Goal: Feedback & Contribution: Contribute content

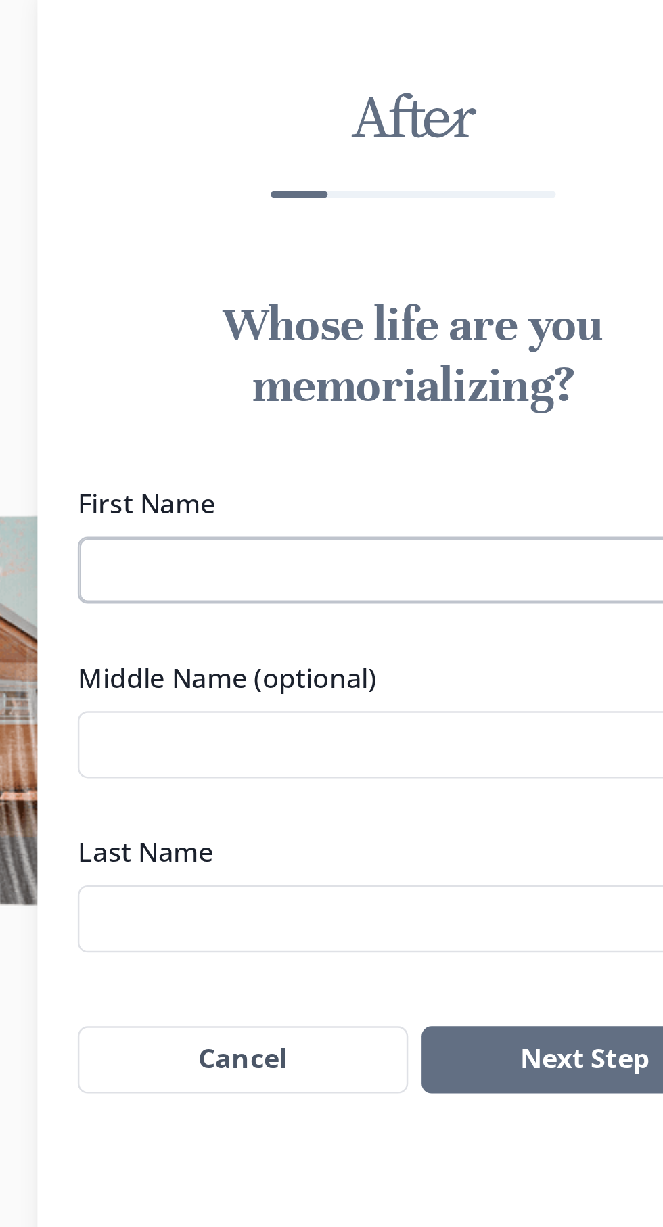
click at [289, 599] on input "First Name" at bounding box center [331, 593] width 271 height 27
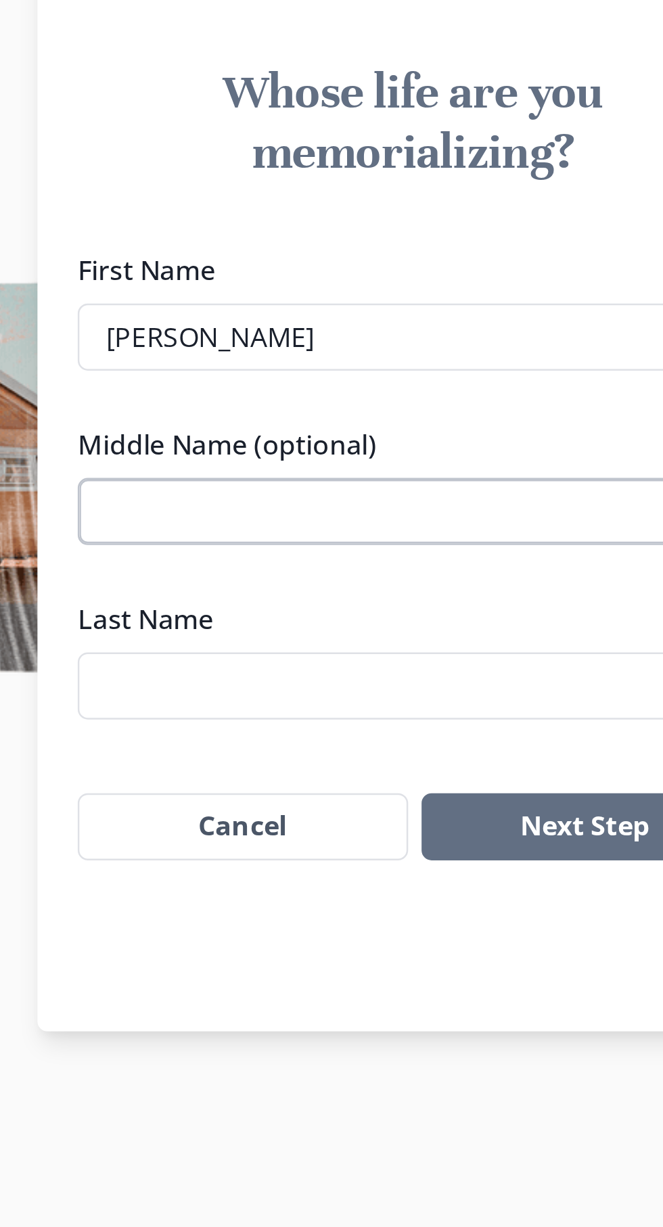
type input "[PERSON_NAME]"
click at [243, 667] on input "Middle Name (optional)" at bounding box center [331, 663] width 271 height 27
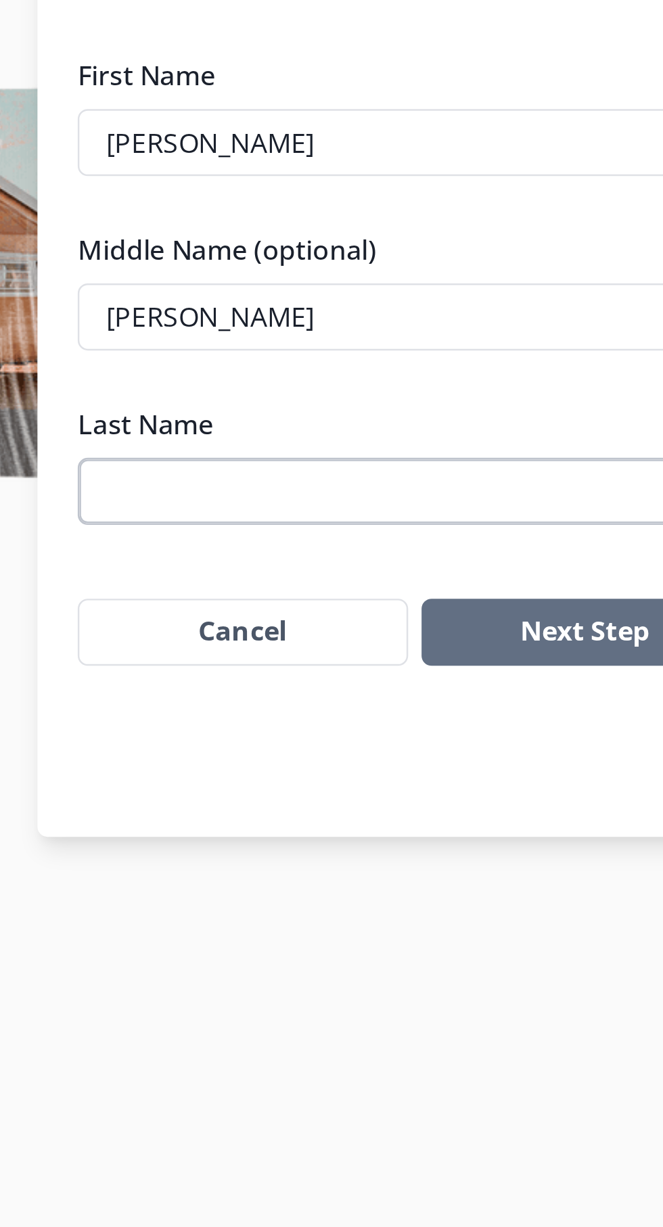
type input "[PERSON_NAME]"
click at [304, 736] on input "Last Name" at bounding box center [331, 733] width 271 height 27
type input "[PERSON_NAME]"
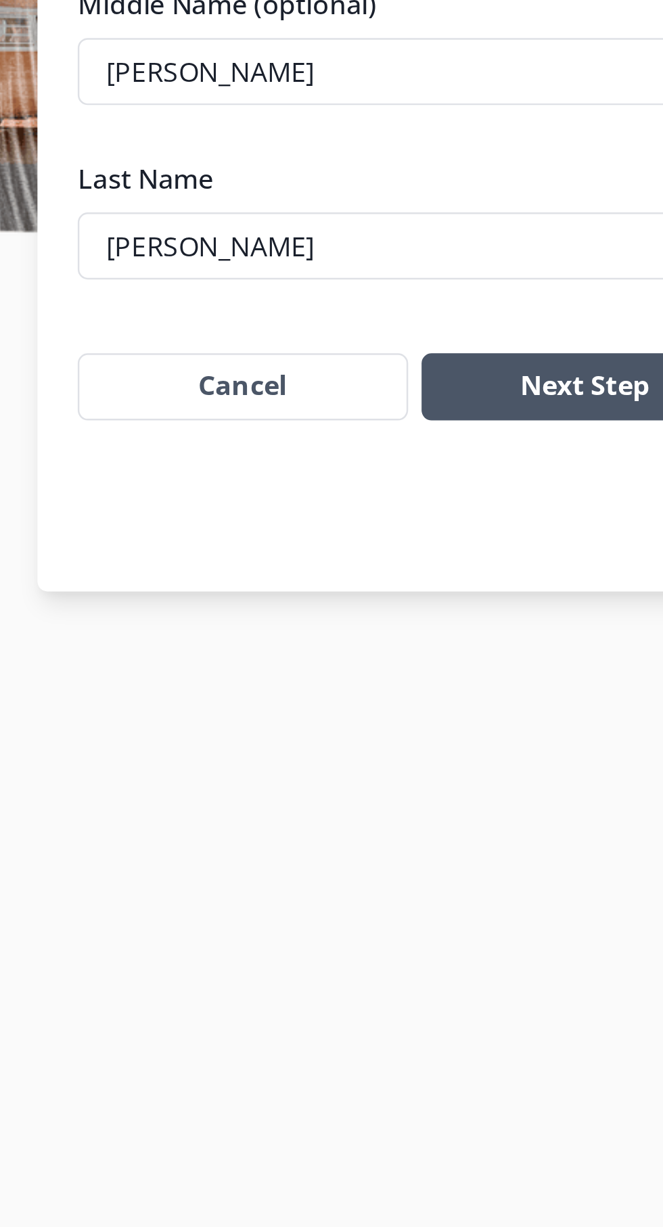
click at [402, 793] on button "Next Step" at bounding box center [401, 790] width 132 height 27
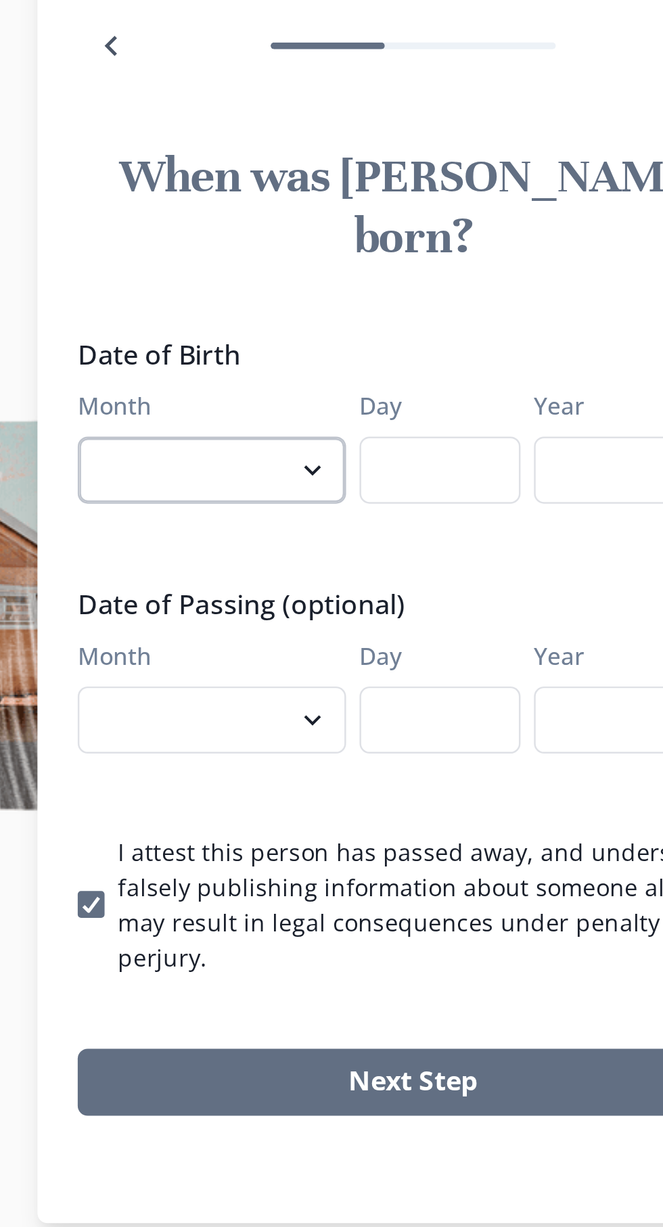
click at [300, 588] on select "January February March April May June July August September October November De…" at bounding box center [250, 591] width 108 height 27
select select "4"
click at [196, 578] on select "January February March April May June July August September October November De…" at bounding box center [250, 591] width 108 height 27
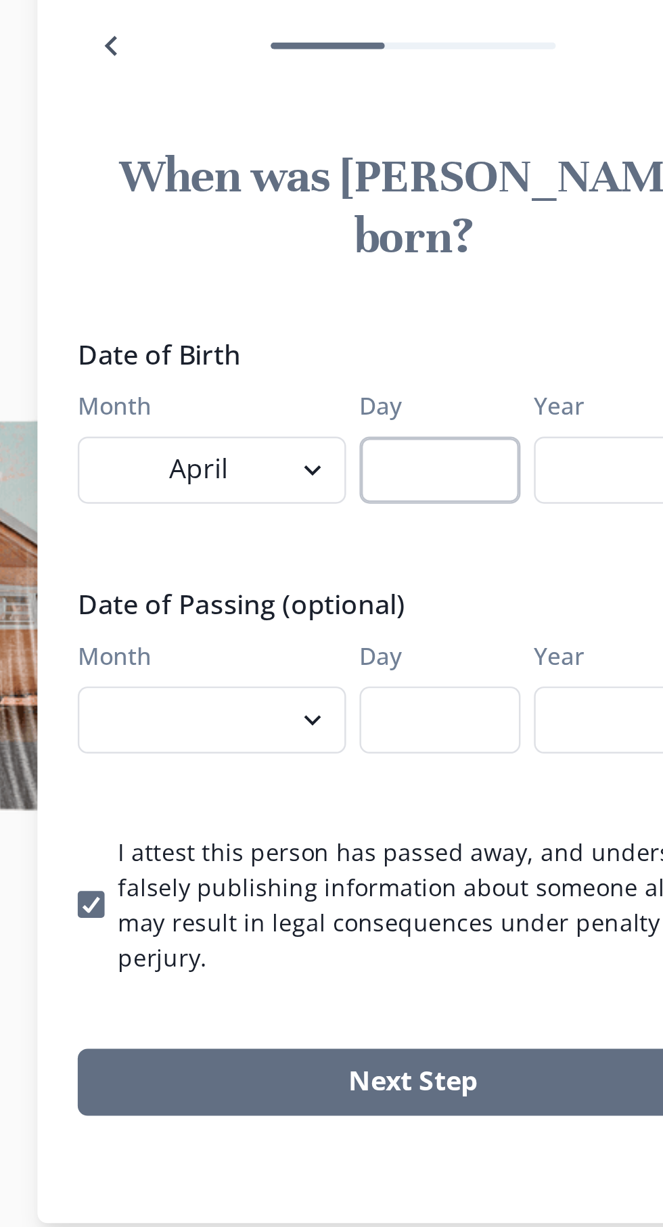
click at [360, 584] on input "Day" at bounding box center [342, 591] width 65 height 27
type input "28"
click at [414, 586] on input "Year" at bounding box center [423, 591] width 87 height 27
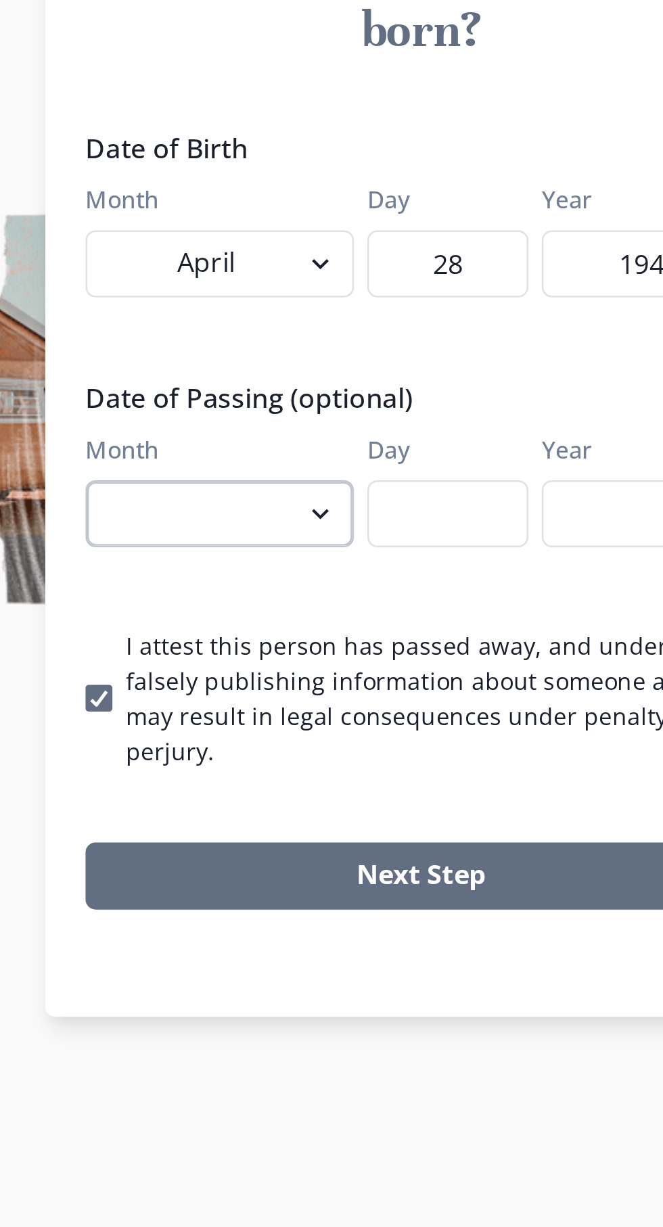
type input "1945"
click at [281, 684] on select "January February March April May June July August September October November De…" at bounding box center [250, 691] width 108 height 27
select select "8"
click at [196, 678] on select "January February March April May June July August September October November De…" at bounding box center [250, 691] width 108 height 27
click at [350, 682] on input "Day" at bounding box center [342, 691] width 65 height 27
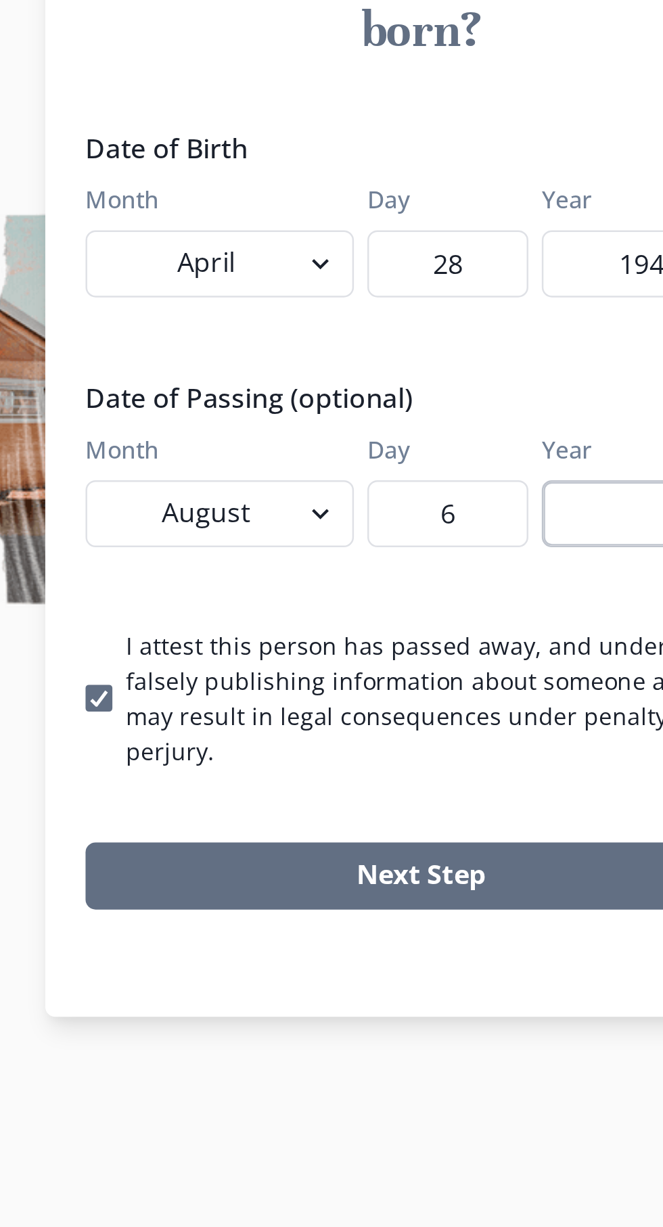
type input "6"
click at [416, 686] on input "Year" at bounding box center [423, 691] width 87 height 27
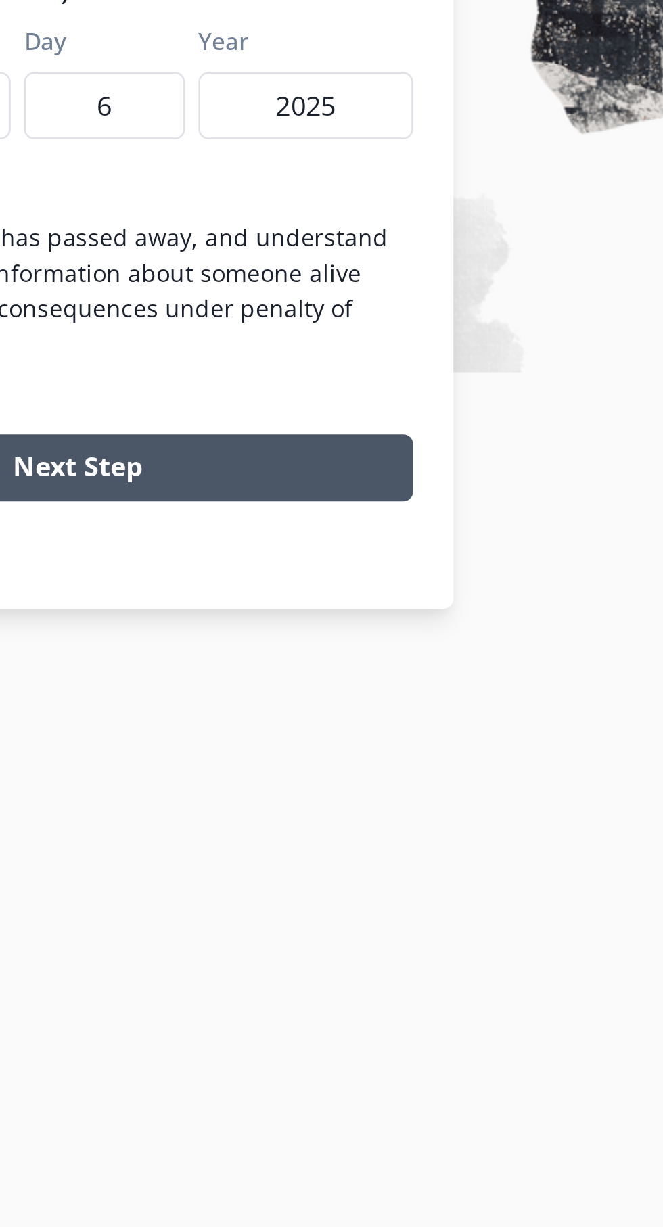
type input "2025"
click at [396, 825] on button "Next Step" at bounding box center [331, 838] width 271 height 27
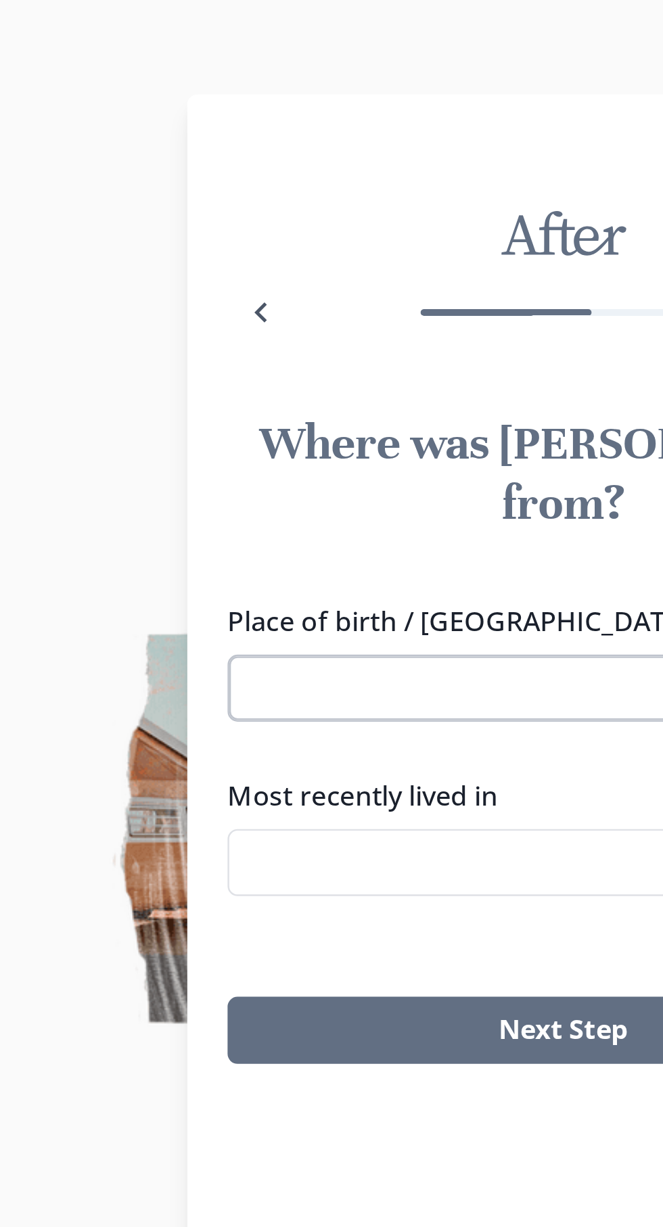
click at [254, 580] on input "Place of birth / [GEOGRAPHIC_DATA]" at bounding box center [331, 593] width 271 height 27
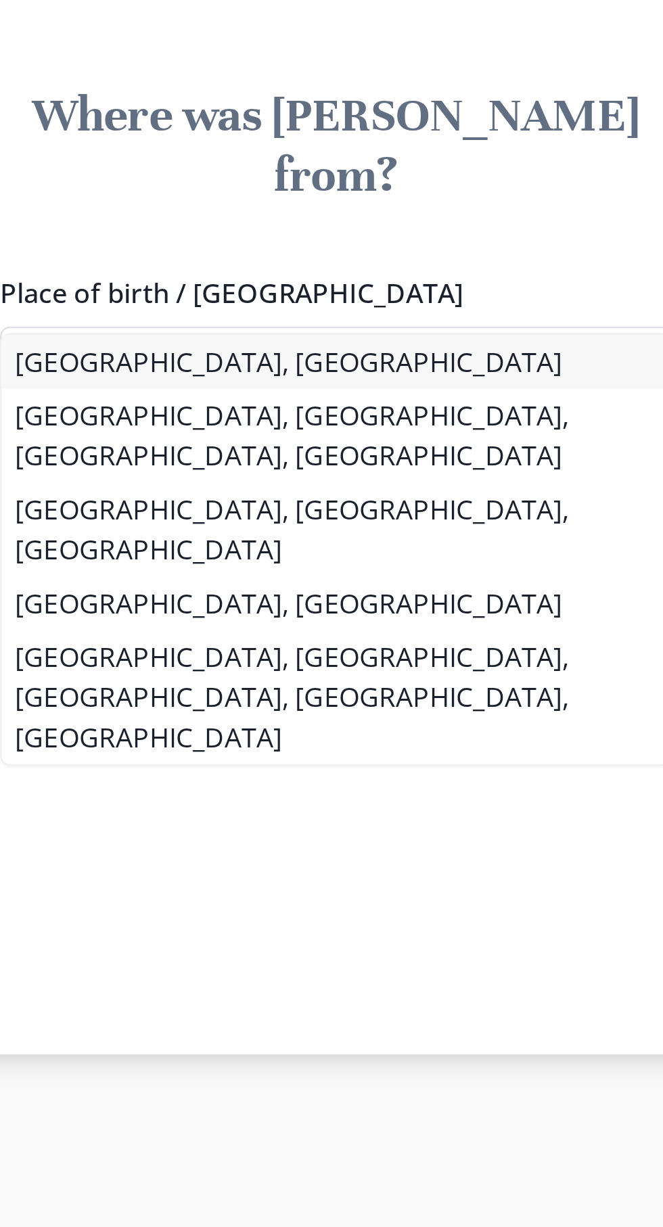
click at [307, 593] on li "[GEOGRAPHIC_DATA], [GEOGRAPHIC_DATA]" at bounding box center [331, 594] width 269 height 22
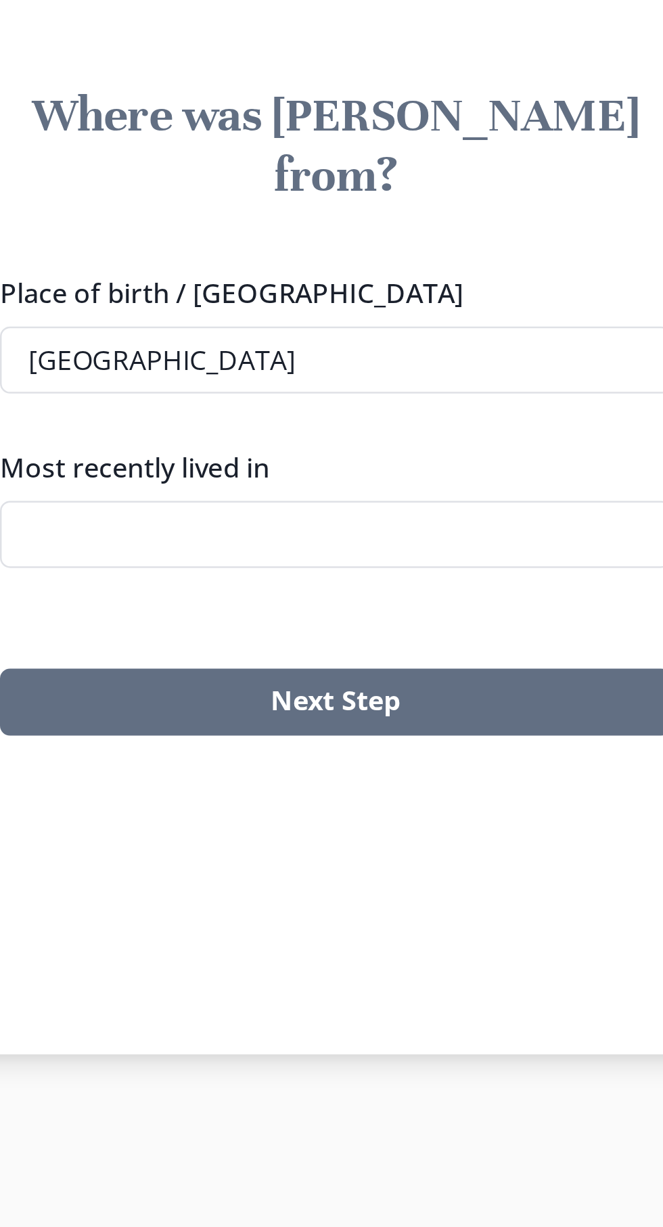
type input "[GEOGRAPHIC_DATA], [GEOGRAPHIC_DATA]"
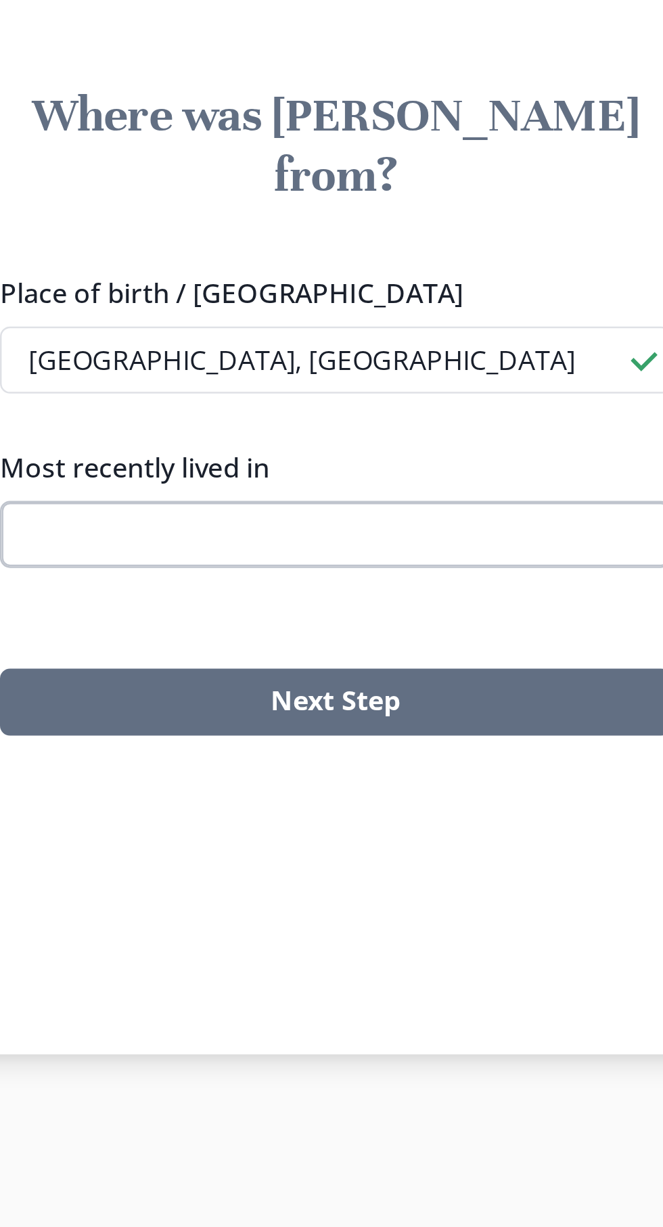
click at [320, 650] on input "Most recently lived in" at bounding box center [331, 663] width 271 height 27
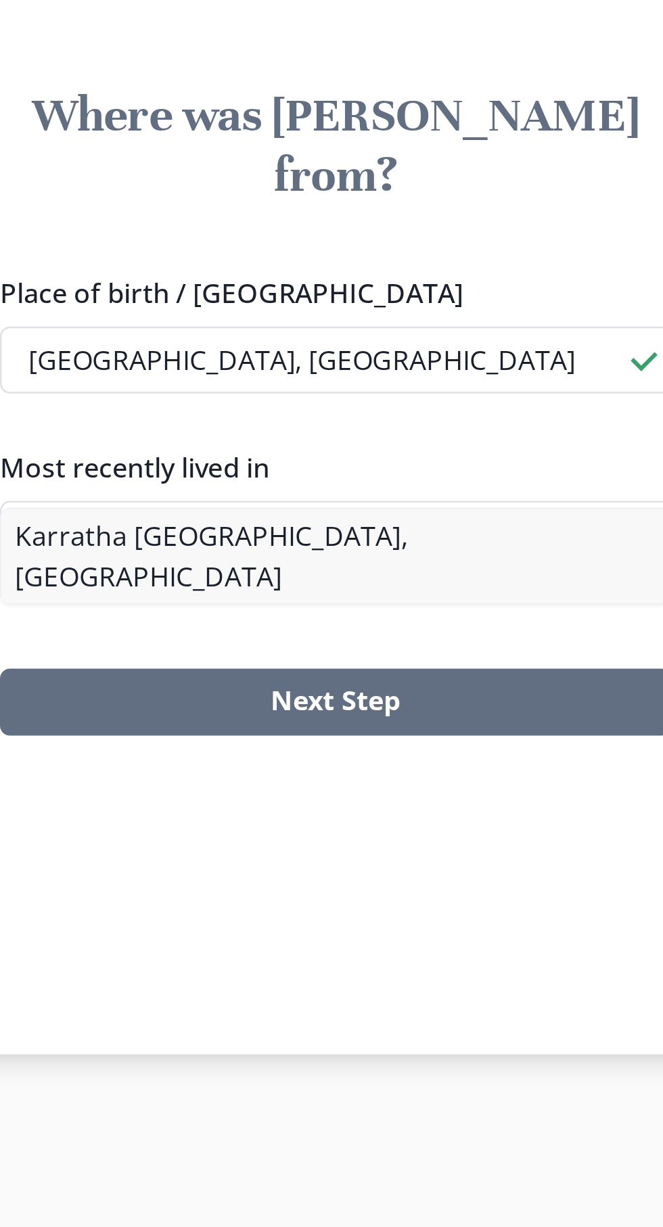
click at [273, 670] on li "Karratha [GEOGRAPHIC_DATA], [GEOGRAPHIC_DATA]" at bounding box center [331, 672] width 269 height 38
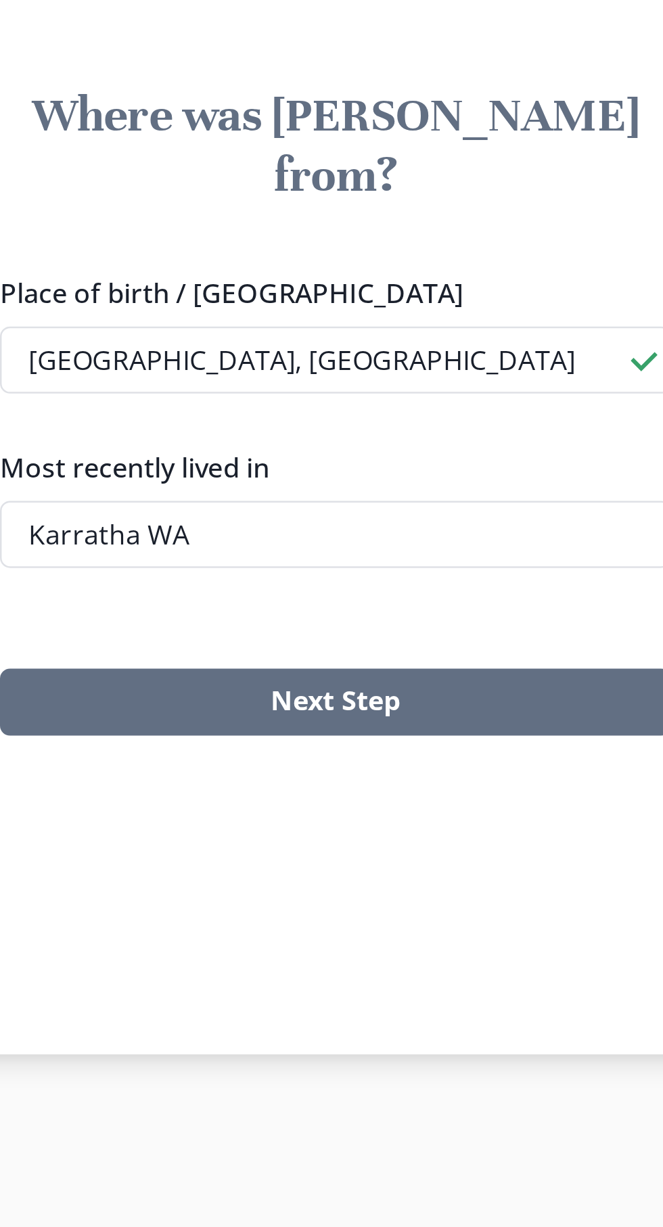
type input "Karratha [GEOGRAPHIC_DATA], [GEOGRAPHIC_DATA]"
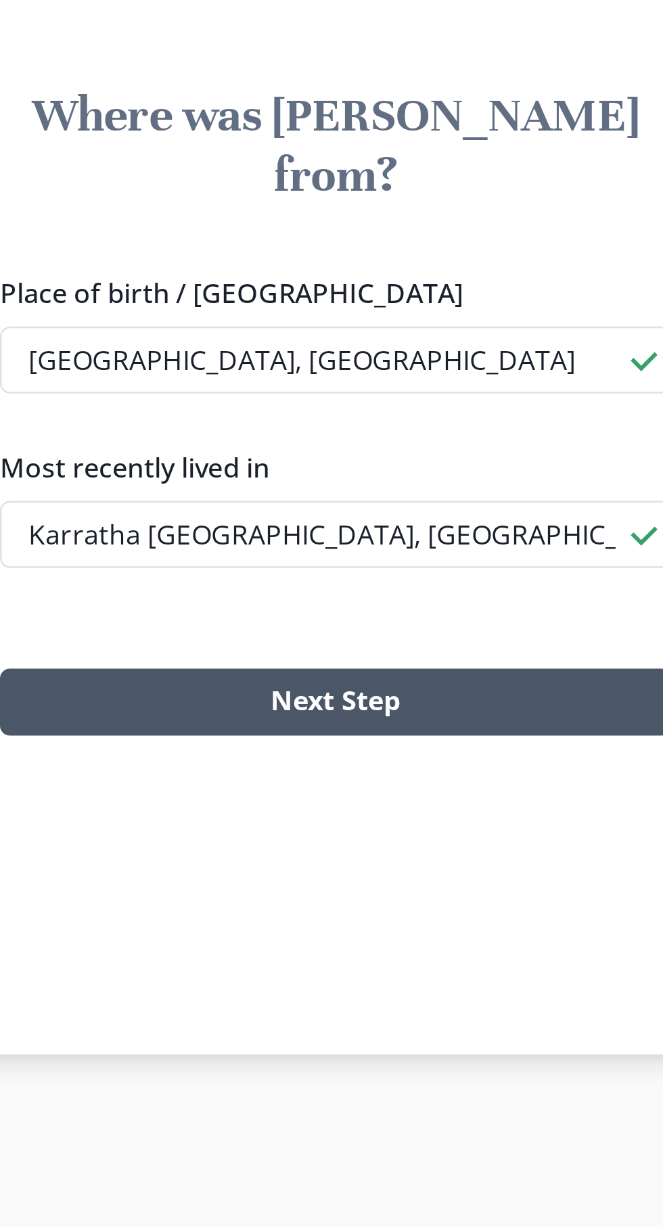
click at [383, 718] on button "Next Step" at bounding box center [331, 731] width 271 height 27
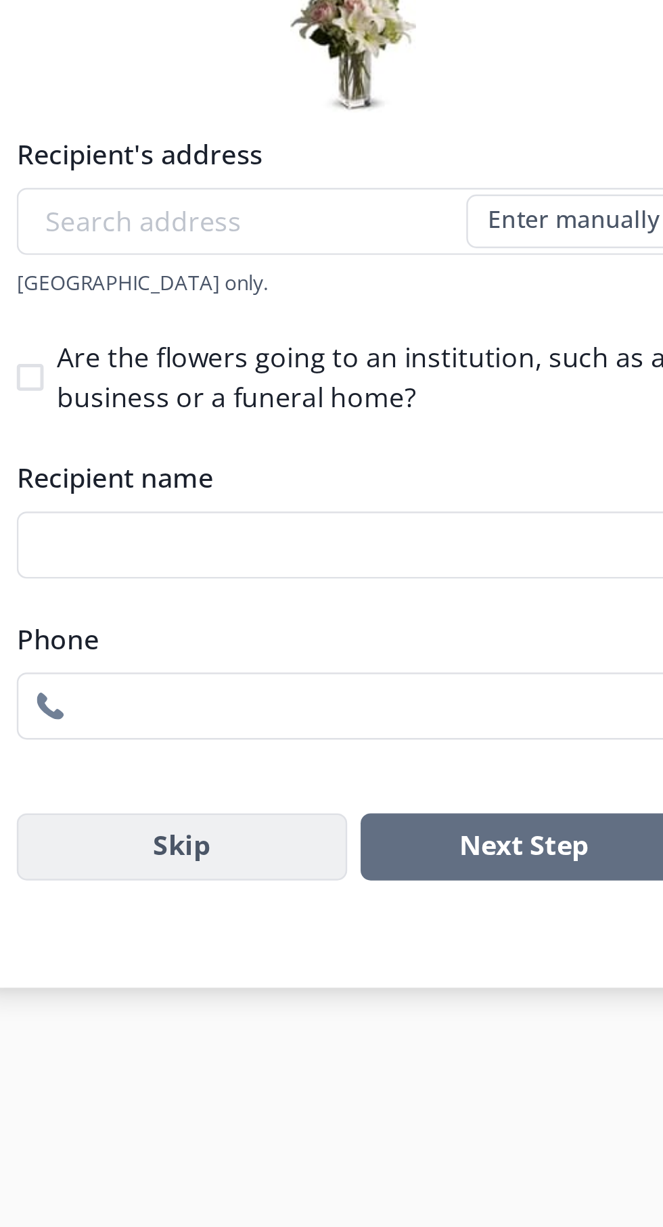
click at [276, 876] on button "Skip" at bounding box center [262, 862] width 133 height 27
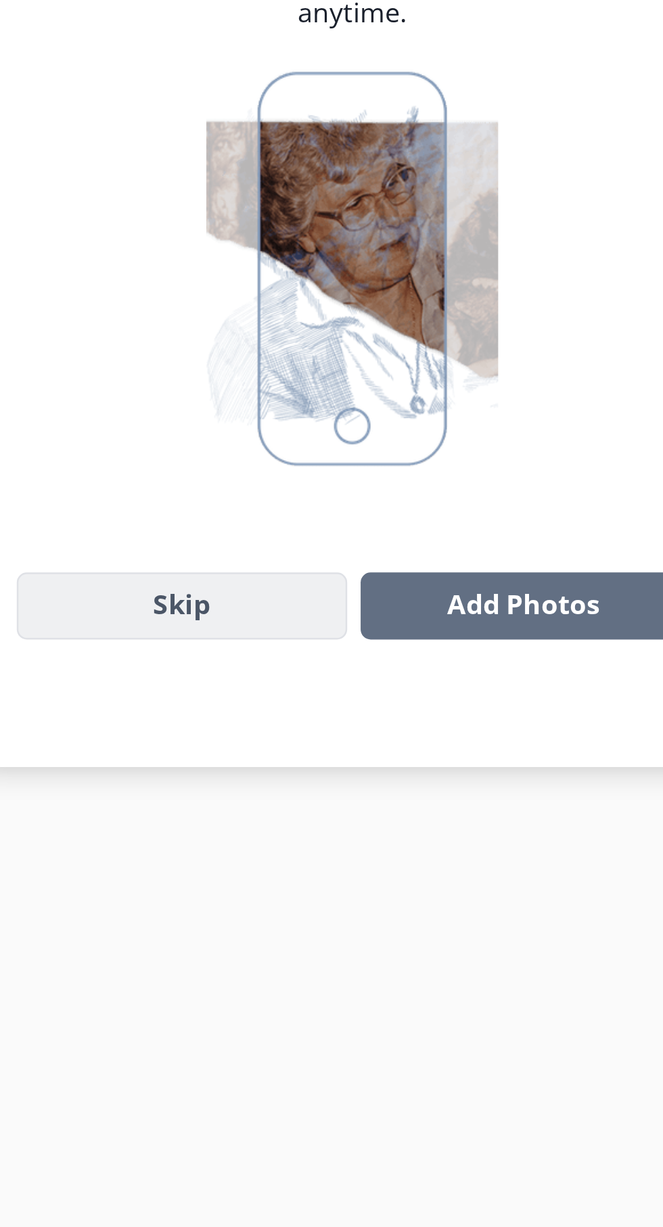
click at [283, 825] on button "Skip" at bounding box center [262, 810] width 133 height 27
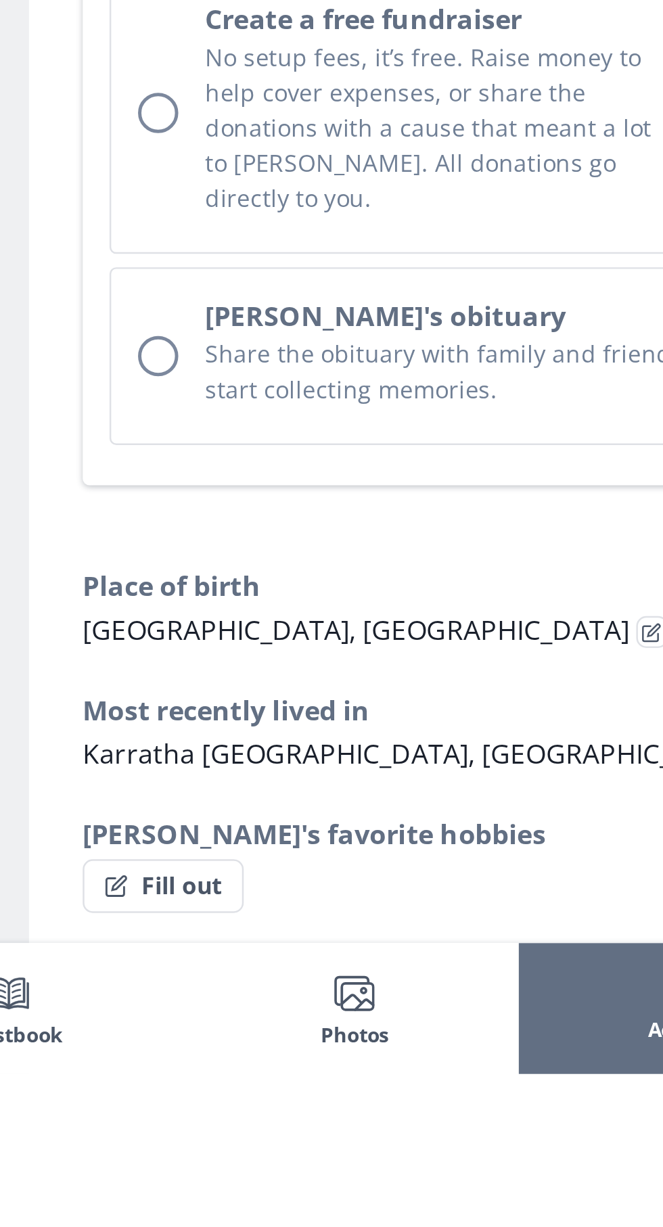
scroll to position [110, 0]
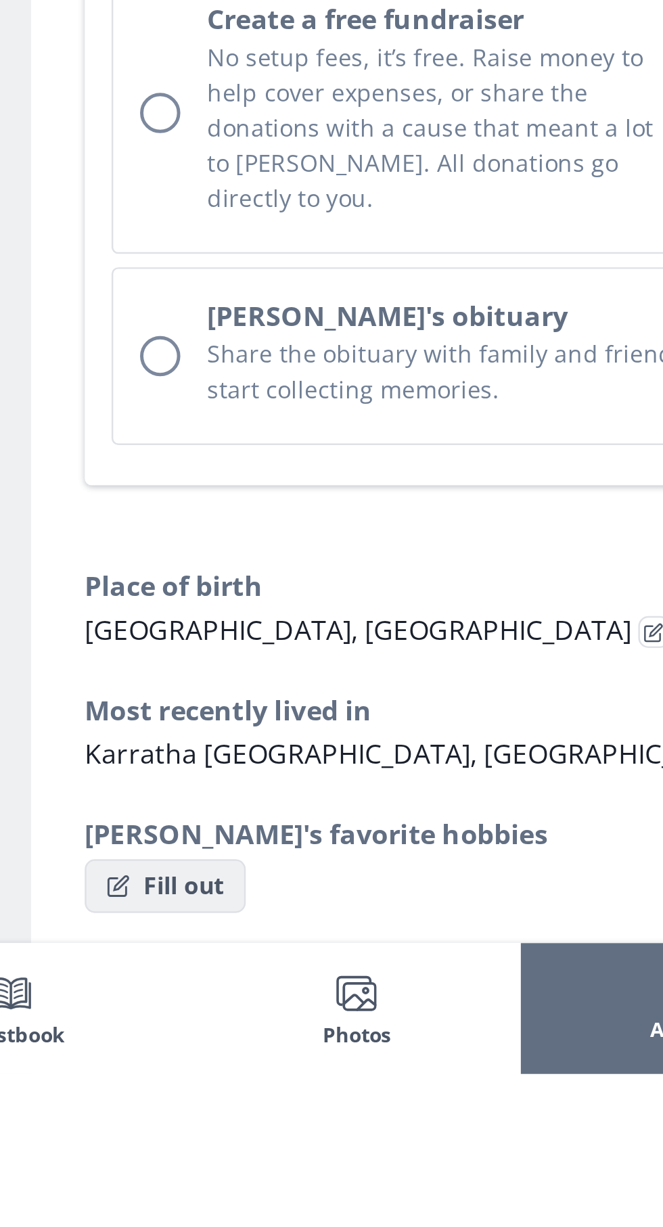
click at [393, 1140] on button "Fill out" at bounding box center [385, 1151] width 65 height 22
select select "[PERSON_NAME]'s favorite hobbies"
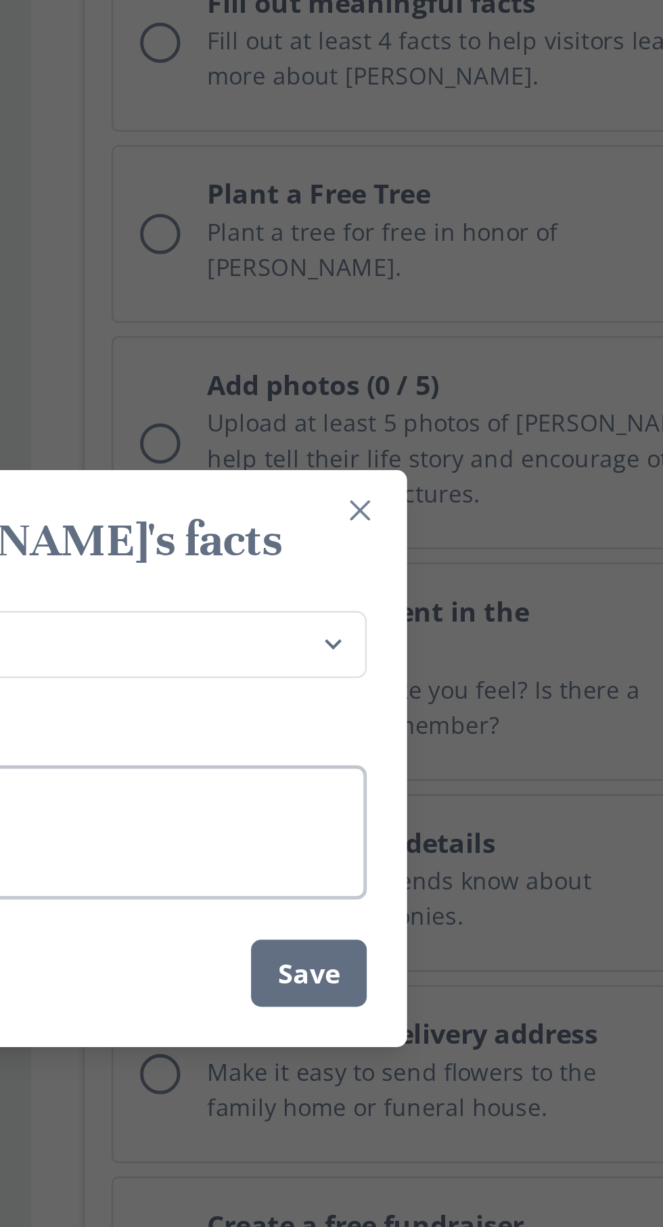
click at [392, 670] on textarea "Answer" at bounding box center [331, 643] width 271 height 54
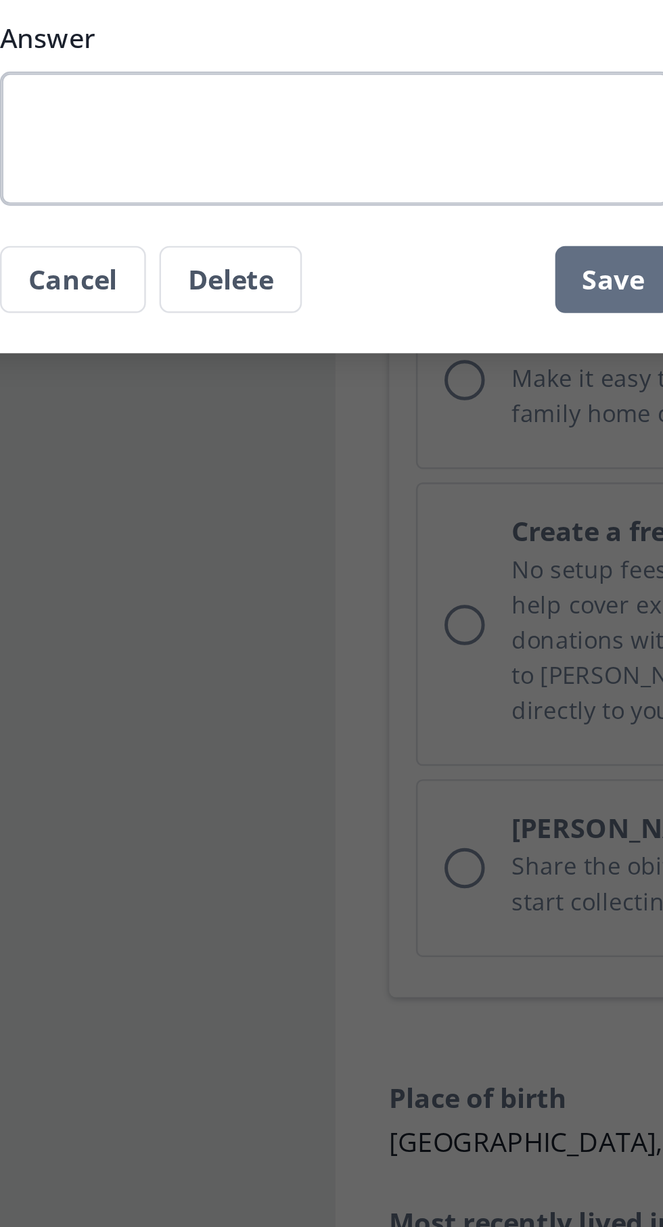
type textarea "P"
type textarea "x"
type textarea "Pi"
type textarea "x"
type textarea "P"
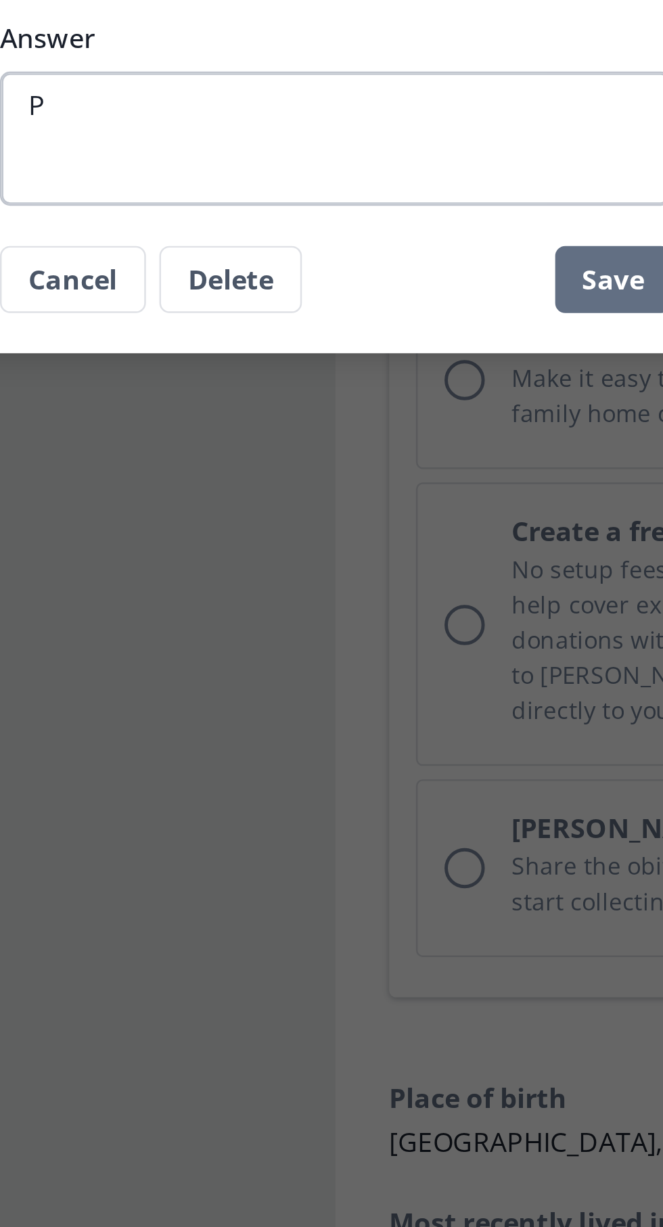
type textarea "x"
type textarea "Ph"
type textarea "x"
type textarea "Phi"
type textarea "x"
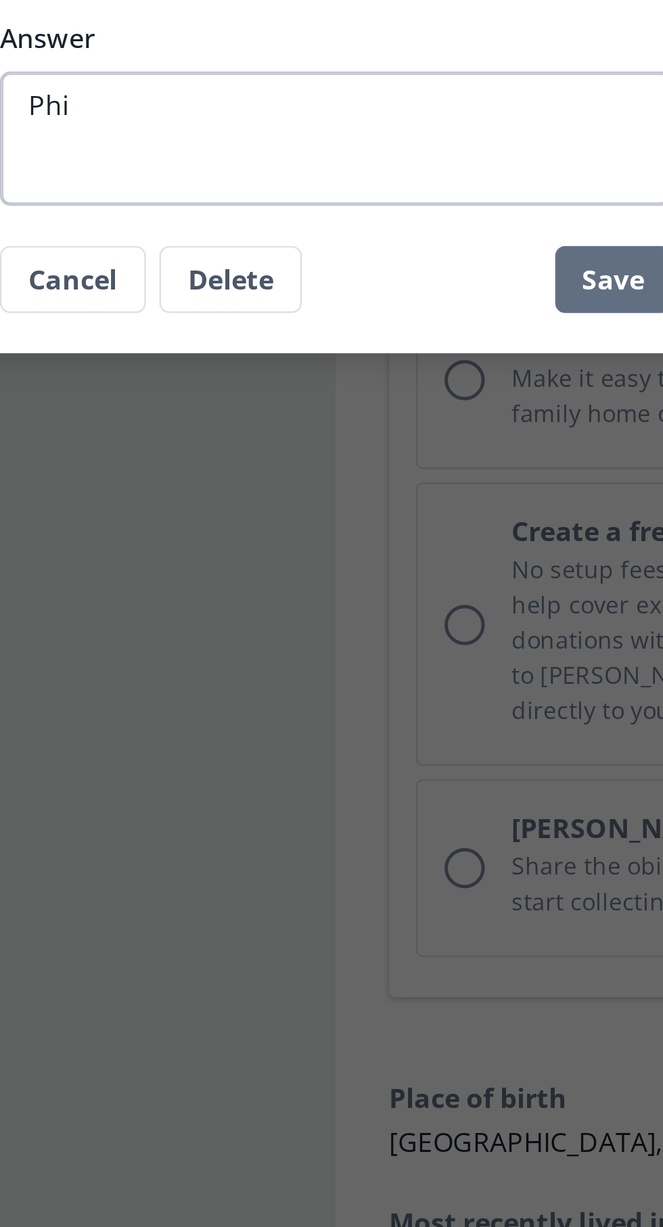
type textarea "Phil"
type textarea "x"
type textarea "Phili"
type textarea "x"
type textarea "[PERSON_NAME]"
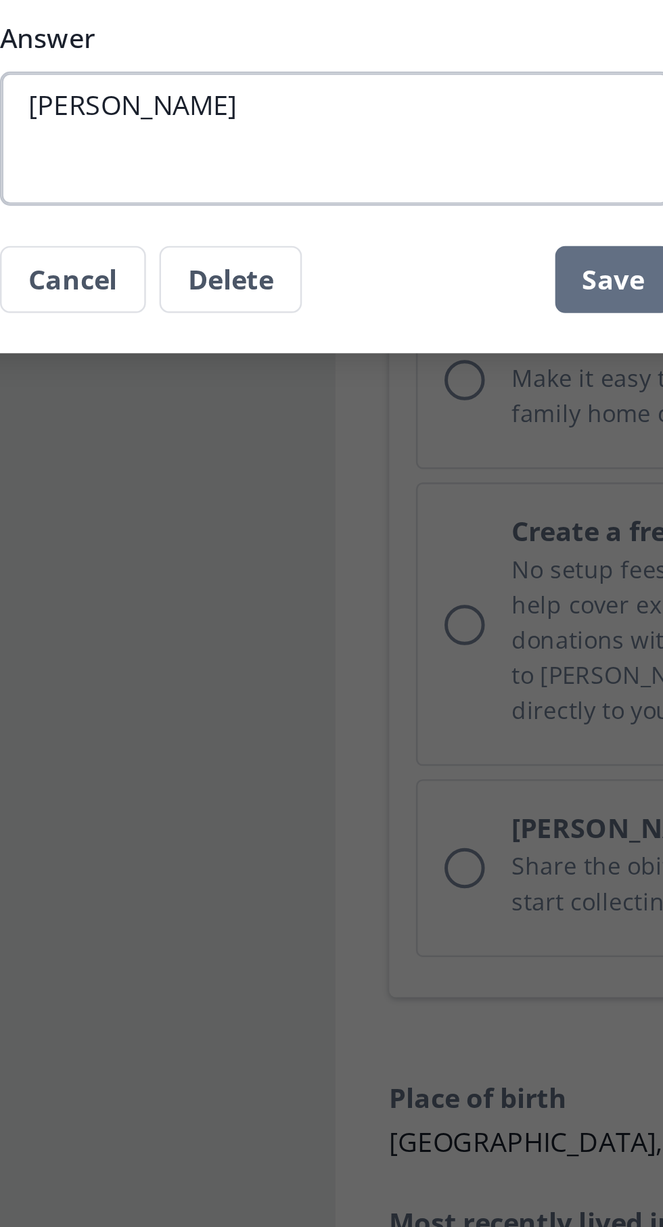
type textarea "x"
type textarea "[PERSON_NAME]"
type textarea "x"
type textarea "[PERSON_NAME]"
type textarea "x"
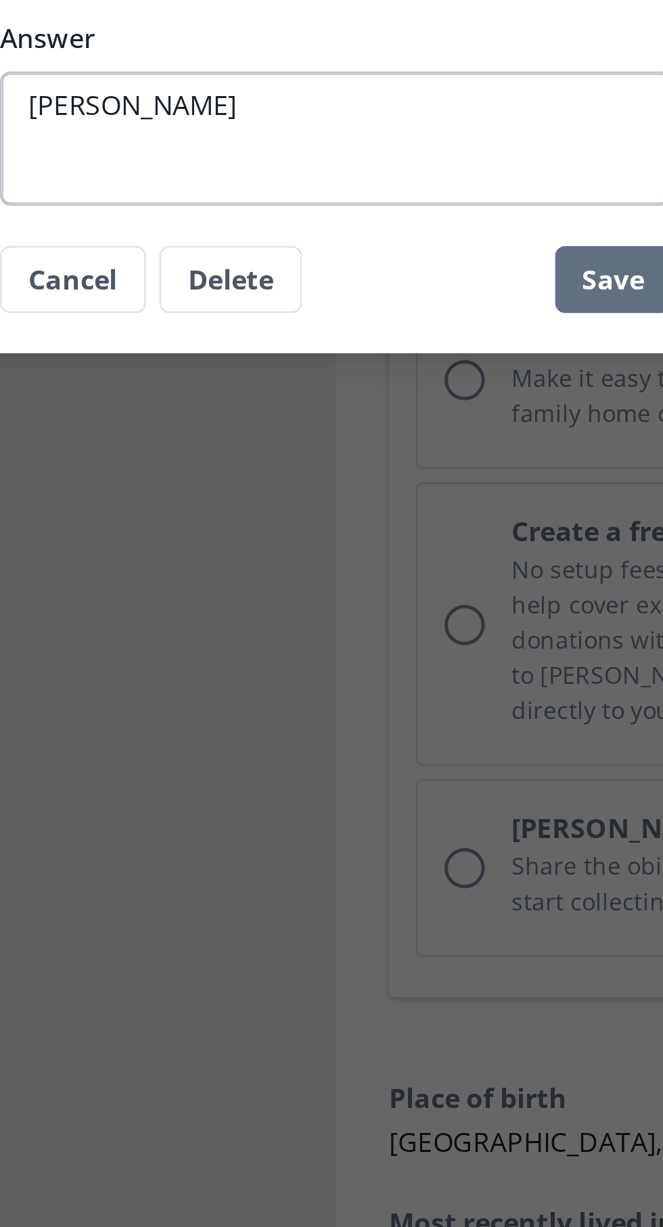
type textarea "[PERSON_NAME]"
type textarea "x"
type textarea "[PERSON_NAME] live"
type textarea "x"
type textarea "[PERSON_NAME] lived"
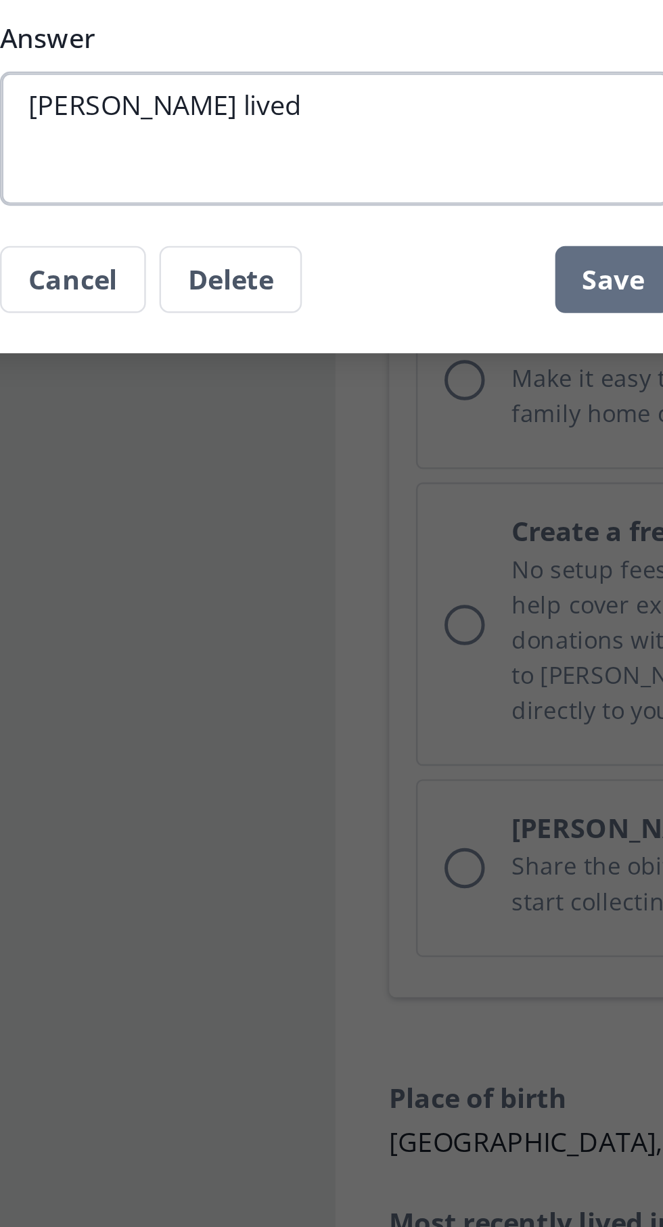
type textarea "x"
type textarea "[PERSON_NAME] lived"
type textarea "x"
type textarea "[PERSON_NAME] lived d"
type textarea "x"
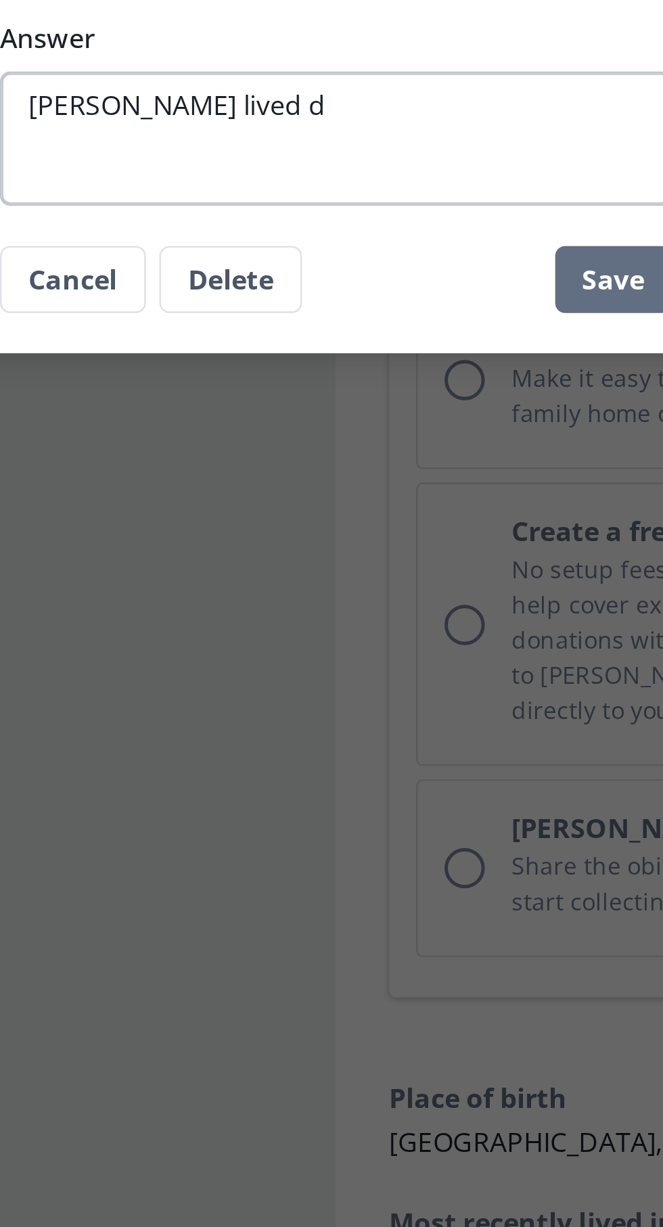
type textarea "[PERSON_NAME] lived dr"
type textarea "x"
type textarea "[PERSON_NAME] lived dri"
type textarea "x"
type textarea "[PERSON_NAME] lived driv"
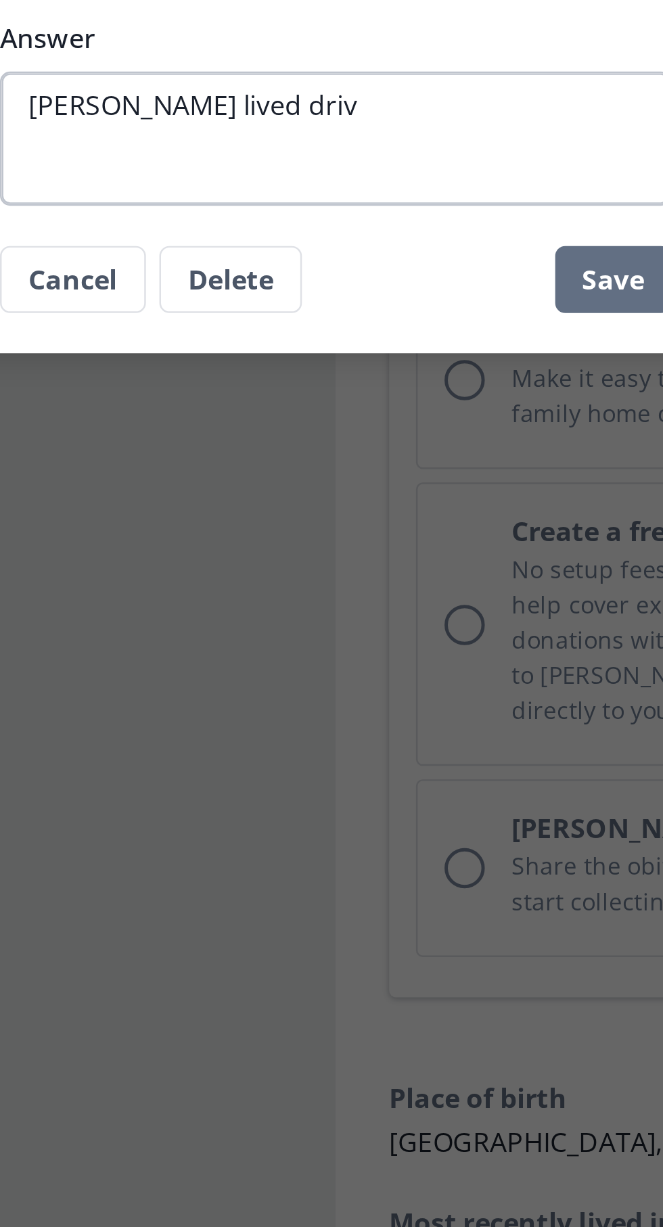
type textarea "x"
type textarea "[PERSON_NAME] lived driving"
type textarea "x"
type textarea "[PERSON_NAME] lived driving a"
type textarea "x"
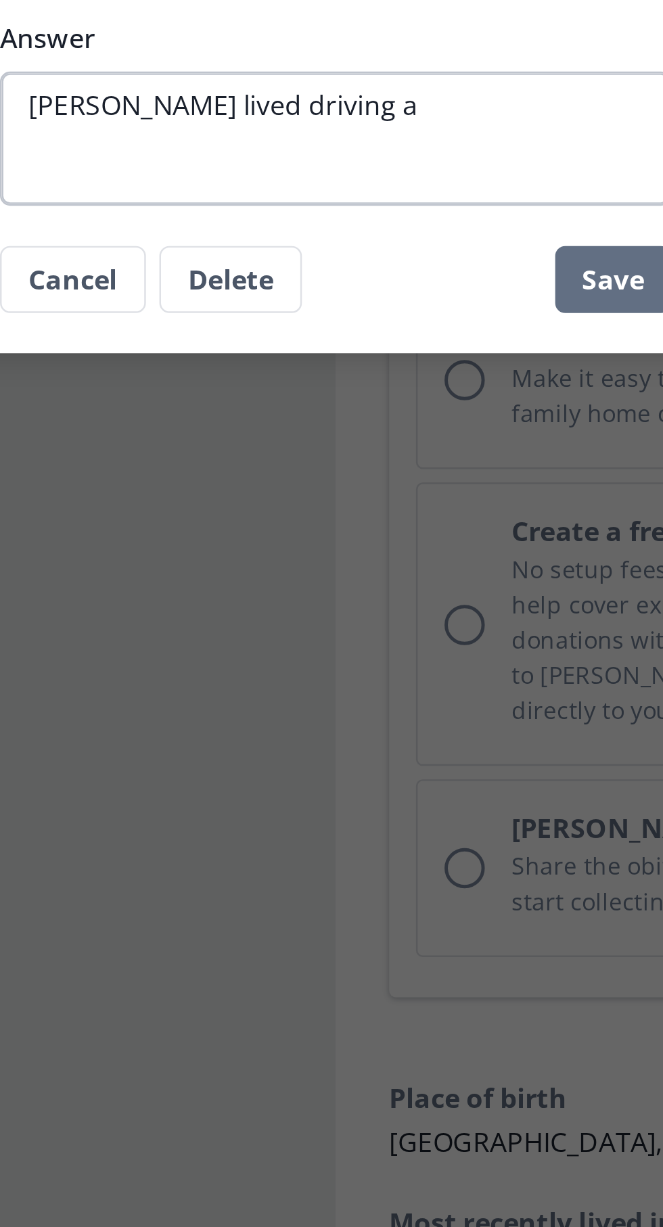
type textarea "[PERSON_NAME] lived driving ar"
type textarea "x"
type textarea "[PERSON_NAME] lived driving around"
type textarea "x"
type textarea "[PERSON_NAME] lived driving around A"
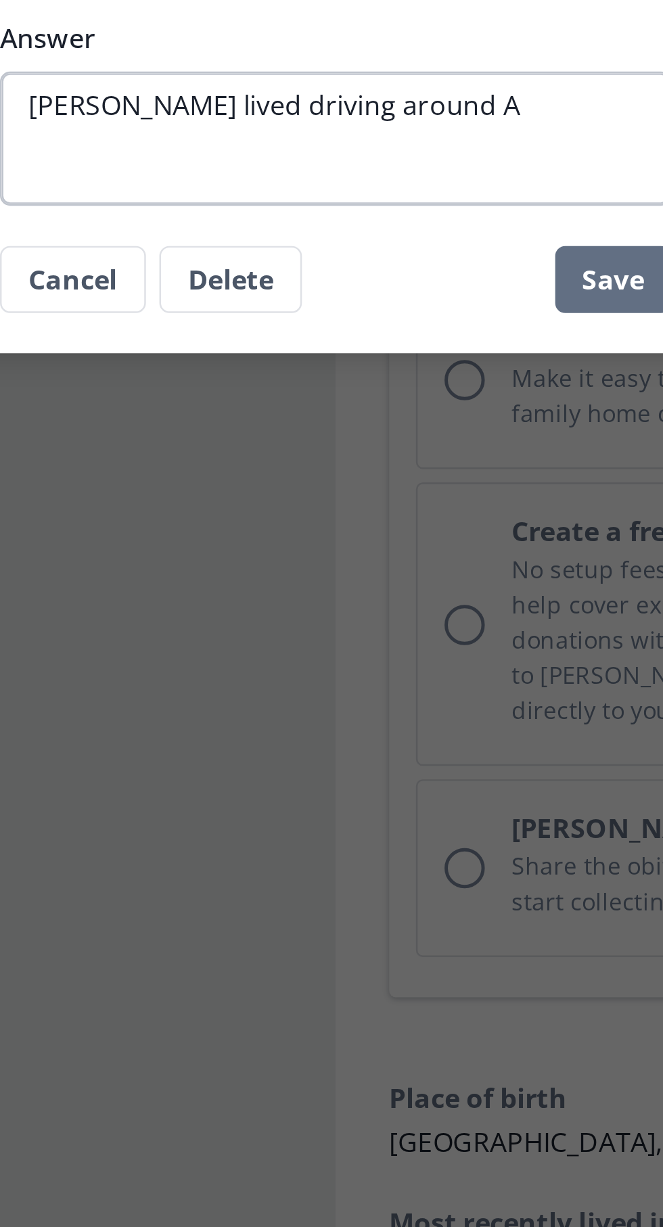
type textarea "x"
type textarea "[PERSON_NAME] lived driving around [GEOGRAPHIC_DATA]"
type textarea "x"
type textarea "[PERSON_NAME] lived driving around [GEOGRAPHIC_DATA]"
type textarea "x"
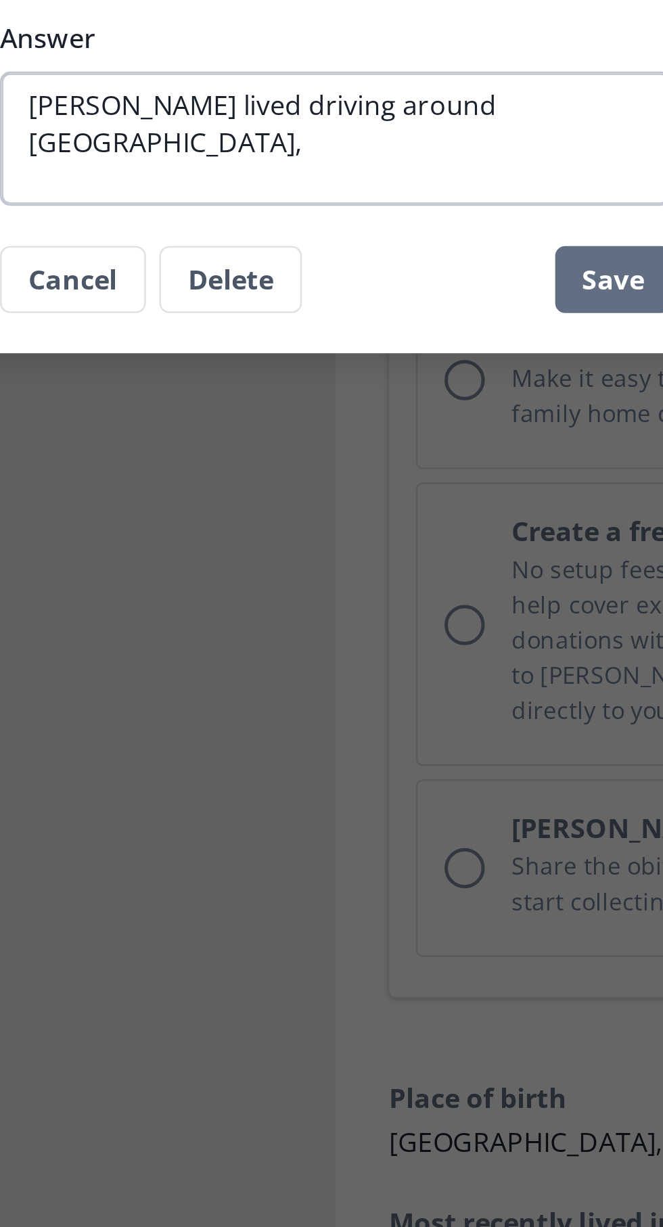
type textarea "[PERSON_NAME] lived driving around [GEOGRAPHIC_DATA],"
type textarea "x"
type textarea "[PERSON_NAME] lived driving around [GEOGRAPHIC_DATA],"
type textarea "x"
type textarea "[PERSON_NAME] lived driving around [GEOGRAPHIC_DATA], g"
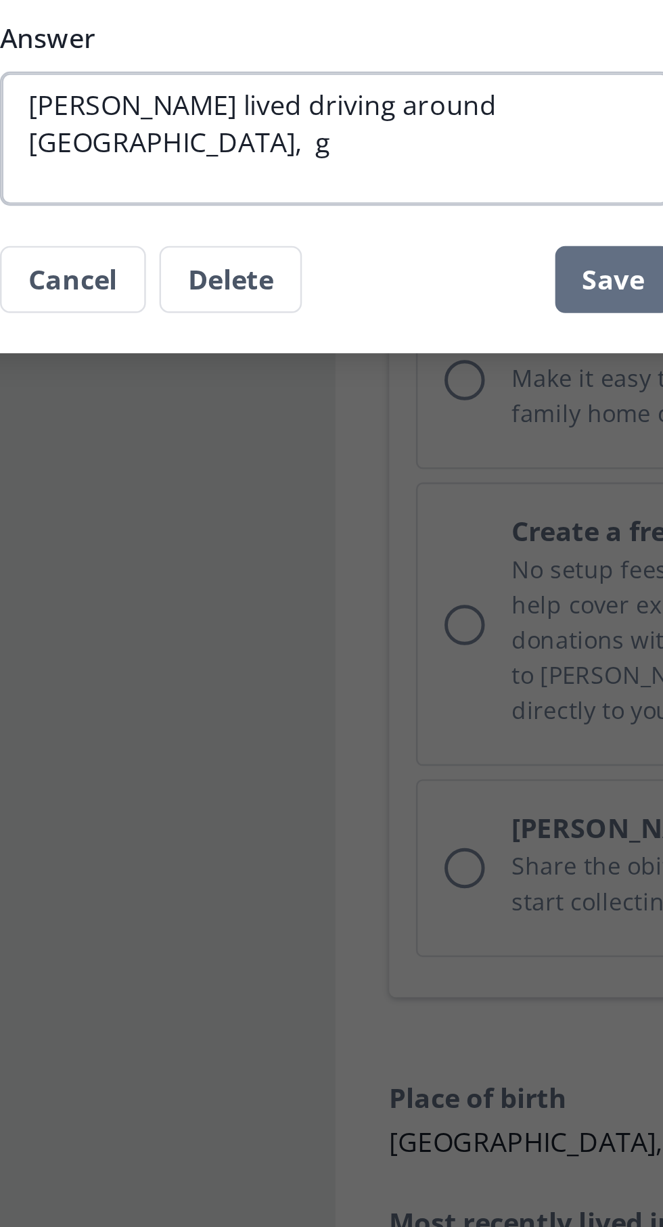
type textarea "x"
type textarea "[PERSON_NAME] lived driving around [GEOGRAPHIC_DATA], go"
type textarea "x"
type textarea "[PERSON_NAME] lived driving around [GEOGRAPHIC_DATA], gol"
type textarea "x"
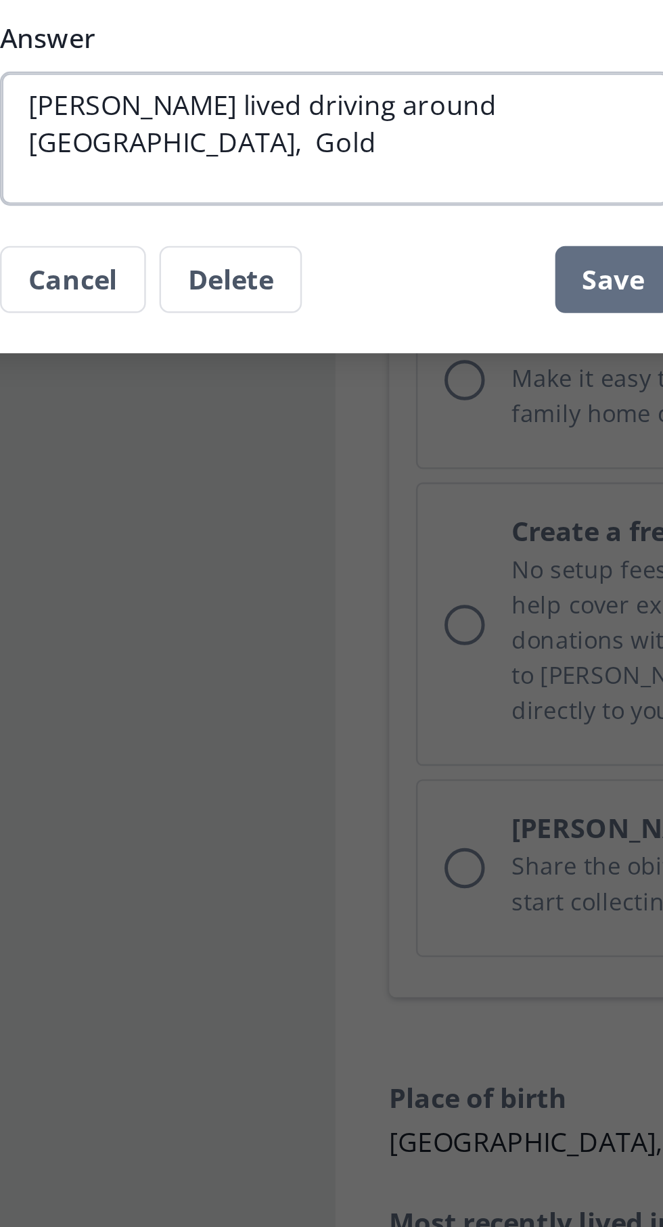
type textarea "[PERSON_NAME] lived driving around [GEOGRAPHIC_DATA], Gold"
type textarea "x"
type textarea "[PERSON_NAME] lived driving around [GEOGRAPHIC_DATA], Gold a"
type textarea "x"
type textarea "[PERSON_NAME] lived driving around [GEOGRAPHIC_DATA], Gold an"
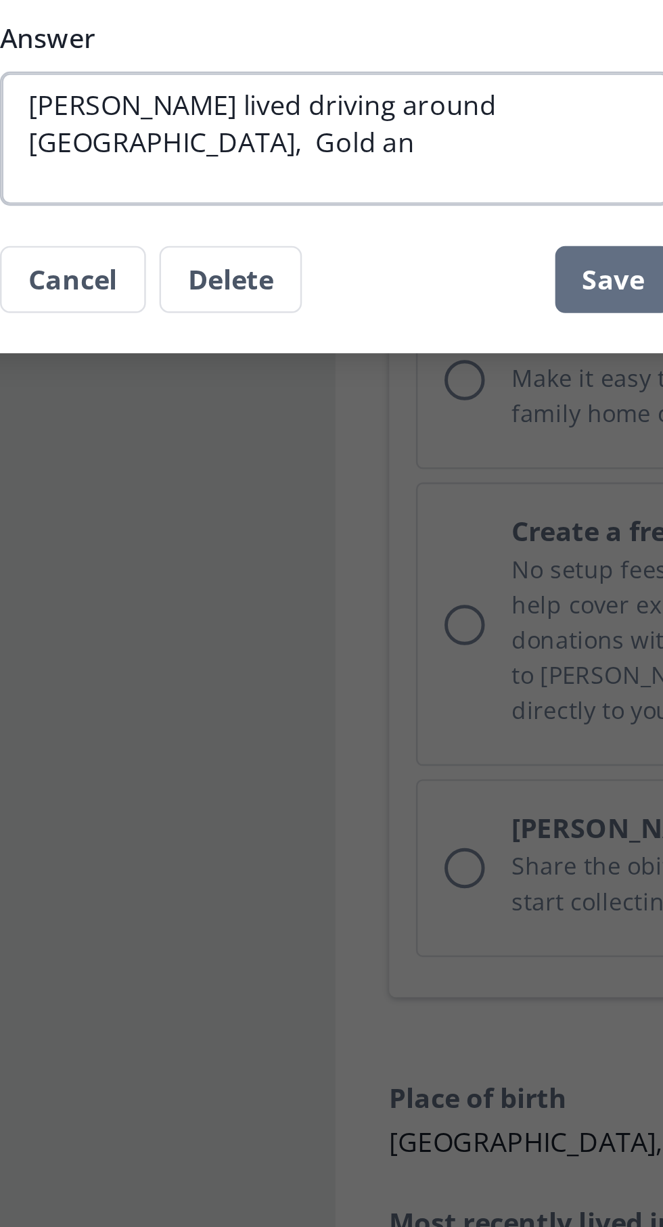
type textarea "x"
type textarea "[PERSON_NAME] lived driving around [GEOGRAPHIC_DATA], Gold and"
type textarea "x"
type textarea "[PERSON_NAME] lived driving around [GEOGRAPHIC_DATA], Gold and"
type textarea "x"
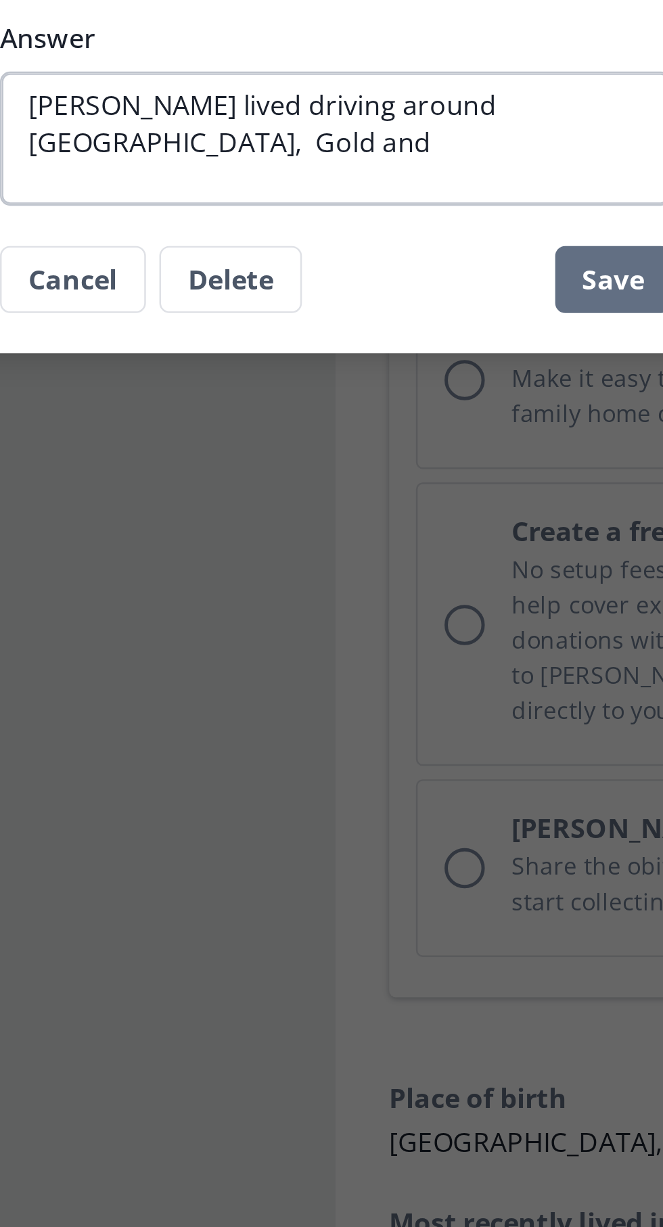
type textarea "[PERSON_NAME] lived driving around [GEOGRAPHIC_DATA], Gold and"
type textarea "x"
type textarea "[PERSON_NAME] lived driving around [GEOGRAPHIC_DATA], Gold an"
type textarea "x"
type textarea "[PERSON_NAME] lived driving around [GEOGRAPHIC_DATA], Gold a"
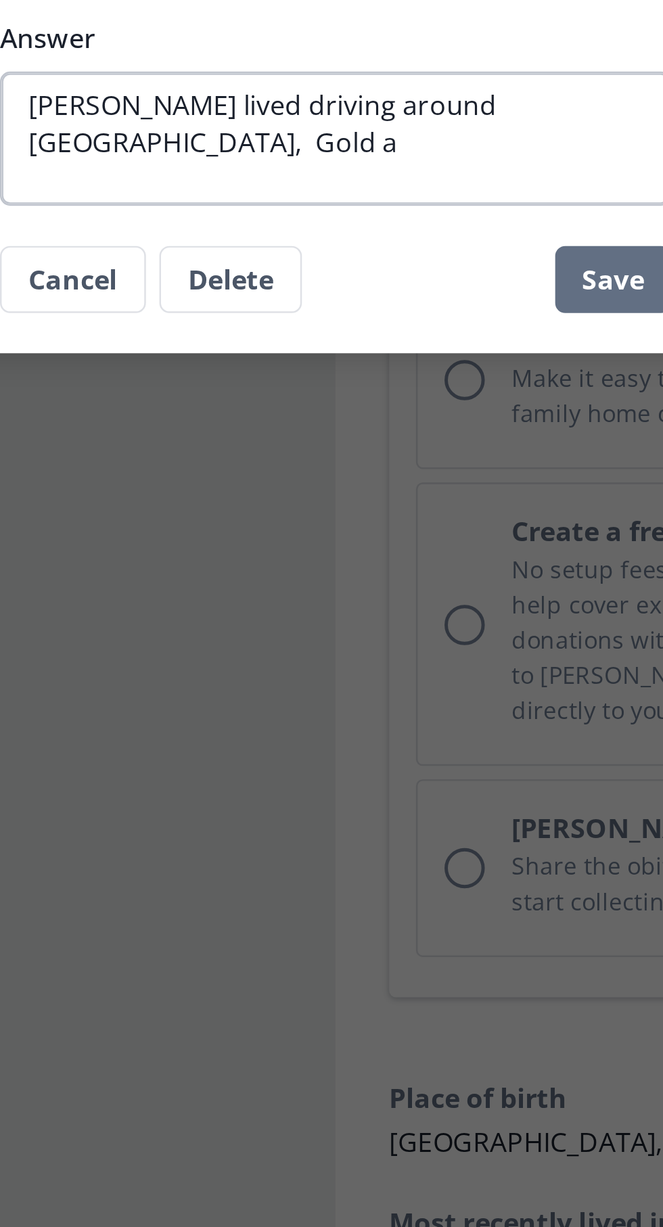
type textarea "x"
type textarea "[PERSON_NAME] lived driving around [GEOGRAPHIC_DATA], Gold"
type textarea "x"
type textarea "[PERSON_NAME] lived driving around [GEOGRAPHIC_DATA], Gold a"
type textarea "x"
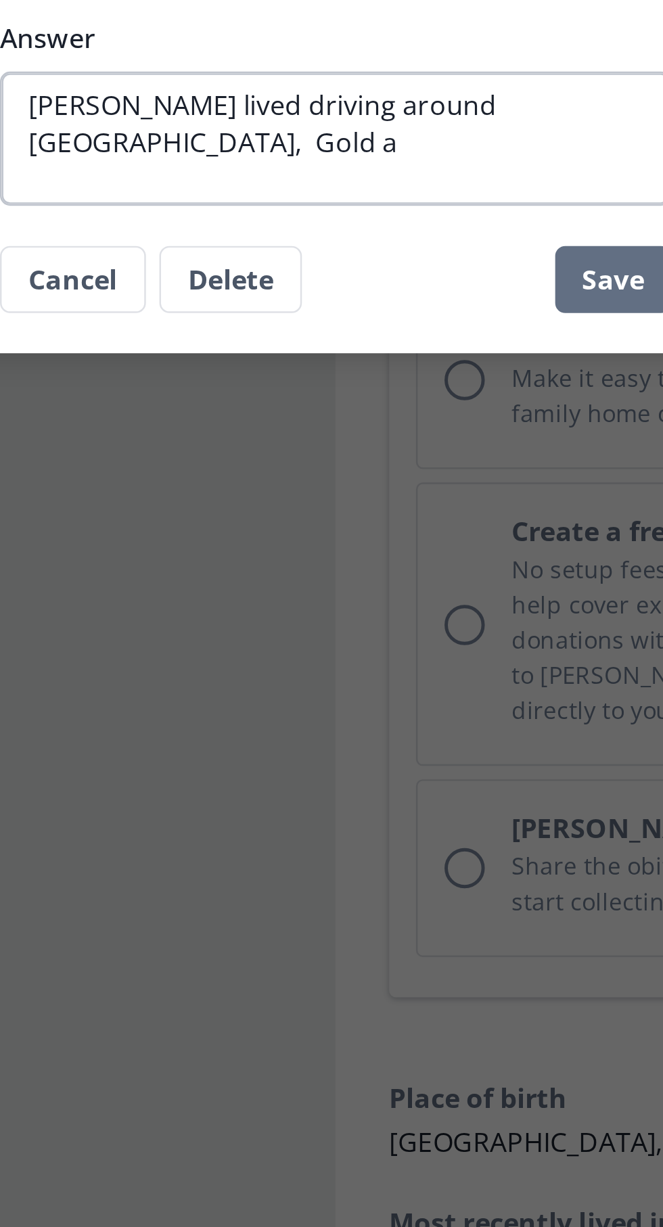
type textarea "[PERSON_NAME] lived driving around [GEOGRAPHIC_DATA], Gold an"
type textarea "x"
type textarea "[PERSON_NAME] lived driving around [GEOGRAPHIC_DATA], Gold and"
type textarea "x"
type textarea "[PERSON_NAME] lived driving around [GEOGRAPHIC_DATA], Gold and"
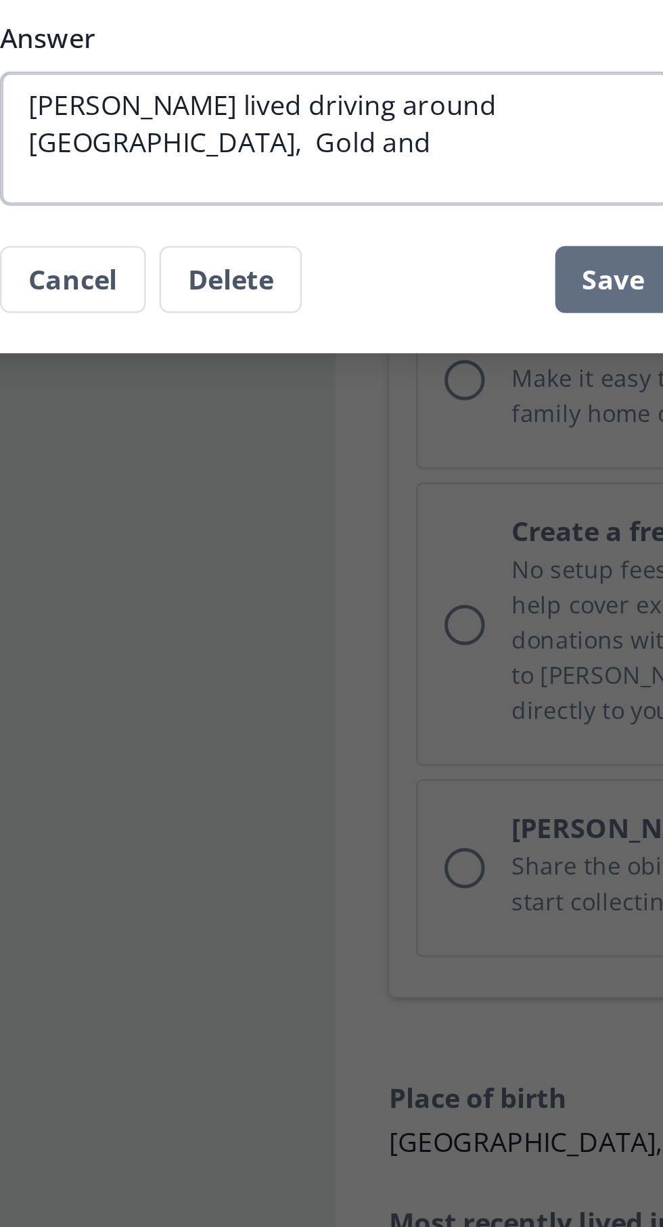
type textarea "x"
type textarea "[PERSON_NAME] lived driving around [GEOGRAPHIC_DATA], Gold and g"
type textarea "x"
type textarea "[PERSON_NAME] lived driving around [GEOGRAPHIC_DATA], Gold and ge"
type textarea "x"
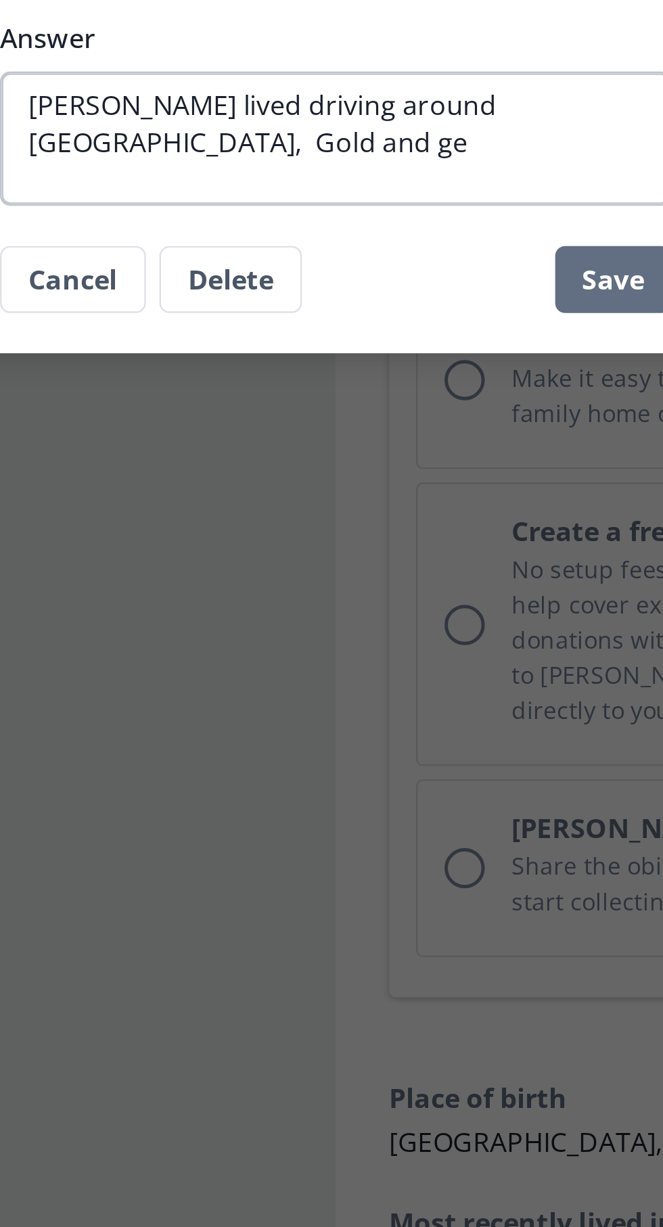
type textarea "[PERSON_NAME] lived driving around [GEOGRAPHIC_DATA], Gold and gem"
type textarea "x"
type textarea "[PERSON_NAME] lived driving around [GEOGRAPHIC_DATA], Gold and gem"
type textarea "x"
type textarea "[PERSON_NAME] lived driving around [GEOGRAPHIC_DATA], Gold and gem f"
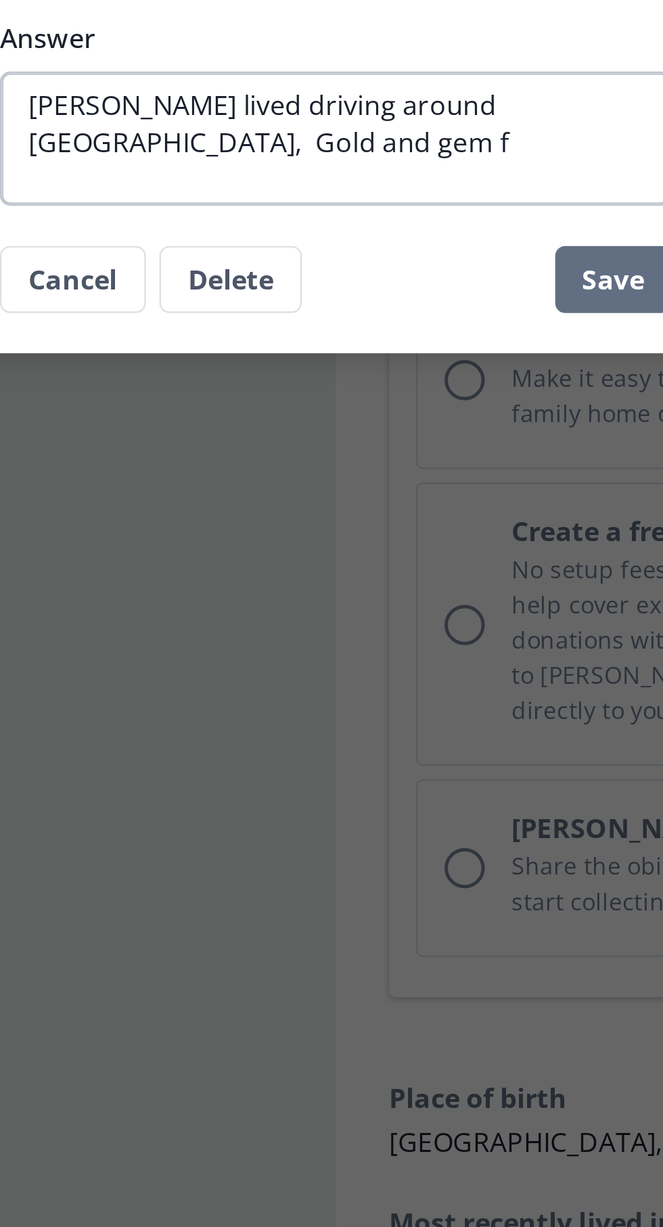
type textarea "x"
type textarea "[PERSON_NAME] lived driving around [GEOGRAPHIC_DATA], Gold and gem fo"
type textarea "x"
type textarea "[PERSON_NAME] lived driving around [GEOGRAPHIC_DATA], Gold and gem fos"
type textarea "x"
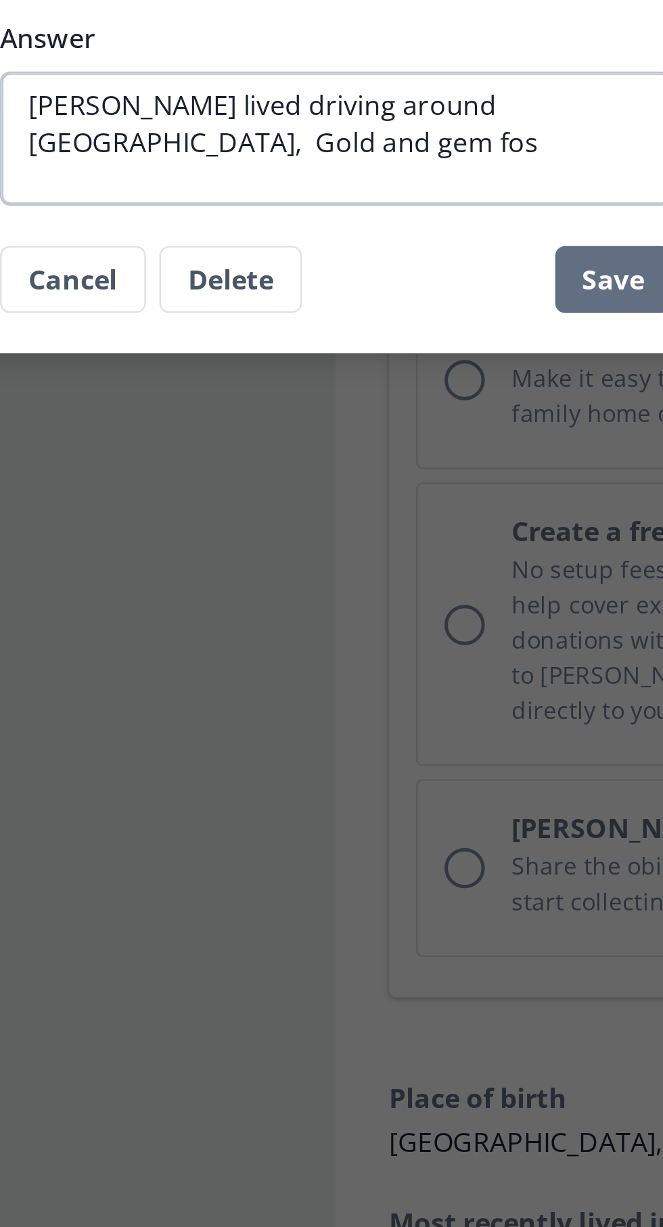
type textarea "[PERSON_NAME] lived driving around [GEOGRAPHIC_DATA], Gold and gem [PERSON_NAME]"
type textarea "x"
type textarea "[PERSON_NAME] lived driving around [GEOGRAPHIC_DATA], Gold and gem fossi"
type textarea "x"
type textarea "[PERSON_NAME] lived driving around [GEOGRAPHIC_DATA], Gold and gem fossik"
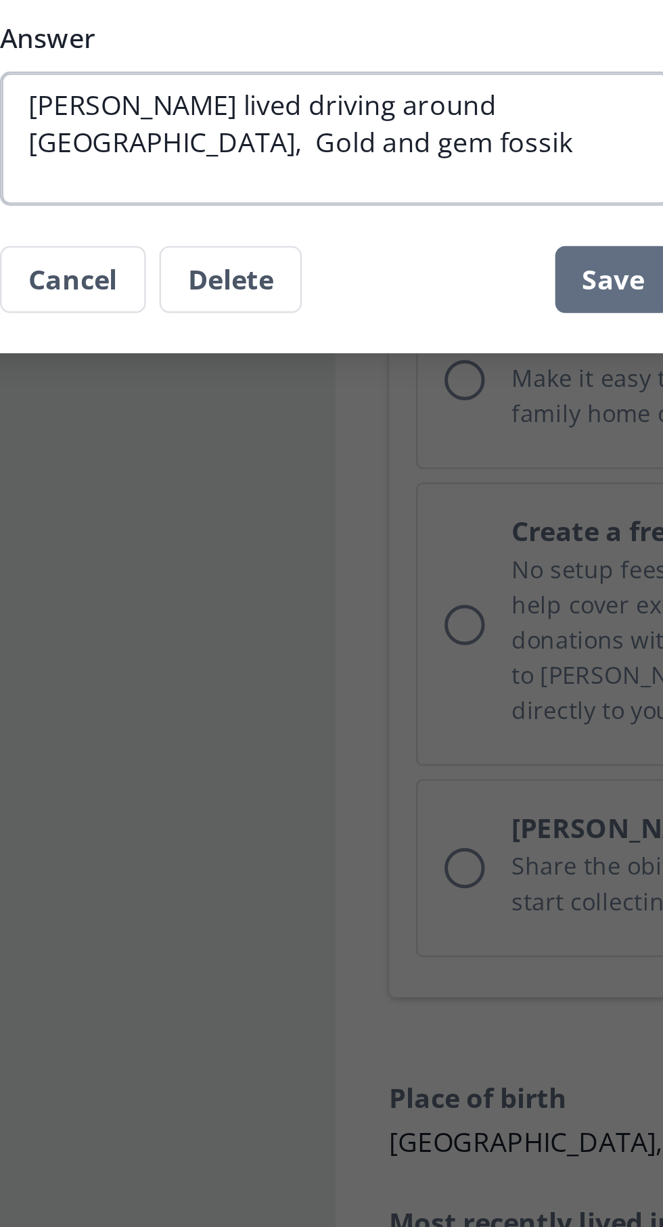
type textarea "x"
type textarea "[PERSON_NAME] lived driving around [GEOGRAPHIC_DATA], Gold and gem fossiki"
type textarea "x"
type textarea "[PERSON_NAME] lived driving around [GEOGRAPHIC_DATA], Gold and gem fossik"
type textarea "x"
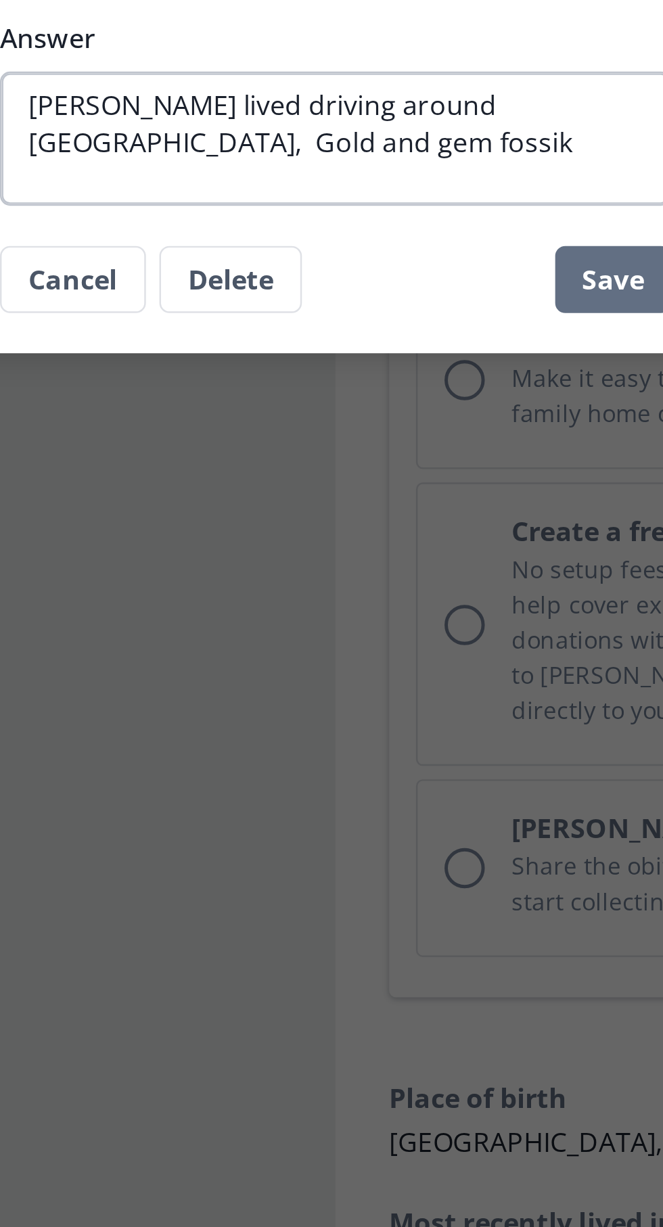
type textarea "[PERSON_NAME] lived driving around [GEOGRAPHIC_DATA], Gold and gem fossi"
type textarea "x"
type textarea "[PERSON_NAME] lived driving around [GEOGRAPHIC_DATA], Gold and gem fossic"
type textarea "x"
type textarea "[PERSON_NAME] lived driving around [GEOGRAPHIC_DATA], Gold and gem fossick"
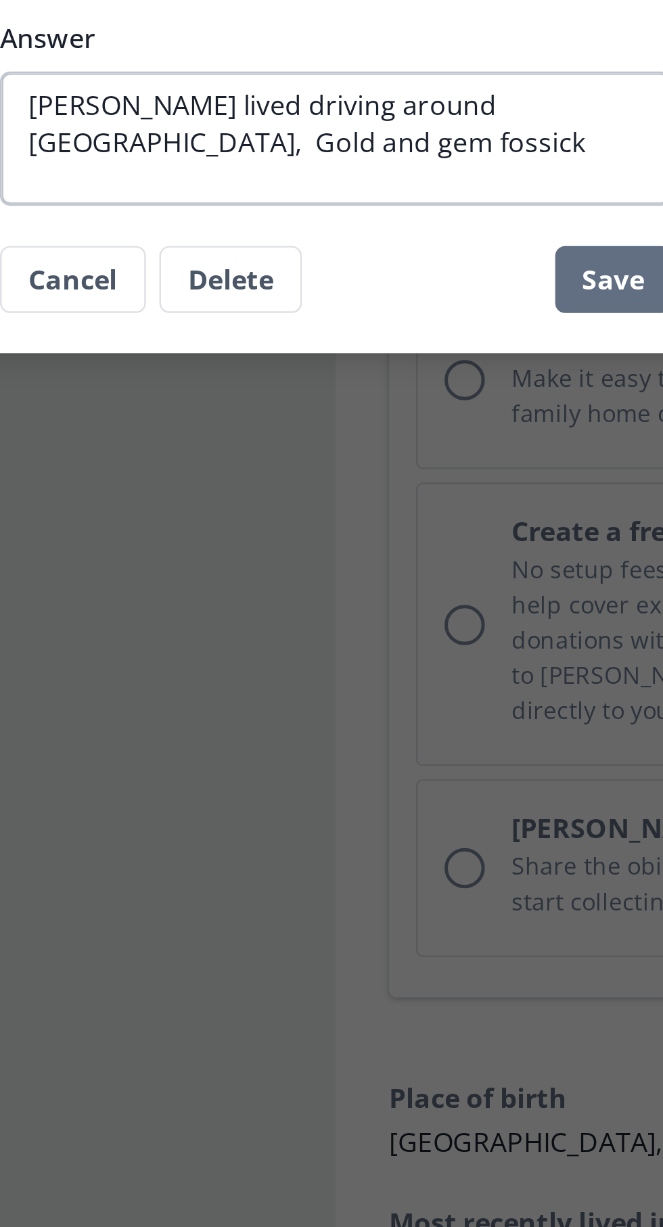
type textarea "x"
type textarea "[PERSON_NAME] lived driving around [GEOGRAPHIC_DATA], Gold and gem fossicki"
type textarea "x"
type textarea "[PERSON_NAME] lived driving around [GEOGRAPHIC_DATA], Gold and gem fossickin"
type textarea "x"
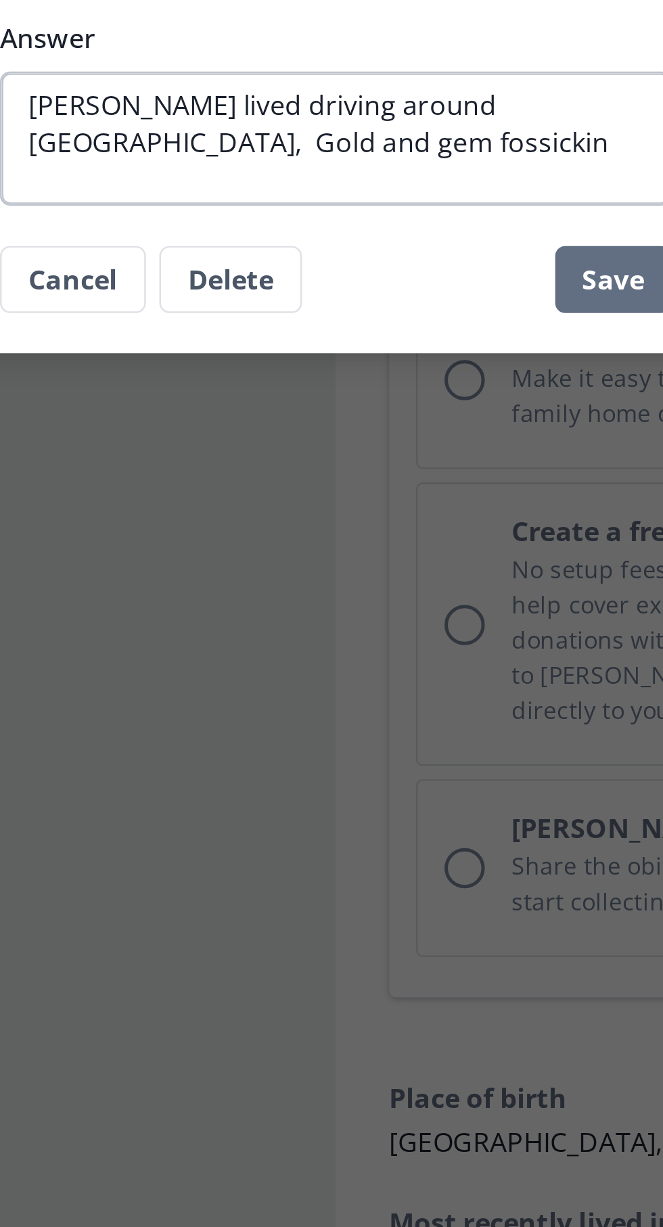
type textarea "[PERSON_NAME] lived driving around [GEOGRAPHIC_DATA], Gold and gem fossicking"
type textarea "x"
type textarea "[PERSON_NAME] lived driving around [GEOGRAPHIC_DATA], Gold and gem fossickin"
type textarea "x"
type textarea "[PERSON_NAME] lived driving around [GEOGRAPHIC_DATA], Gold and gem fossicki"
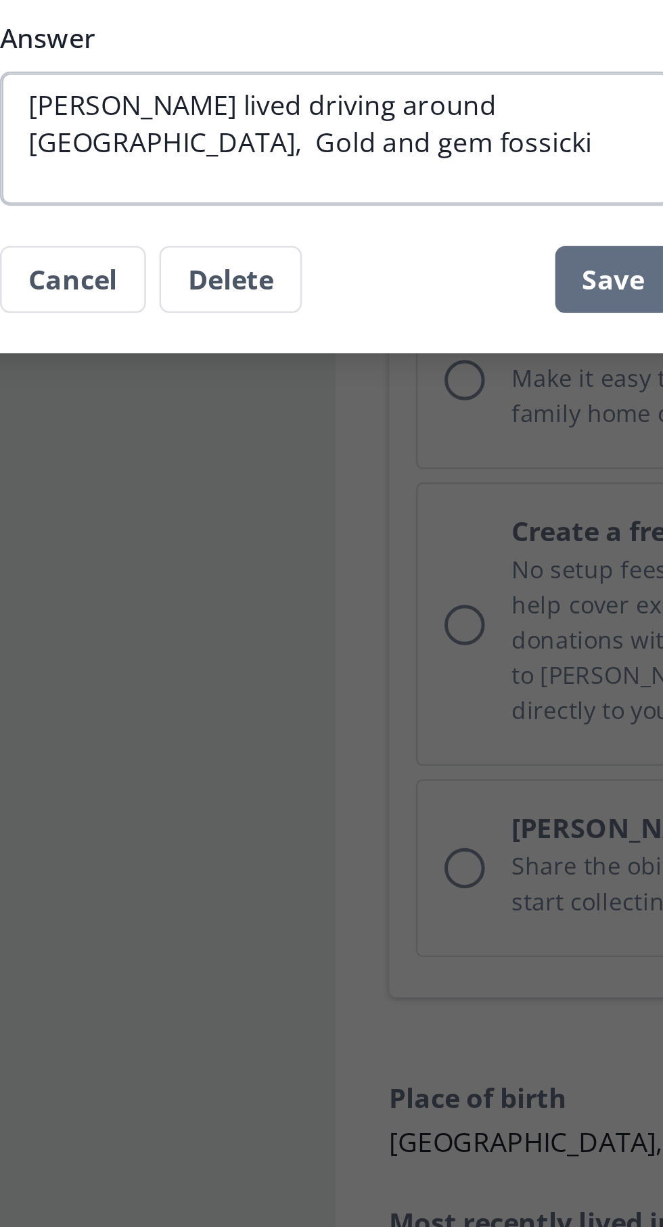
type textarea "x"
type textarea "[PERSON_NAME] lived driving around [GEOGRAPHIC_DATA], Gold and gem fossick"
type textarea "x"
type textarea "[PERSON_NAME] lived driving around [GEOGRAPHIC_DATA], Gold and gem fossic"
type textarea "x"
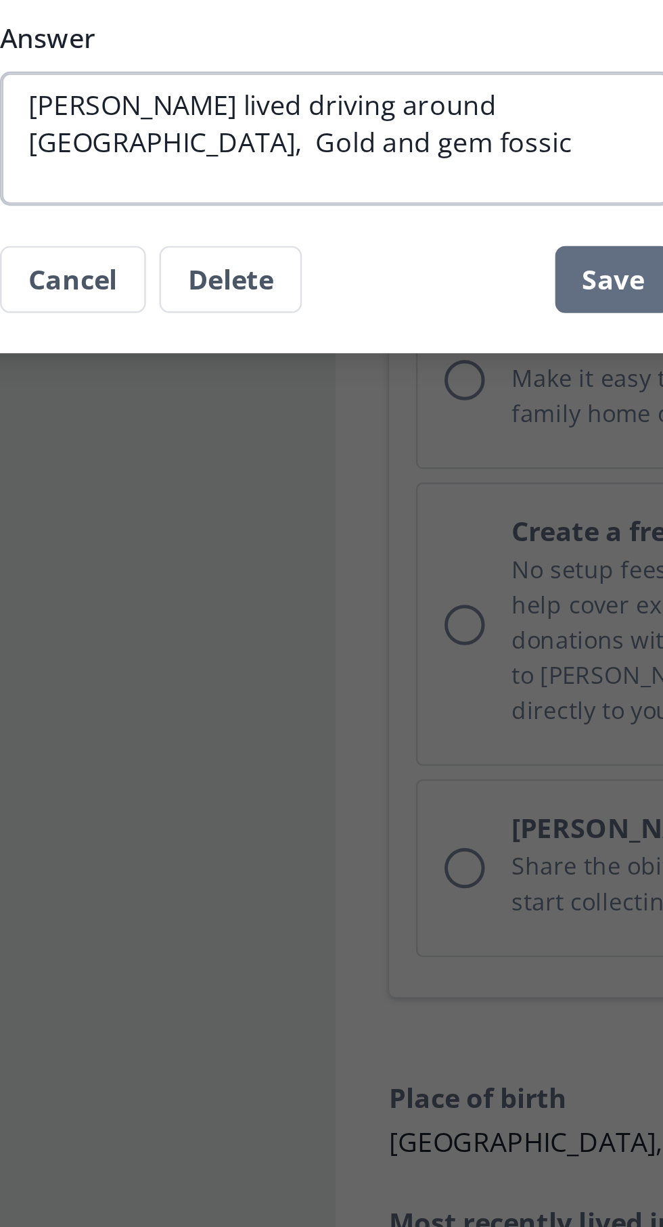
type textarea "[PERSON_NAME] lived driving around [GEOGRAPHIC_DATA], Gold and gem fossi"
type textarea "x"
type textarea "[PERSON_NAME] lived driving around [GEOGRAPHIC_DATA], Gold and gem fossik"
type textarea "x"
type textarea "[PERSON_NAME] lived driving around [GEOGRAPHIC_DATA], Gold and gem fossiki"
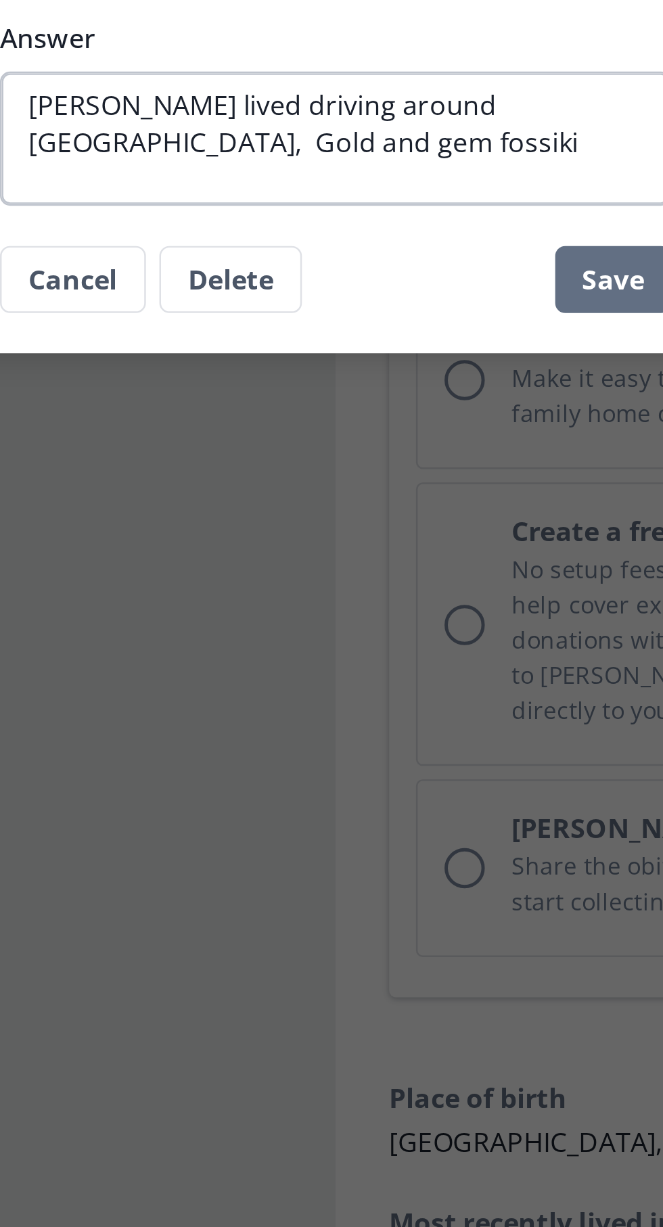
type textarea "x"
type textarea "[PERSON_NAME] lived driving around [GEOGRAPHIC_DATA], Gold and gem fossik"
type textarea "x"
type textarea "[PERSON_NAME] lived driving around [GEOGRAPHIC_DATA], Gold and gem fossi"
type textarea "x"
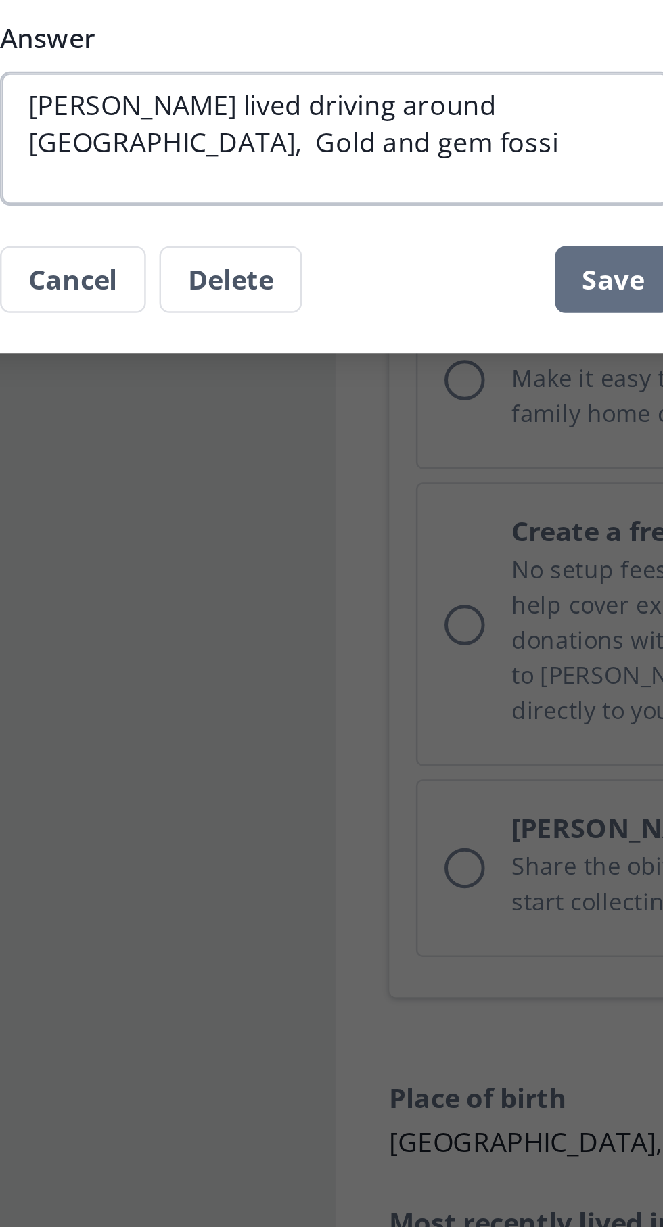
click at [424, 624] on textarea "[PERSON_NAME] lived driving around [GEOGRAPHIC_DATA], Gold and gem fossi" at bounding box center [331, 643] width 271 height 54
type textarea "[PERSON_NAME] lived driving around [GEOGRAPHIC_DATA], Gold nd gem fossi"
type textarea "x"
type textarea "[PERSON_NAME] lived driving around [GEOGRAPHIC_DATA], Gold dnd gem fossi"
type textarea "x"
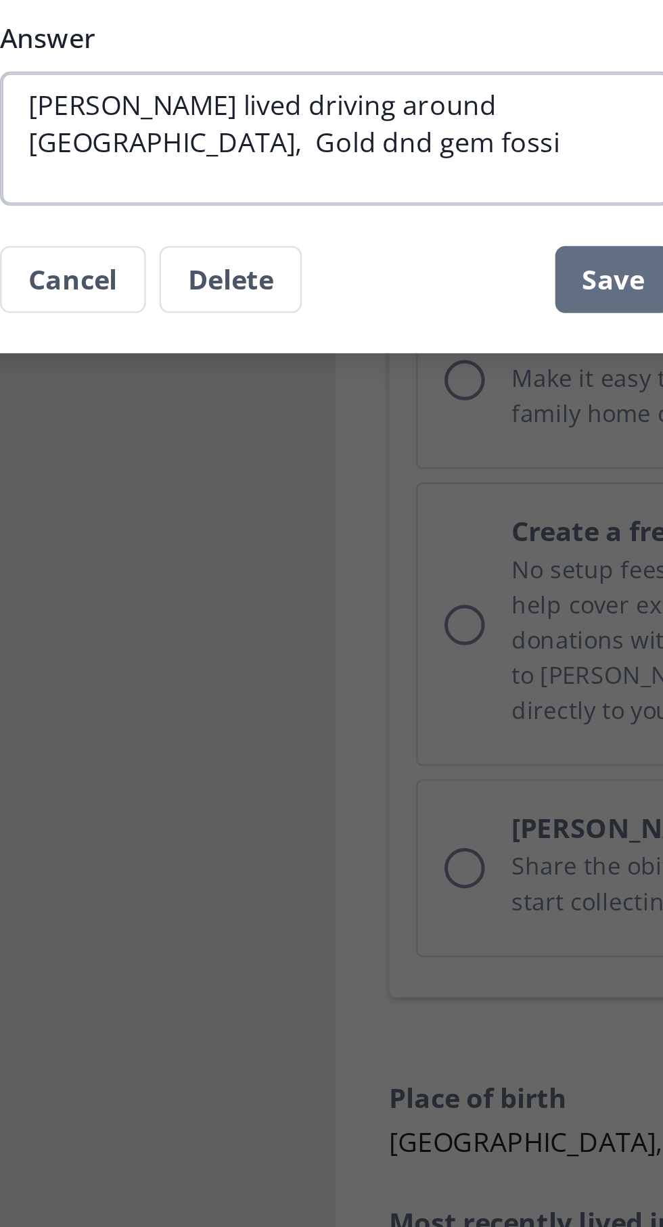
type textarea "[PERSON_NAME] lived driving around [GEOGRAPHIC_DATA], [PERSON_NAME] dend gem fo…"
type textarea "x"
type textarea "[PERSON_NAME] lived driving around [GEOGRAPHIC_DATA], Gold detnd gem fossi"
type textarea "x"
type textarea "[PERSON_NAME] lived driving around [GEOGRAPHIC_DATA], Gold detend gem fossi"
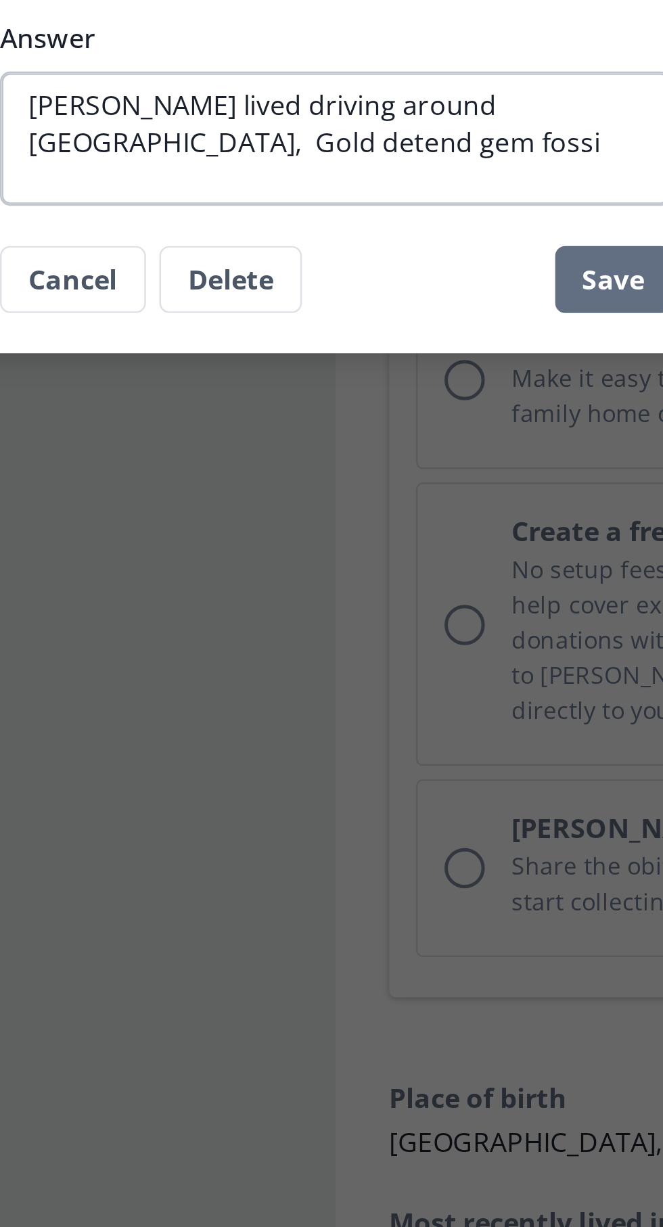
type textarea "x"
type textarea "[PERSON_NAME] lived driving around [GEOGRAPHIC_DATA], Gold detecnd gem fossi"
type textarea "x"
type textarea "[PERSON_NAME] lived driving around [GEOGRAPHIC_DATA], [PERSON_NAME] detectnd ge…"
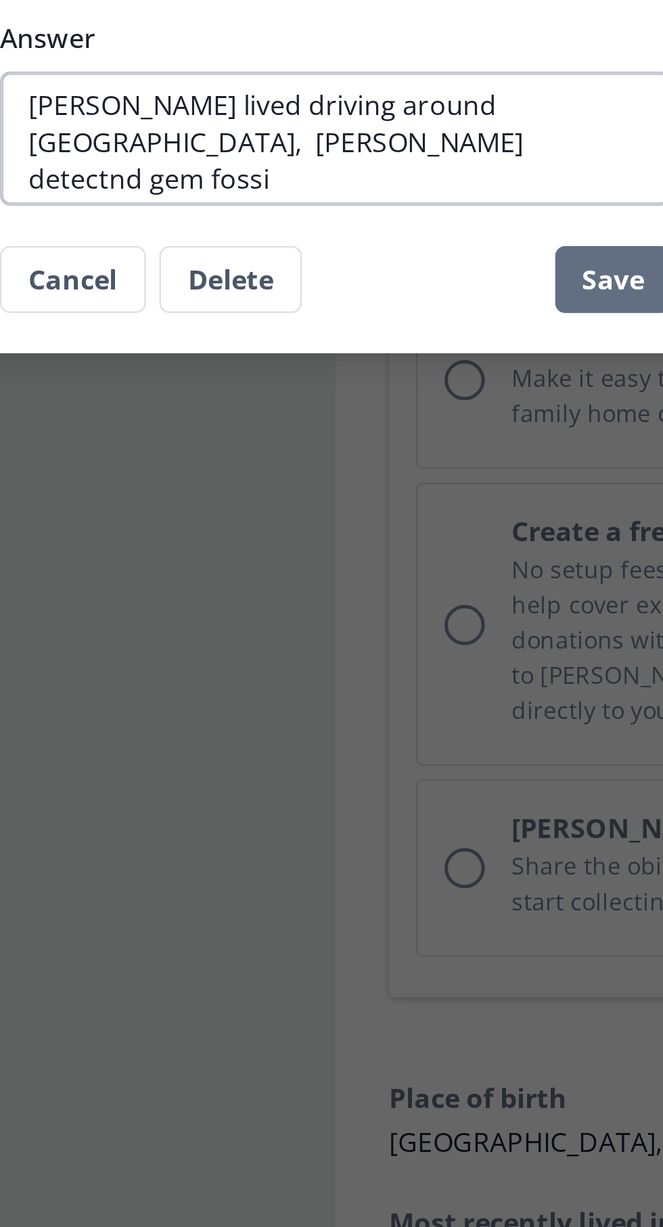
type textarea "x"
type textarea "[PERSON_NAME] lived driving around [GEOGRAPHIC_DATA], [PERSON_NAME] detectind g…"
type textarea "x"
type textarea "[PERSON_NAME] lived driving around [GEOGRAPHIC_DATA], Gold detectiond gem fossi"
type textarea "x"
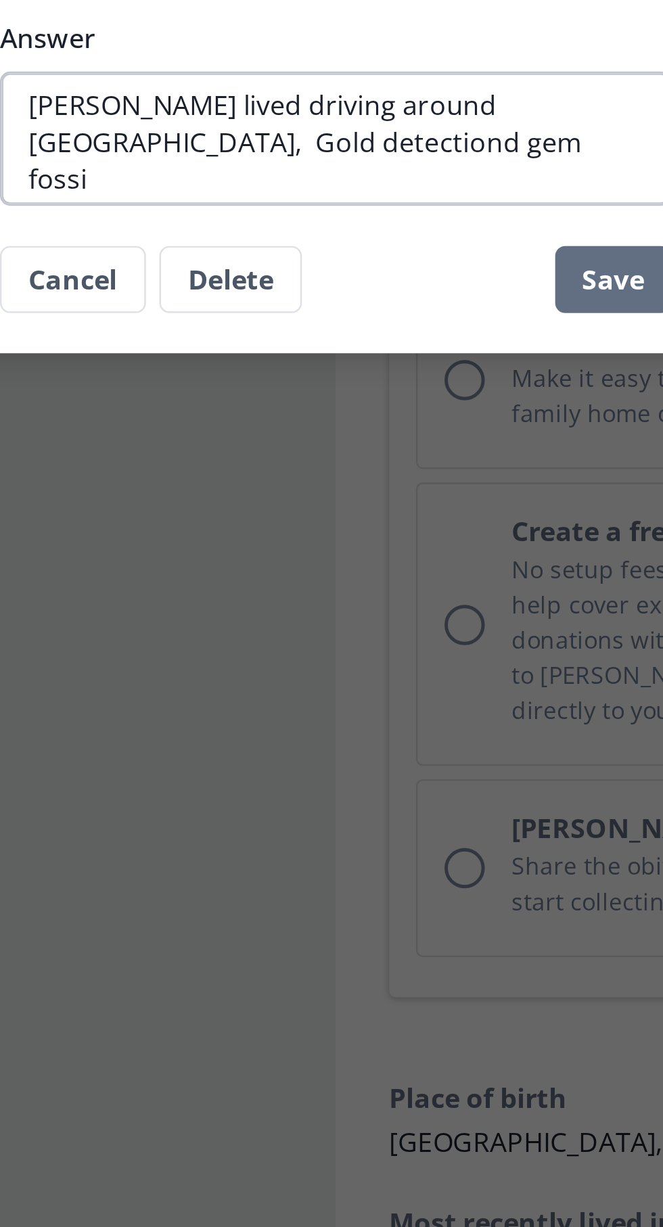
type textarea "[PERSON_NAME] lived driving around [GEOGRAPHIC_DATA], Gold detectionnd gem fossi"
type textarea "x"
type textarea "[PERSON_NAME] lived driving around [GEOGRAPHIC_DATA], Gold detection nd gem fos…"
type textarea "x"
type textarea "[PERSON_NAME] lived driving around [GEOGRAPHIC_DATA], Gold detection and [PERSO…"
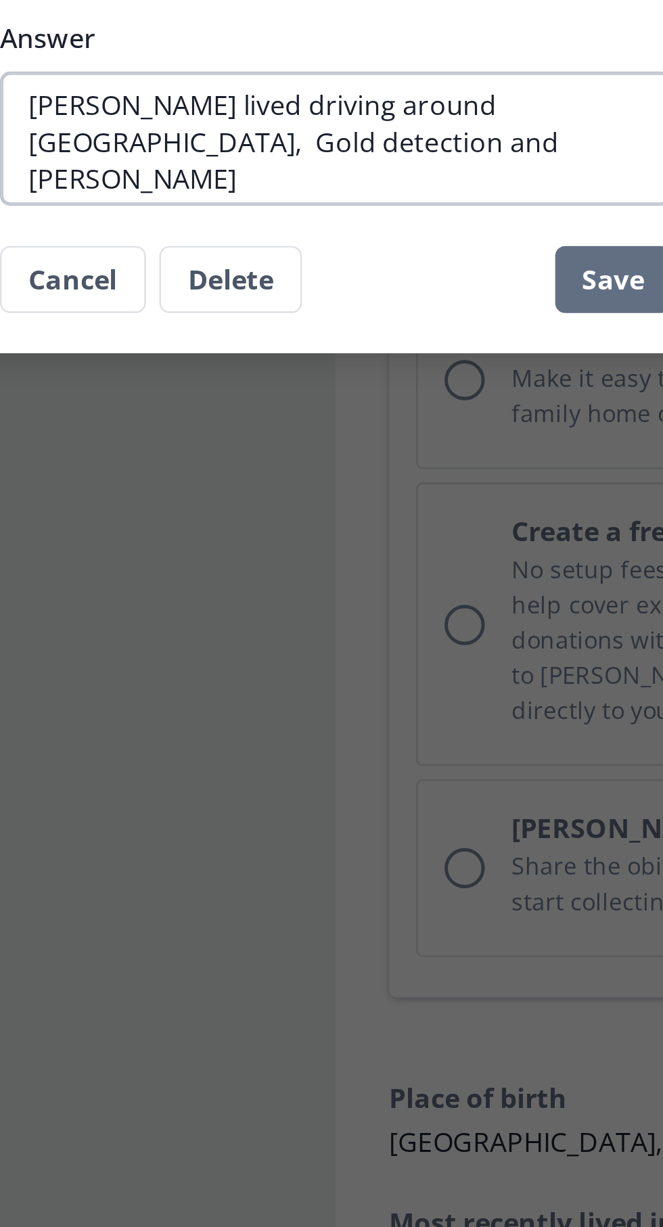
type textarea "x"
click at [353, 645] on textarea "[PERSON_NAME] lived driving around [GEOGRAPHIC_DATA], Gold detection and [PERSO…" at bounding box center [331, 643] width 271 height 54
type textarea "[PERSON_NAME] lived driving around [GEOGRAPHIC_DATA], Gold detection and gem fo…"
type textarea "x"
type textarea "[PERSON_NAME] lived driving around [GEOGRAPHIC_DATA], Gold detection and gem fo…"
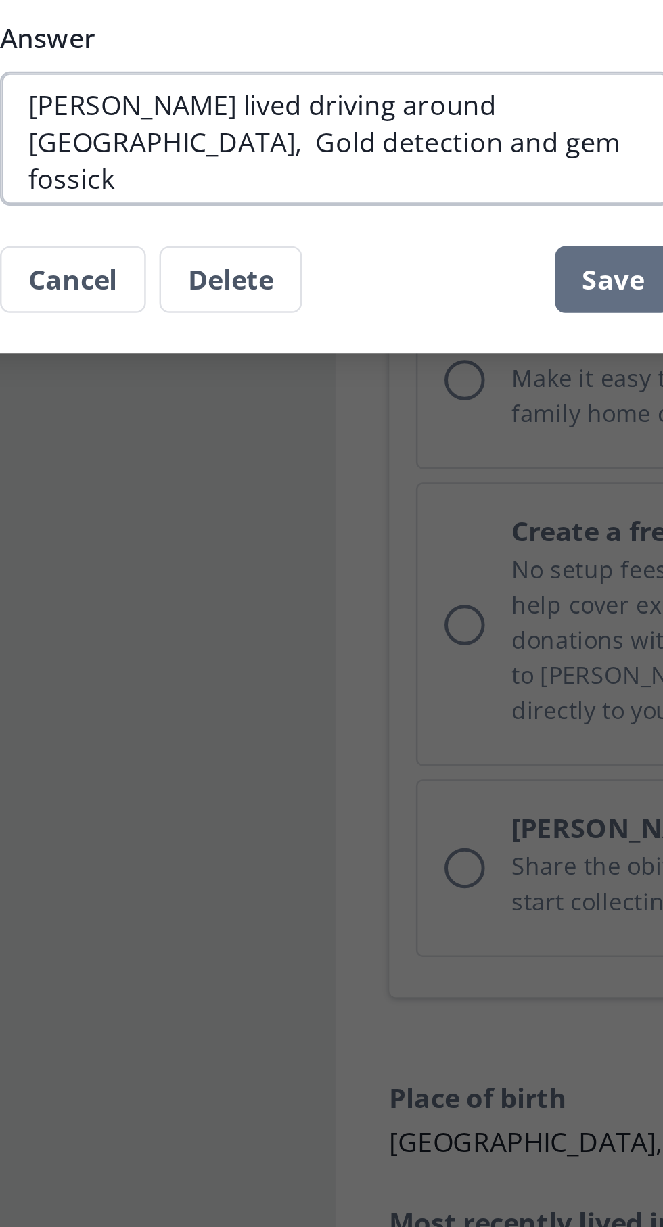
type textarea "x"
type textarea "[PERSON_NAME] lived driving around [GEOGRAPHIC_DATA], Gold detection and gem fo…"
type textarea "x"
type textarea "[PERSON_NAME] lived driving around [GEOGRAPHIC_DATA], Gold detection and [PERSO…"
type textarea "x"
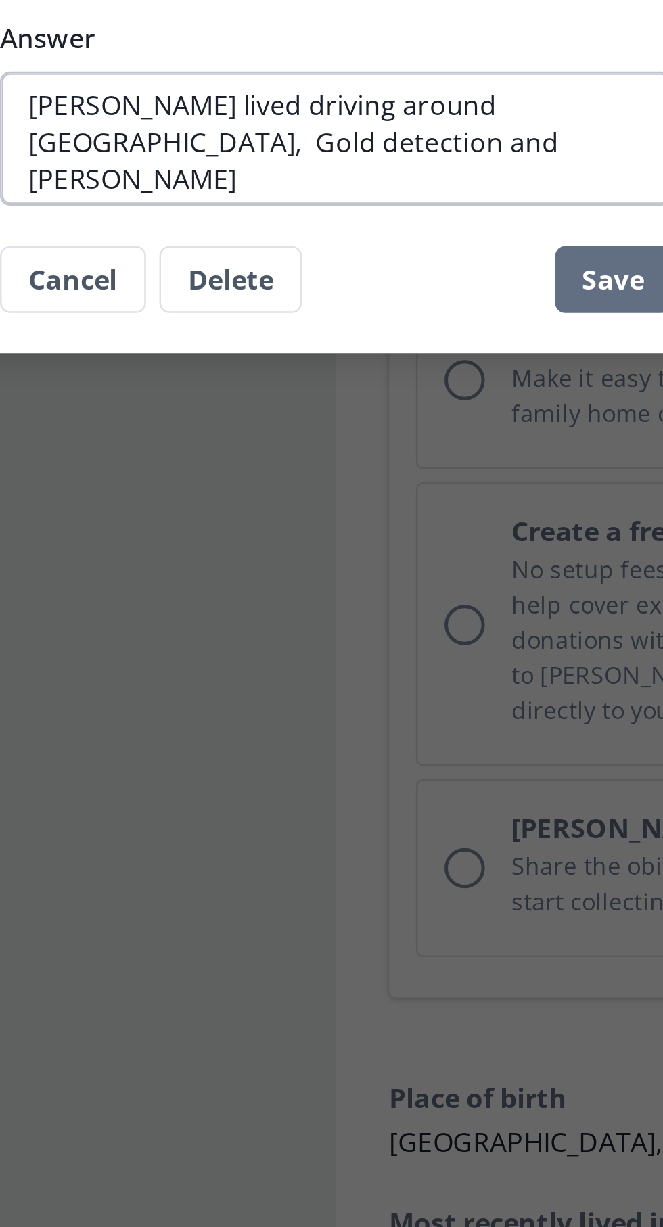
type textarea "[PERSON_NAME] lived driving around [GEOGRAPHIC_DATA], Gold detection and gem fo…"
type textarea "x"
click at [257, 625] on textarea "[PERSON_NAME] lived driving around [GEOGRAPHIC_DATA], Gold detection and gem fo…" at bounding box center [331, 643] width 271 height 54
type textarea "[PERSON_NAME] livd driving around [GEOGRAPHIC_DATA], Gold detection and gem fos…"
type textarea "x"
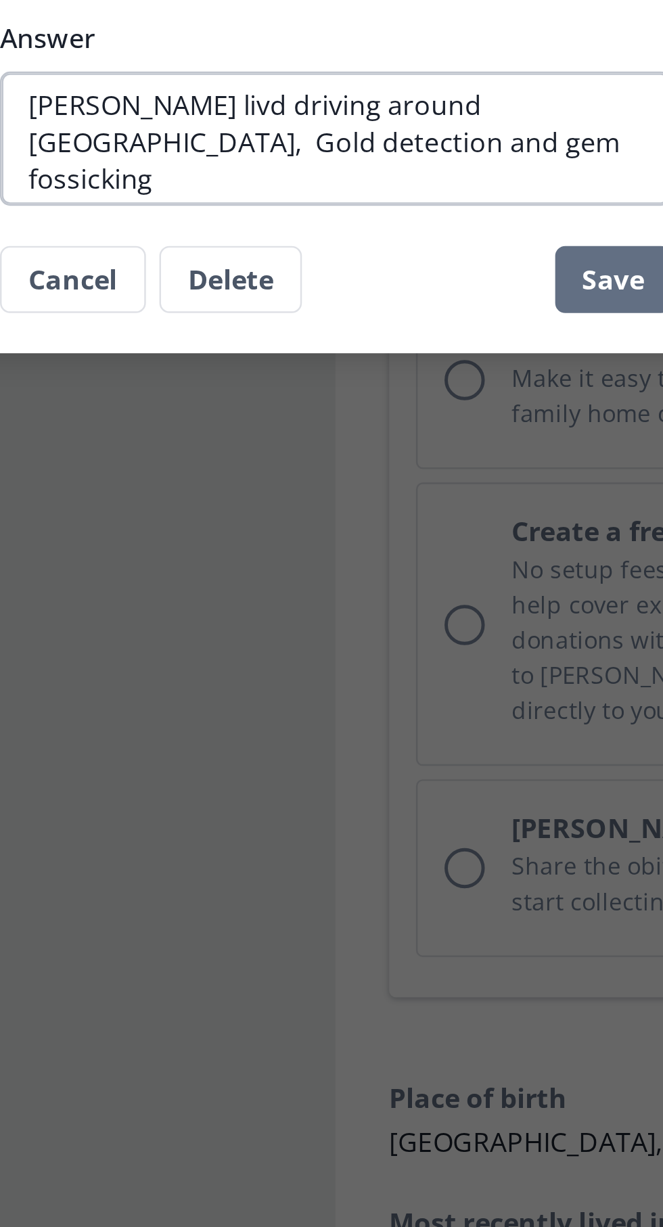
type textarea "[PERSON_NAME] lid driving around [GEOGRAPHIC_DATA], Gold detection and gem foss…"
type textarea "x"
type textarea "[PERSON_NAME] driving around [GEOGRAPHIC_DATA], Gold detection and gem fossicki…"
type textarea "x"
type textarea "[PERSON_NAME] lid driving around [GEOGRAPHIC_DATA], Gold detection and gem foss…"
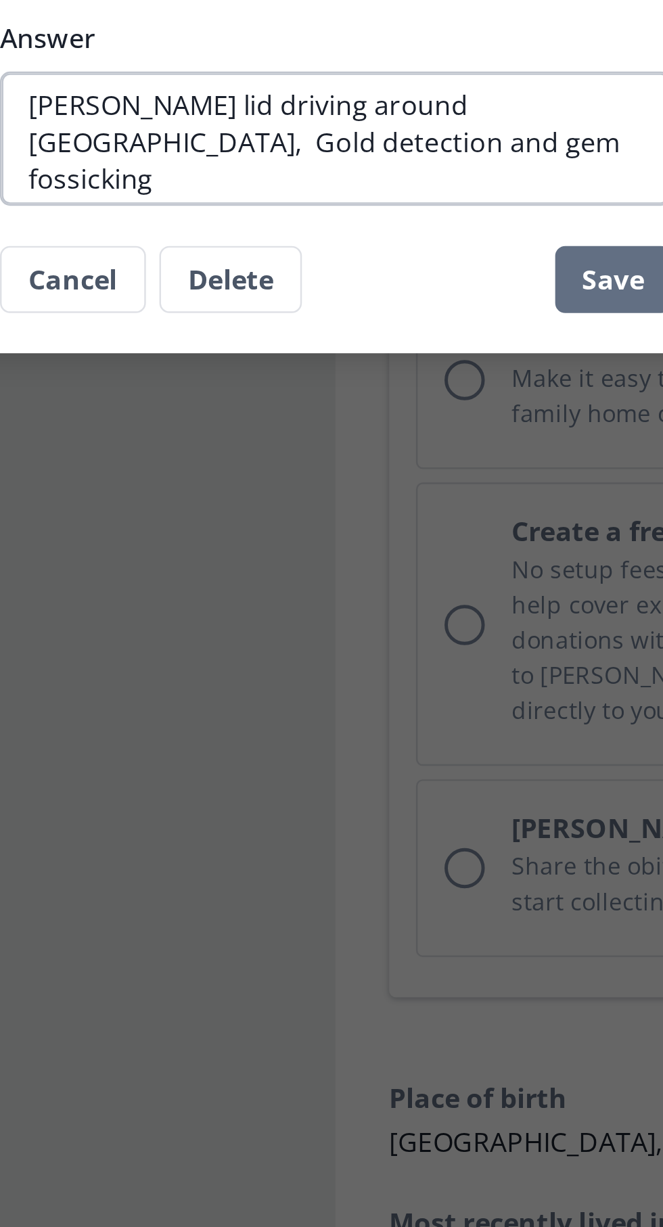
type textarea "x"
type textarea "[PERSON_NAME] driving around [GEOGRAPHIC_DATA], Gold detection and gem fossicki…"
type textarea "x"
type textarea "[PERSON_NAME] lod driving around [GEOGRAPHIC_DATA], Gold detection and gem foss…"
type textarea "x"
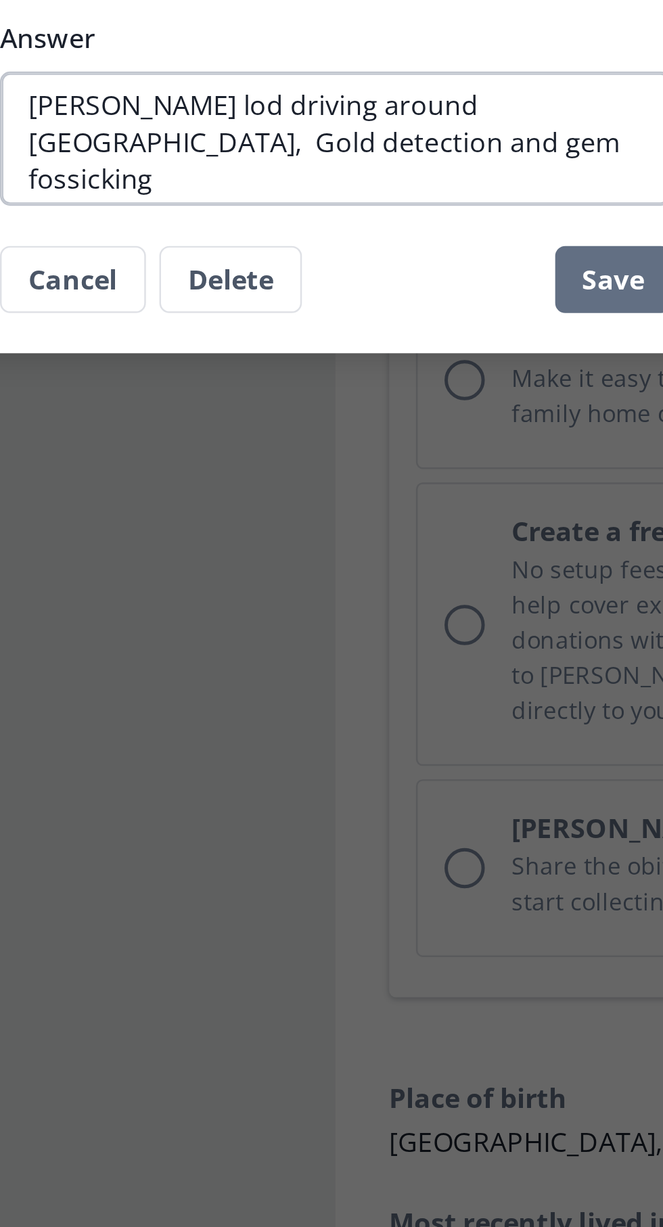
type textarea "[PERSON_NAME] lovd driving around [GEOGRAPHIC_DATA], Gold detection and gem fos…"
type textarea "x"
click at [368, 644] on textarea "[PERSON_NAME] loved driving around [GEOGRAPHIC_DATA], Gold detection and gem fo…" at bounding box center [331, 643] width 271 height 54
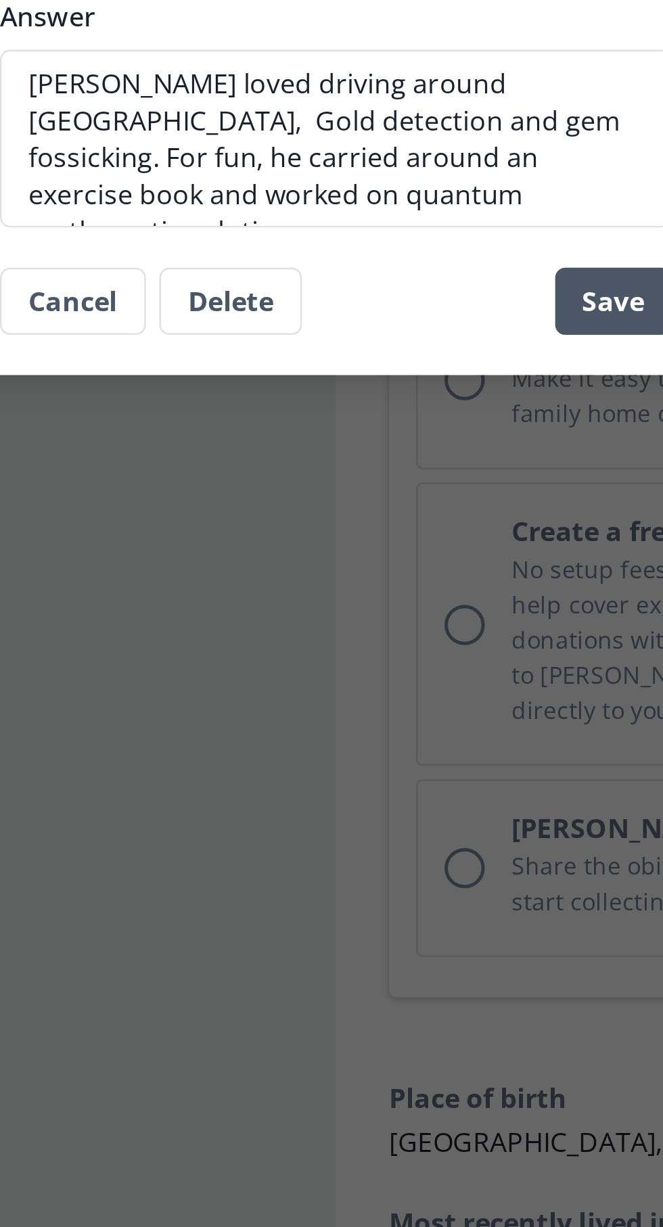
click at [444, 708] on button "Save" at bounding box center [443, 708] width 47 height 27
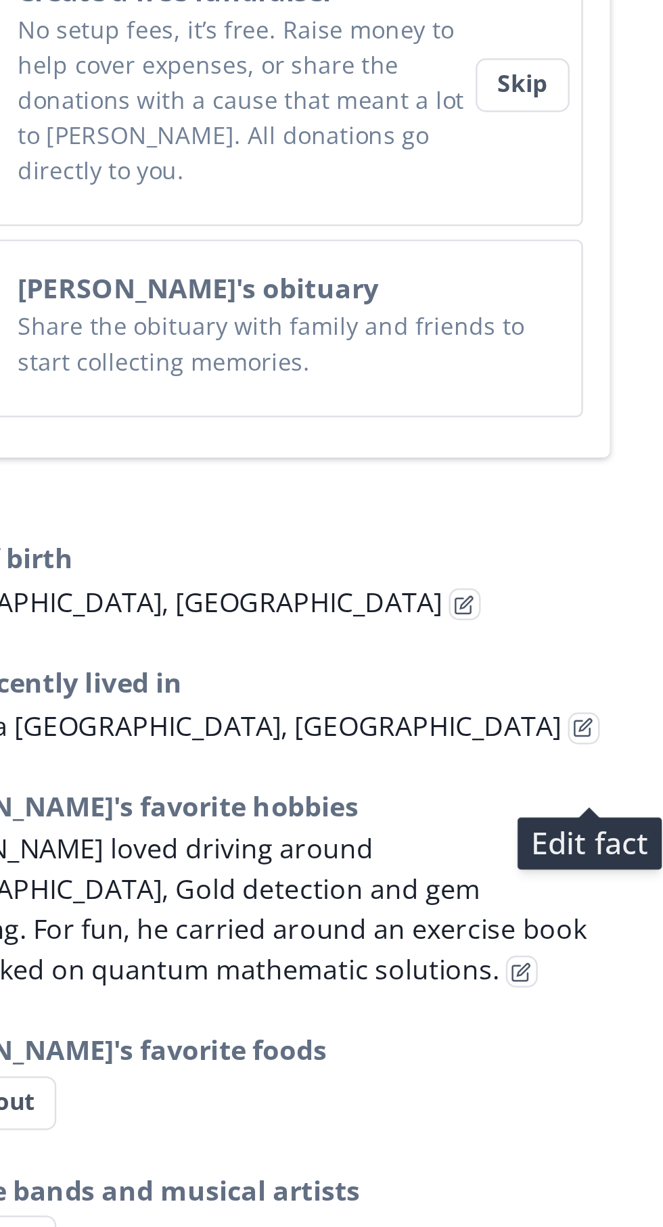
scroll to position [693, 0]
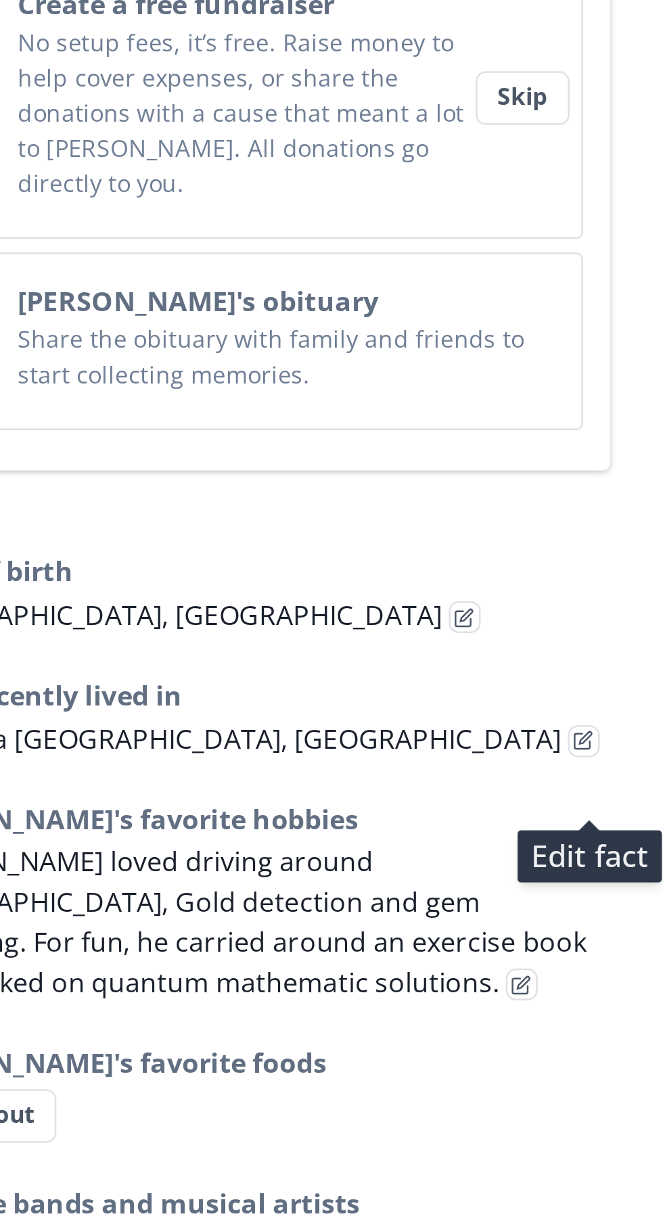
click at [544, 490] on h3 "Most recently lived in" at bounding box center [497, 498] width 288 height 16
click at [544, 507] on p "Karratha [GEOGRAPHIC_DATA], [GEOGRAPHIC_DATA]" at bounding box center [497, 515] width 288 height 16
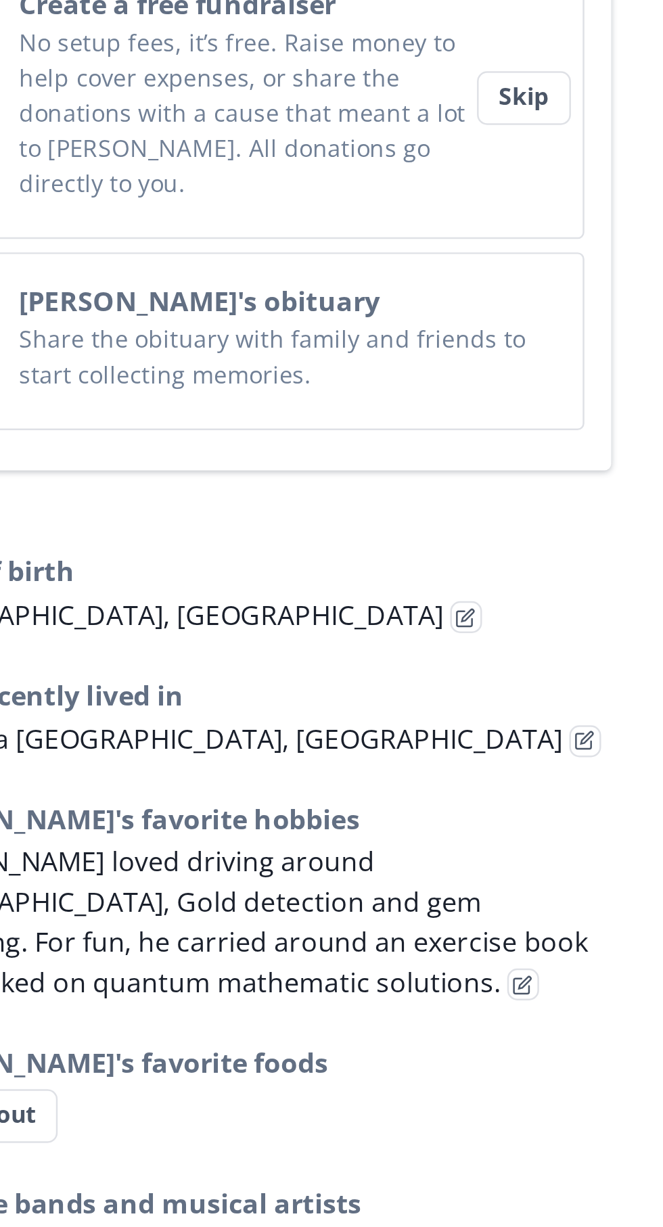
click at [572, 638] on h3 "[PERSON_NAME]'s favorite foods" at bounding box center [497, 646] width 288 height 16
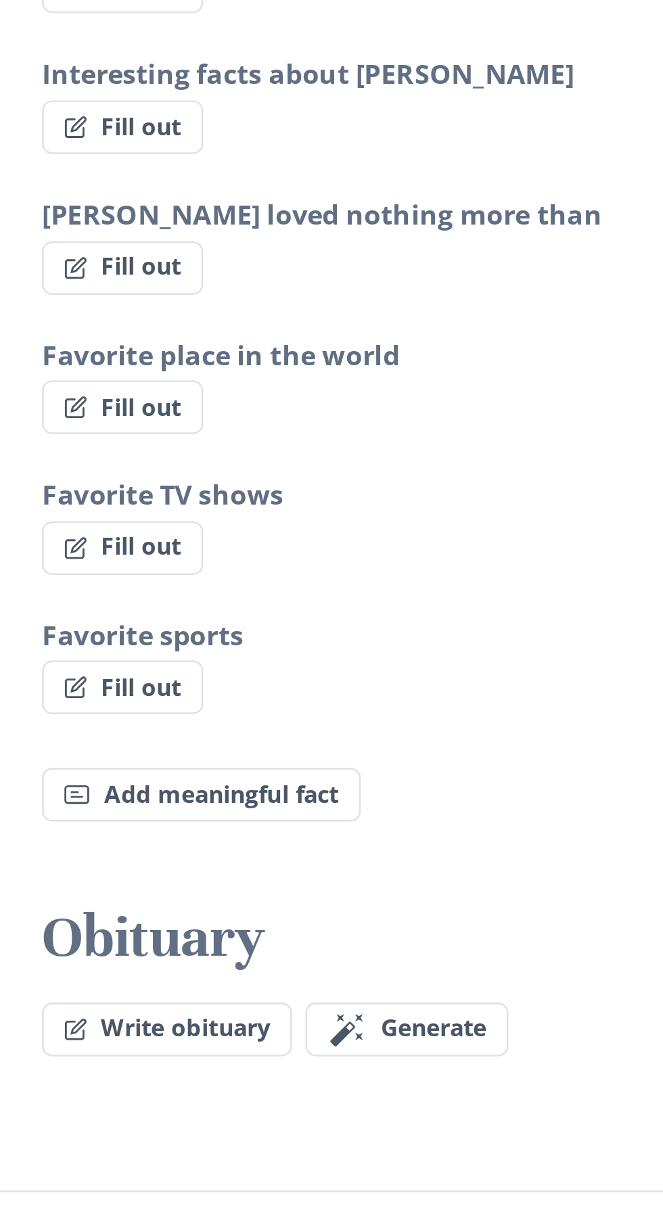
scroll to position [1073, 0]
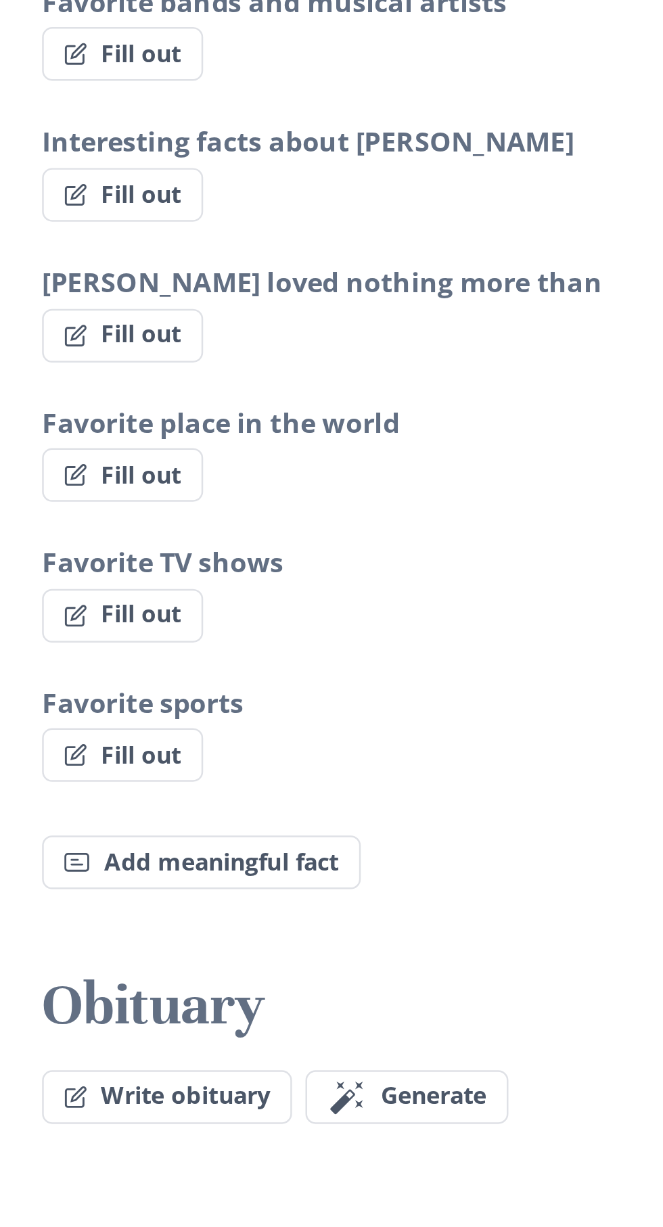
click at [597, 540] on h3 "Favorite TV shows" at bounding box center [497, 548] width 288 height 16
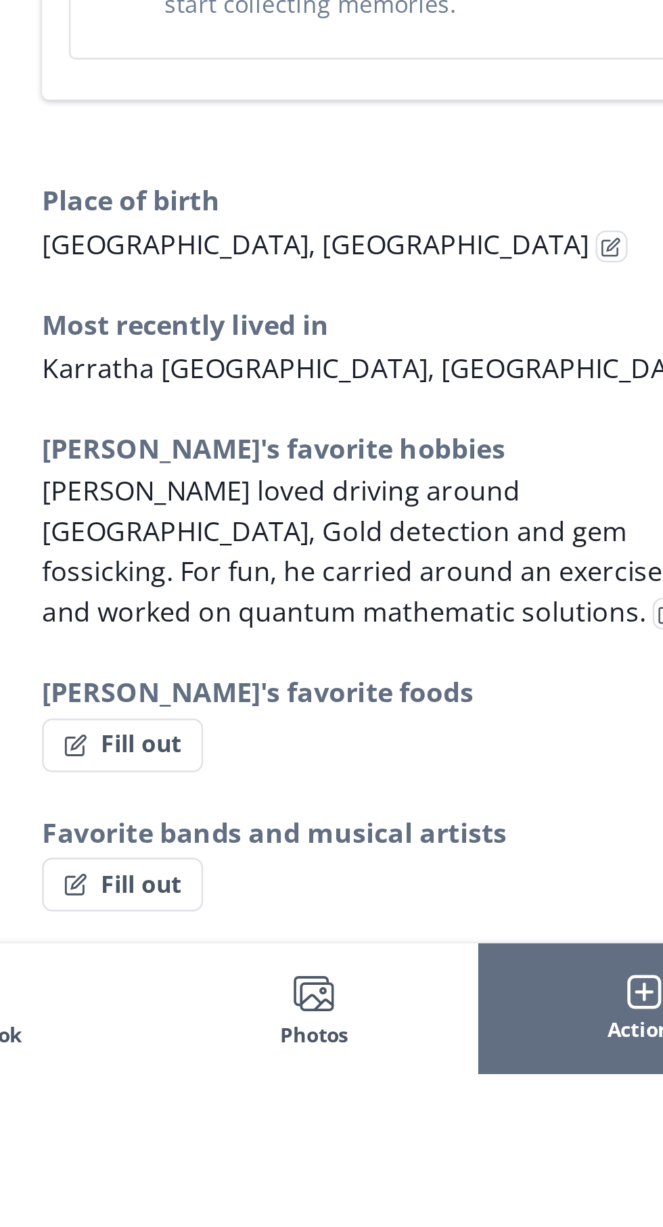
scroll to position [268, 0]
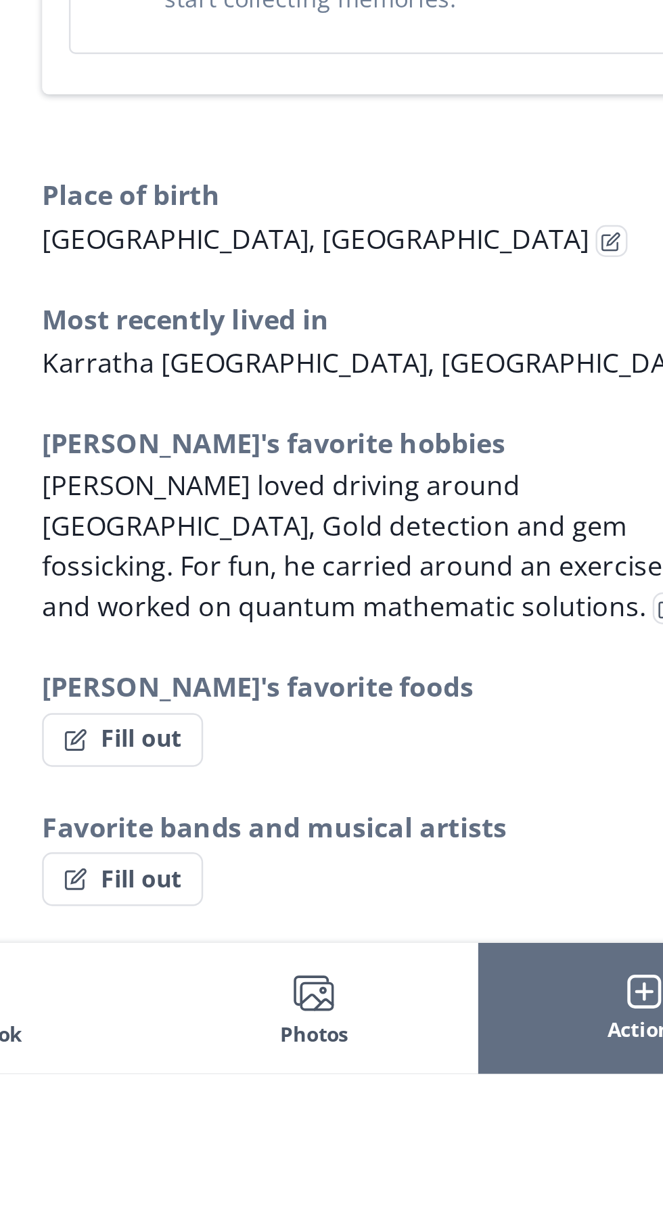
click at [495, 982] on span "[PERSON_NAME] loved driving around [GEOGRAPHIC_DATA], Gold detection and gem fo…" at bounding box center [492, 1014] width 279 height 64
click at [490, 982] on span "[PERSON_NAME] loved driving around [GEOGRAPHIC_DATA], Gold detection and gem fo…" at bounding box center [492, 1014] width 279 height 64
click at [461, 982] on span "[PERSON_NAME] loved driving around [GEOGRAPHIC_DATA], Gold detection and gem fo…" at bounding box center [492, 1014] width 279 height 64
click at [484, 982] on span "[PERSON_NAME] loved driving around [GEOGRAPHIC_DATA], Gold detection and gem fo…" at bounding box center [492, 1014] width 279 height 64
click at [480, 982] on span "[PERSON_NAME] loved driving around [GEOGRAPHIC_DATA], Gold detection and gem fo…" at bounding box center [492, 1014] width 279 height 64
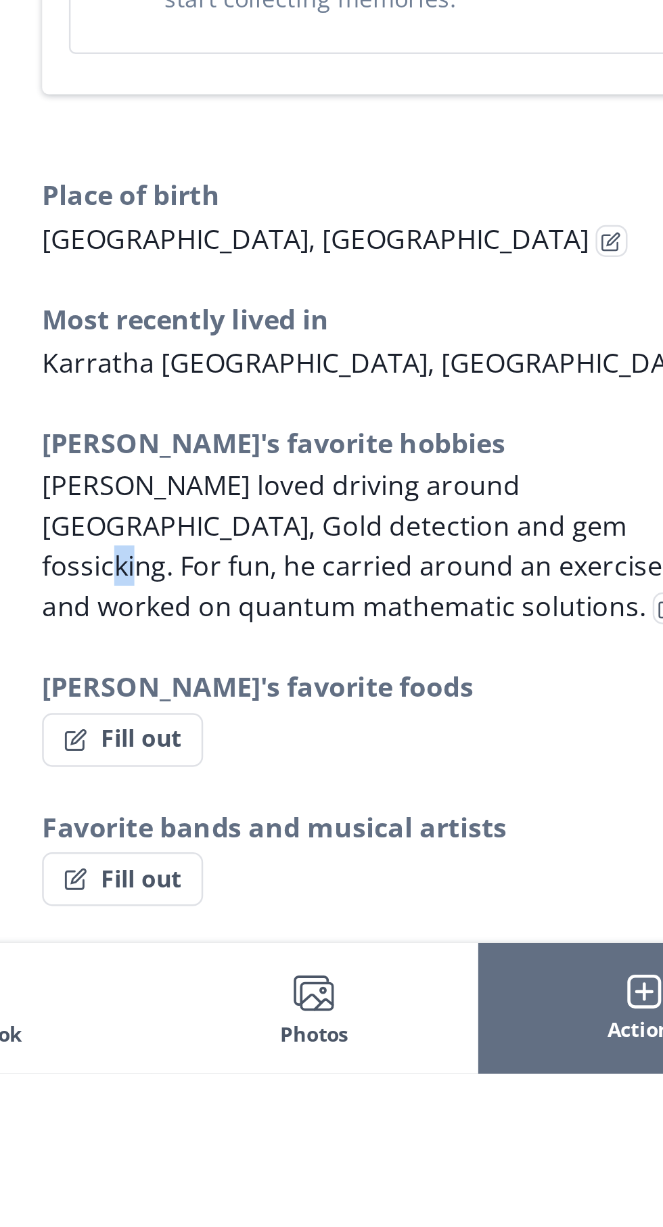
click at [541, 914] on h3 "Most recently lived in" at bounding box center [497, 922] width 288 height 16
click at [567, 986] on div "Place of birth [GEOGRAPHIC_DATA], [DEMOGRAPHIC_DATA] Most recently lived in [GE…" at bounding box center [497, 1153] width 288 height 578
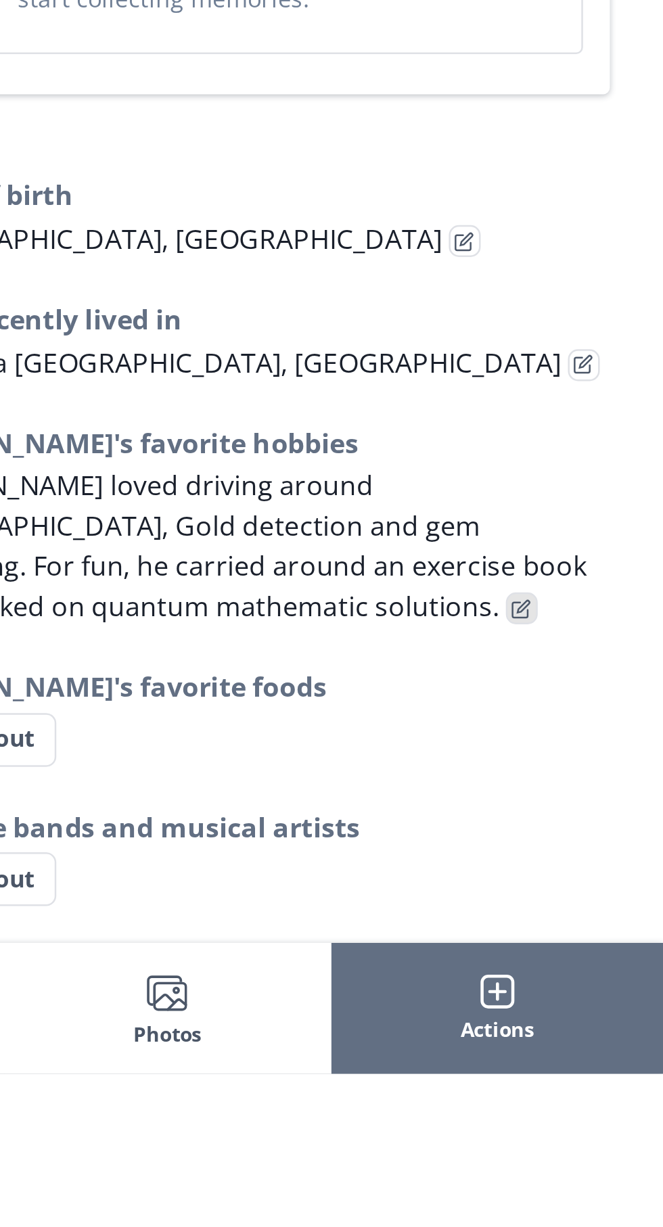
click at [609, 1036] on icon "Edit fact" at bounding box center [605, 1040] width 8 height 8
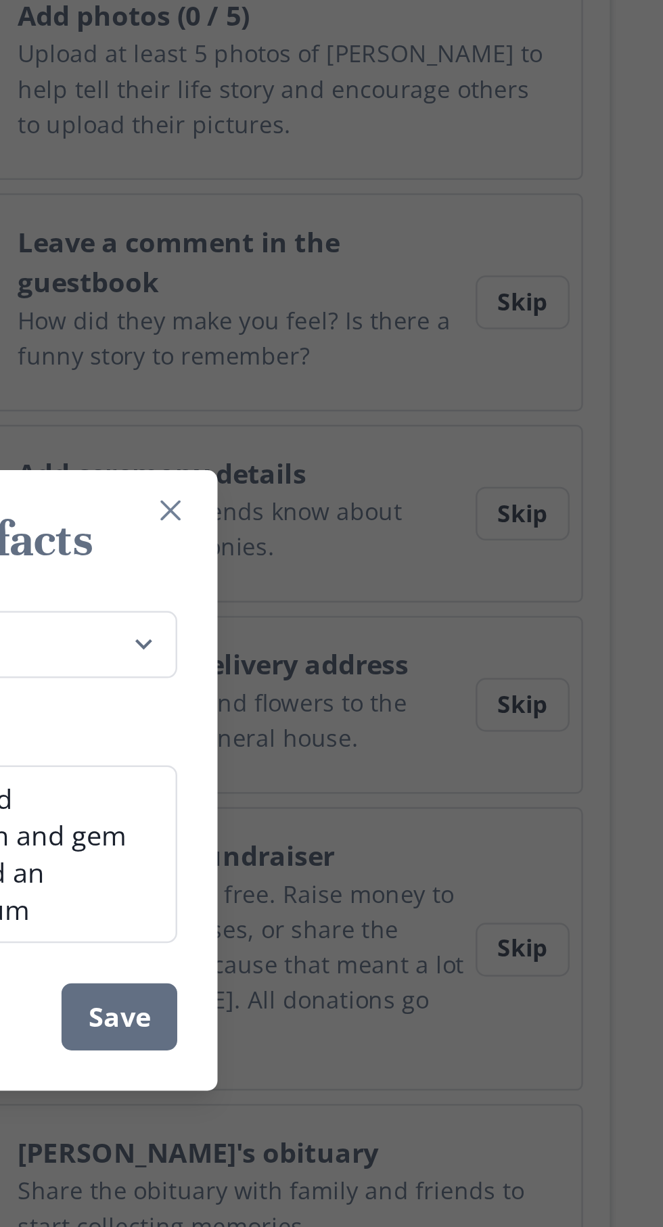
click at [421, 540] on header "[PERSON_NAME]'s facts" at bounding box center [331, 517] width 303 height 46
click at [444, 668] on textarea "[PERSON_NAME] loved driving around [GEOGRAPHIC_DATA], Gold detection and gem fo…" at bounding box center [331, 643] width 271 height 72
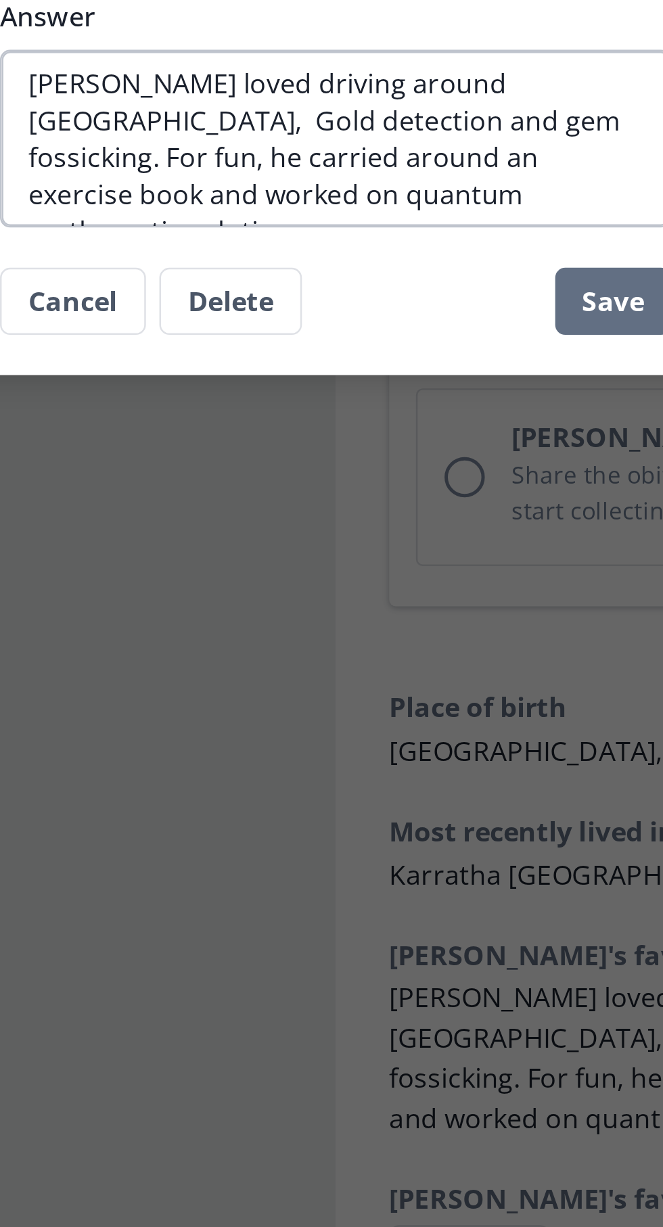
click at [340, 627] on textarea "[PERSON_NAME] loved driving around [GEOGRAPHIC_DATA], Gold detection and gem fo…" at bounding box center [331, 643] width 271 height 72
click at [452, 634] on textarea "[PERSON_NAME] loved travelling [GEOGRAPHIC_DATA], Gold detection and gem fossic…" at bounding box center [331, 643] width 271 height 72
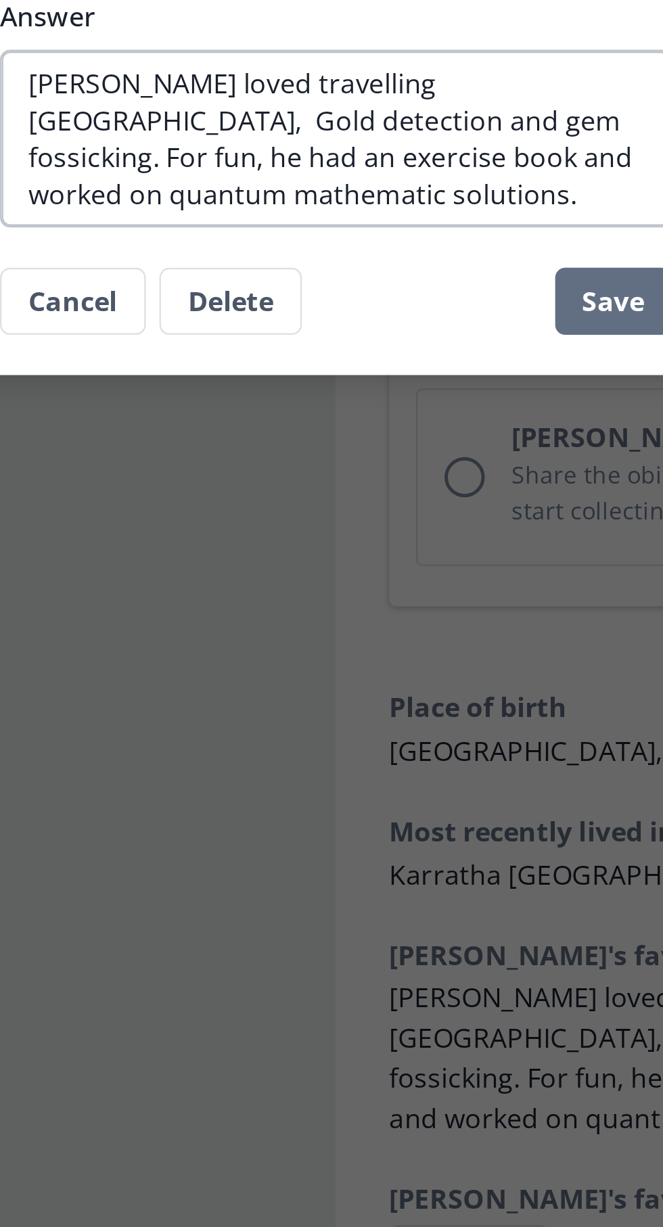
click at [449, 654] on textarea "[PERSON_NAME] loved travelling [GEOGRAPHIC_DATA], Gold detection and gem fossic…" at bounding box center [331, 643] width 271 height 72
click at [332, 668] on textarea "[PERSON_NAME] loved travelling [GEOGRAPHIC_DATA], Gold detection and gem fossic…" at bounding box center [331, 643] width 271 height 72
click at [442, 657] on textarea "[PERSON_NAME] loved travelling [GEOGRAPHIC_DATA], Gold detection and gem fossic…" at bounding box center [331, 643] width 271 height 72
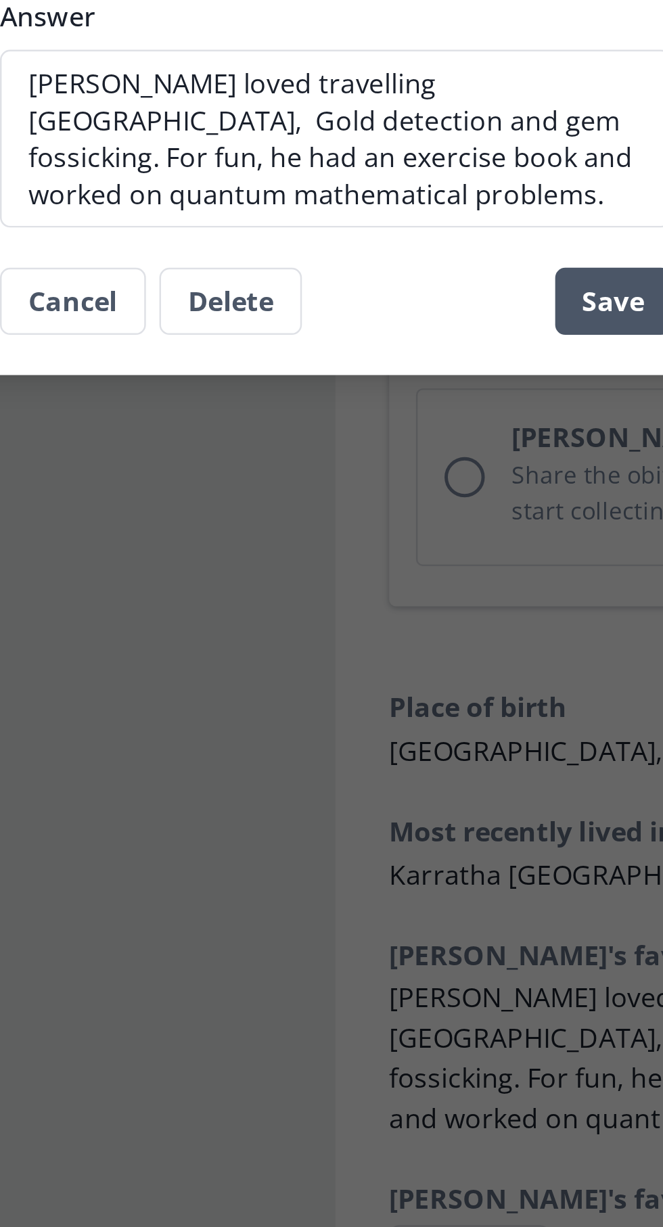
click at [449, 706] on button "Save" at bounding box center [443, 708] width 47 height 27
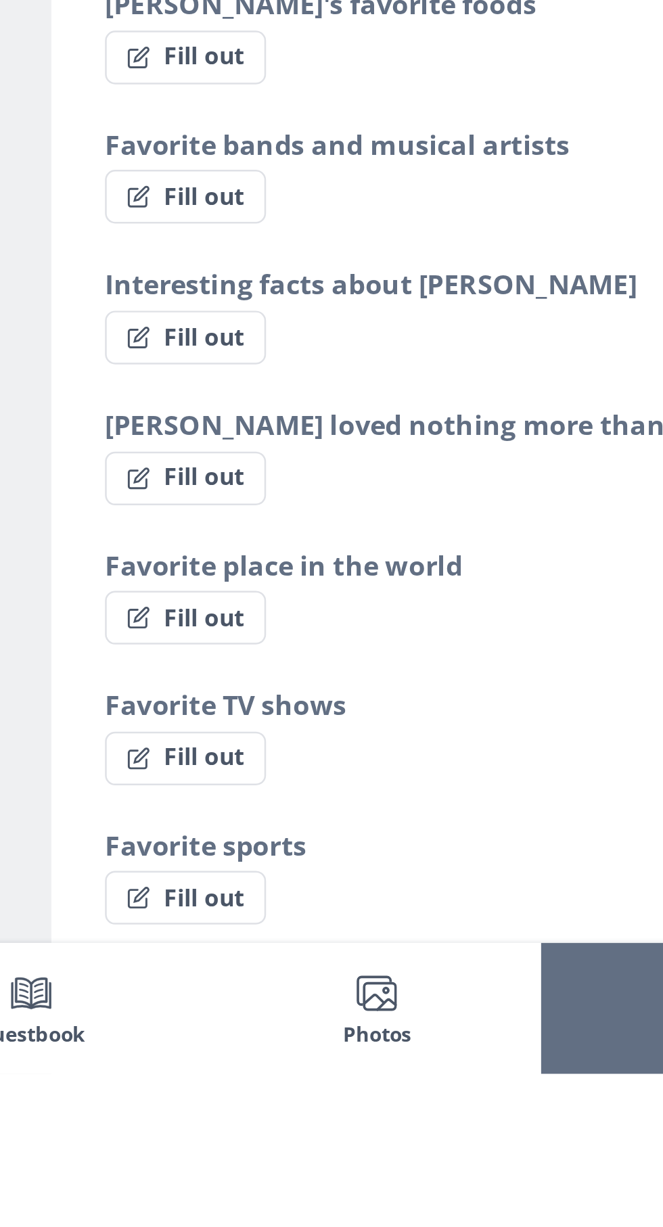
scroll to position [548, 0]
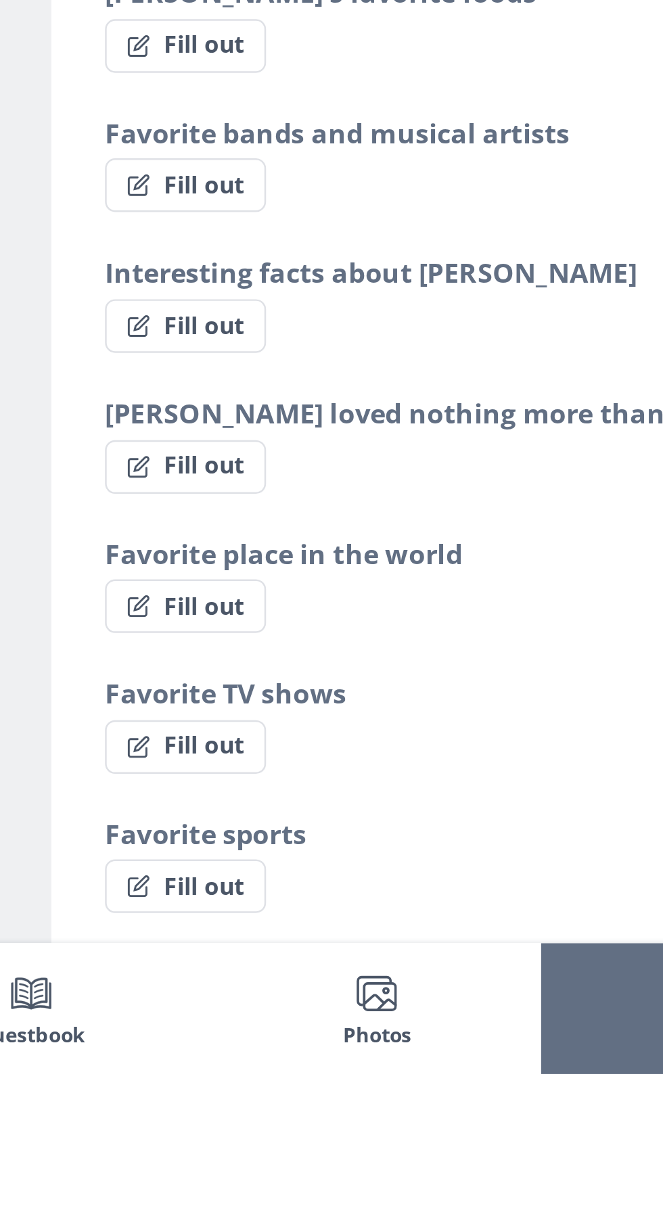
click at [478, 1184] on button "Fact Add meaningful fact" at bounding box center [417, 1195] width 129 height 22
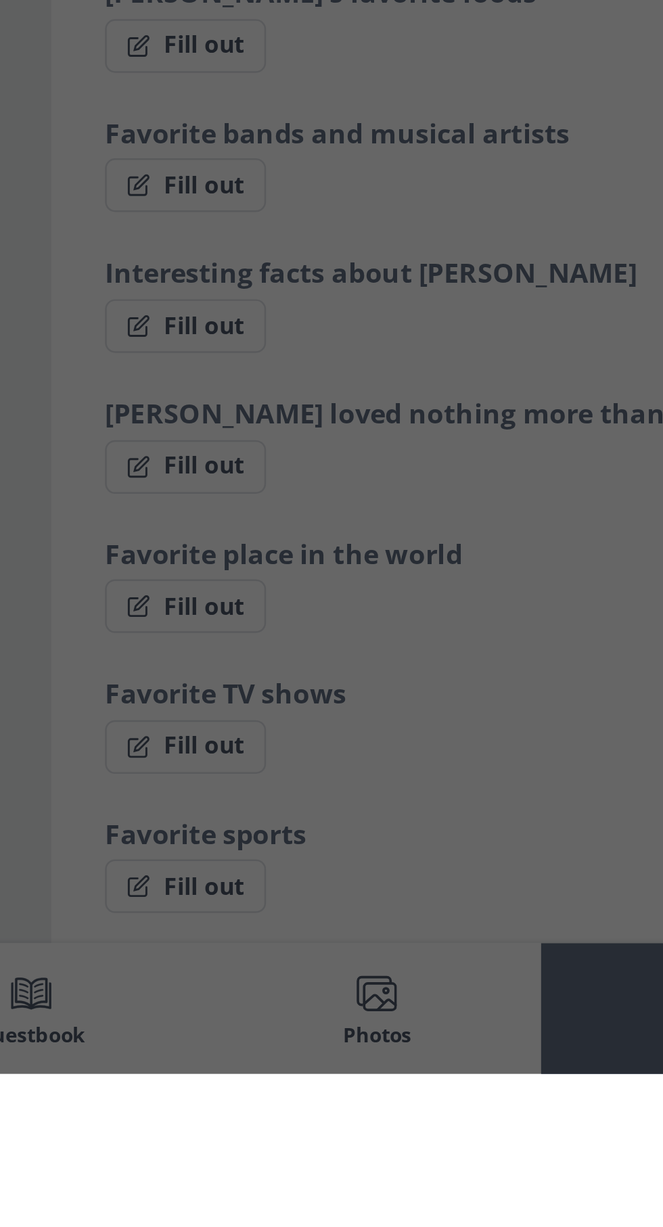
scroll to position [547, 0]
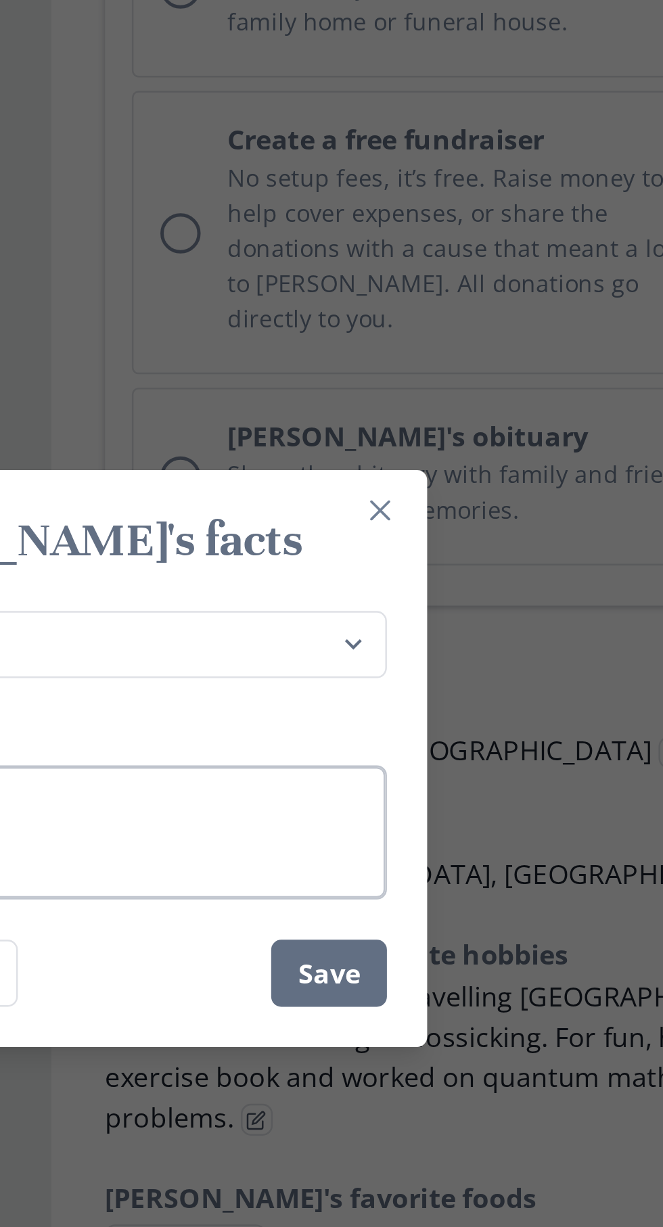
click at [409, 670] on textarea "Answer" at bounding box center [331, 643] width 271 height 54
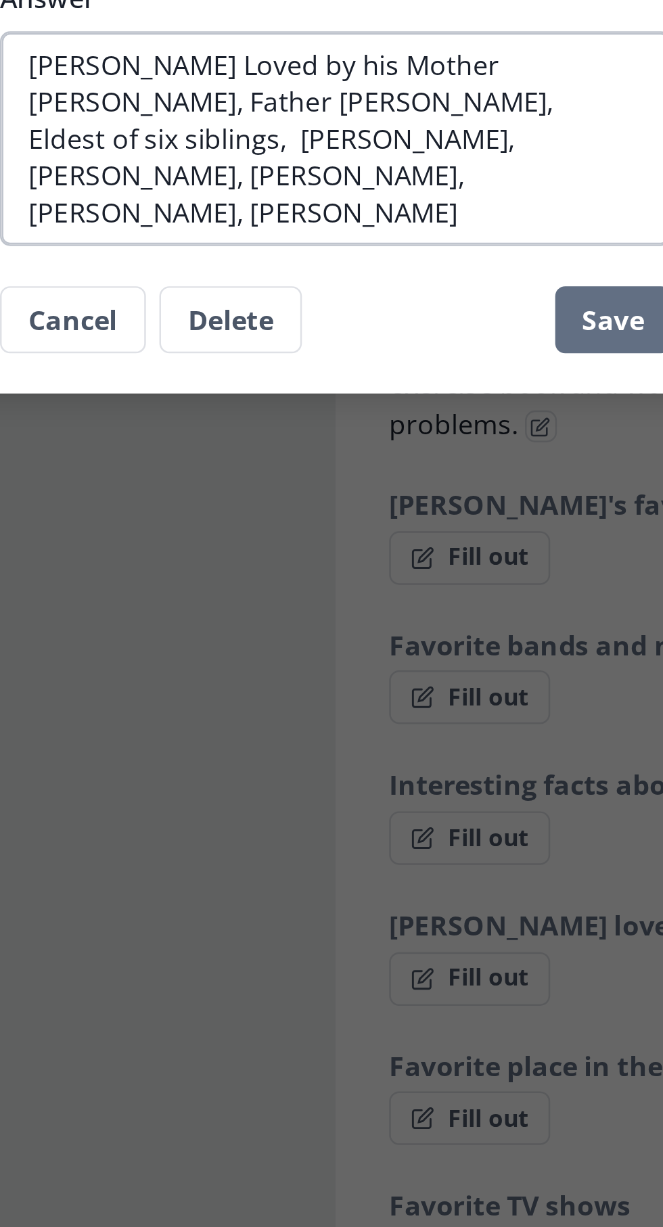
scroll to position [0, 0]
click at [272, 673] on textarea "[PERSON_NAME] Loved by his Mother [PERSON_NAME], Father [PERSON_NAME], Eldest o…" at bounding box center [331, 643] width 271 height 87
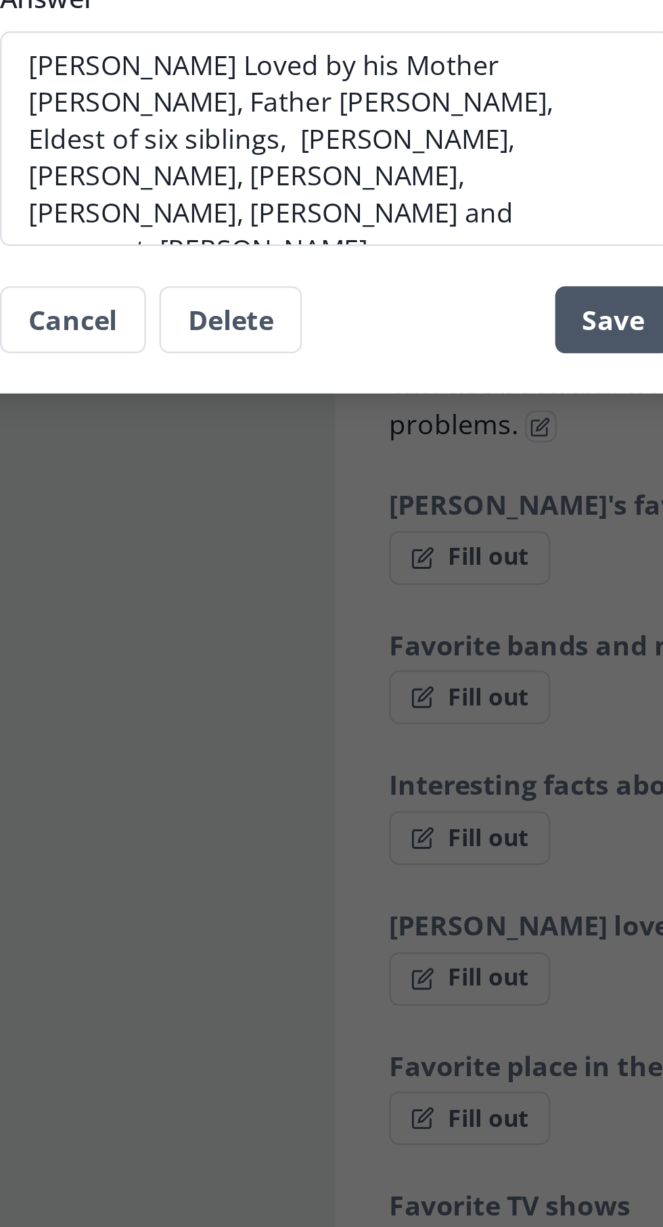
click at [449, 723] on button "Save" at bounding box center [443, 716] width 47 height 27
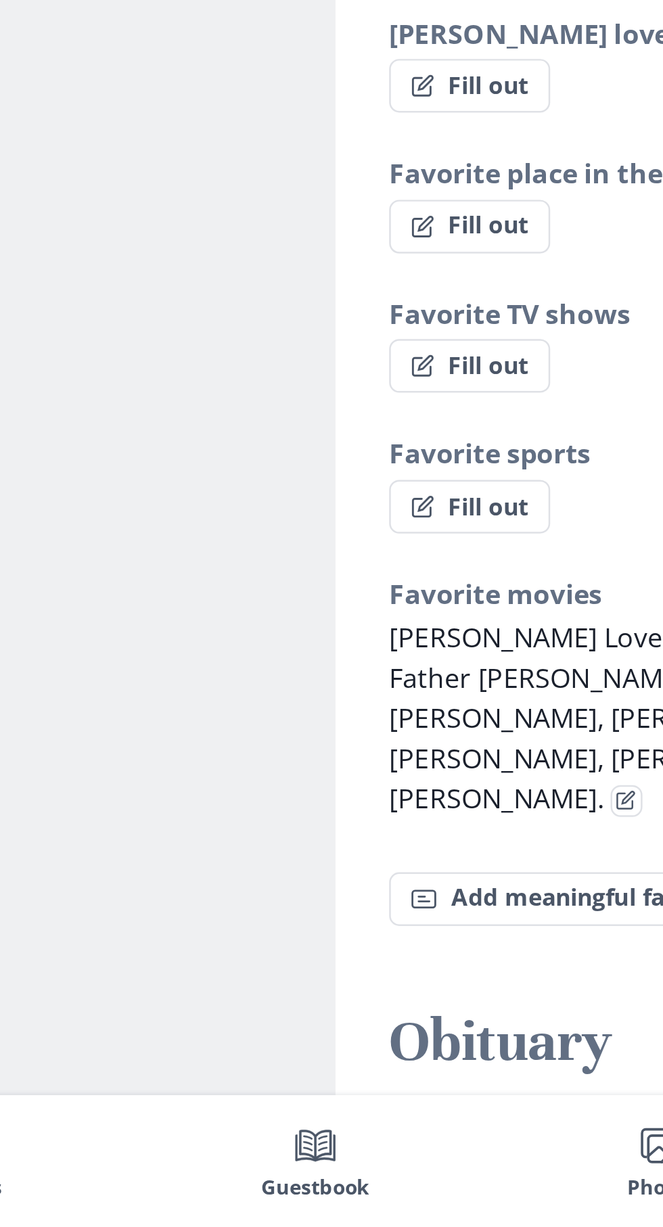
scroll to position [733, 0]
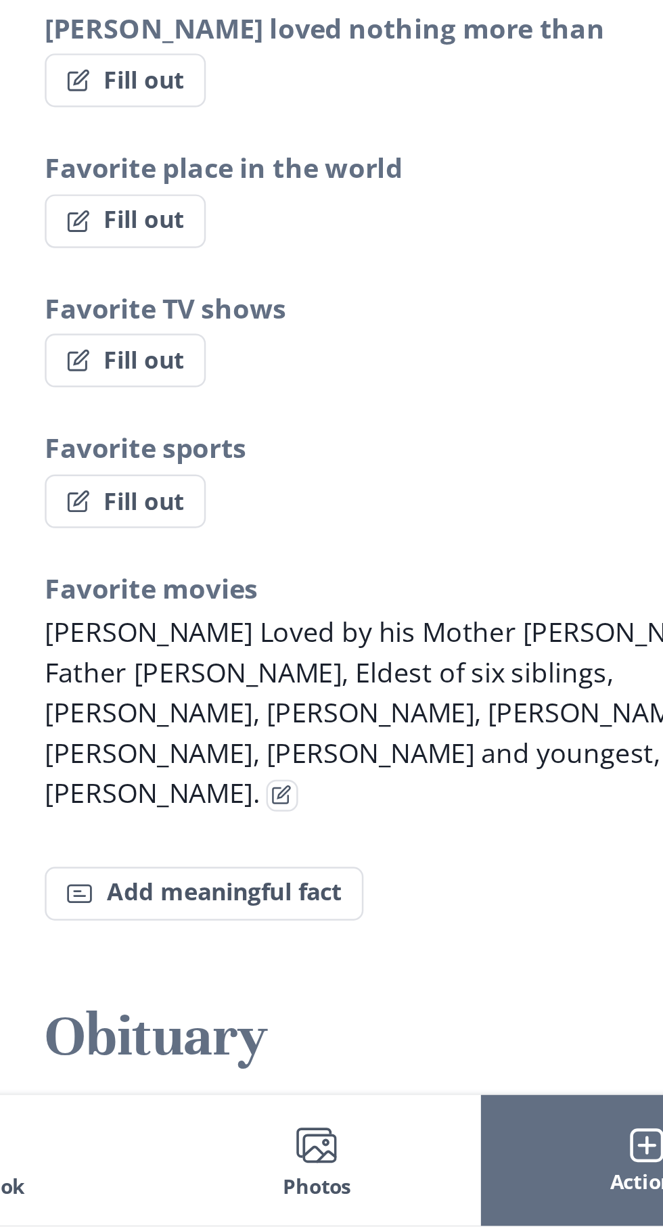
click at [545, 1082] on div "Fact Add meaningful fact" at bounding box center [497, 1093] width 288 height 22
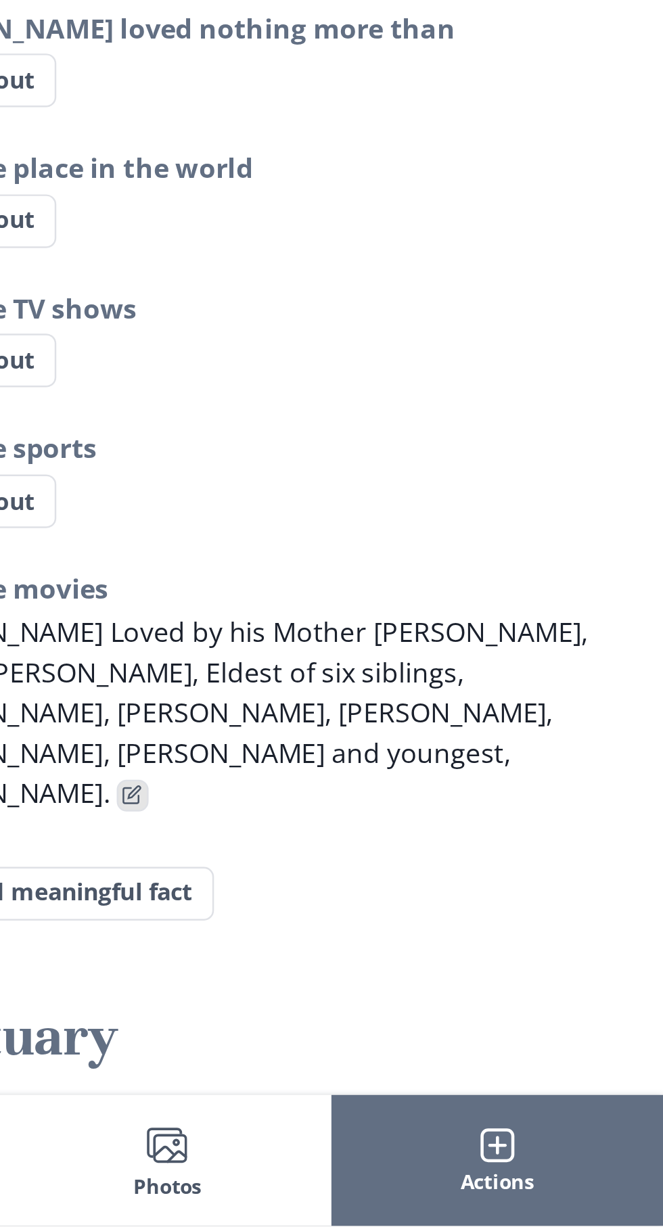
click at [452, 1049] on icon "Edit fact" at bounding box center [448, 1053] width 8 height 8
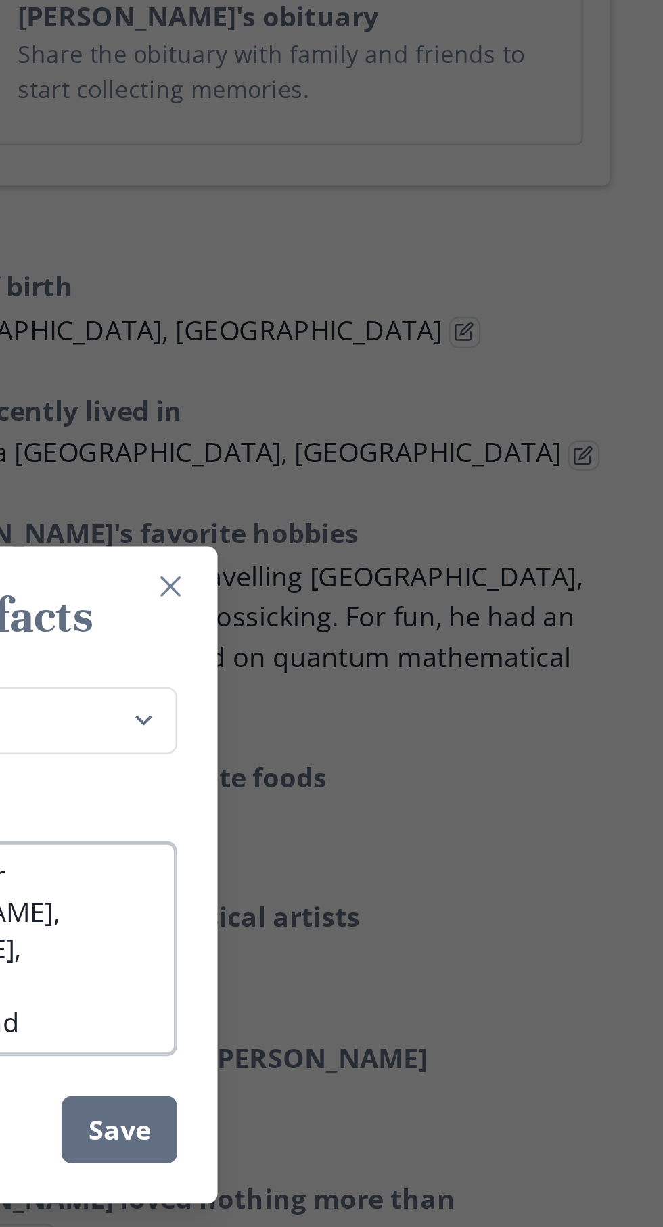
click at [450, 639] on textarea "[PERSON_NAME] Loved by his Mother [PERSON_NAME], Father [PERSON_NAME], Eldest o…" at bounding box center [331, 643] width 271 height 87
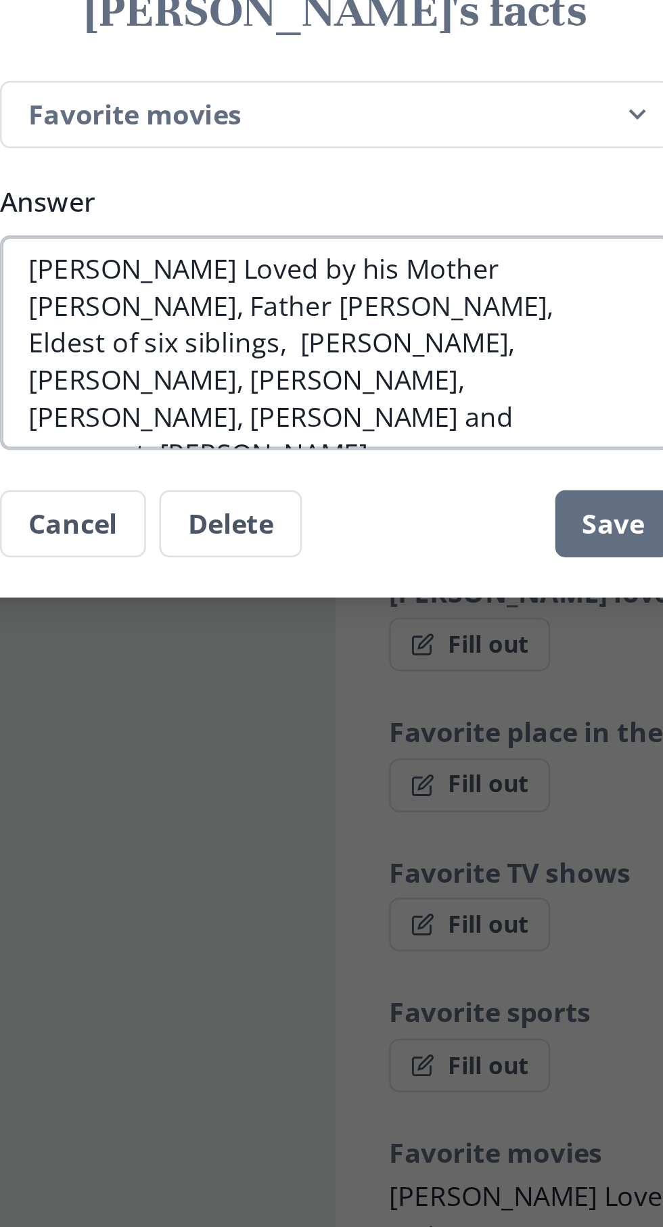
click at [427, 679] on textarea "[PERSON_NAME] Loved by his Mother [PERSON_NAME], Father [PERSON_NAME], Eldest o…" at bounding box center [331, 643] width 271 height 87
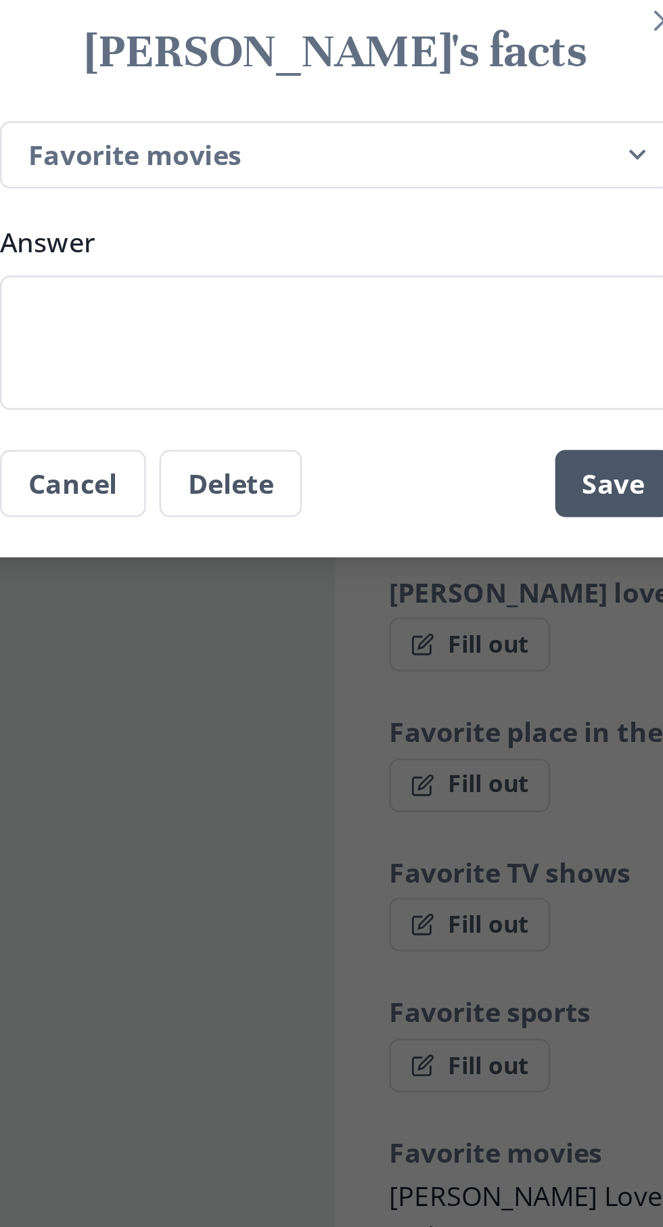
click at [443, 703] on button "Save" at bounding box center [443, 700] width 47 height 27
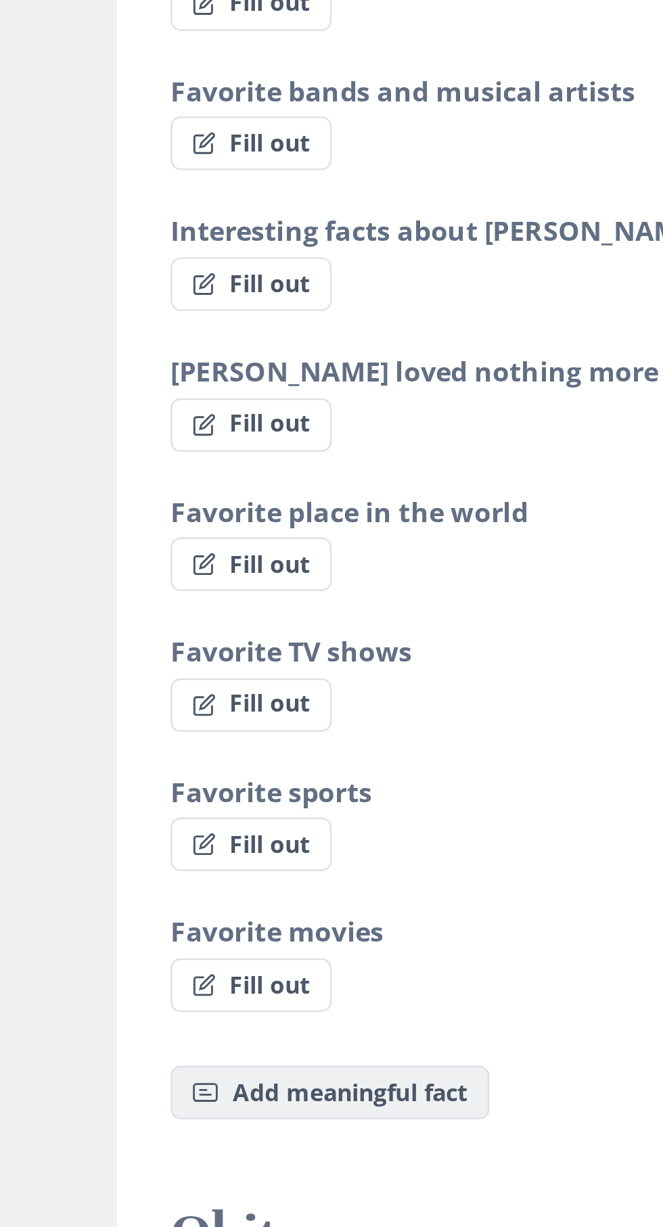
click at [420, 1055] on button "Fact Add meaningful fact" at bounding box center [417, 1066] width 129 height 22
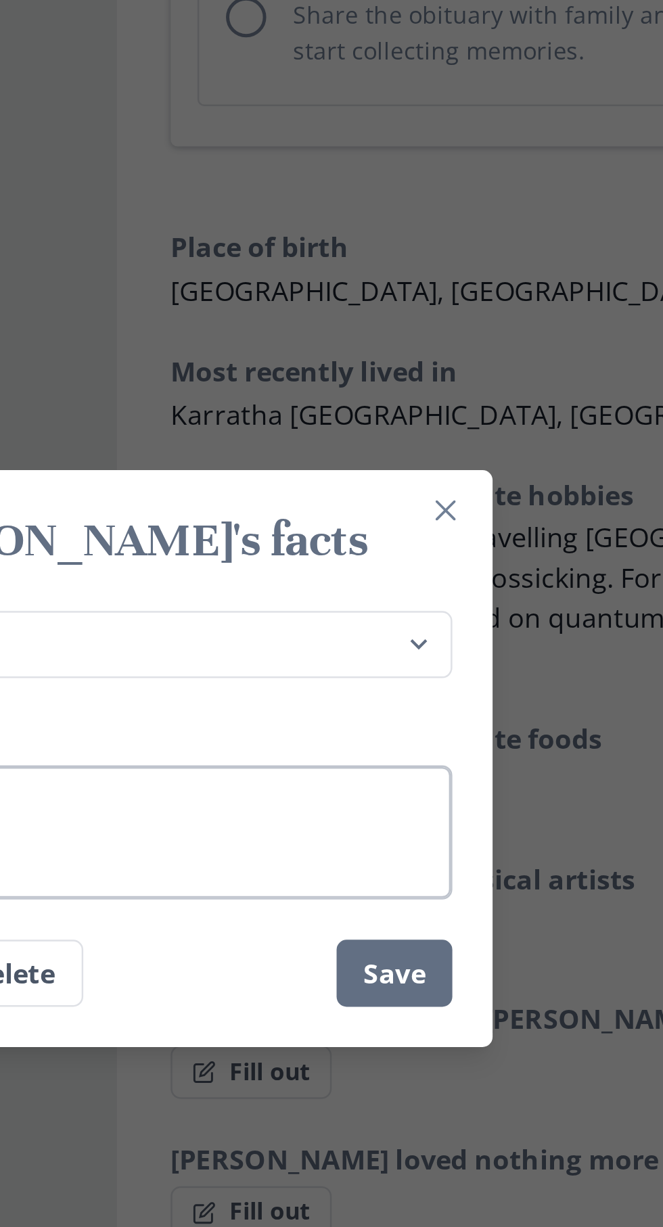
click at [373, 670] on textarea "Answer" at bounding box center [331, 643] width 271 height 54
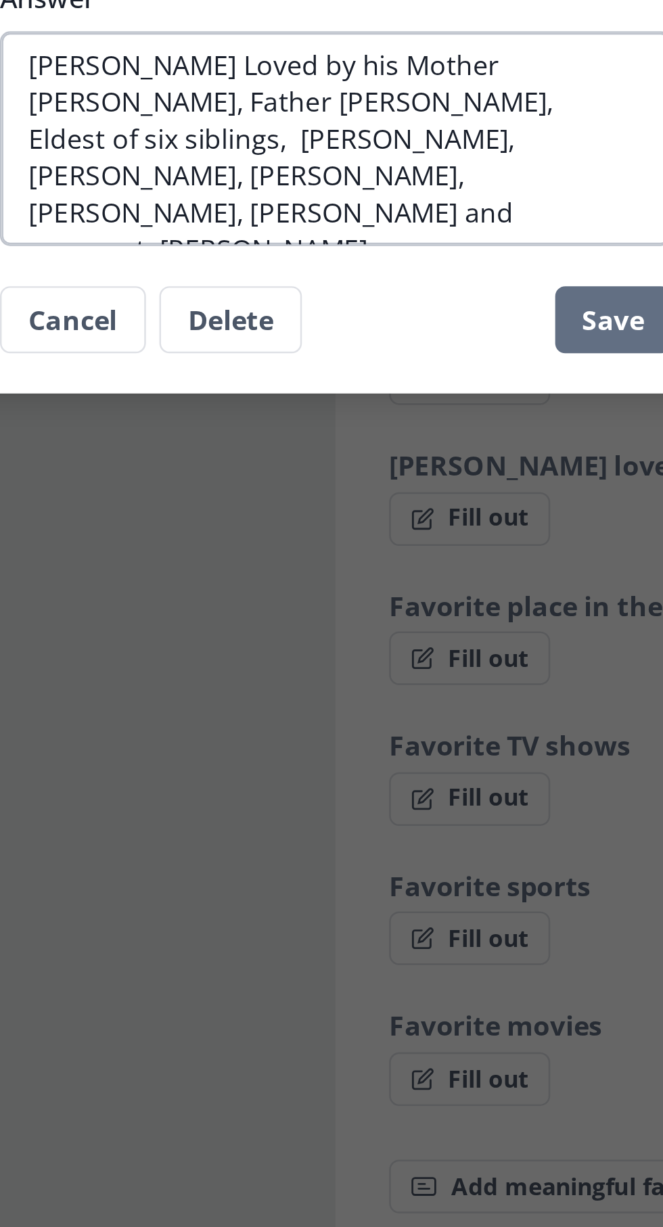
scroll to position [0, 0]
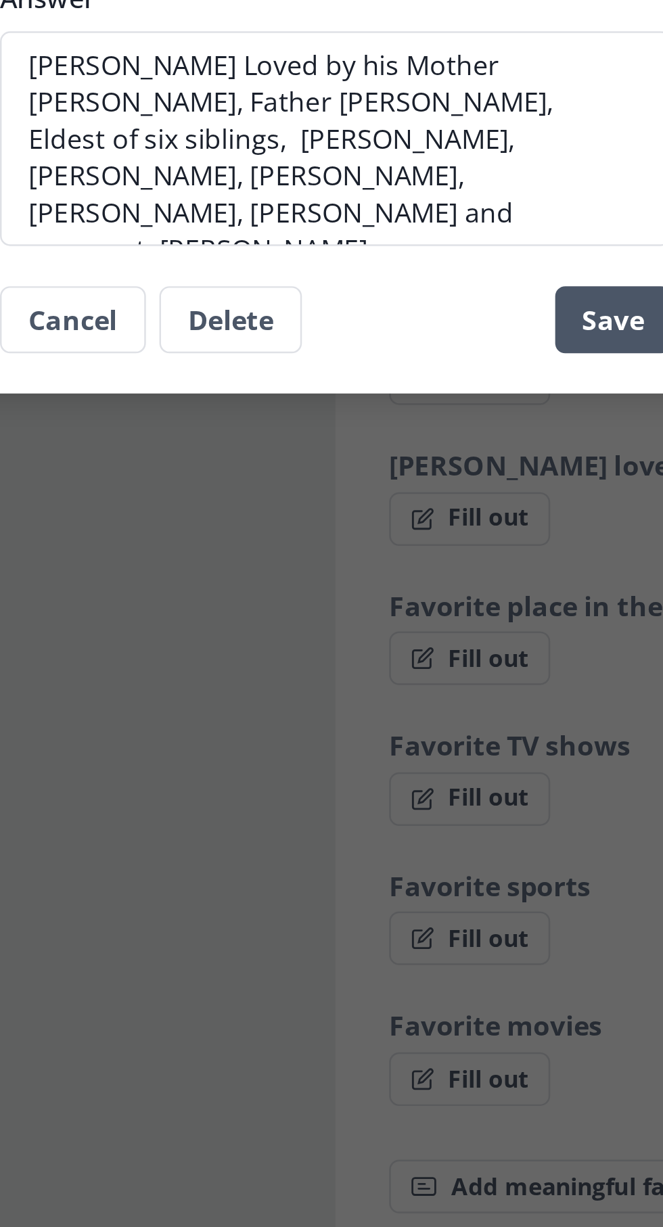
click at [445, 718] on button "Save" at bounding box center [443, 716] width 47 height 27
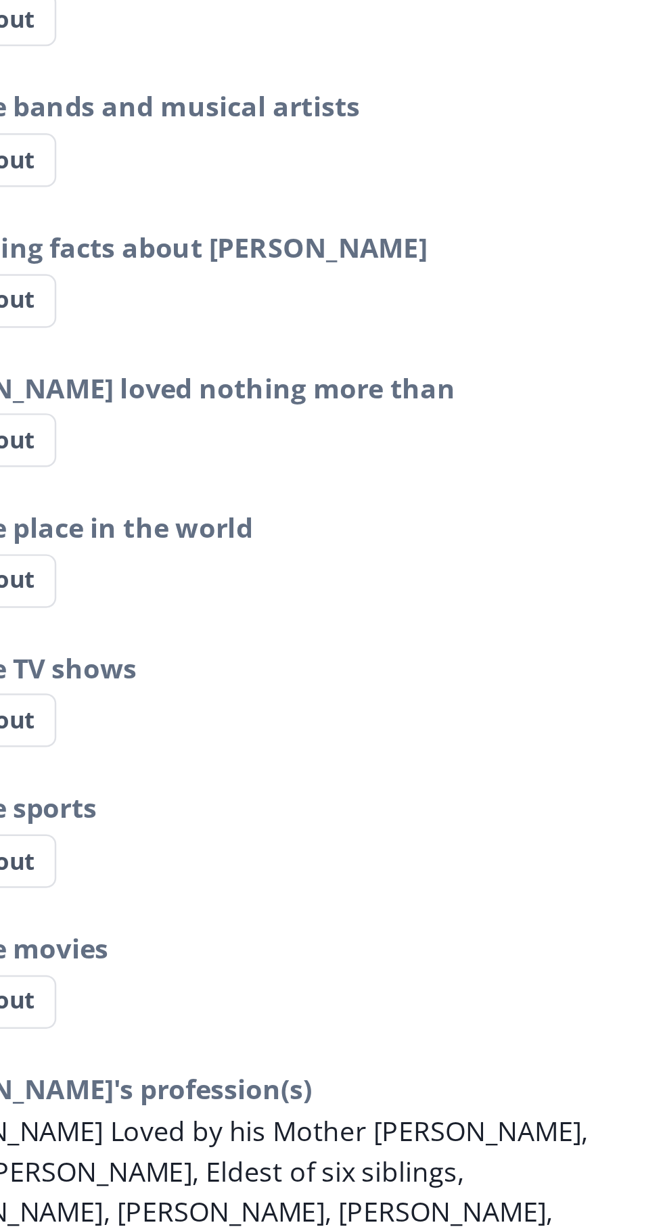
click at [452, 1107] on icon "Edit fact" at bounding box center [449, 1109] width 5 height 5
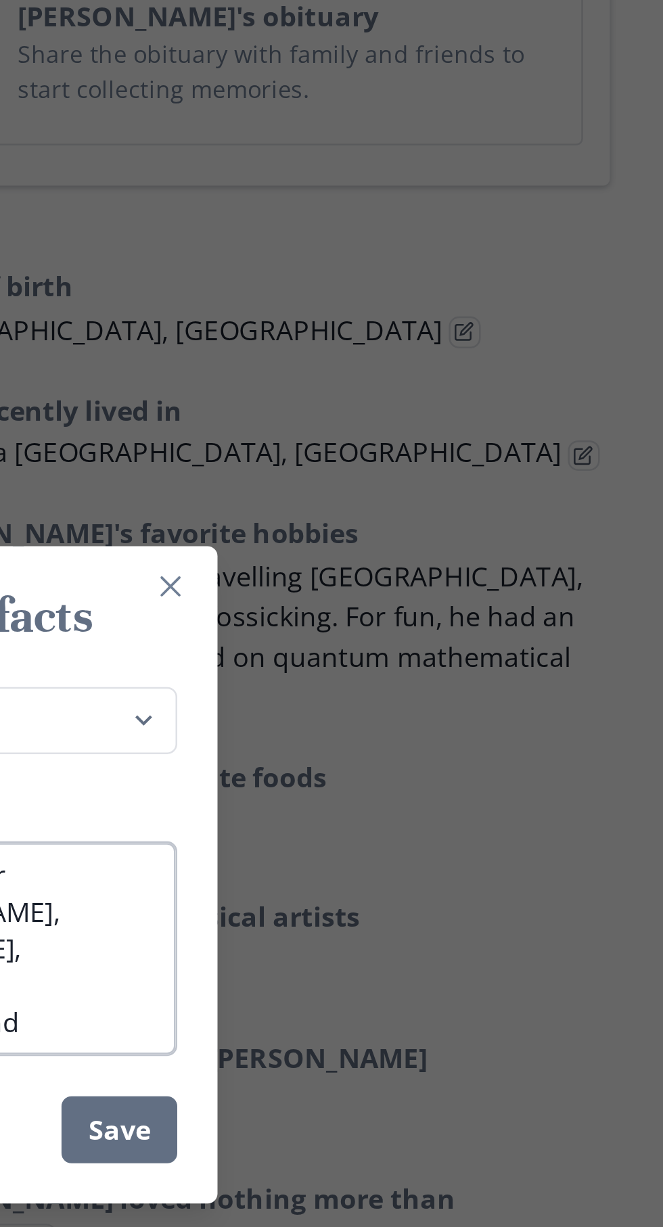
click at [454, 655] on textarea "[PERSON_NAME] Loved by his Mother [PERSON_NAME], Father [PERSON_NAME], Eldest o…" at bounding box center [331, 643] width 271 height 87
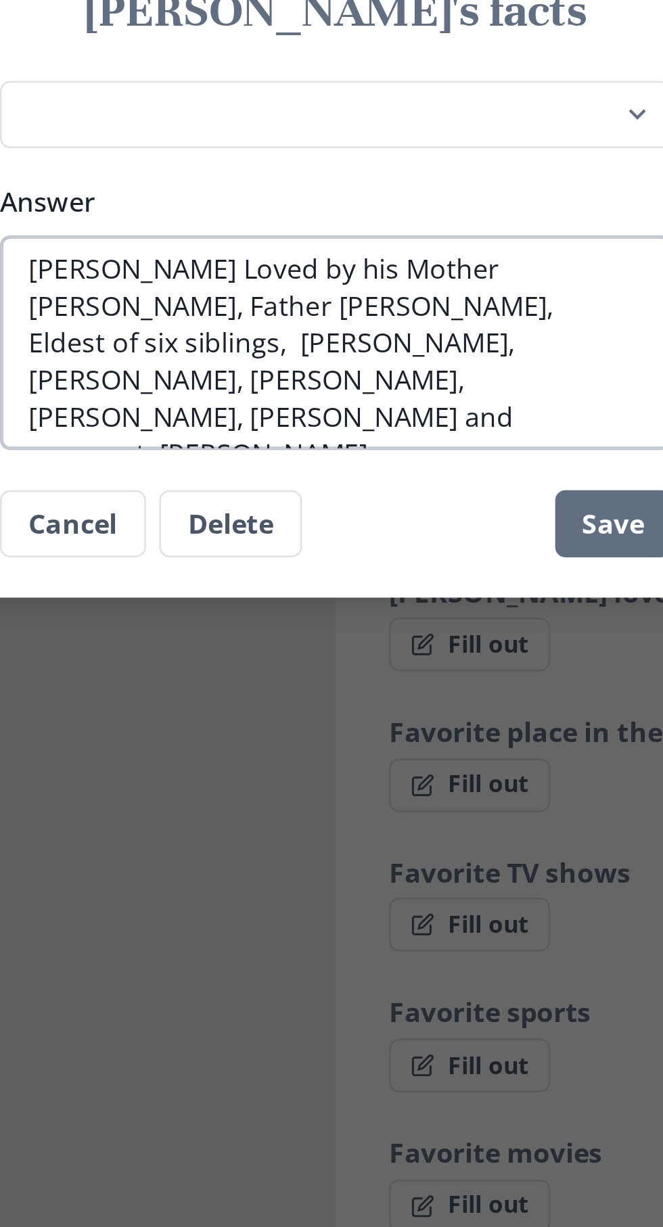
click at [409, 677] on textarea "[PERSON_NAME] Loved by his Mother [PERSON_NAME], Father [PERSON_NAME], Eldest o…" at bounding box center [331, 643] width 271 height 87
click at [419, 684] on textarea "[PERSON_NAME] Loved by his Mother [PERSON_NAME], Father [PERSON_NAME], Eldest o…" at bounding box center [331, 643] width 271 height 87
click at [293, 715] on button "Delete" at bounding box center [288, 716] width 57 height 27
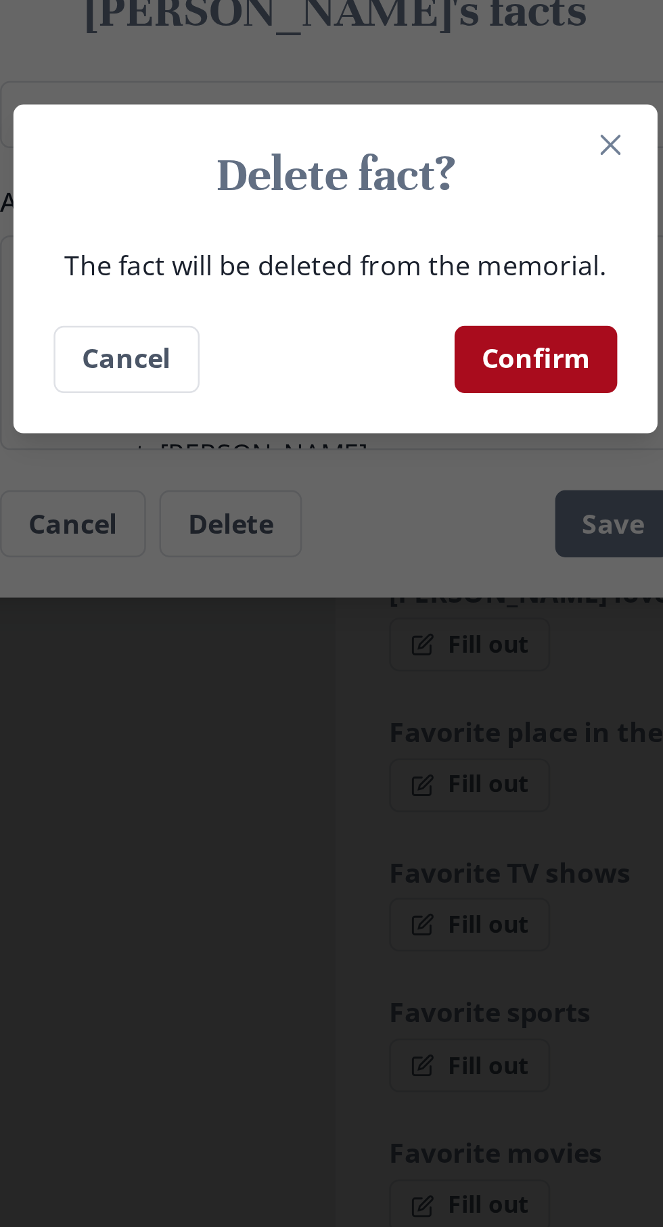
click at [427, 650] on button "Confirm" at bounding box center [412, 649] width 66 height 27
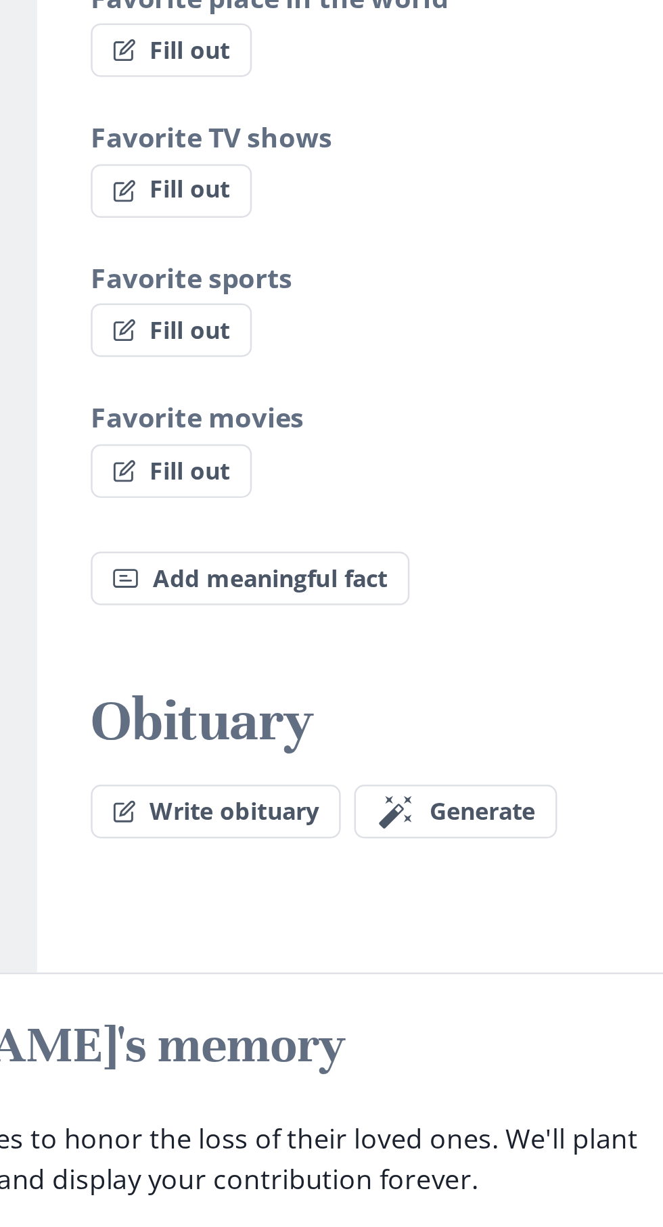
scroll to position [943, 0]
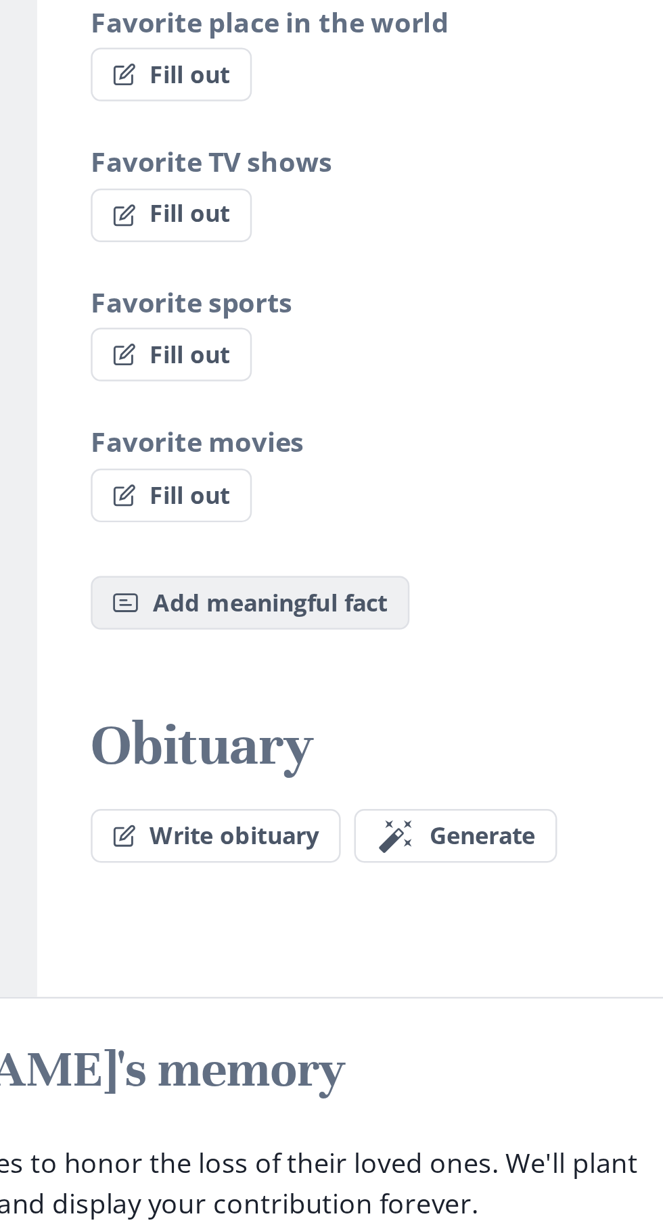
click at [439, 845] on button "Fact Add meaningful fact" at bounding box center [417, 856] width 129 height 22
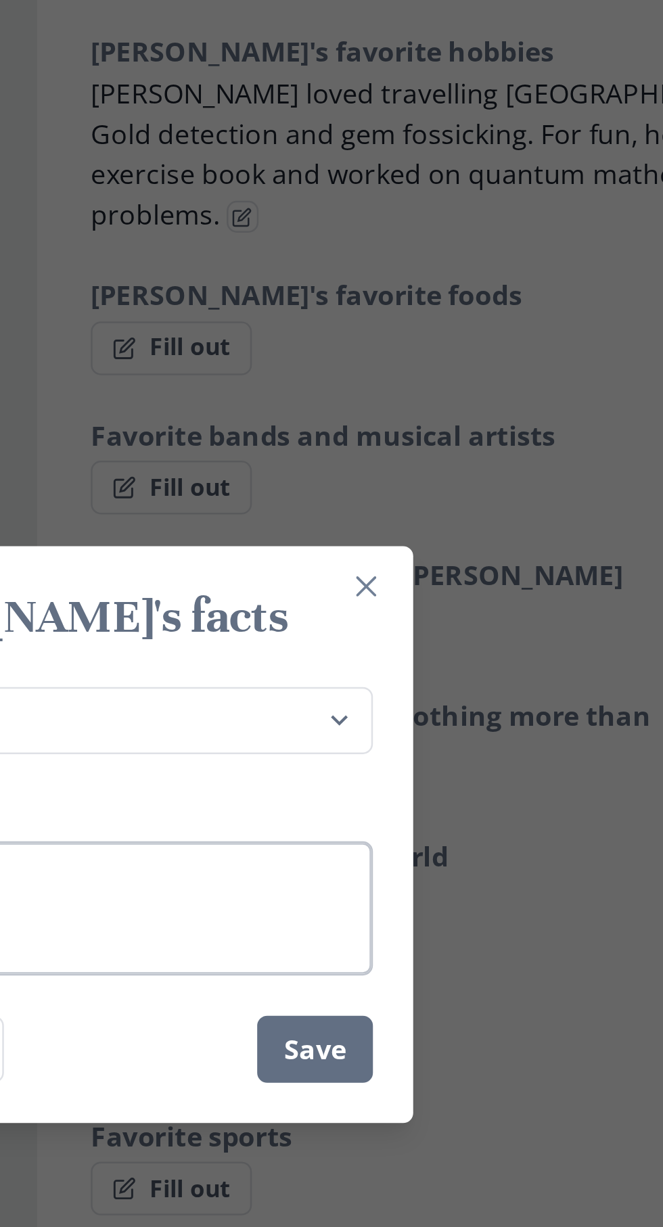
click at [403, 636] on textarea "Answer" at bounding box center [331, 643] width 271 height 54
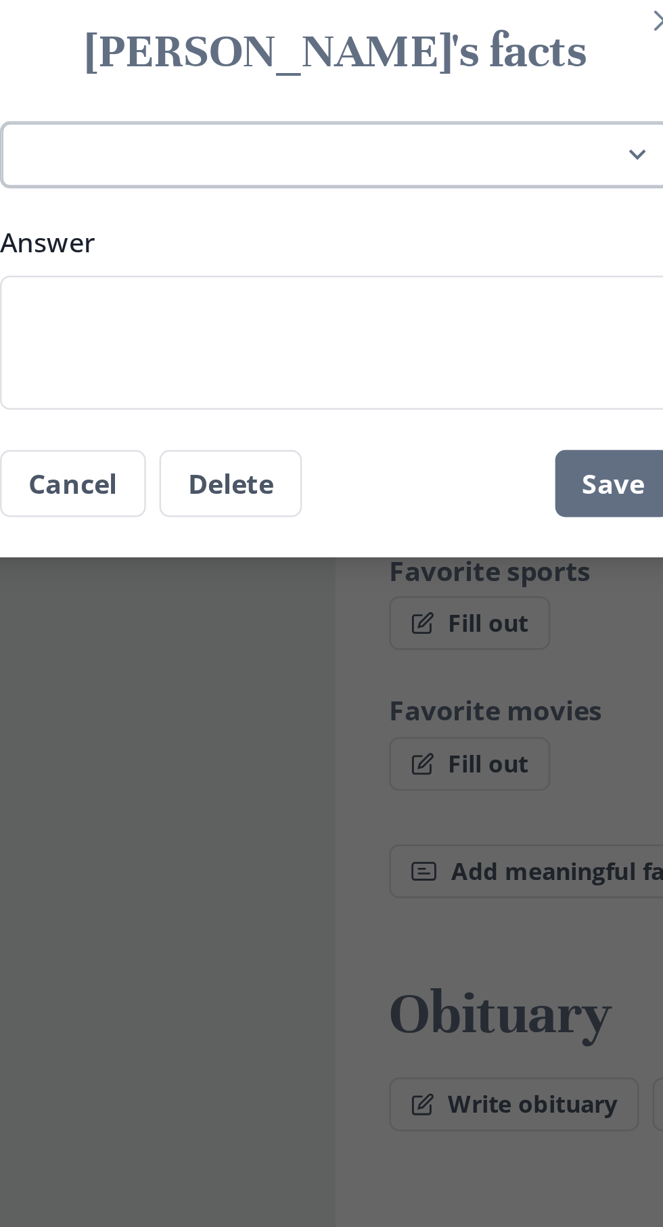
click at [452, 567] on select "Place of birth Most recently lived in [PERSON_NAME]'s favorite hobbies [PERSON_…" at bounding box center [331, 568] width 271 height 28
click at [196, 554] on select "Place of birth Most recently lived in [PERSON_NAME]'s favorite hobbies [PERSON_…" at bounding box center [331, 568] width 271 height 28
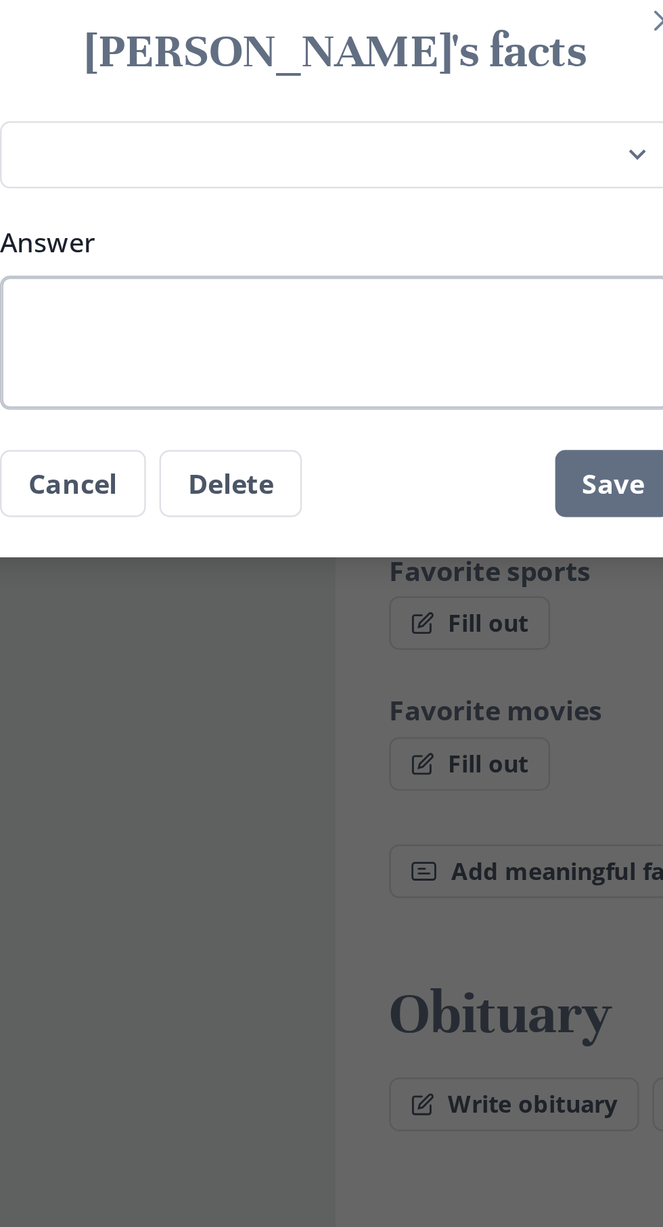
click at [325, 635] on textarea "Answer" at bounding box center [331, 643] width 271 height 54
click at [216, 632] on textarea "Answer" at bounding box center [331, 643] width 271 height 54
click at [273, 635] on textarea "Answer" at bounding box center [331, 643] width 271 height 54
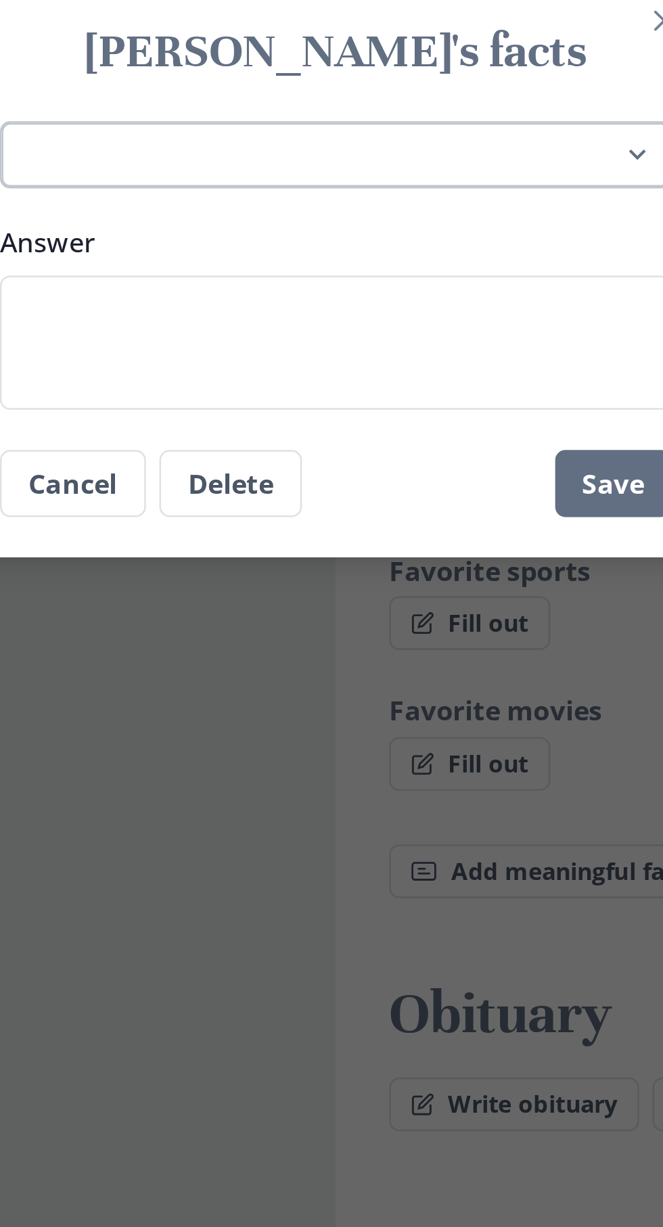
click at [451, 570] on select "Place of birth Most recently lived in [PERSON_NAME]'s favorite hobbies [PERSON_…" at bounding box center [331, 568] width 271 height 28
click at [196, 554] on select "Place of birth Most recently lived in [PERSON_NAME]'s favorite hobbies [PERSON_…" at bounding box center [331, 568] width 271 height 28
click at [403, 567] on select "Place of birth Most recently lived in [PERSON_NAME]'s favorite hobbies [PERSON_…" at bounding box center [331, 568] width 271 height 28
click at [196, 554] on select "Place of birth Most recently lived in [PERSON_NAME]'s favorite hobbies [PERSON_…" at bounding box center [331, 568] width 271 height 28
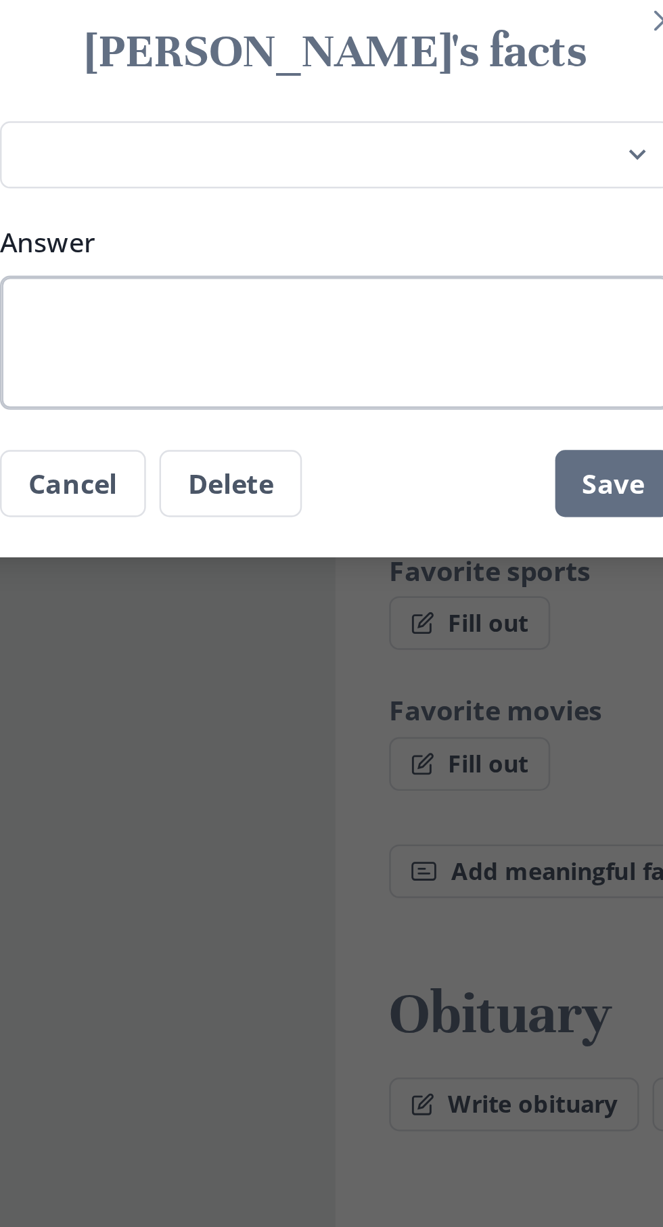
click at [244, 628] on textarea "Answer" at bounding box center [331, 643] width 271 height 54
click at [246, 636] on textarea "Answer" at bounding box center [331, 643] width 271 height 54
paste textarea "[PERSON_NAME] Loved by his Mother [PERSON_NAME], Father [PERSON_NAME], Eldest o…"
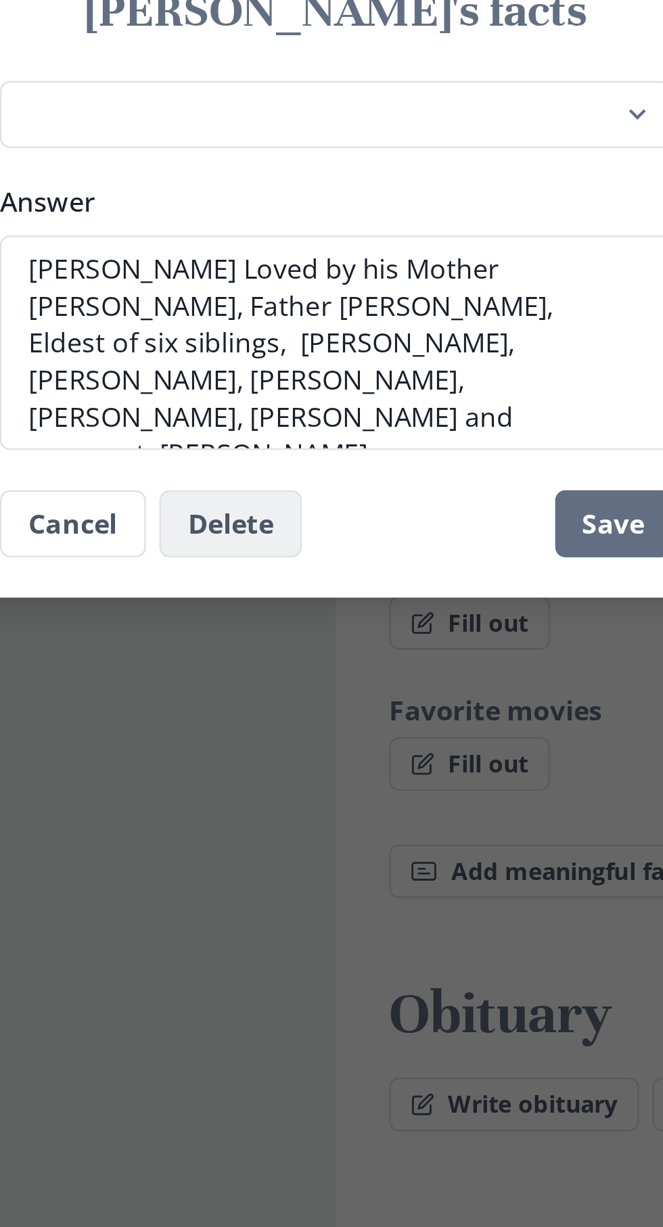
click at [289, 721] on button "Delete" at bounding box center [288, 716] width 57 height 27
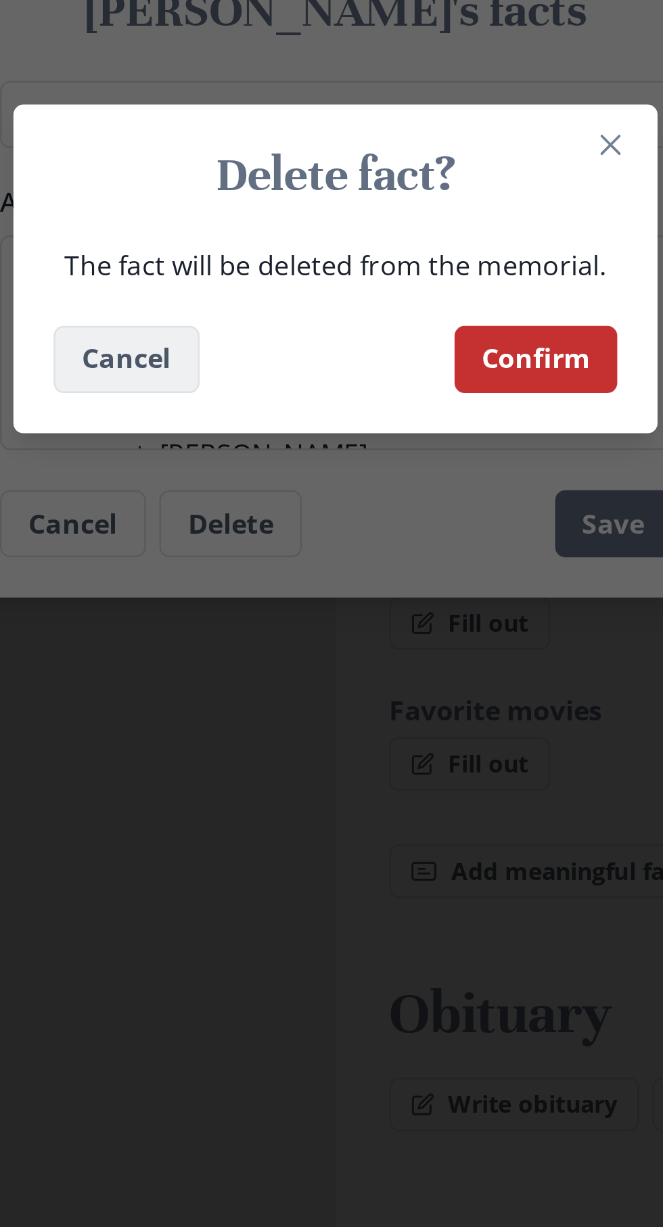
click at [249, 653] on button "Cancel" at bounding box center [247, 649] width 59 height 27
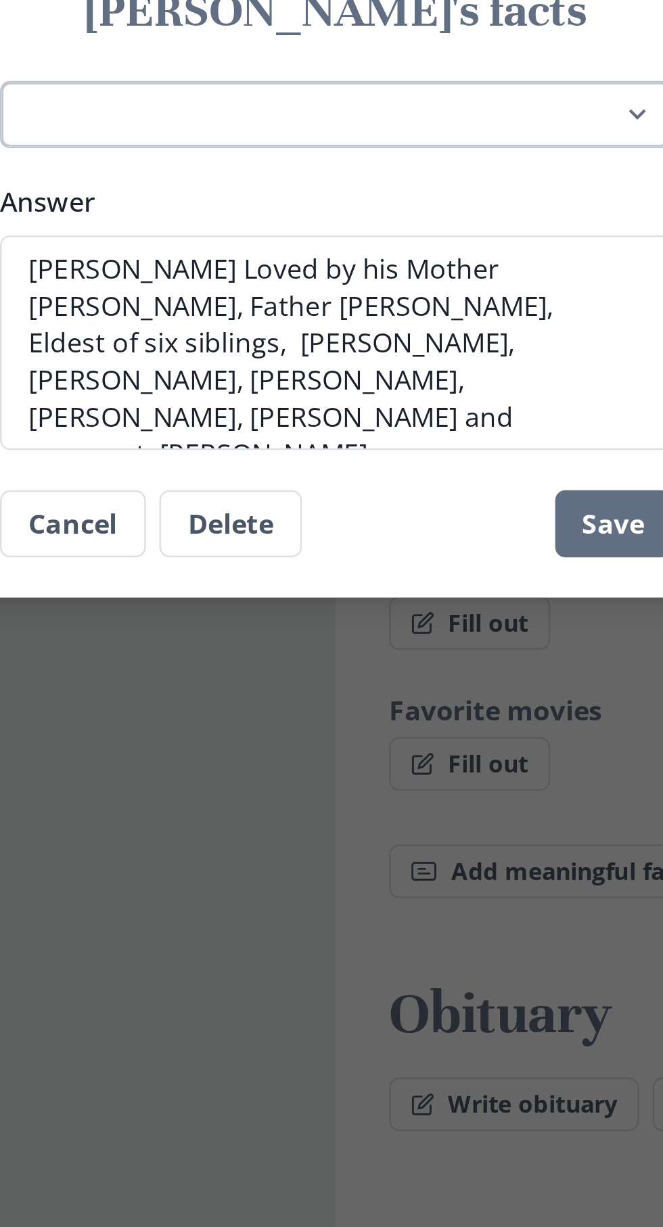
click at [453, 554] on select "Place of birth Most recently lived in [PERSON_NAME]'s favorite hobbies [PERSON_…" at bounding box center [331, 552] width 271 height 28
click at [196, 538] on select "Place of birth Most recently lived in [PERSON_NAME]'s favorite hobbies [PERSON_…" at bounding box center [331, 552] width 271 height 28
click at [447, 555] on select "Place of birth Most recently lived in [PERSON_NAME]'s favorite hobbies [PERSON_…" at bounding box center [331, 552] width 271 height 28
click at [196, 538] on select "Place of birth Most recently lived in [PERSON_NAME]'s favorite hobbies [PERSON_…" at bounding box center [331, 552] width 271 height 28
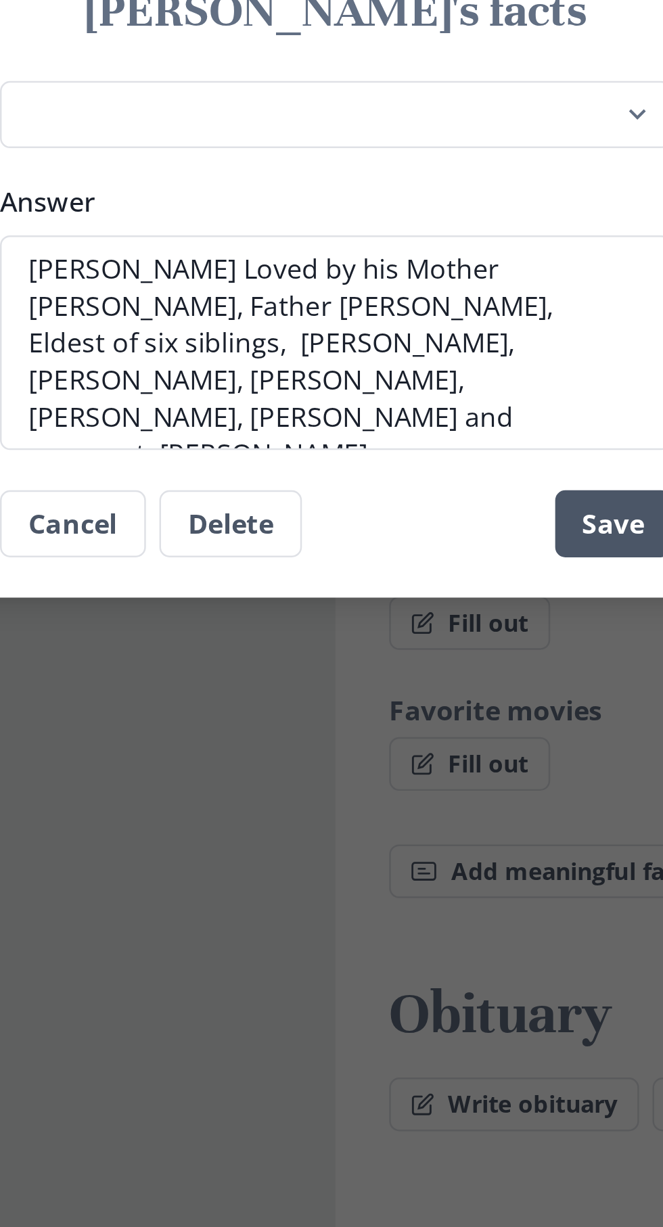
click at [443, 721] on button "Save" at bounding box center [443, 716] width 47 height 27
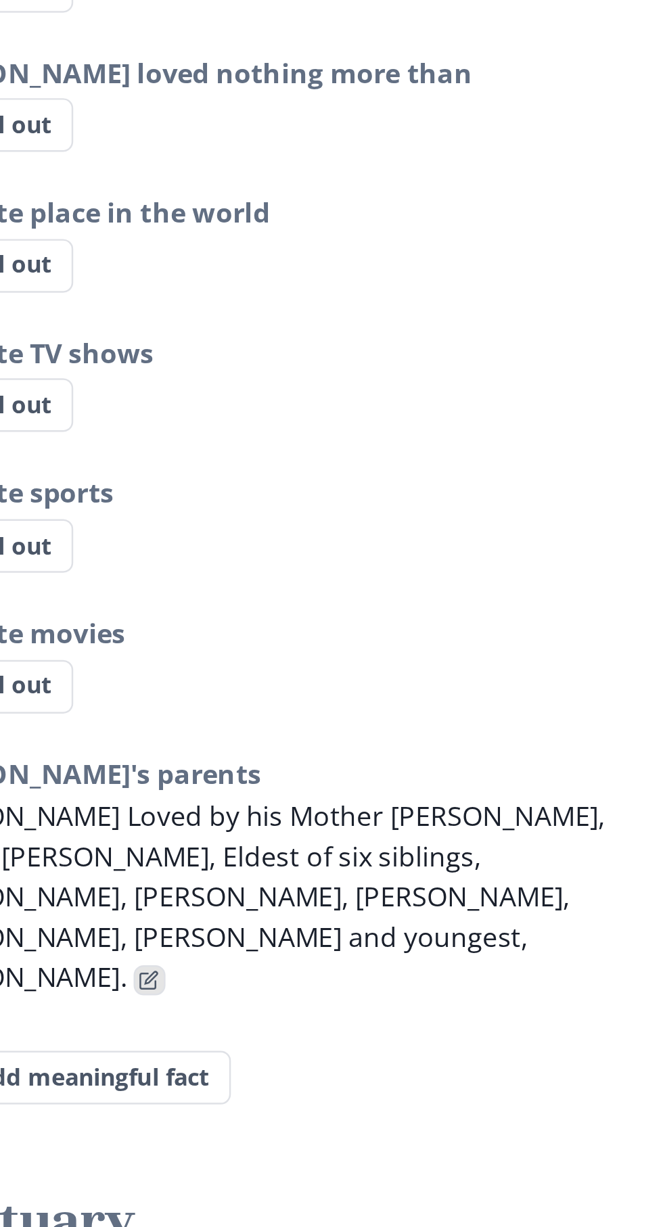
click at [452, 896] on icon "Edit fact" at bounding box center [448, 900] width 8 height 8
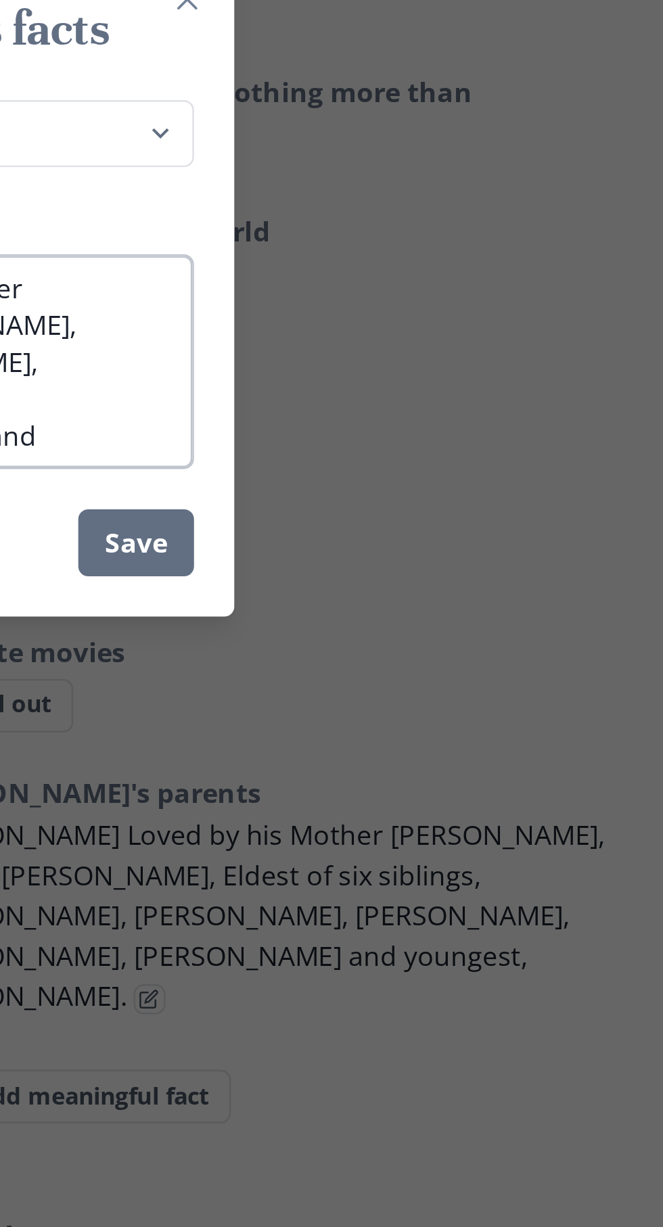
click at [427, 649] on textarea "[PERSON_NAME] Loved by his Mother [PERSON_NAME], Father [PERSON_NAME], Eldest o…" at bounding box center [331, 643] width 271 height 87
click at [453, 666] on textarea "[PERSON_NAME] Loved by his Mother [PERSON_NAME], Father [PERSON_NAME], Eldest o…" at bounding box center [331, 643] width 271 height 87
click at [451, 657] on textarea "[PERSON_NAME] Loved by his Mother [PERSON_NAME], Father [PERSON_NAME], Eldest o…" at bounding box center [331, 643] width 271 height 87
click at [425, 631] on textarea "[PERSON_NAME] Loved by his Mother [PERSON_NAME], Father [PERSON_NAME], Eldest o…" at bounding box center [331, 643] width 271 height 87
click at [402, 670] on textarea "[PERSON_NAME] Loved by his Mother [PERSON_NAME], Father [PERSON_NAME], Eldest o…" at bounding box center [331, 643] width 271 height 87
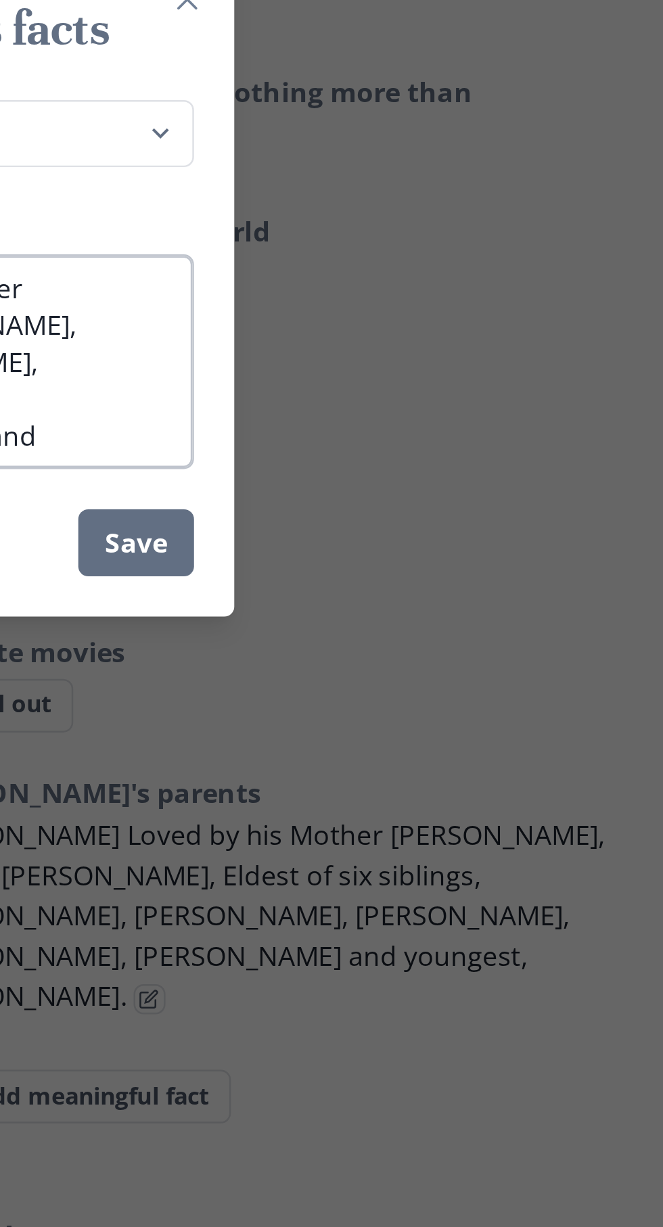
click at [445, 642] on textarea "[PERSON_NAME] Loved by his Mother [PERSON_NAME], Father [PERSON_NAME], Eldest o…" at bounding box center [331, 643] width 271 height 87
click at [414, 672] on textarea "[PERSON_NAME] Loved by his Mother [PERSON_NAME], Father [PERSON_NAME], Eldest o…" at bounding box center [331, 643] width 271 height 87
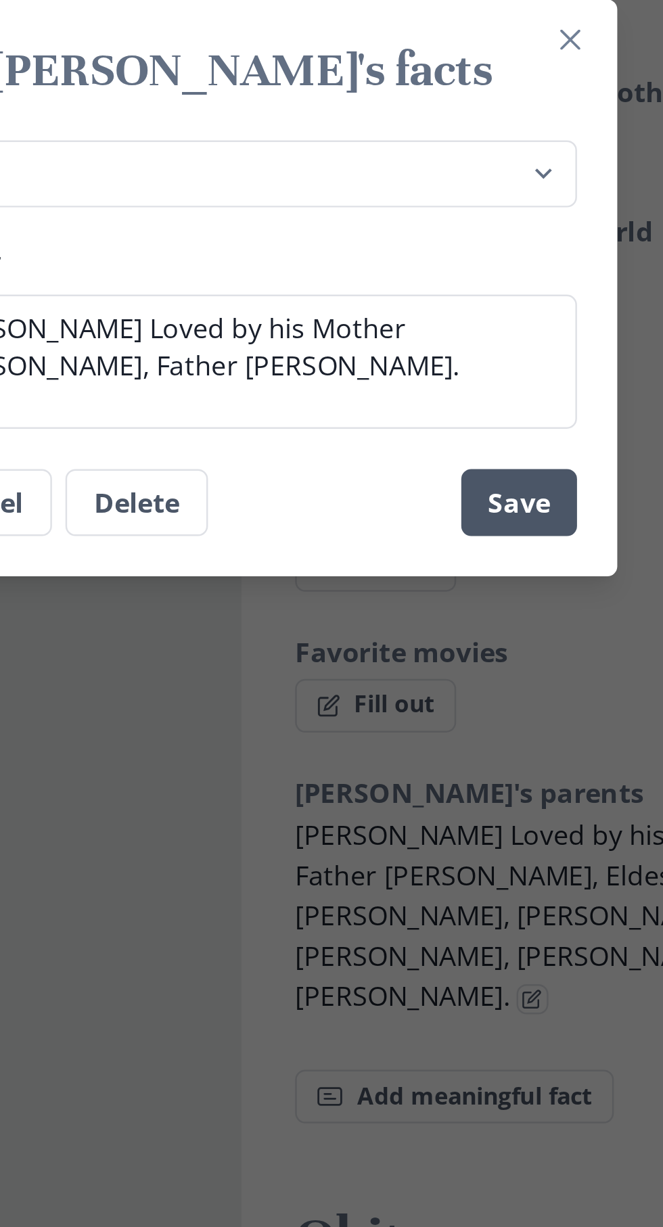
click at [458, 710] on button "Save" at bounding box center [443, 700] width 47 height 27
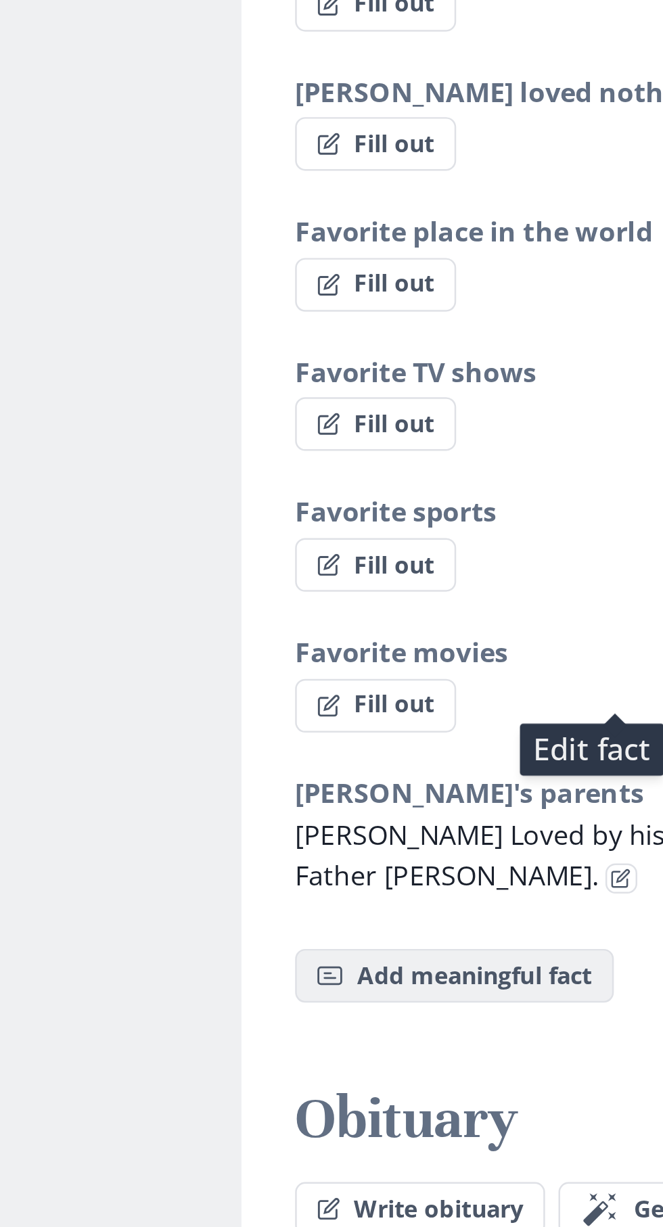
click at [423, 880] on button "Fact Add meaningful fact" at bounding box center [417, 891] width 129 height 22
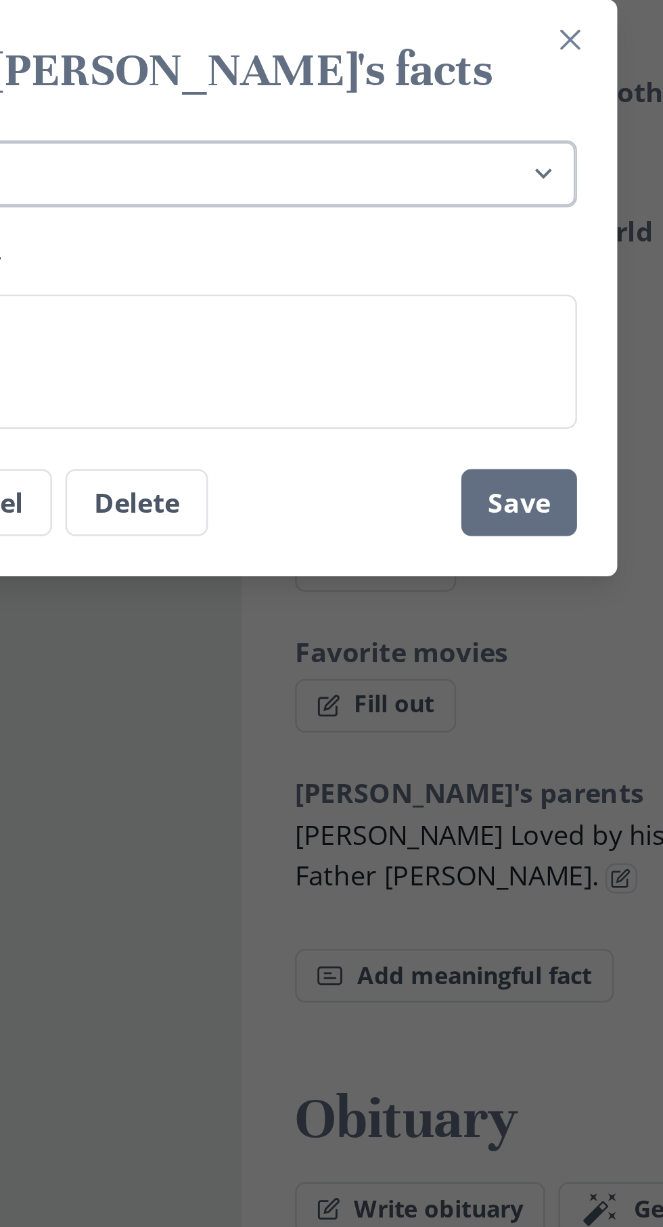
click at [460, 568] on select "Place of birth Most recently lived in [PERSON_NAME]'s favorite hobbies [PERSON_…" at bounding box center [331, 568] width 271 height 28
click at [196, 554] on select "Place of birth Most recently lived in [PERSON_NAME]'s favorite hobbies [PERSON_…" at bounding box center [331, 568] width 271 height 28
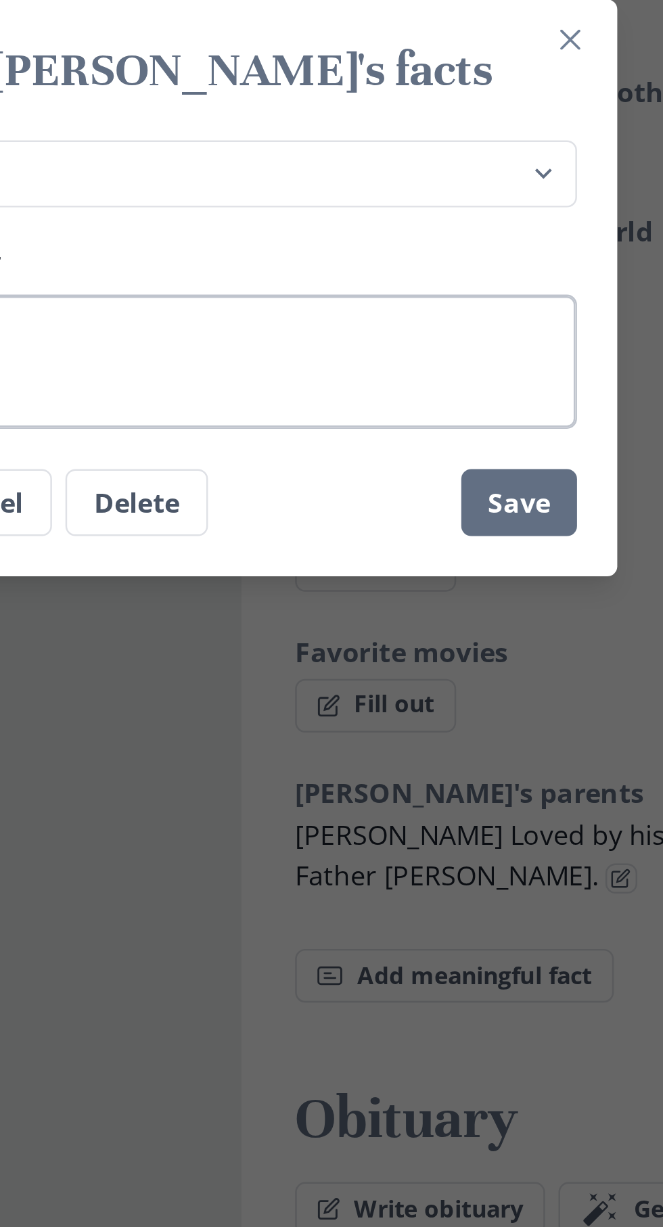
click at [358, 649] on textarea "Answer" at bounding box center [331, 643] width 271 height 54
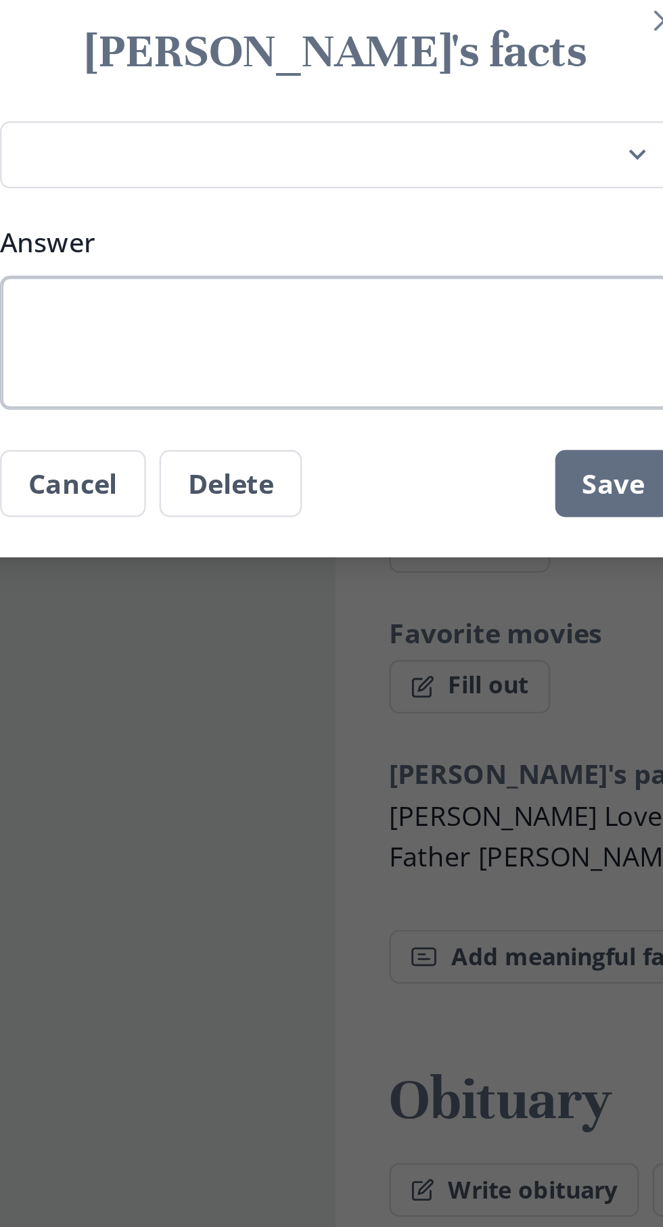
paste textarea "[PERSON_NAME] Loved by his Mother [PERSON_NAME], Father [PERSON_NAME], Eldest o…"
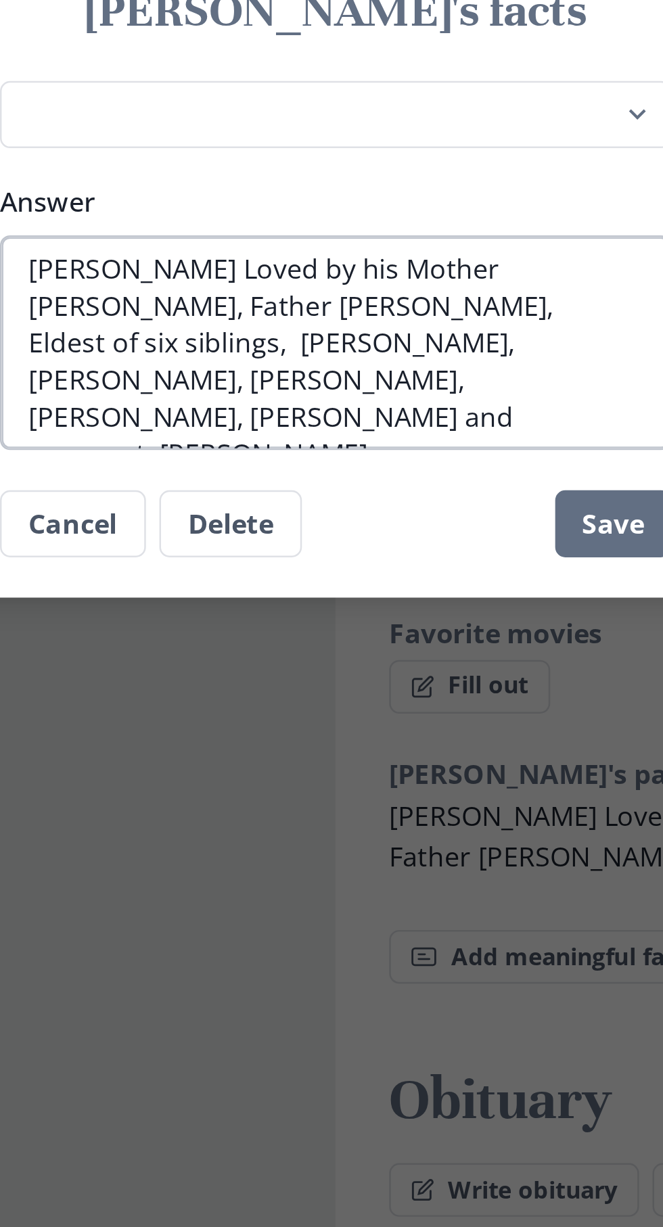
click at [360, 624] on textarea "[PERSON_NAME] Loved by his Mother [PERSON_NAME], Father [PERSON_NAME], Eldest o…" at bounding box center [331, 643] width 271 height 87
click at [375, 626] on textarea "[PERSON_NAME] Loved by his Mother [PERSON_NAME], Father [PERSON_NAME], Eldest o…" at bounding box center [331, 643] width 271 height 87
click at [363, 623] on textarea "[PERSON_NAME] Loved by his Mother [PERSON_NAME], Father [PERSON_NAME], Eldest o…" at bounding box center [331, 643] width 271 height 87
click at [377, 624] on textarea "[PERSON_NAME] Loved by his Mother [PERSON_NAME], Father [PERSON_NAME], Eldest o…" at bounding box center [331, 643] width 271 height 87
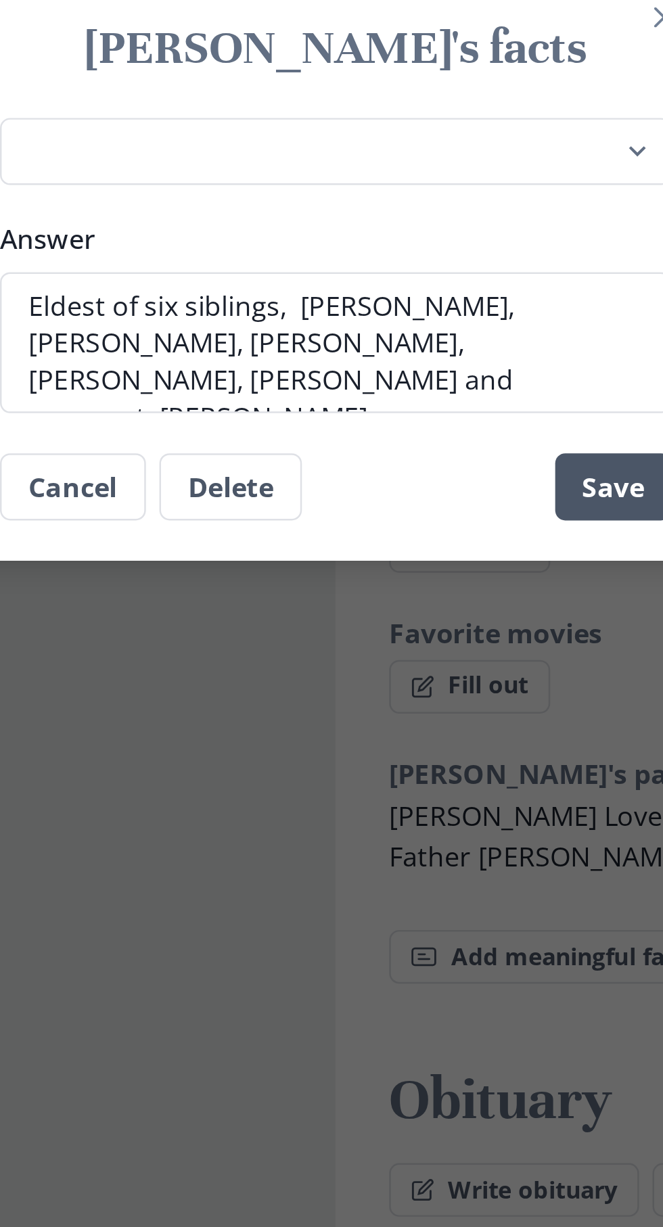
click at [450, 715] on button "Save" at bounding box center [443, 701] width 47 height 27
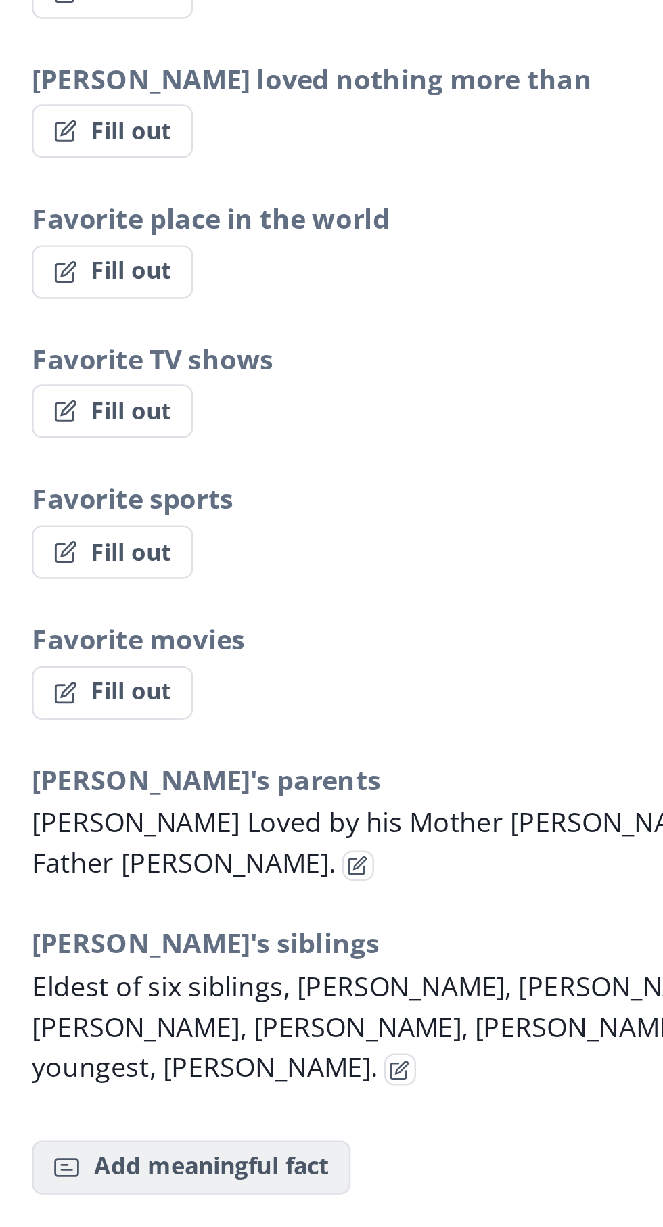
click at [436, 962] on button "Fact Add meaningful fact" at bounding box center [417, 973] width 129 height 22
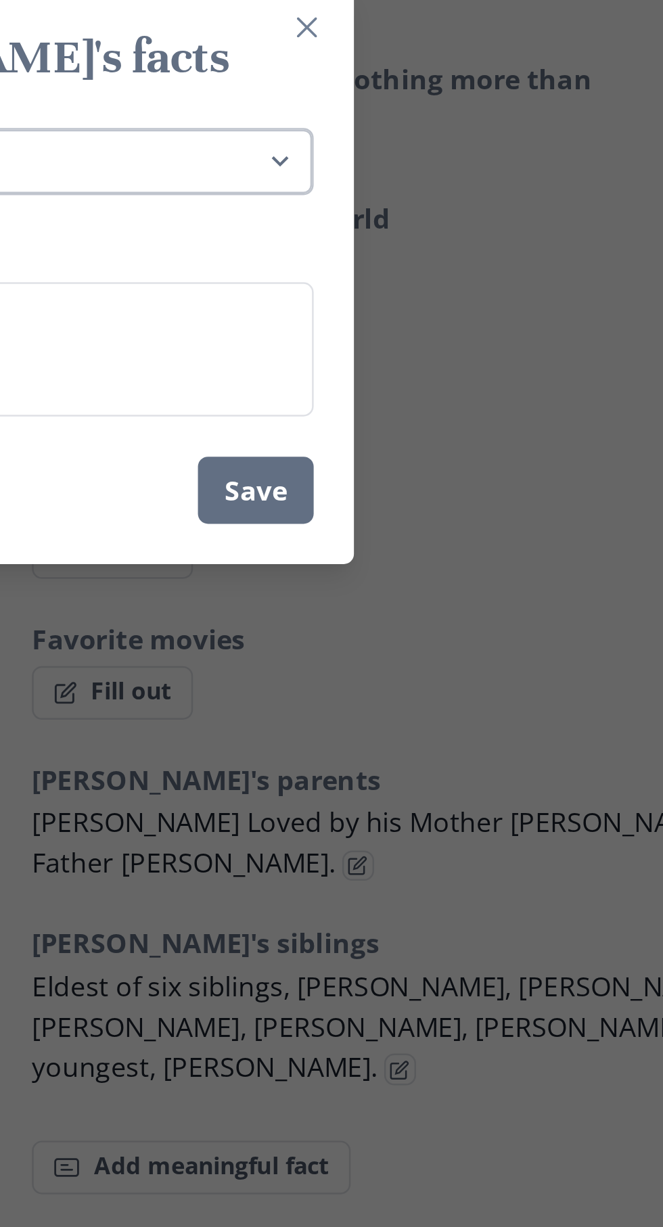
click at [463, 566] on select "Place of birth Most recently lived in [PERSON_NAME]'s favorite hobbies [PERSON_…" at bounding box center [331, 568] width 271 height 28
click at [196, 554] on select "Place of birth Most recently lived in [PERSON_NAME]'s favorite hobbies [PERSON_…" at bounding box center [331, 568] width 271 height 28
click at [426, 627] on textarea "Answer" at bounding box center [331, 643] width 271 height 54
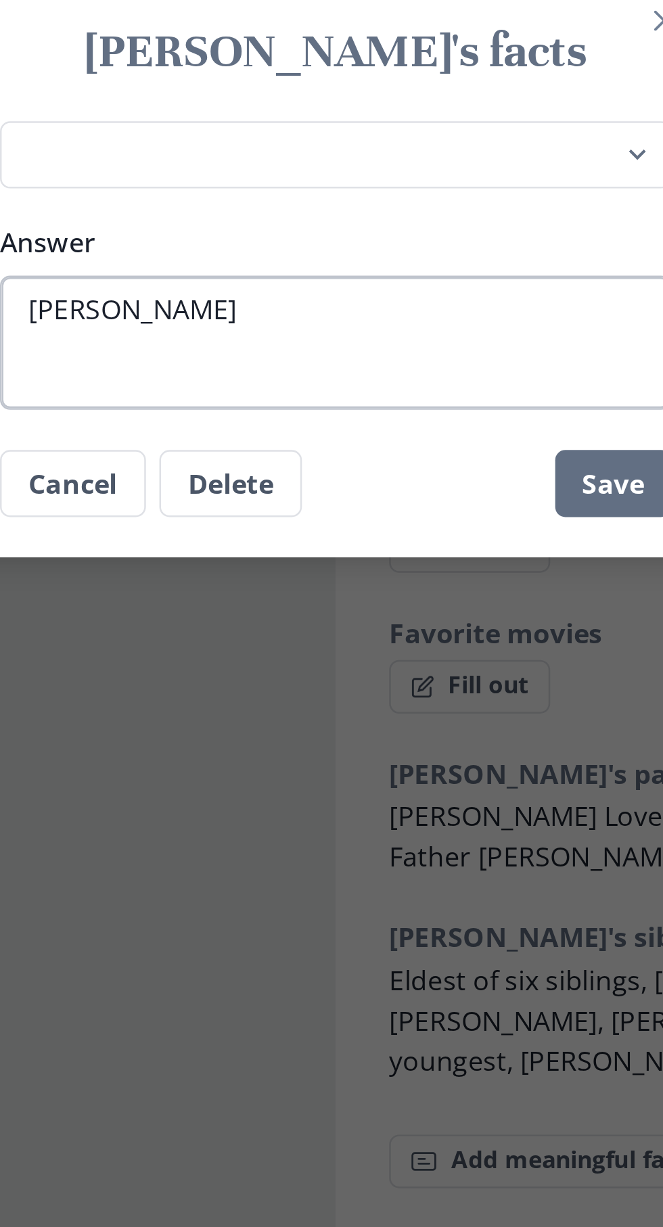
click at [214, 624] on textarea "[PERSON_NAME]" at bounding box center [331, 643] width 271 height 54
click at [210, 634] on textarea "[PERSON_NAME]" at bounding box center [331, 643] width 271 height 54
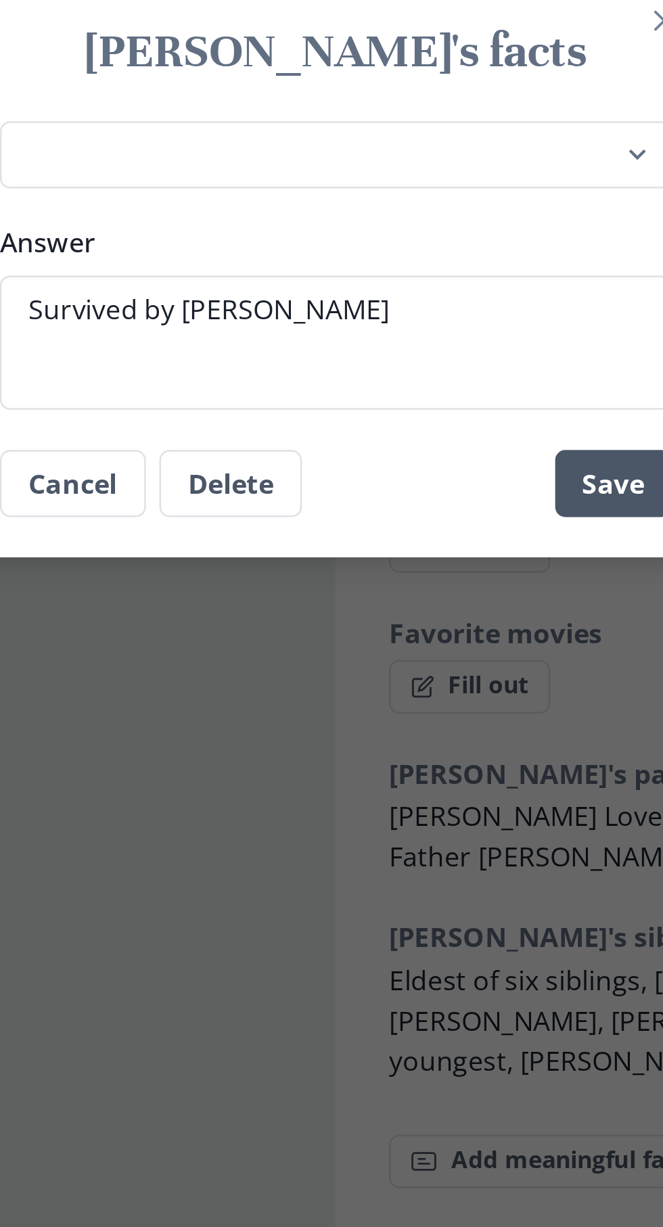
click at [438, 705] on button "Save" at bounding box center [443, 700] width 47 height 27
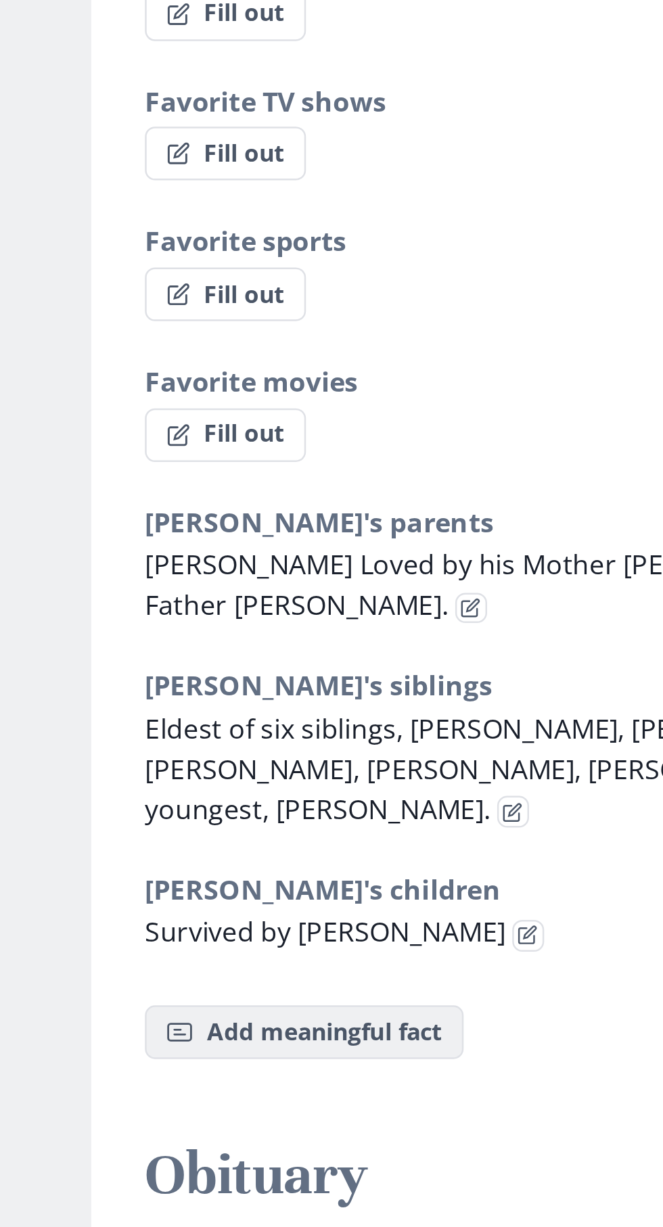
click at [440, 1012] on button "Fact Add meaningful fact" at bounding box center [417, 1023] width 129 height 22
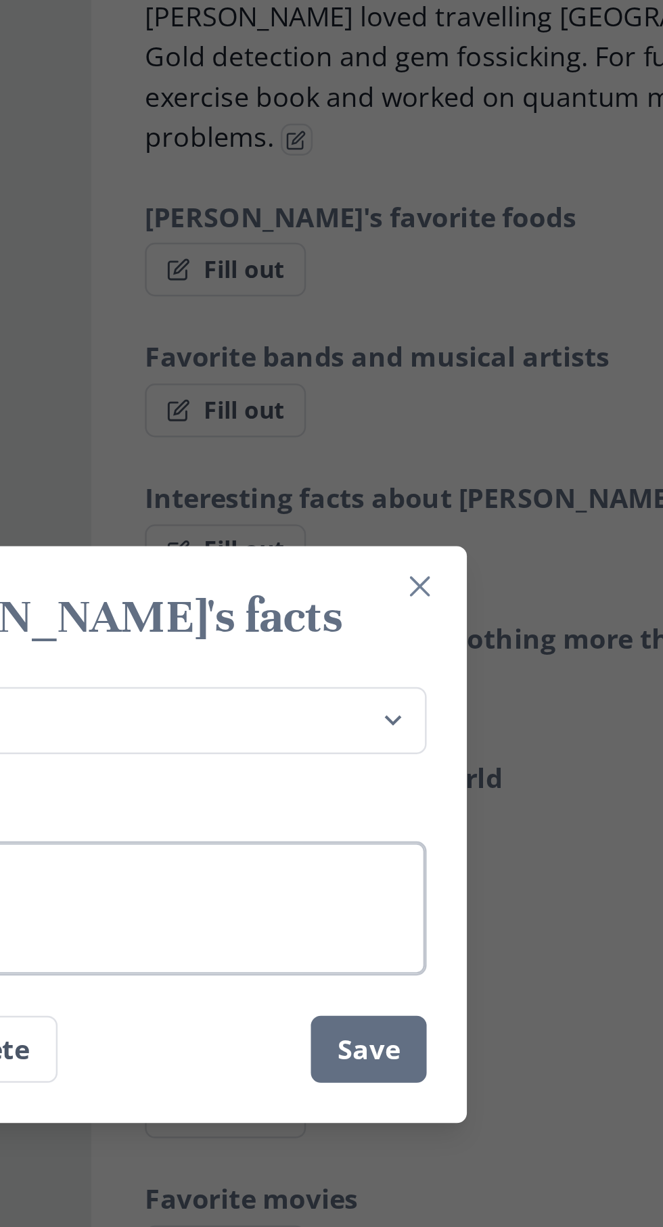
click at [391, 636] on textarea "Answer" at bounding box center [331, 643] width 271 height 54
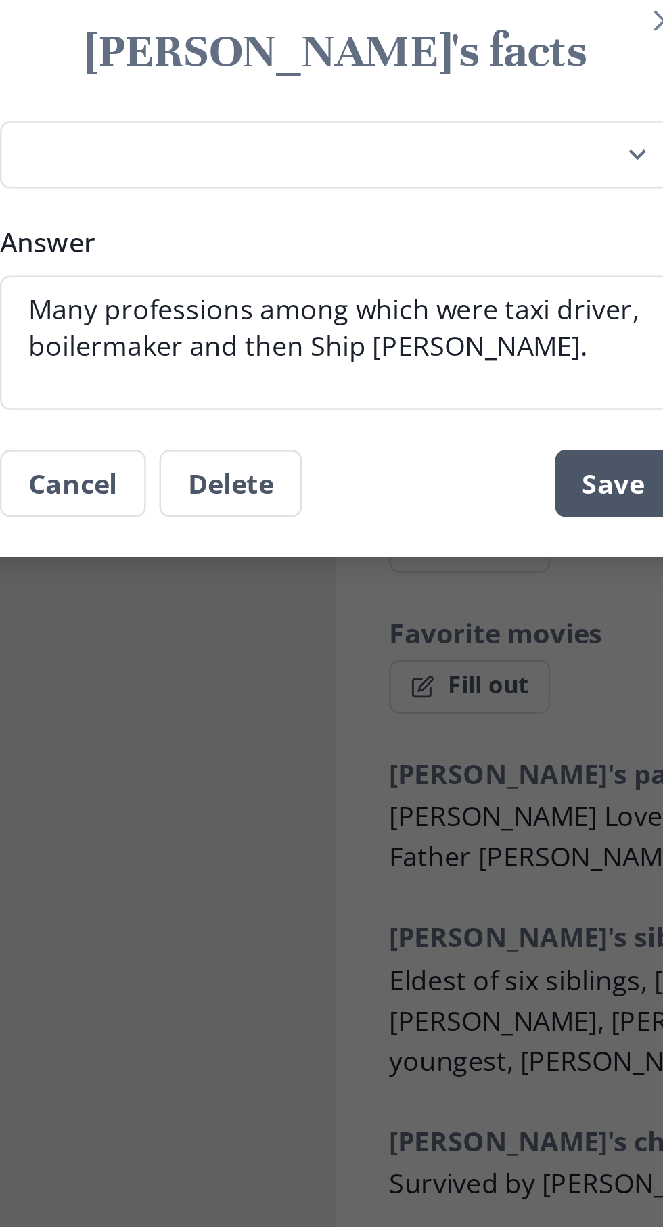
click at [442, 694] on button "Save" at bounding box center [443, 700] width 47 height 27
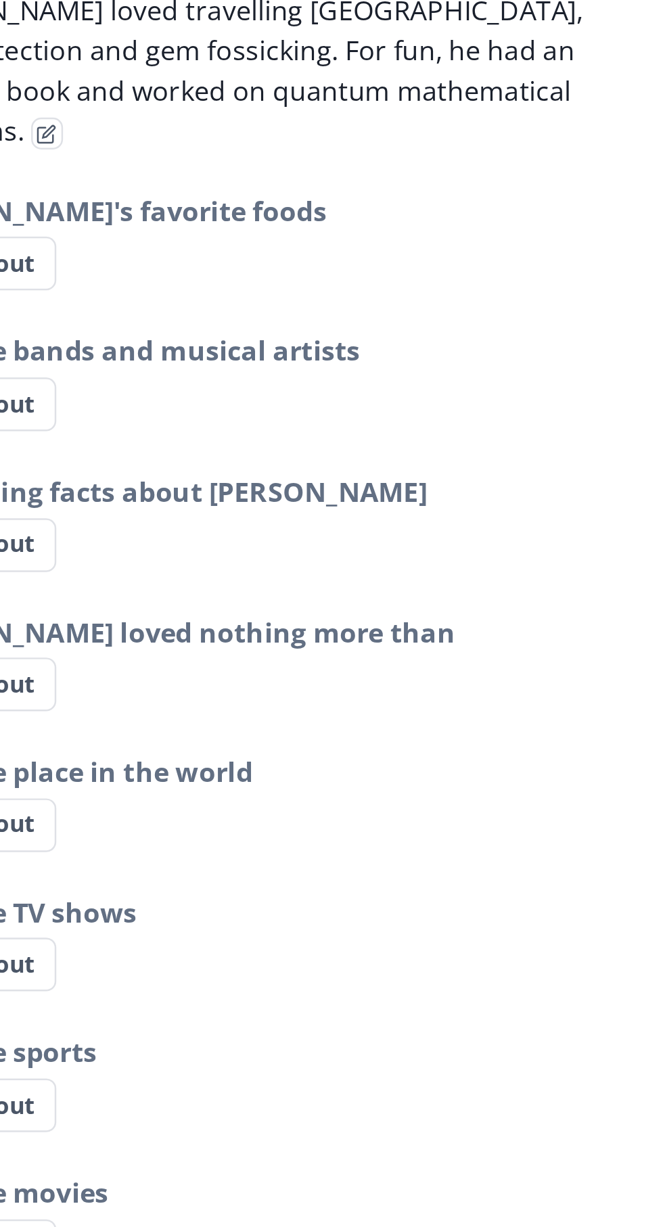
scroll to position [935, 0]
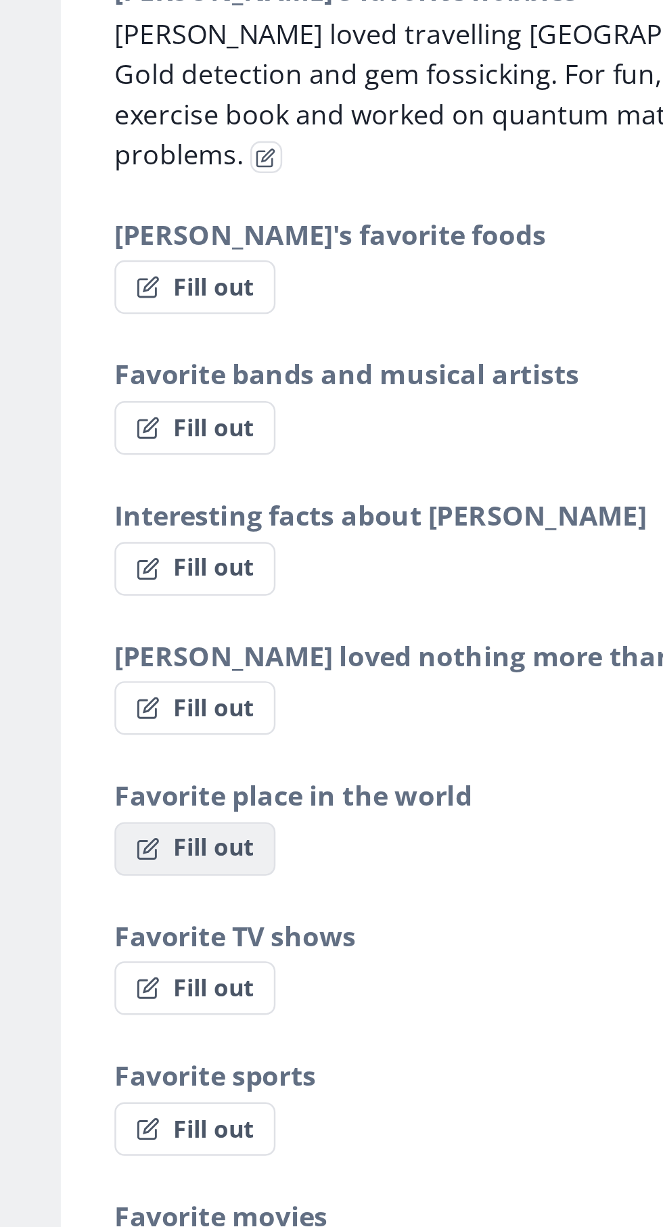
click at [392, 609] on button "Fill out" at bounding box center [385, 620] width 65 height 22
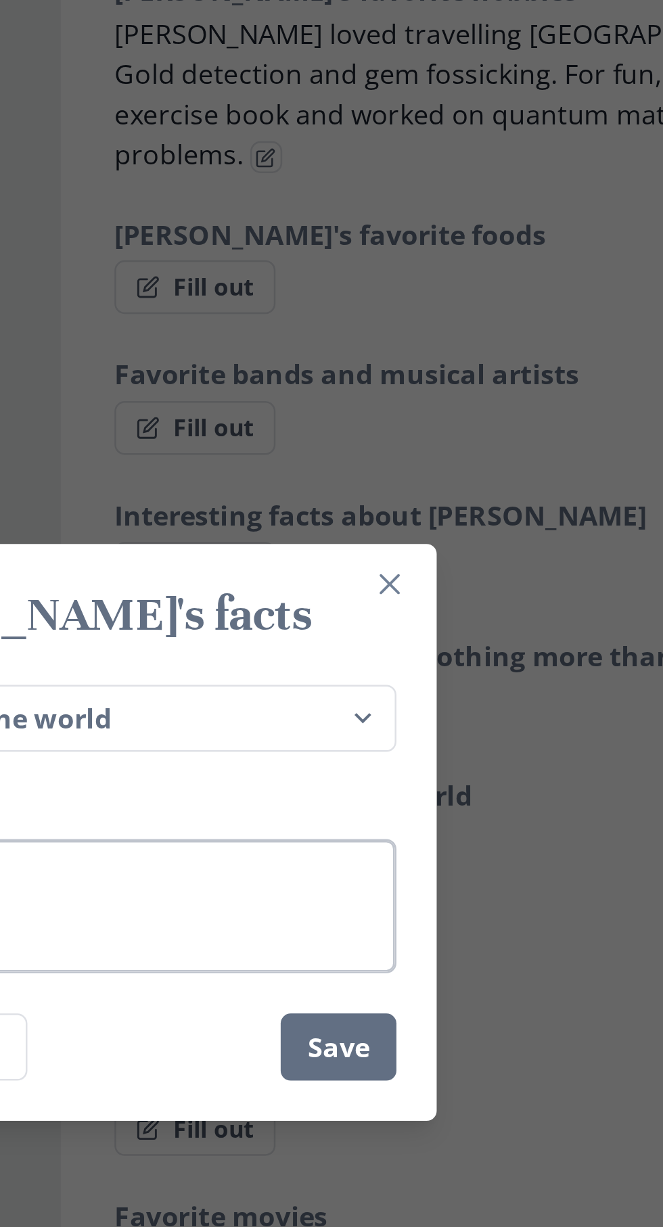
click at [384, 636] on textarea "Answer" at bounding box center [331, 643] width 271 height 54
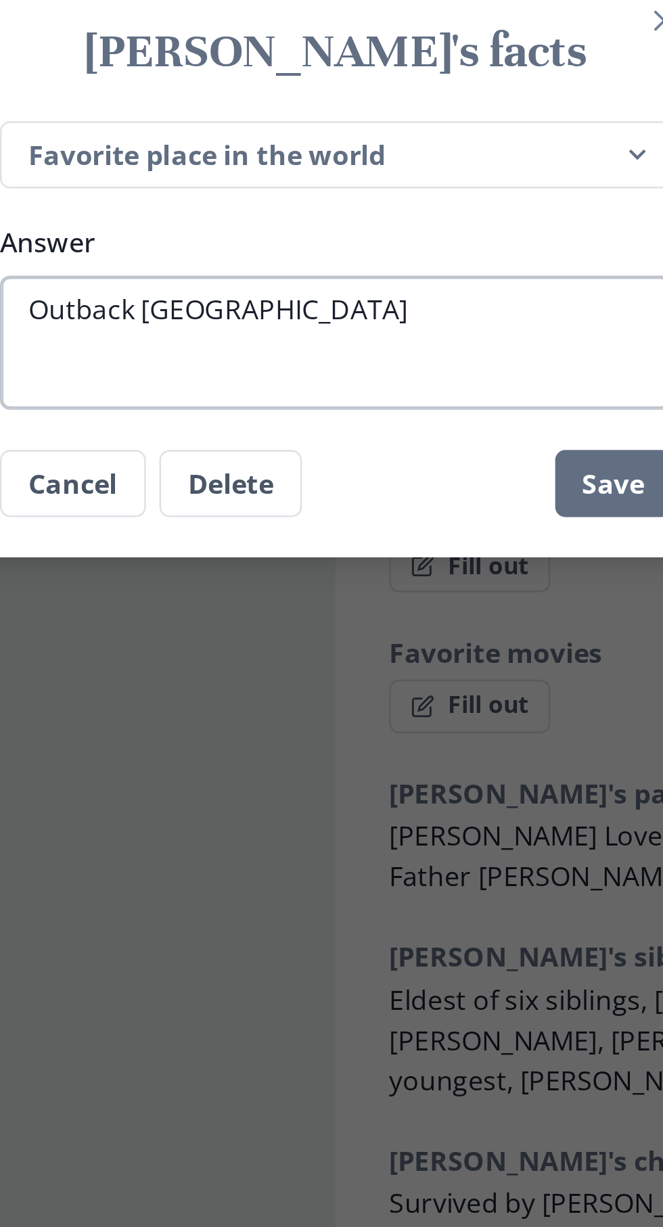
click at [259, 624] on textarea "Outback [GEOGRAPHIC_DATA]" at bounding box center [331, 643] width 271 height 54
click at [256, 628] on textarea "Outback [GEOGRAPHIC_DATA]" at bounding box center [331, 643] width 271 height 54
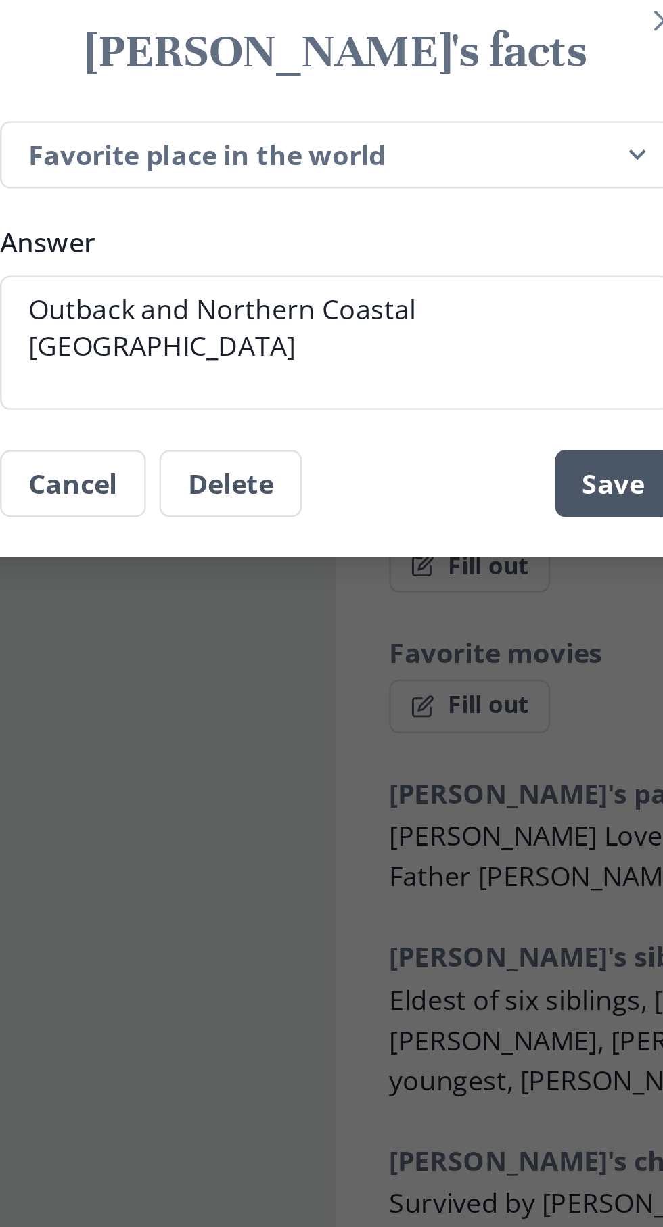
click at [444, 699] on button "Save" at bounding box center [443, 700] width 47 height 27
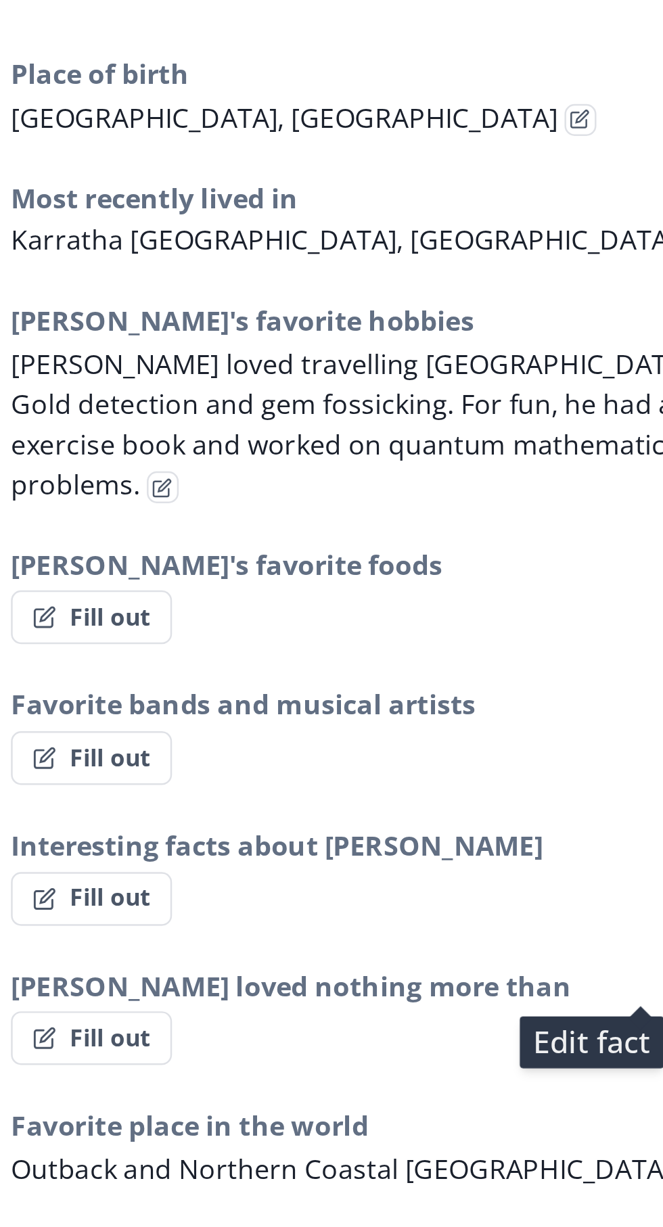
scroll to position [850, 0]
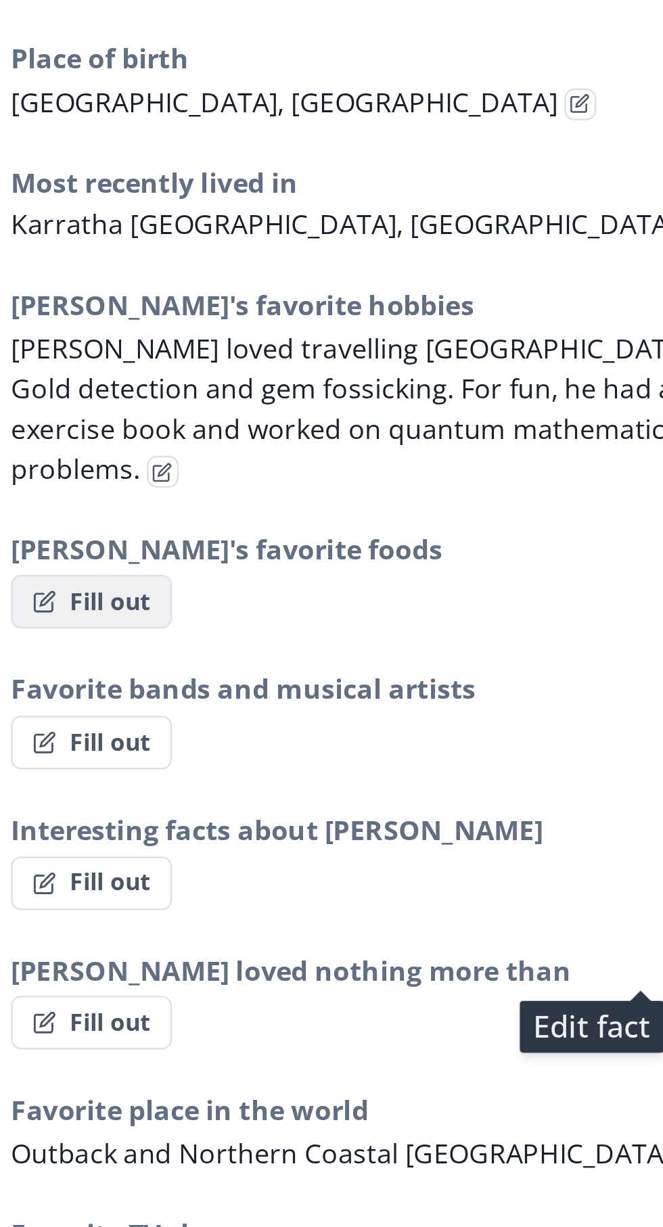
click at [358, 467] on button "Fill out" at bounding box center [385, 478] width 65 height 22
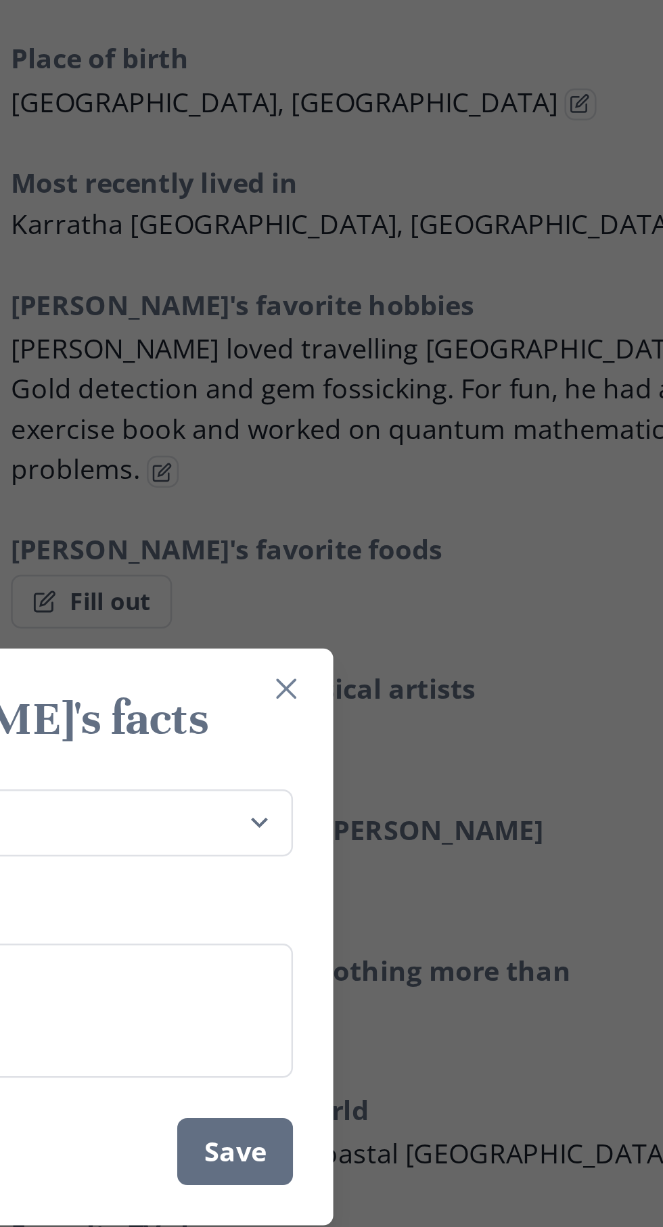
click at [576, 514] on div "[PERSON_NAME]'s facts Place of birth Most recently lived in [PERSON_NAME]'s fav…" at bounding box center [331, 613] width 663 height 1227
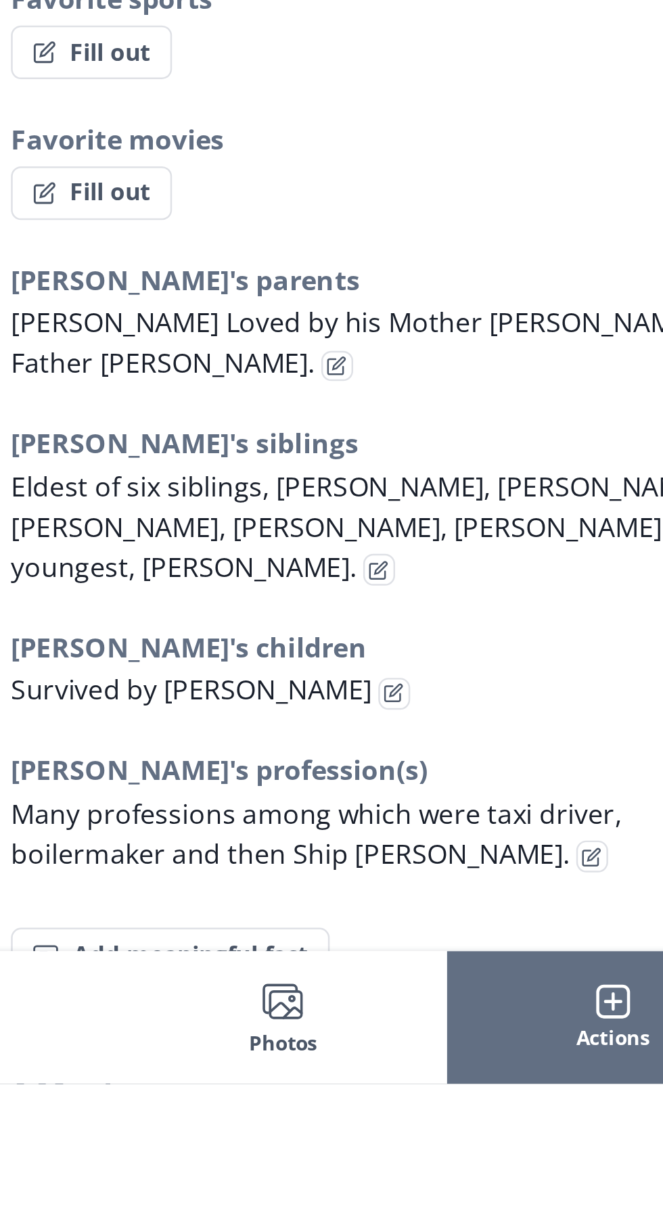
scroll to position [854, 0]
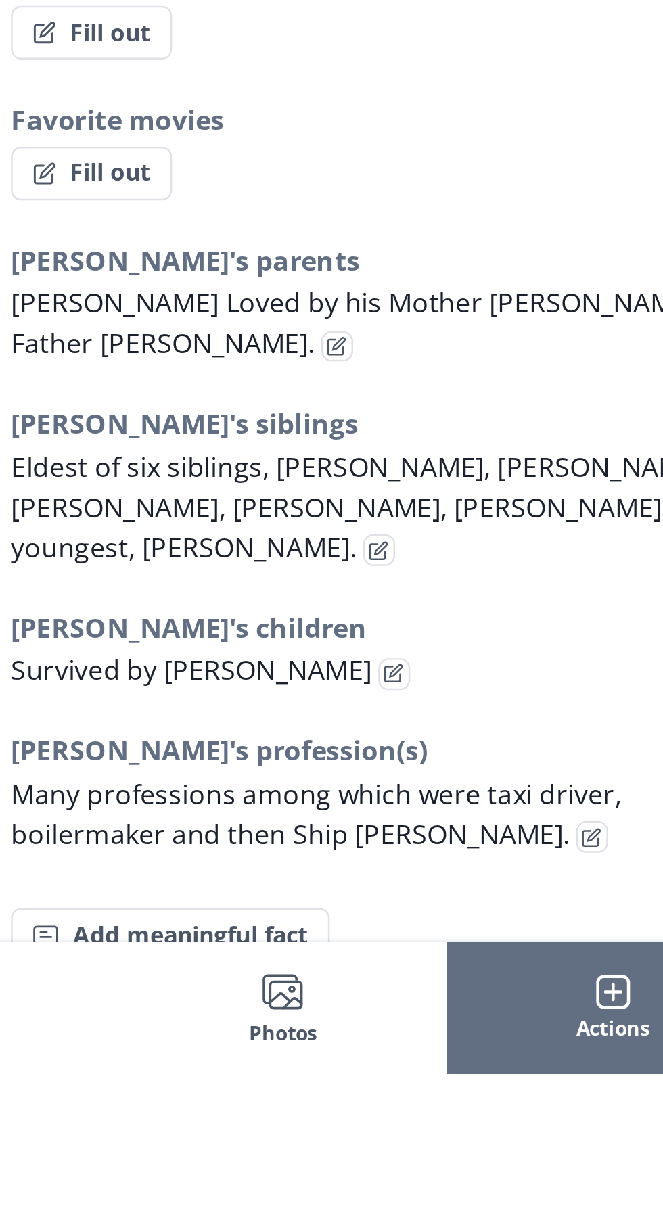
click at [466, 1107] on span "Many professions among which were taxi driver, boilermaker and then Ship [PERSO…" at bounding box center [476, 1122] width 246 height 31
click at [583, 1128] on icon "Edit fact" at bounding box center [587, 1132] width 8 height 8
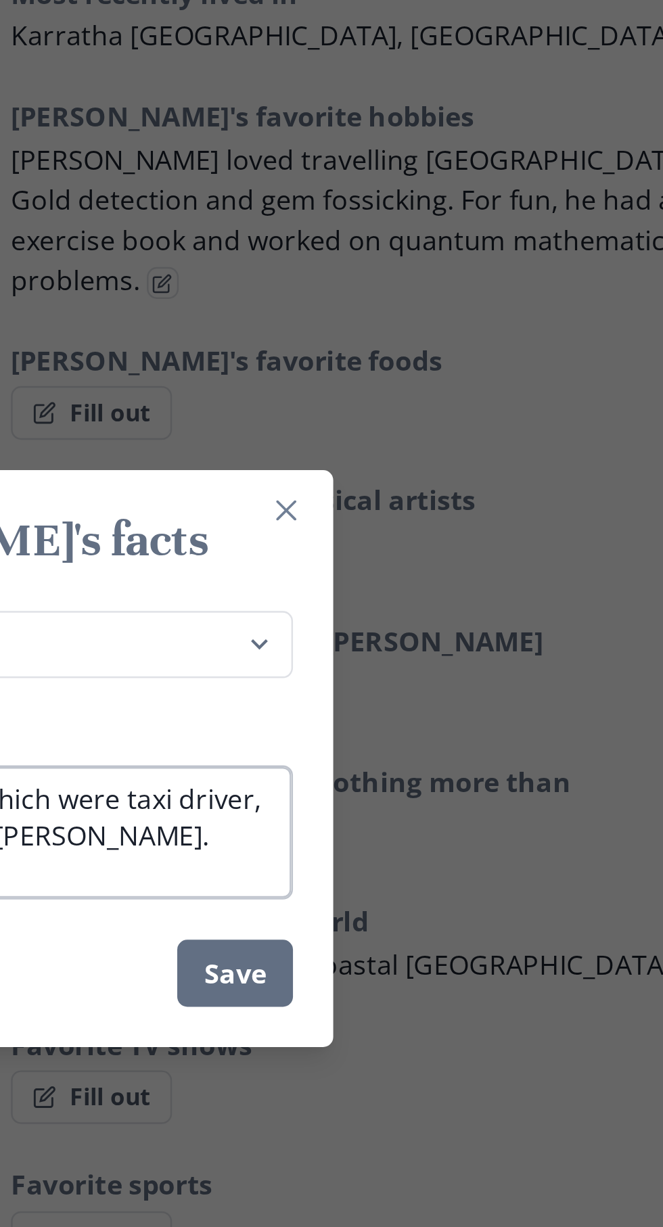
click at [399, 670] on textarea "Many professions among which were taxi driver, boilermaker and then Ship [PERSO…" at bounding box center [331, 643] width 271 height 54
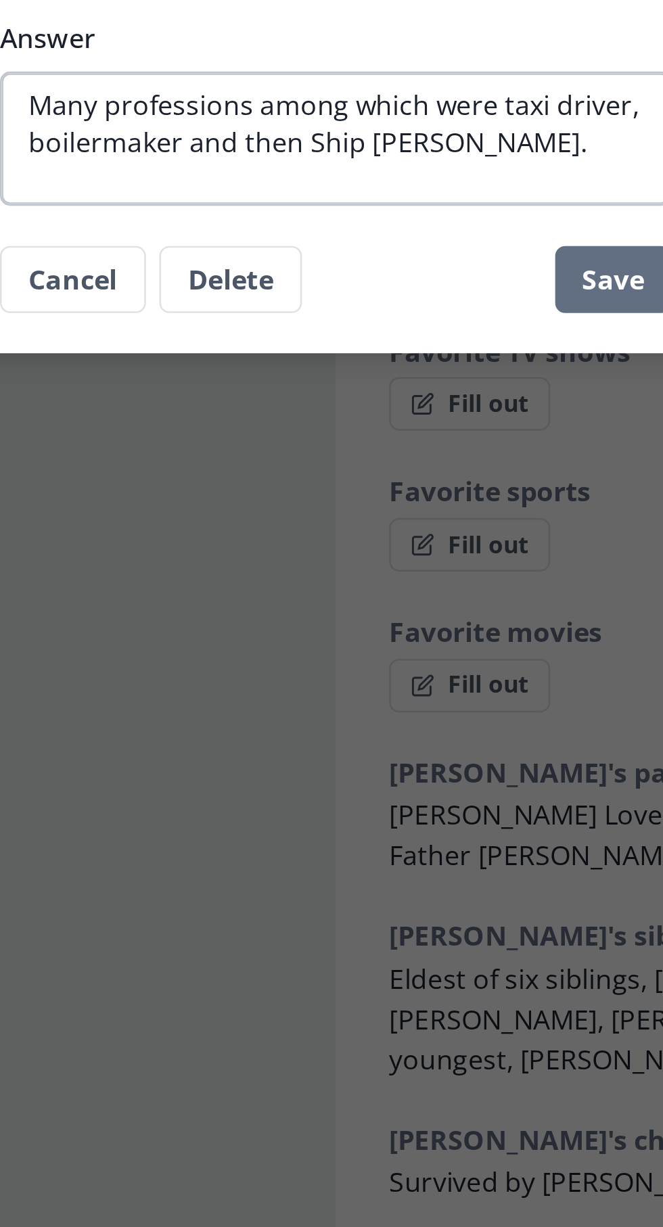
click at [314, 649] on textarea "Many professions among which were taxi driver, boilermaker and then Ship [PERSO…" at bounding box center [331, 643] width 271 height 54
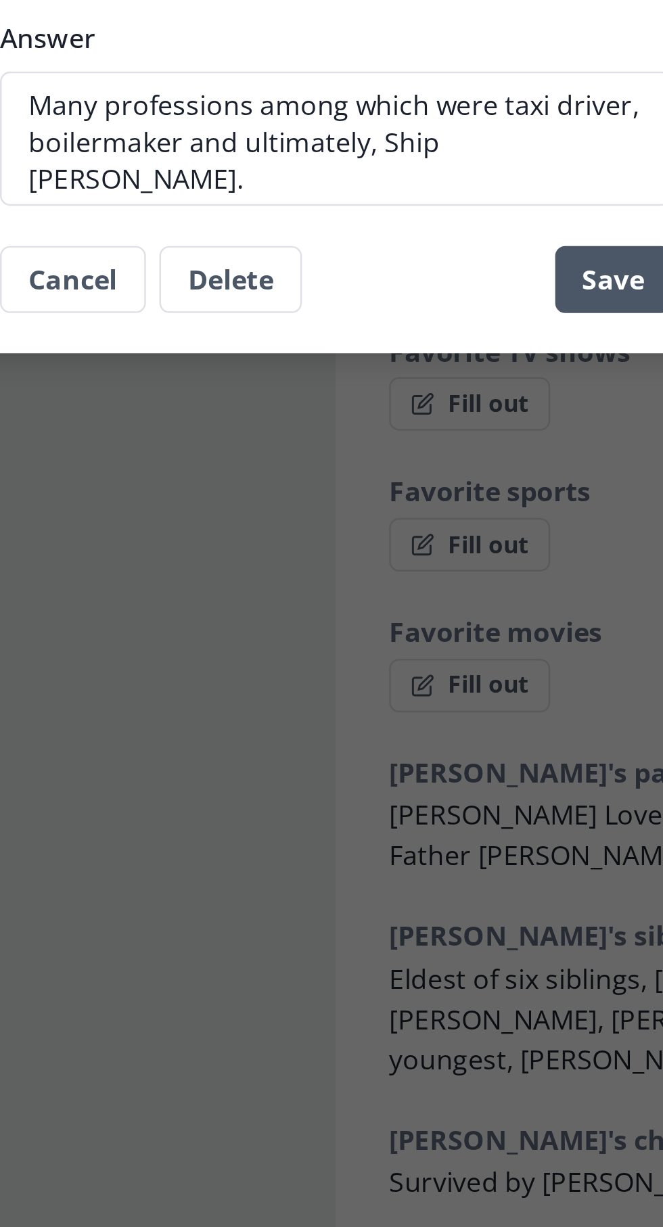
click at [440, 688] on button "Save" at bounding box center [443, 700] width 47 height 27
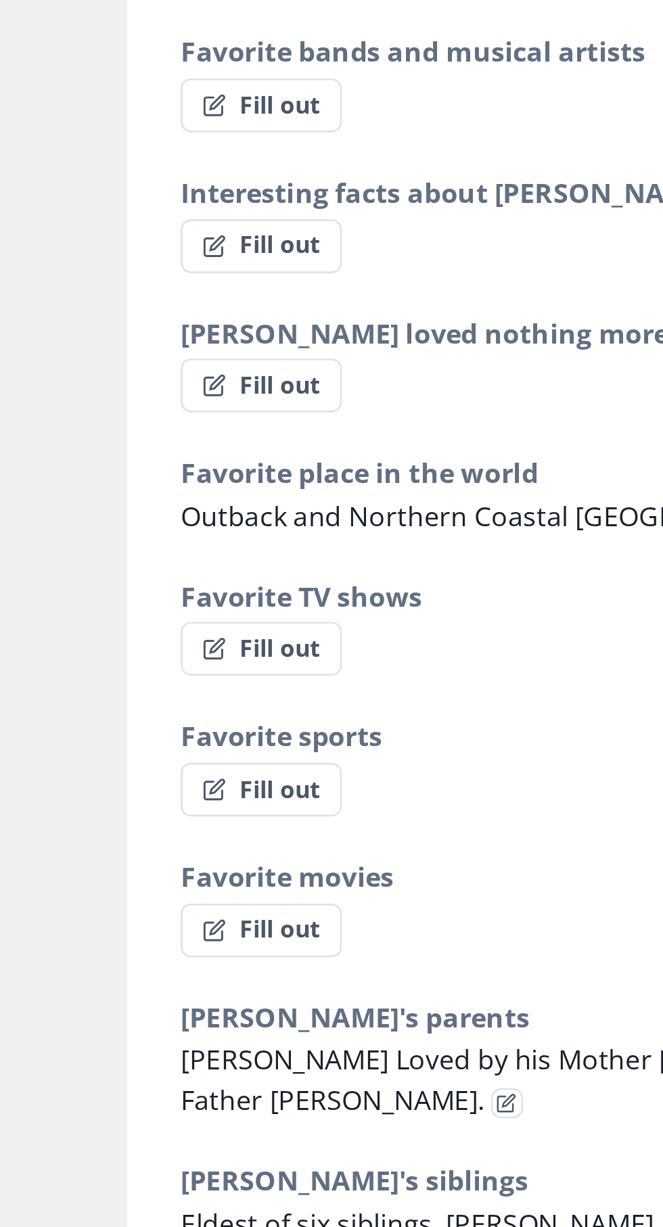
scroll to position [992, 0]
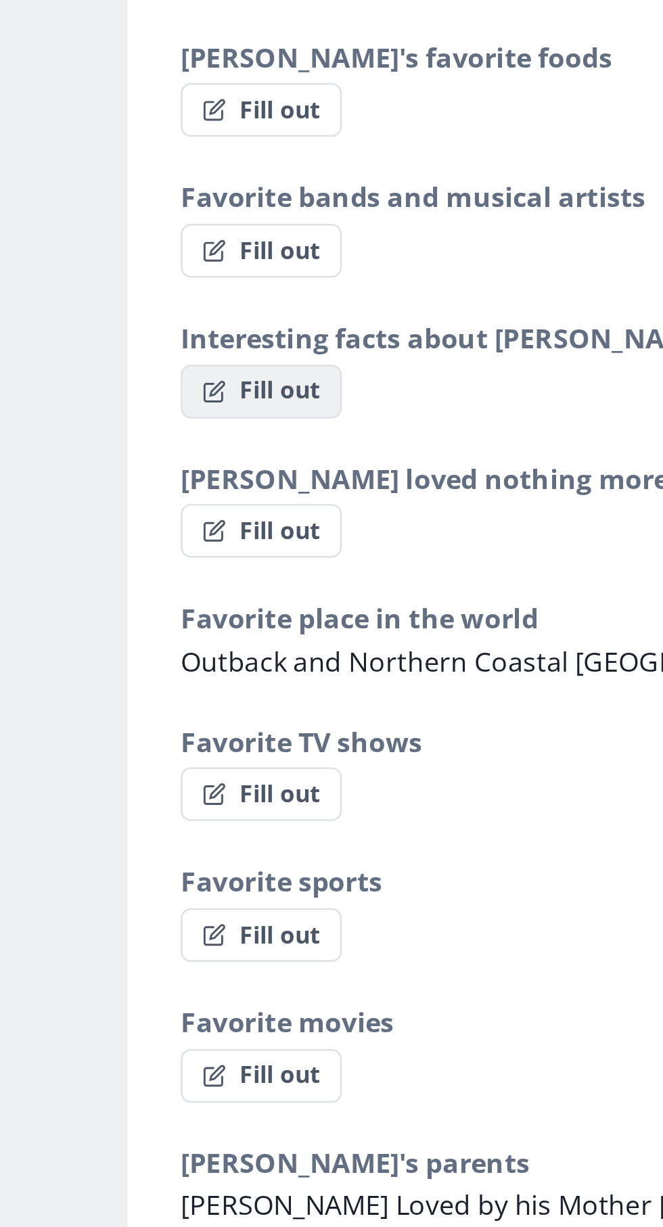
click at [396, 440] on button "Fill out" at bounding box center [385, 451] width 65 height 22
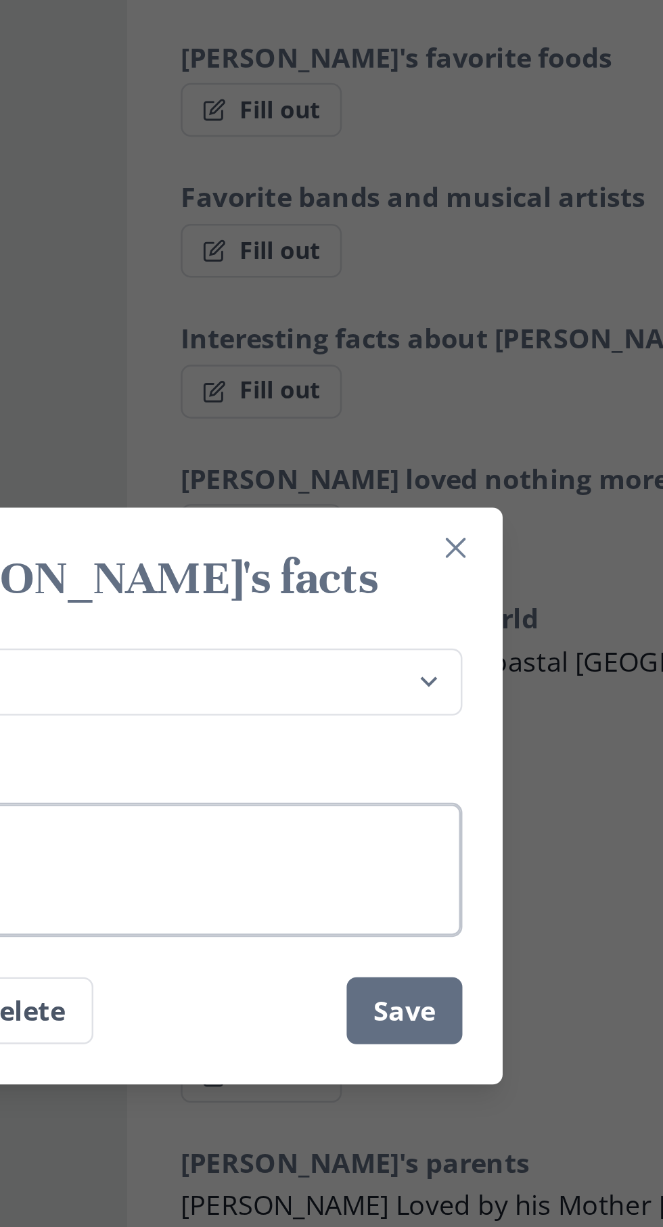
click at [344, 631] on textarea "Answer" at bounding box center [331, 643] width 271 height 54
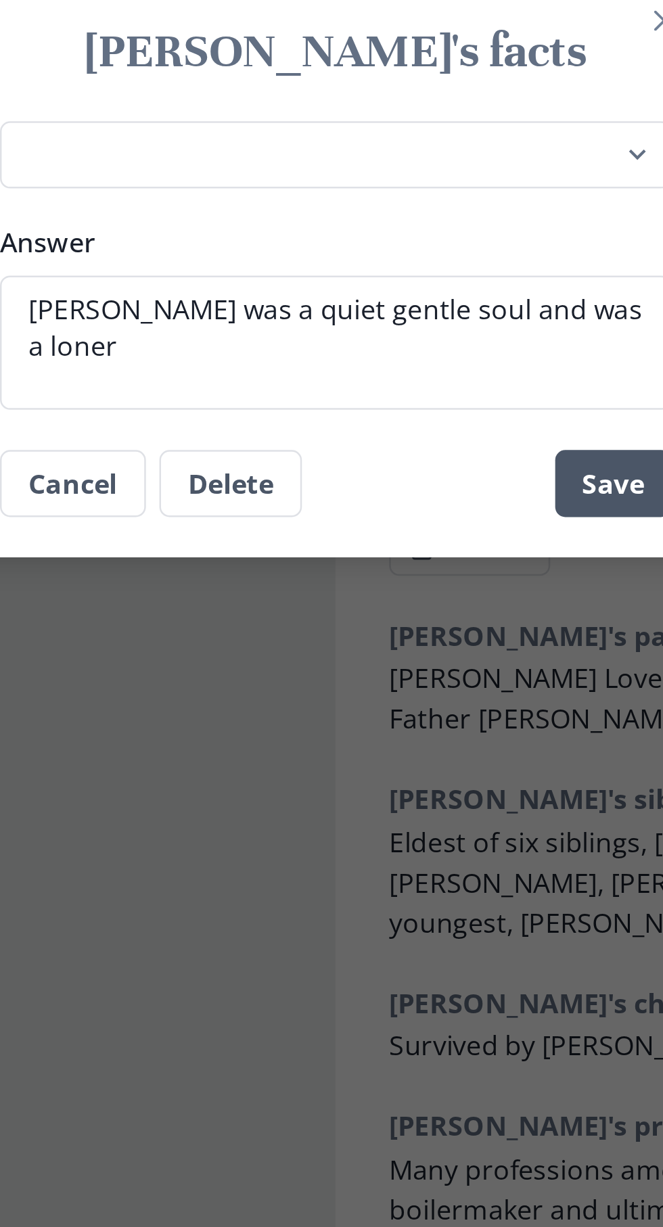
click at [447, 703] on button "Save" at bounding box center [443, 700] width 47 height 27
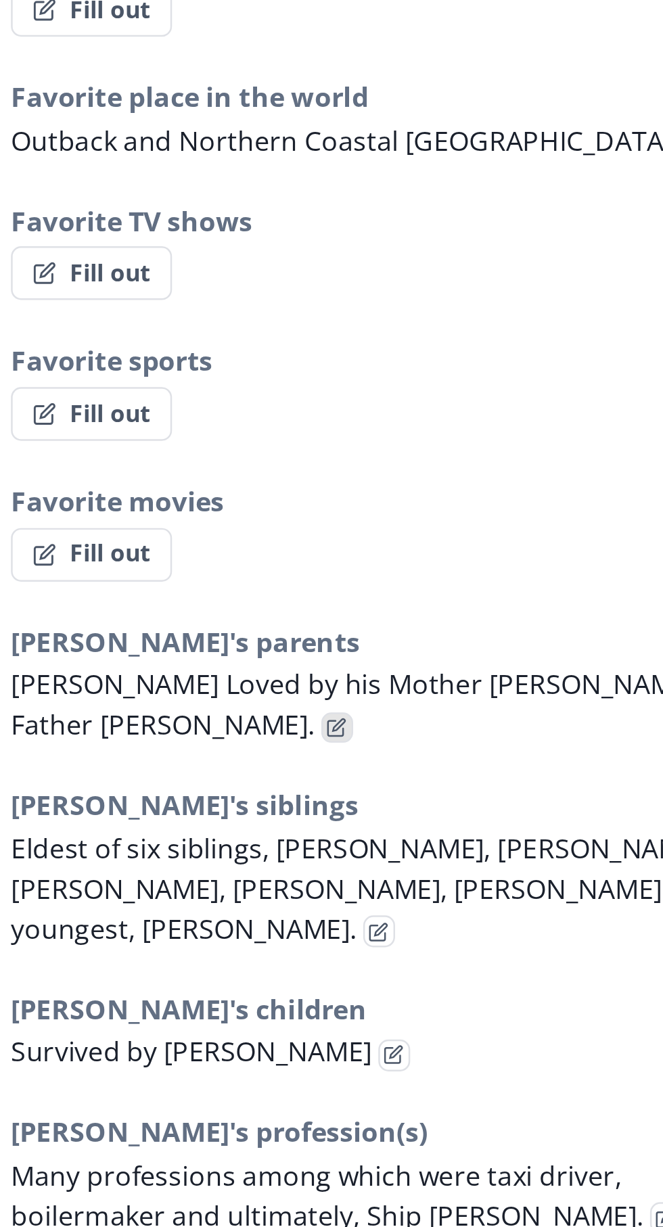
click at [484, 802] on icon "Edit fact" at bounding box center [485, 804] width 5 height 5
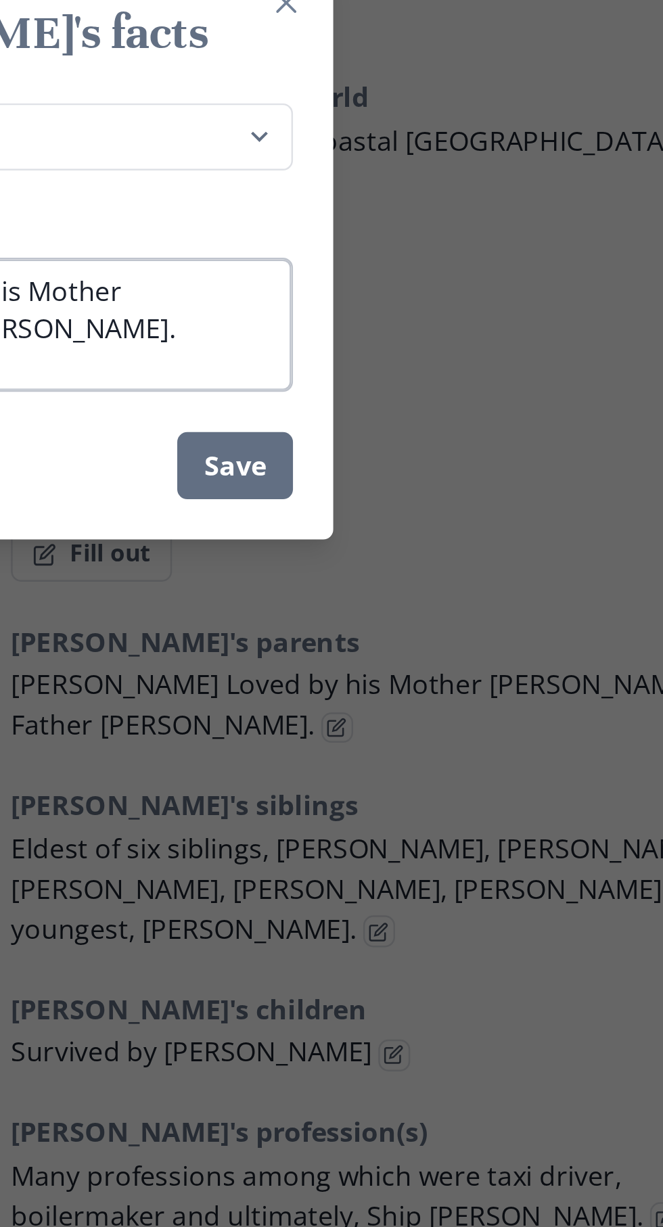
click at [439, 670] on textarea "[PERSON_NAME] Loved by his Mother [PERSON_NAME], Father [PERSON_NAME]." at bounding box center [331, 643] width 271 height 54
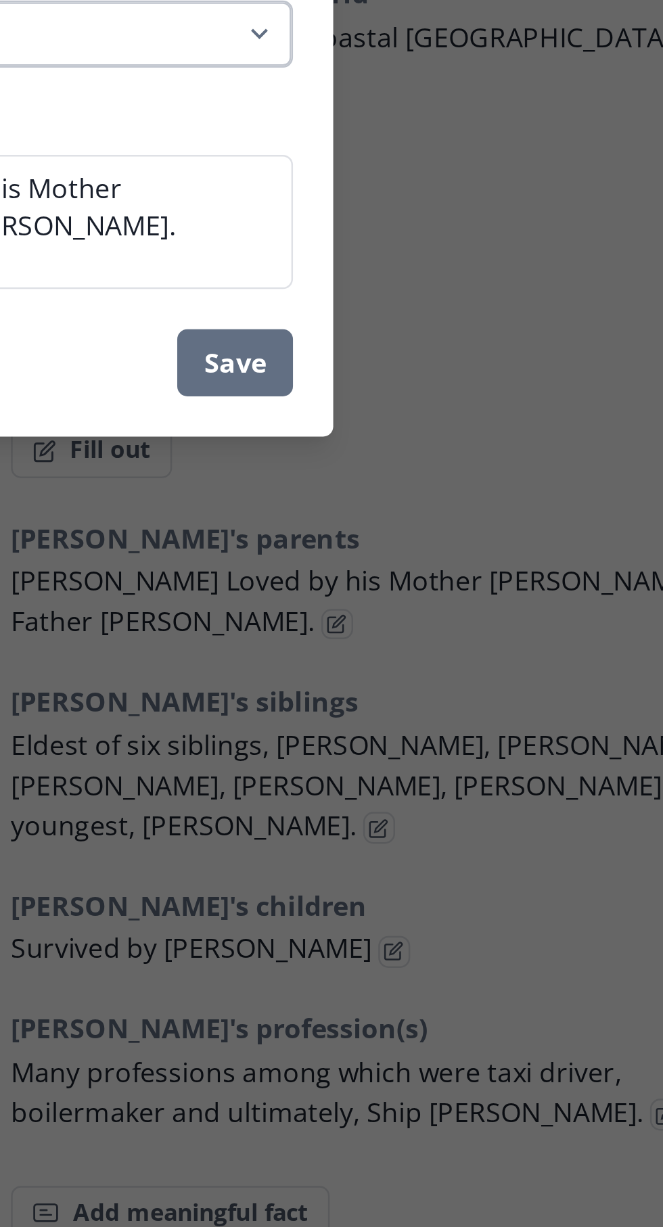
click at [427, 580] on select "Place of birth Most recently lived in [PERSON_NAME]'s favorite hobbies [PERSON_…" at bounding box center [331, 568] width 271 height 28
click at [196, 554] on select "Place of birth Most recently lived in [PERSON_NAME]'s favorite hobbies [PERSON_…" at bounding box center [331, 568] width 271 height 28
click at [397, 649] on textarea "[PERSON_NAME] Loved by his Mother [PERSON_NAME], Father [PERSON_NAME]." at bounding box center [331, 643] width 271 height 54
click at [371, 632] on textarea "[PERSON_NAME] Loved by his Mother [PERSON_NAME], Father [PERSON_NAME]." at bounding box center [331, 643] width 271 height 54
click at [366, 629] on textarea "[PERSON_NAME] Loved by his Mother [PERSON_NAME], Father [PERSON_NAME]." at bounding box center [331, 643] width 271 height 54
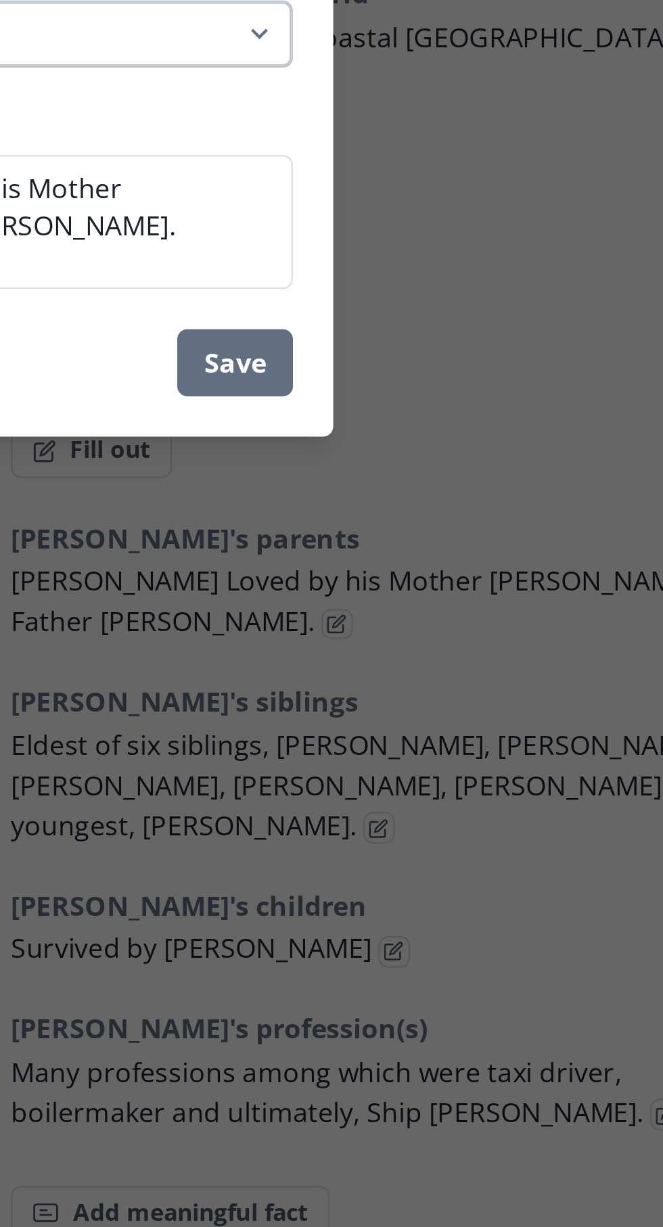
click at [463, 570] on select "Place of birth Most recently lived in [PERSON_NAME]'s favorite hobbies [PERSON_…" at bounding box center [331, 568] width 271 height 28
click at [196, 554] on select "Place of birth Most recently lived in [PERSON_NAME]'s favorite hobbies [PERSON_…" at bounding box center [331, 568] width 271 height 28
click at [517, 864] on div "[PERSON_NAME]'s facts Place of birth Most recently lived in [PERSON_NAME]'s fav…" at bounding box center [331, 613] width 663 height 1227
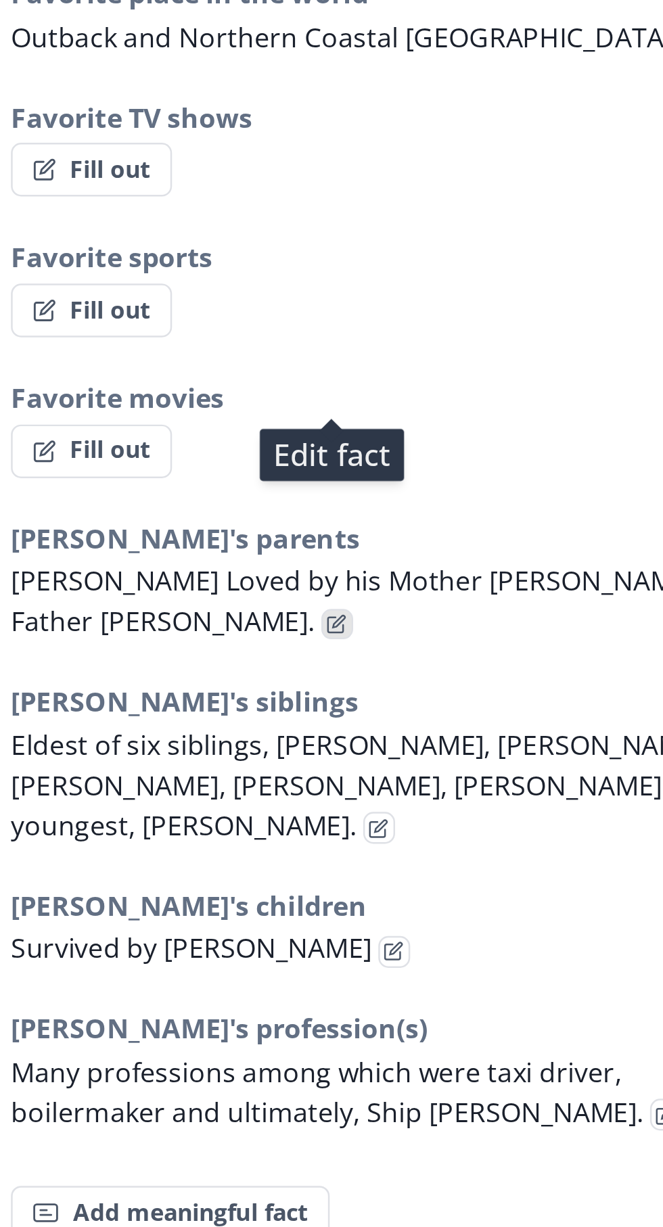
click at [483, 802] on icon "Edit fact" at bounding box center [484, 806] width 8 height 8
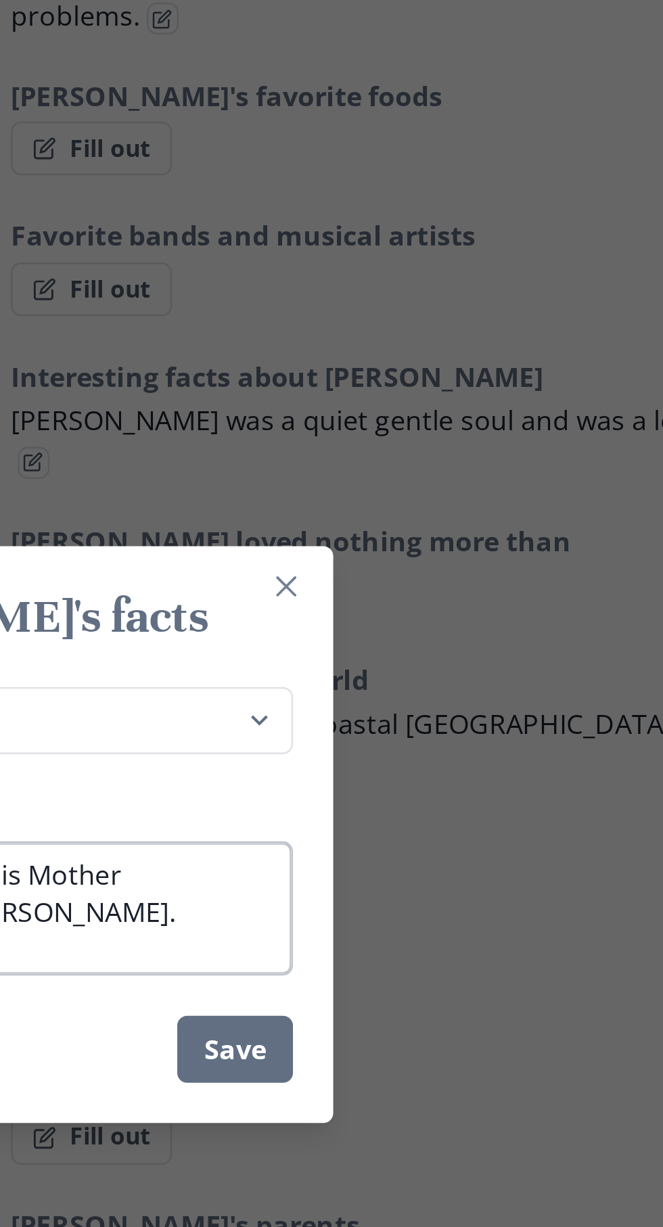
click at [387, 663] on textarea "[PERSON_NAME] Loved by his Mother [PERSON_NAME], Father [PERSON_NAME]." at bounding box center [331, 643] width 271 height 54
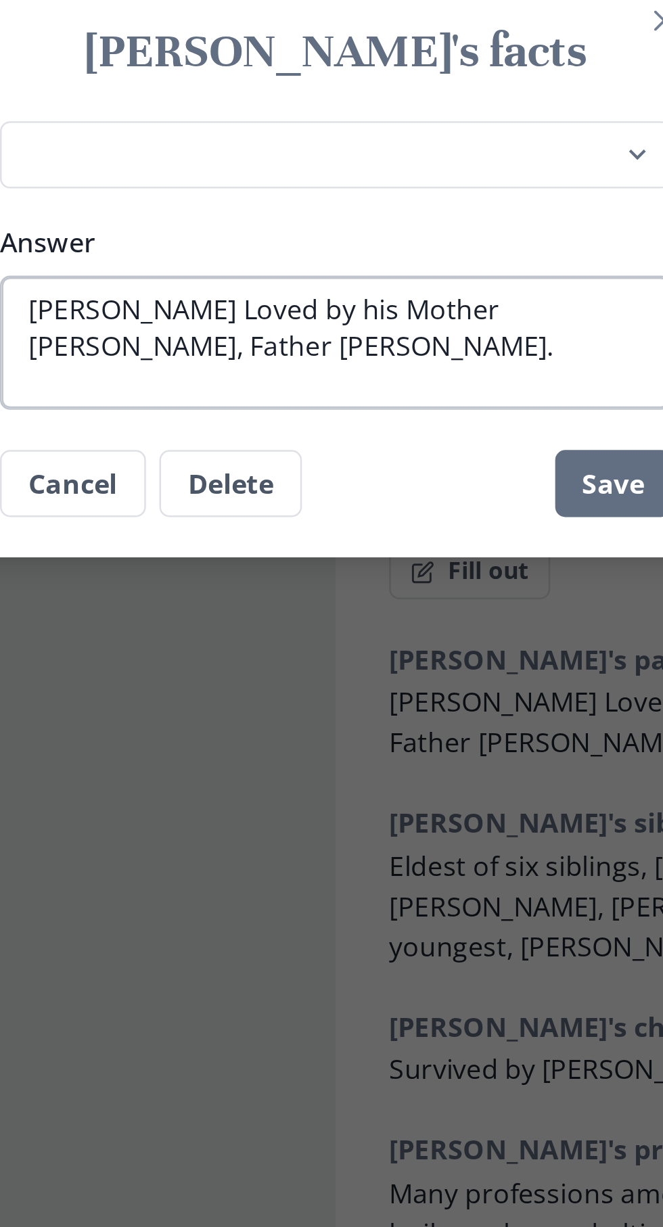
click at [246, 626] on textarea "[PERSON_NAME] Loved by his Mother [PERSON_NAME], Father [PERSON_NAME]." at bounding box center [331, 643] width 271 height 54
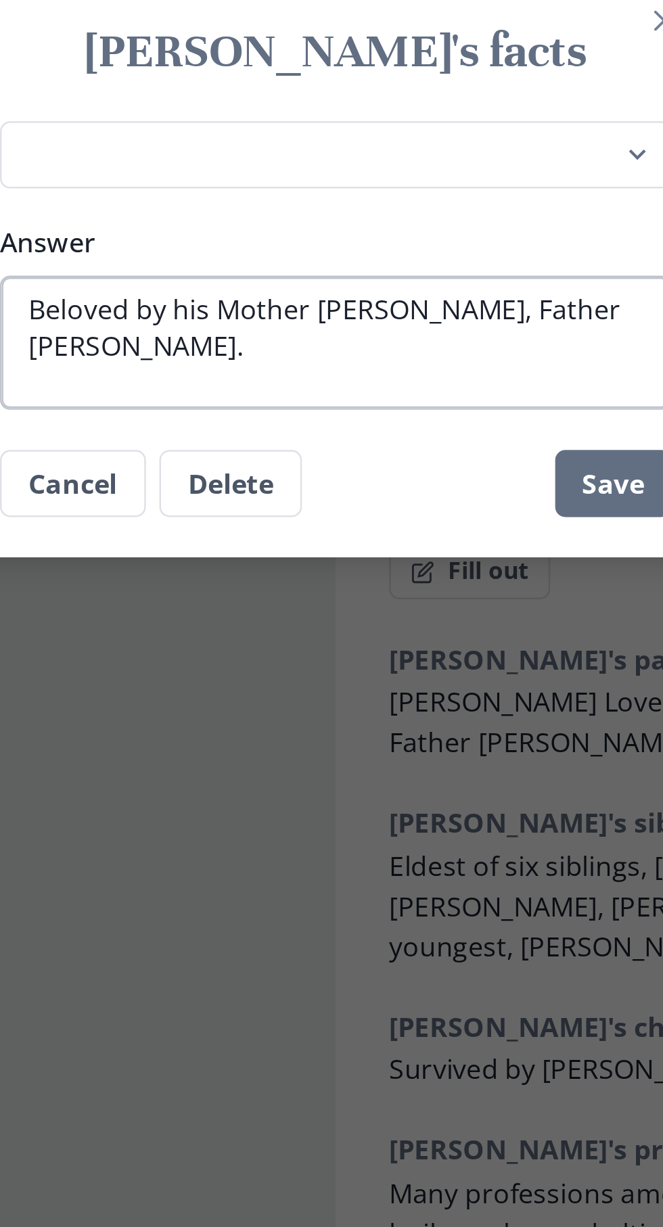
click at [425, 624] on textarea "Beloved by his Mother [PERSON_NAME], Father [PERSON_NAME]." at bounding box center [331, 643] width 271 height 54
click at [420, 628] on textarea "Beloved by his Mother [PERSON_NAME], Father [PERSON_NAME]." at bounding box center [331, 643] width 271 height 54
click at [238, 650] on textarea "Beloved by his Mother [PERSON_NAME] and Father [PERSON_NAME]." at bounding box center [331, 643] width 271 height 54
click at [322, 630] on textarea "Beloved by his Mother [PERSON_NAME] and Father, [PERSON_NAME]." at bounding box center [331, 643] width 271 height 54
click at [317, 632] on textarea "Beloved by his Mother [PERSON_NAME] and Father, [PERSON_NAME]." at bounding box center [331, 643] width 271 height 54
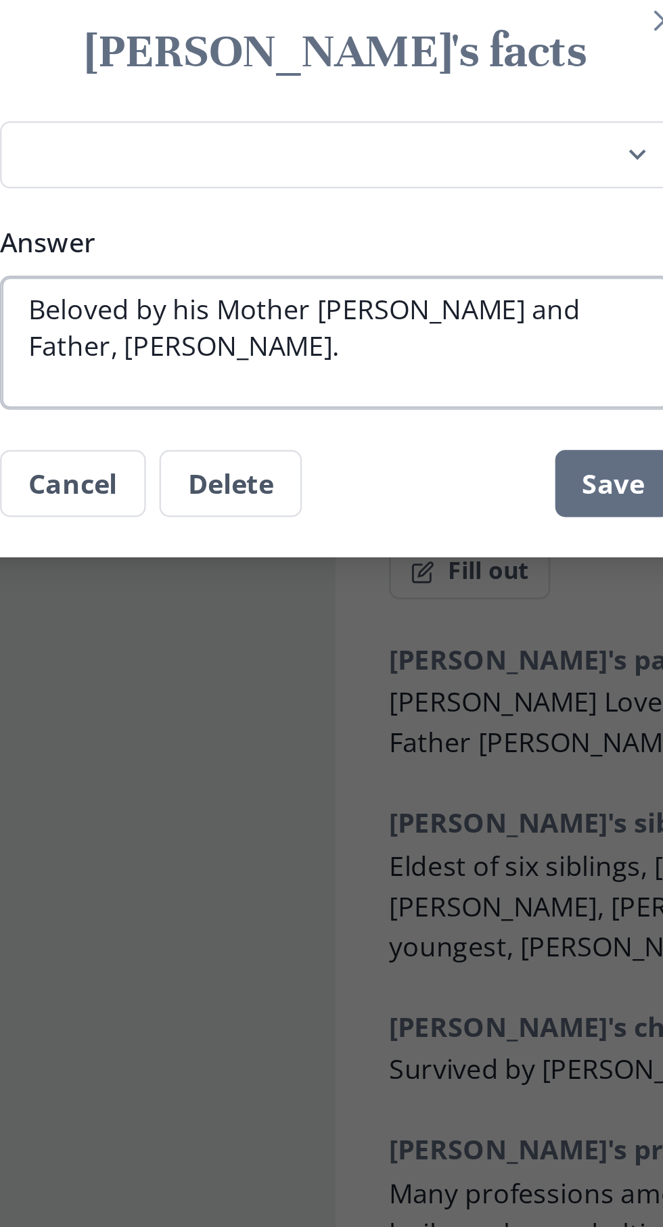
click at [324, 626] on textarea "Beloved by his Mother [PERSON_NAME] and Father, [PERSON_NAME]." at bounding box center [331, 643] width 271 height 54
click at [319, 628] on textarea "Beloved by his Mother [PERSON_NAME] and Father, [PERSON_NAME]." at bounding box center [331, 643] width 271 height 54
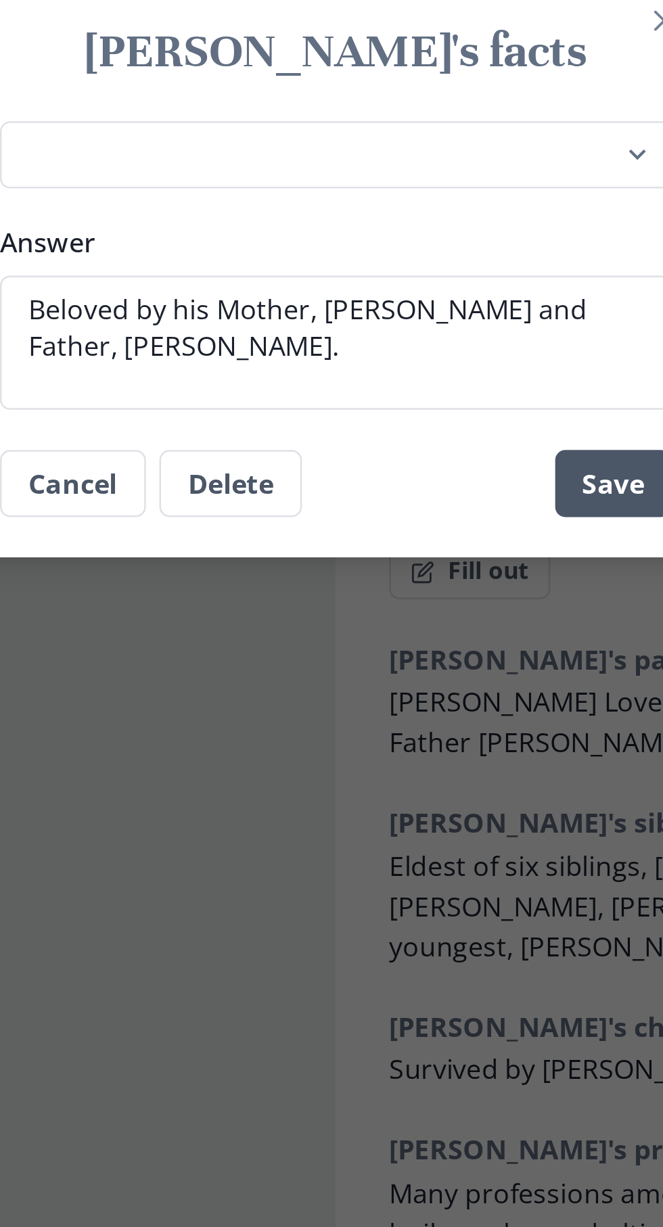
click at [440, 705] on button "Save" at bounding box center [443, 700] width 47 height 27
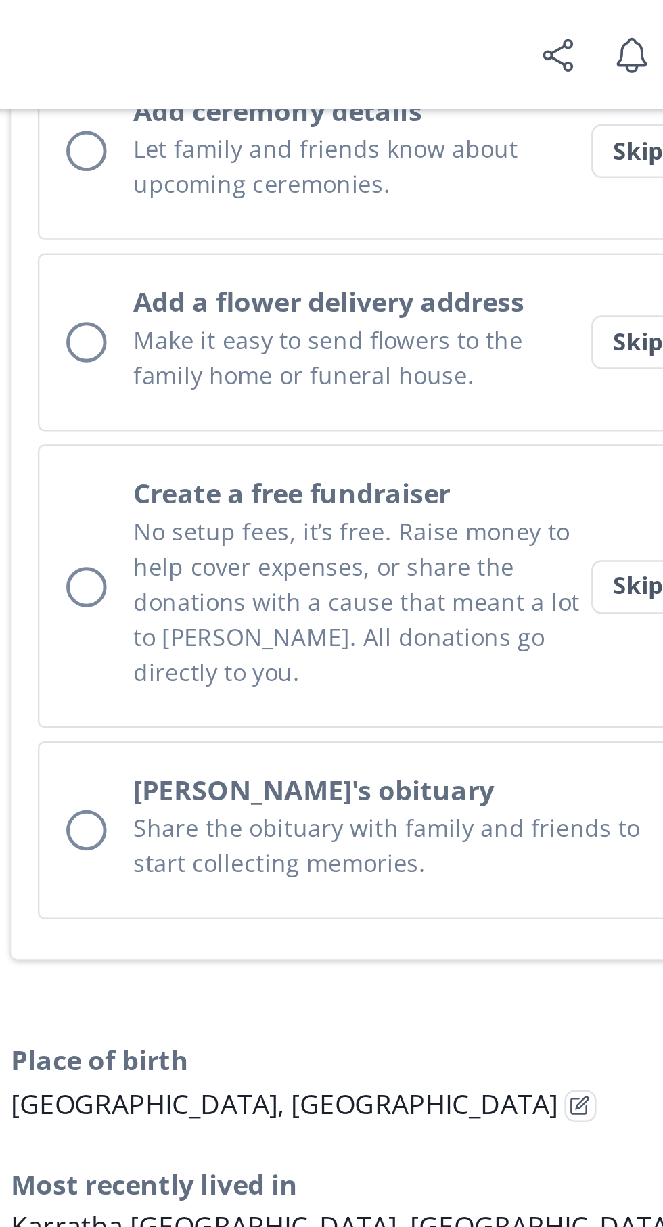
scroll to position [678, 0]
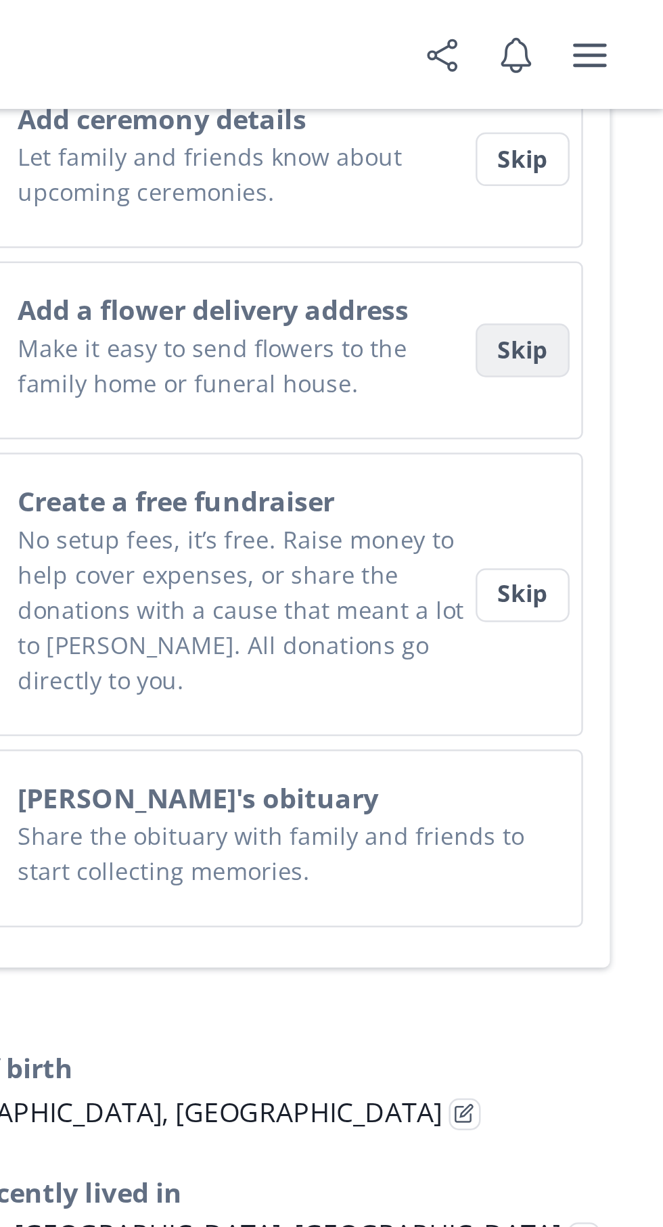
click at [615, 131] on button "Skip" at bounding box center [606, 142] width 38 height 22
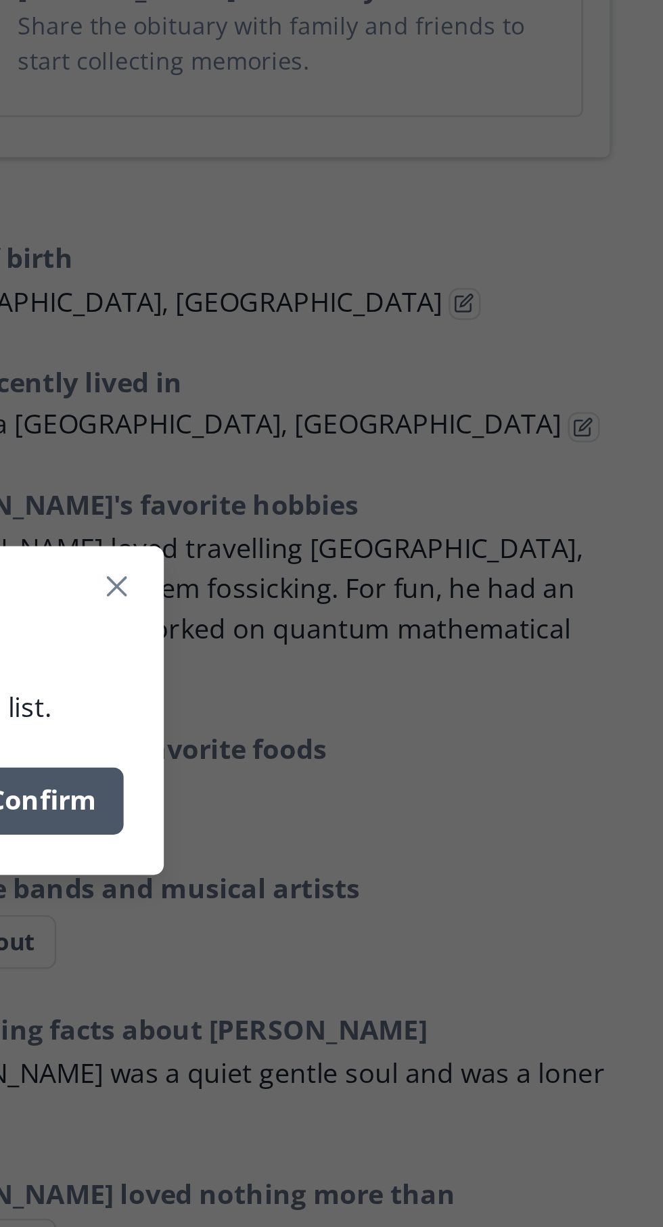
click at [435, 646] on button "Confirm" at bounding box center [412, 649] width 66 height 27
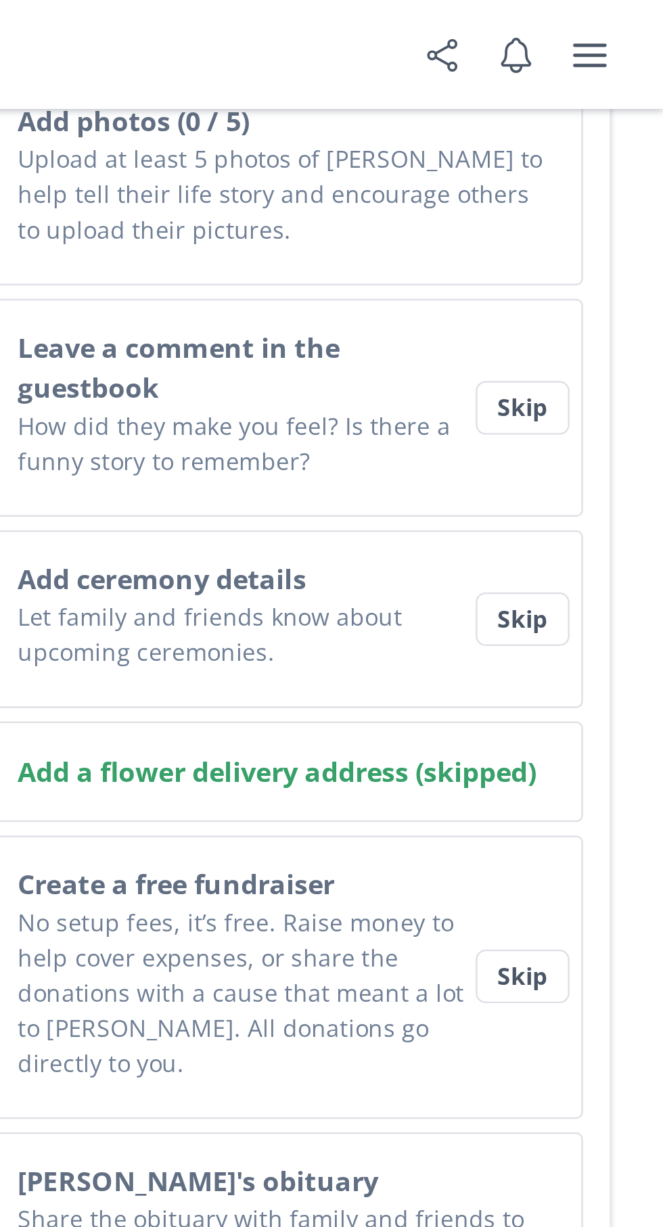
scroll to position [491, 0]
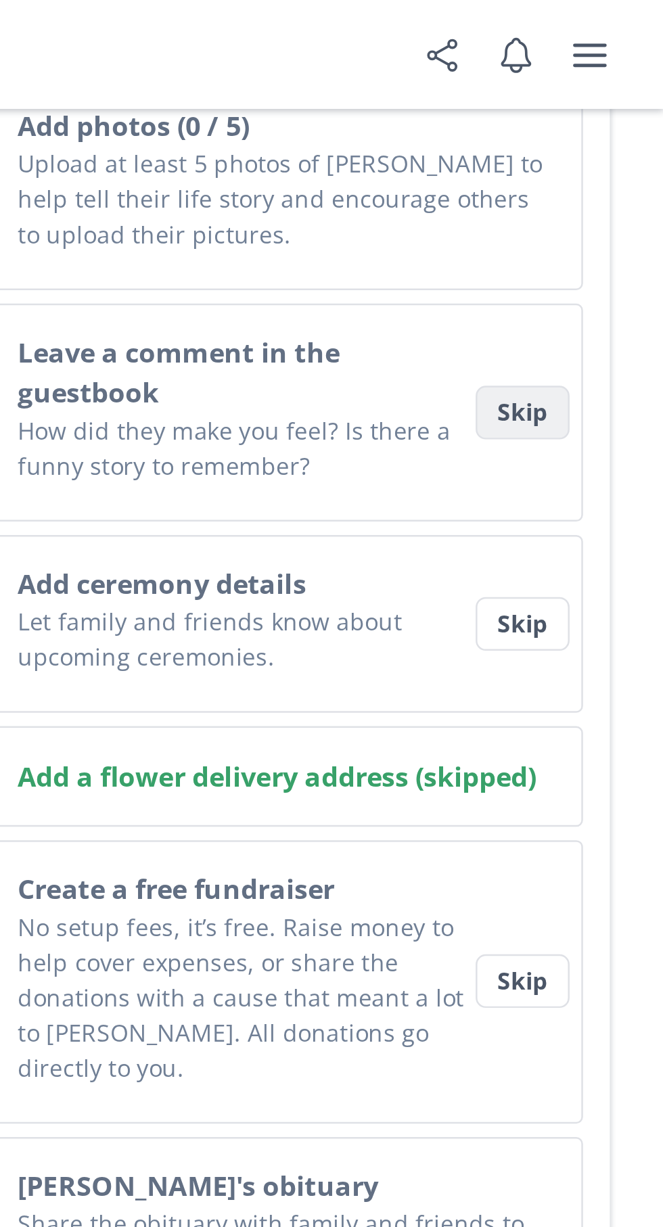
click at [609, 156] on button "Skip" at bounding box center [606, 167] width 38 height 22
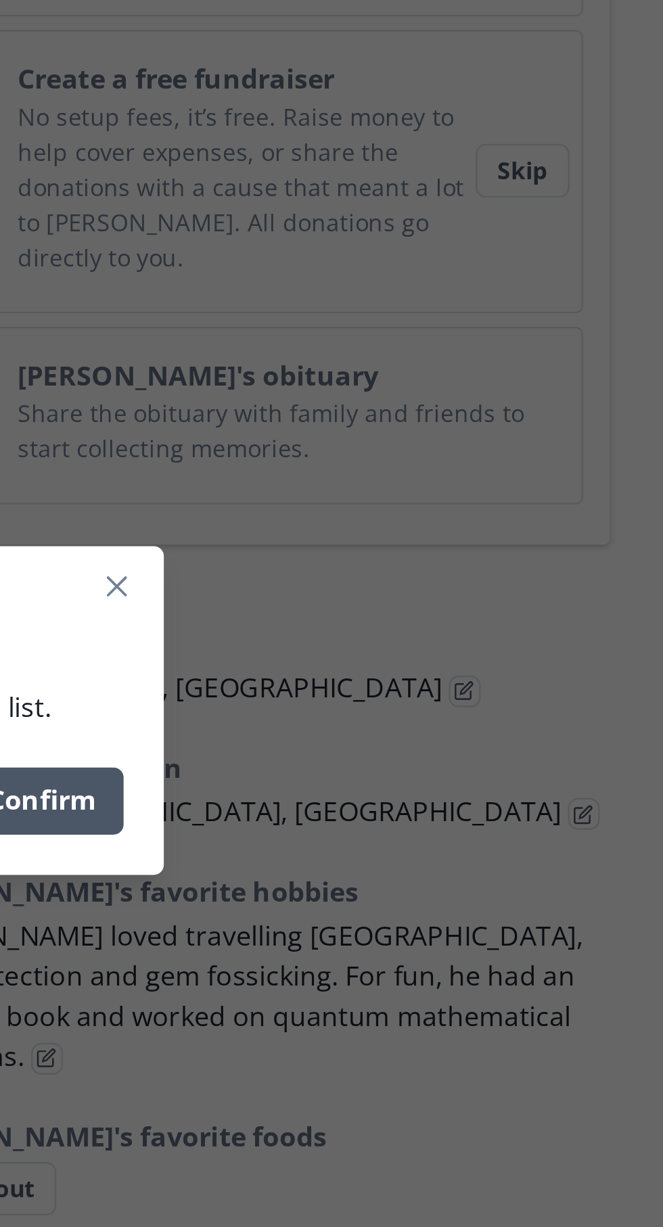
click at [429, 652] on button "Confirm" at bounding box center [412, 649] width 66 height 27
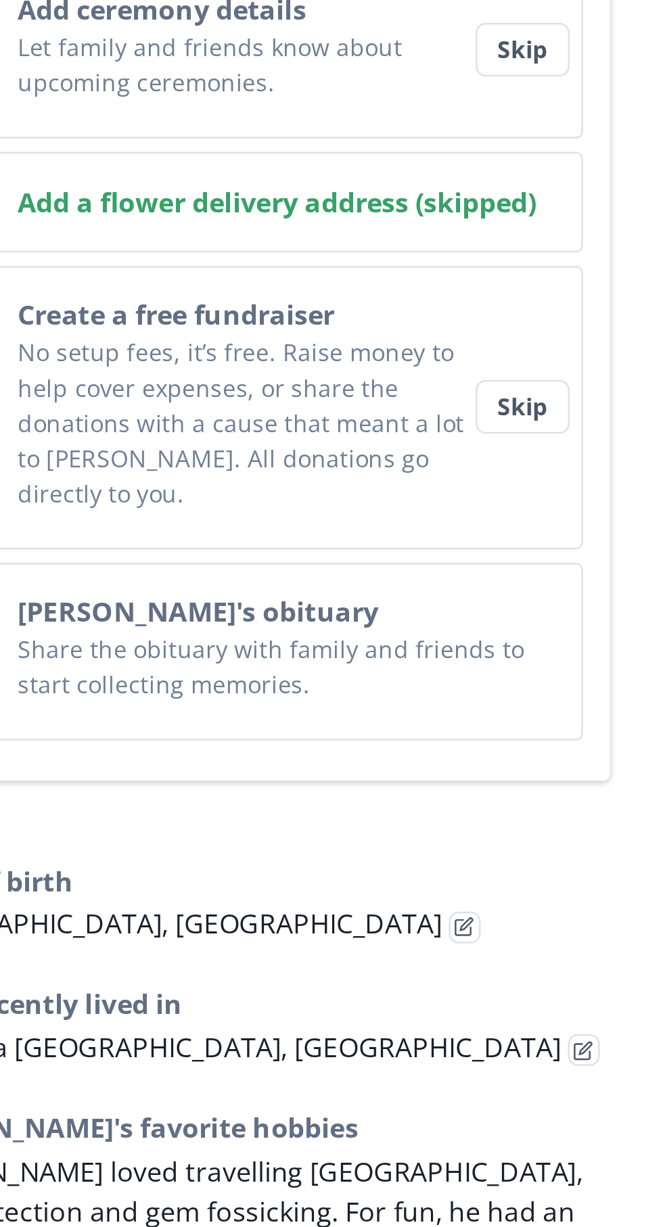
scroll to position [469, 0]
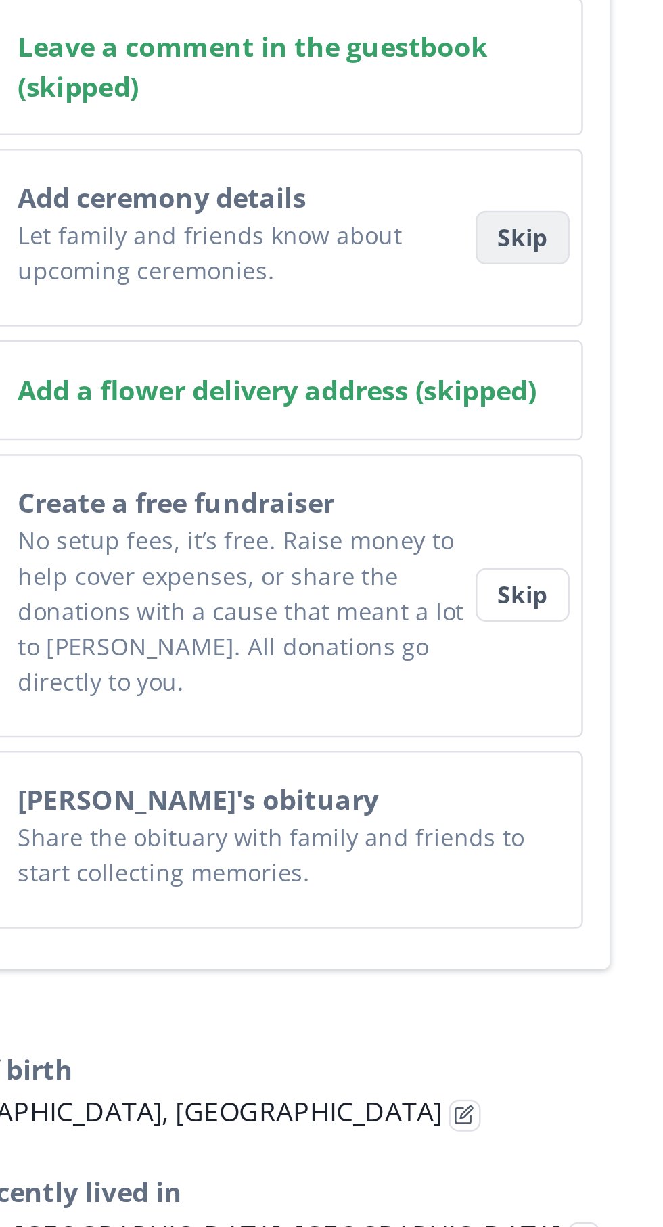
click at [608, 231] on button "Skip" at bounding box center [606, 242] width 38 height 22
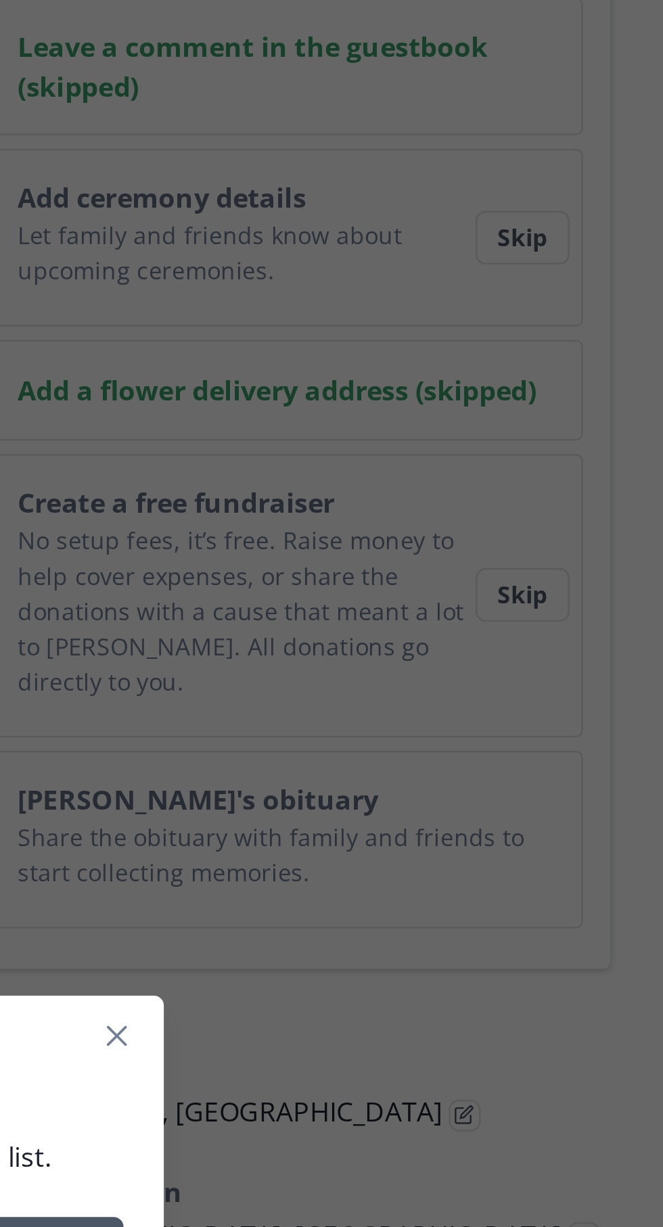
click at [439, 639] on button "Confirm" at bounding box center [412, 649] width 66 height 27
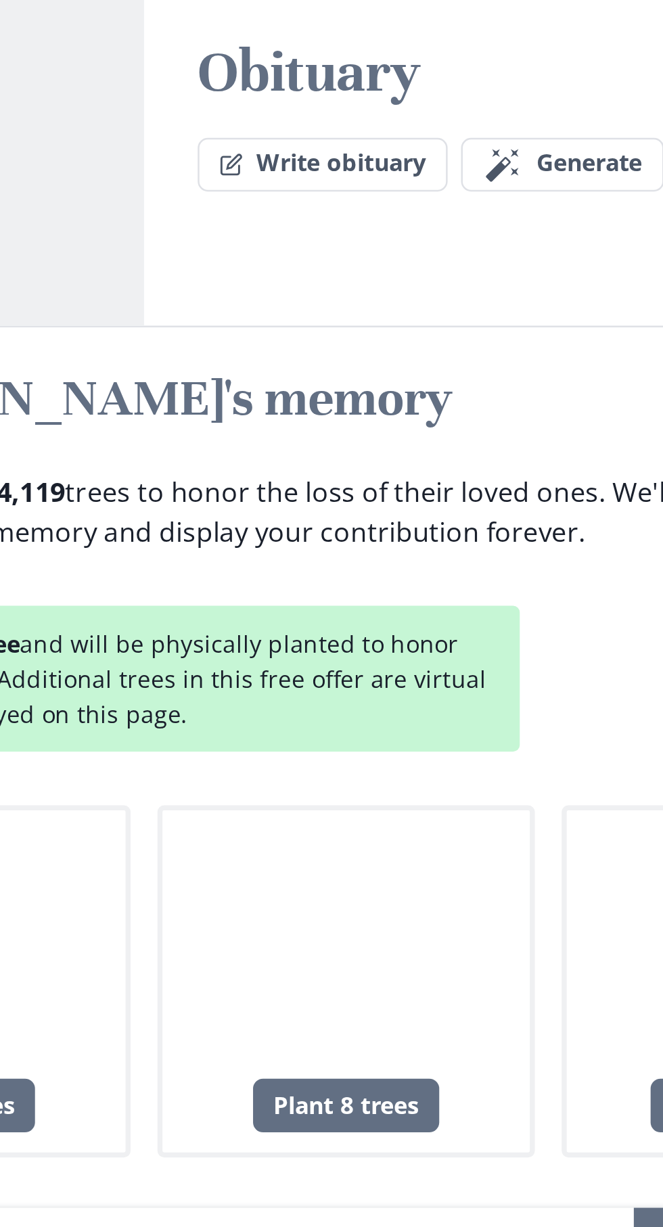
scroll to position [1280, 0]
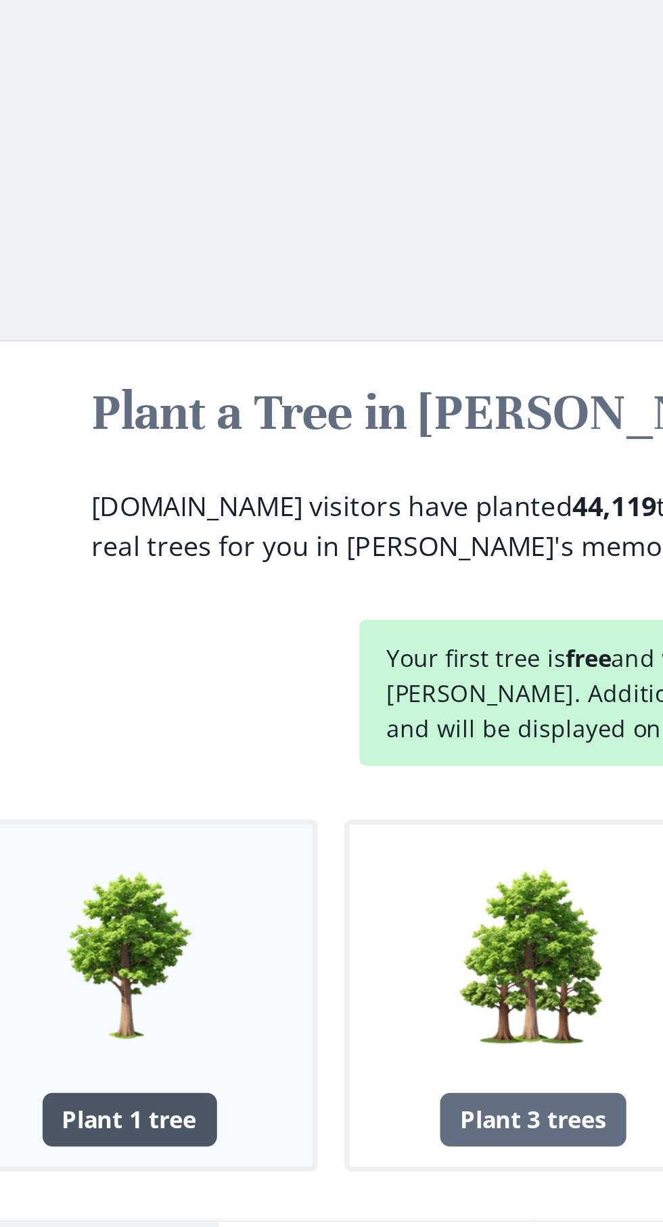
click at [93, 1122] on div "Plant 1 tree" at bounding box center [87, 1133] width 70 height 22
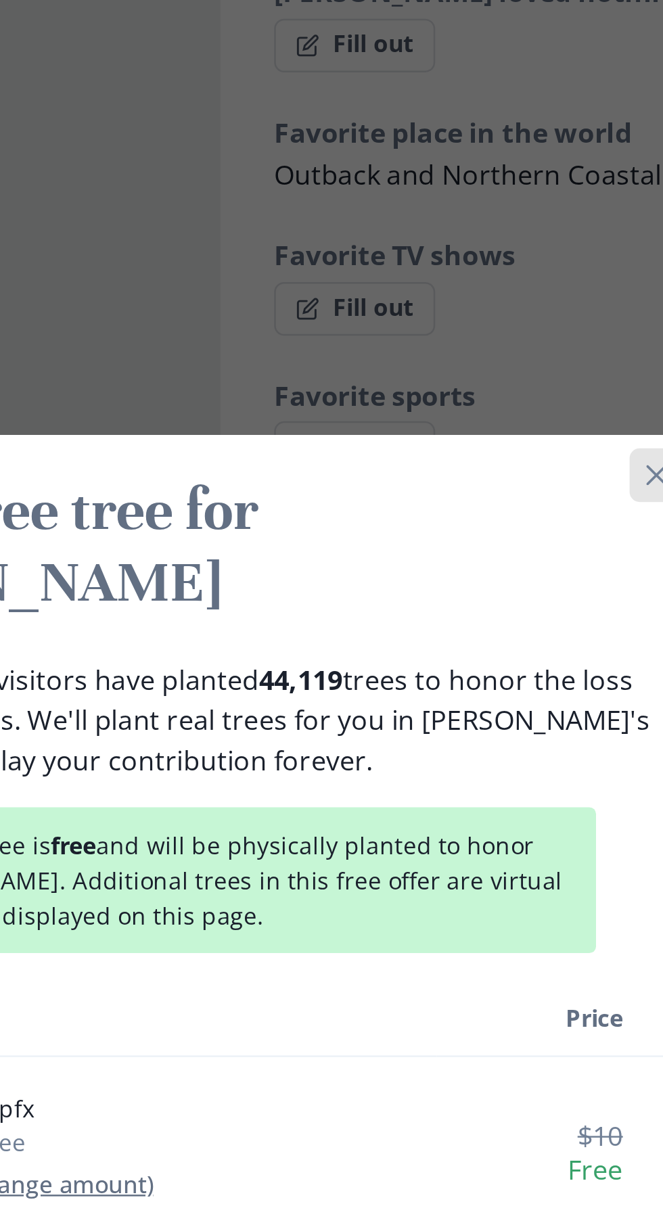
click at [500, 317] on button "Close" at bounding box center [507, 306] width 22 height 22
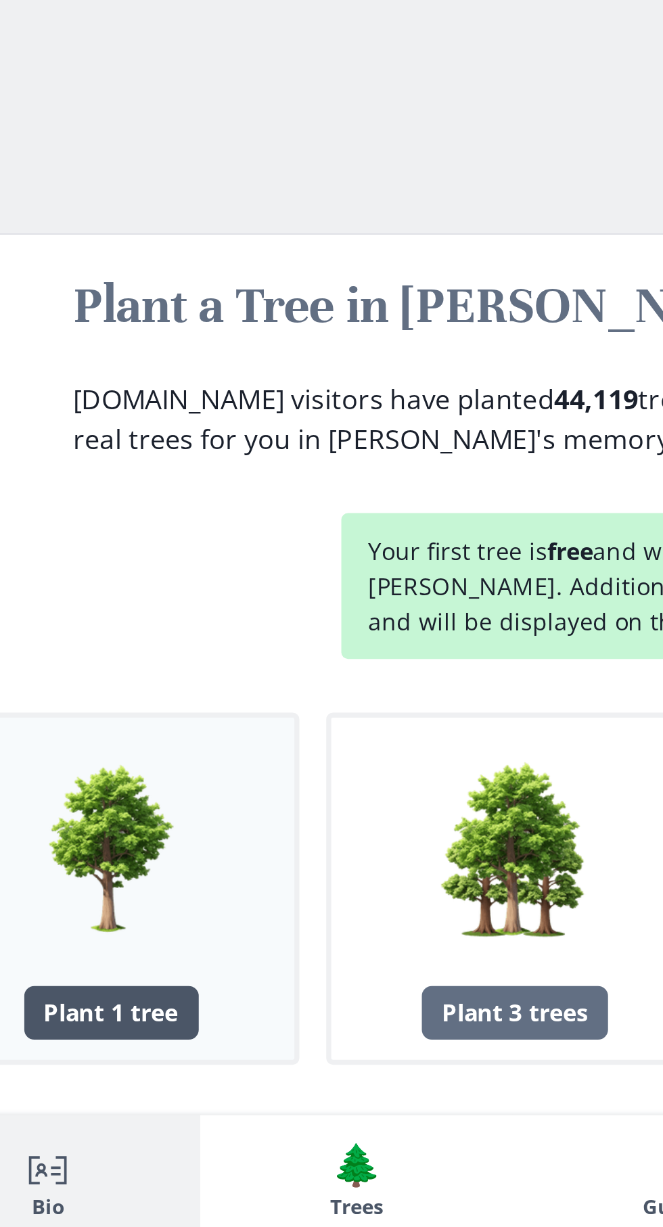
click at [92, 1122] on div "Plant 1 tree" at bounding box center [87, 1133] width 70 height 22
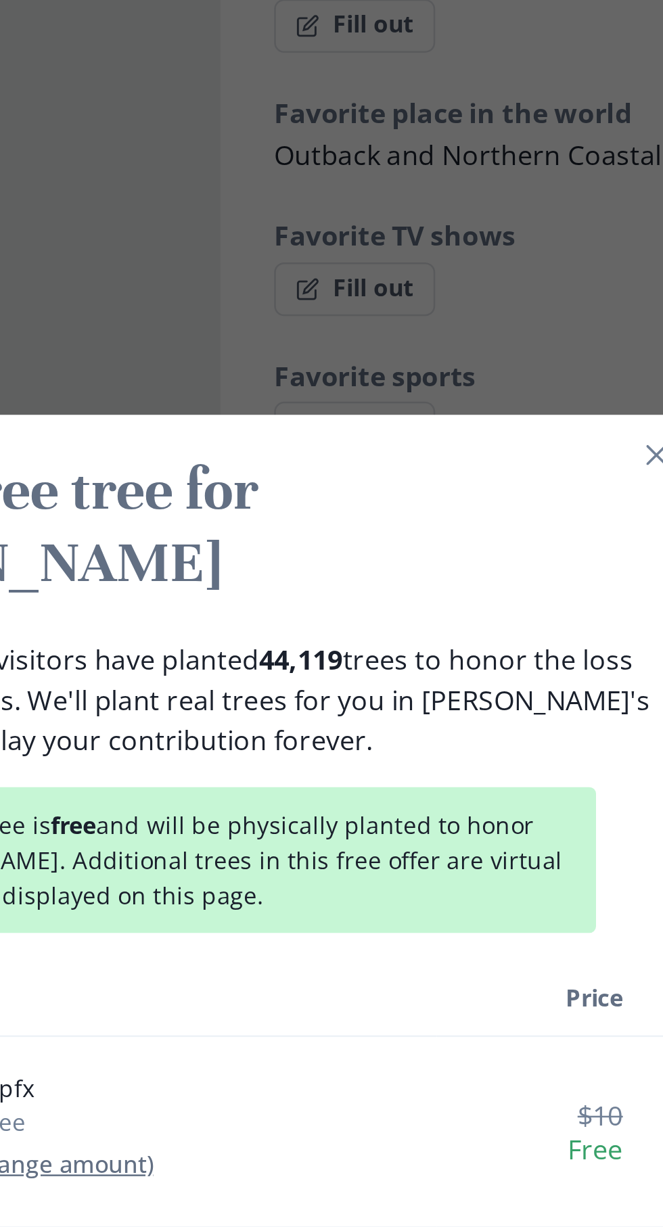
click at [386, 605] on div "gaspfx 1 tree (Change amount)" at bounding box center [280, 578] width 244 height 55
click at [482, 593] on span "Free" at bounding box center [466, 586] width 56 height 14
click at [365, 364] on h2 "Plant a free tree for [PERSON_NAME]" at bounding box center [331, 335] width 357 height 58
click at [395, 585] on td "gaspfx 1 tree (Change amount)" at bounding box center [286, 578] width 266 height 77
click at [407, 618] on td "gaspfx 1 tree (Change amount)" at bounding box center [286, 578] width 266 height 77
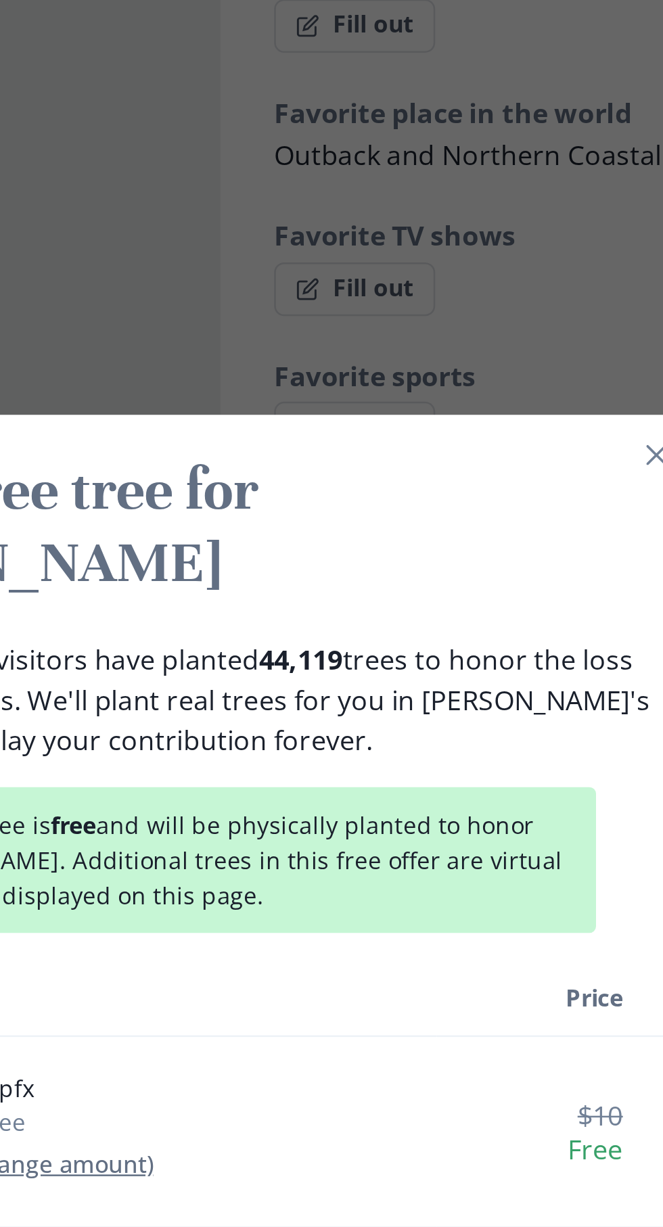
click at [392, 606] on div "gaspfx 1 tree (Change amount)" at bounding box center [280, 578] width 244 height 55
click at [347, 396] on b "44,119" at bounding box center [364, 388] width 34 height 15
click at [474, 427] on p "[DOMAIN_NAME] visitors have planted 44,119 trees to honor the loss of their lov…" at bounding box center [331, 404] width 357 height 49
click at [384, 429] on p "[DOMAIN_NAME] visitors have planted 44,119 trees to honor the loss of their lov…" at bounding box center [331, 404] width 357 height 49
click at [394, 429] on p "[DOMAIN_NAME] visitors have planted 44,119 trees to honor the loss of their lov…" at bounding box center [331, 404] width 357 height 49
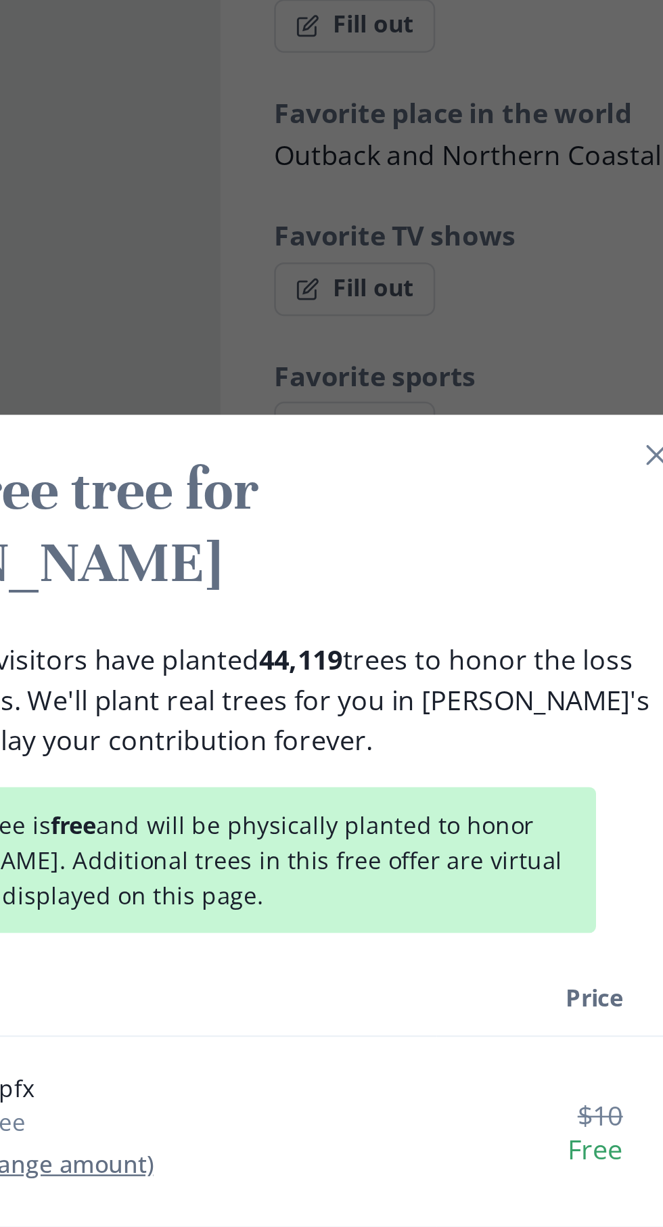
click at [367, 421] on p "[DOMAIN_NAME] visitors have planted 44,119 trees to honor the loss of their lov…" at bounding box center [331, 404] width 357 height 49
click at [269, 429] on p "[DOMAIN_NAME] visitors have planted 44,119 trees to honor the loss of their lov…" at bounding box center [331, 404] width 357 height 49
click at [316, 417] on p "[DOMAIN_NAME] visitors have planted 44,119 trees to honor the loss of their lov…" at bounding box center [331, 404] width 357 height 49
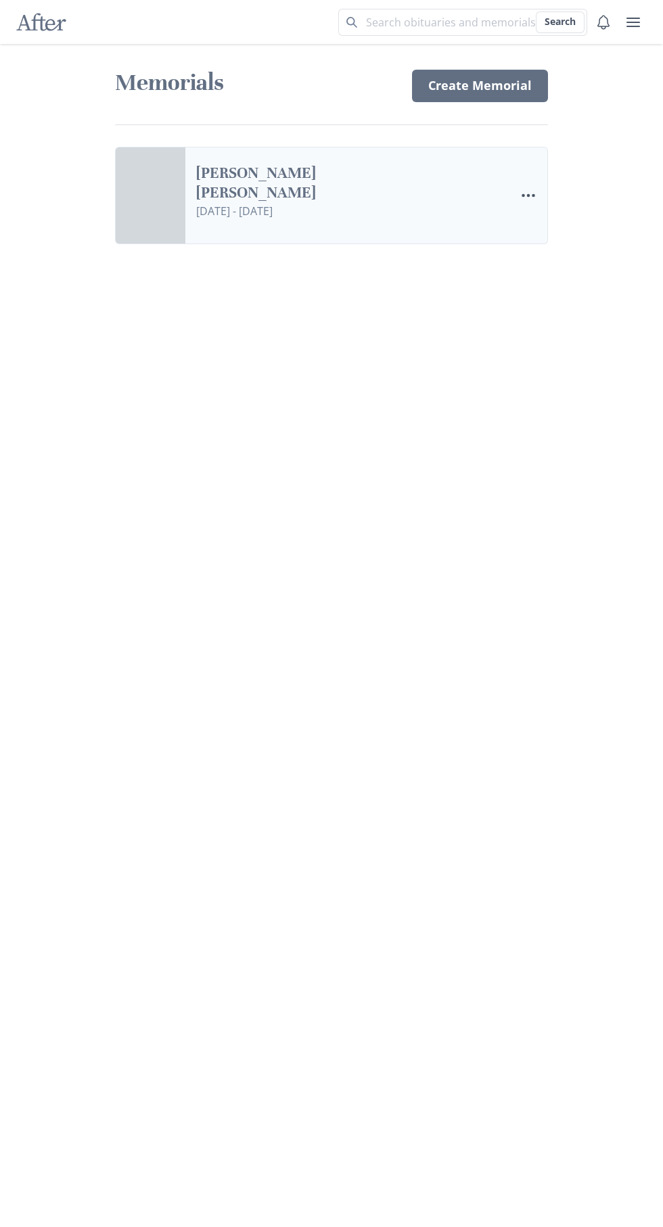
click at [196, 200] on link "[PERSON_NAME] [PERSON_NAME]" at bounding box center [315, 183] width 238 height 39
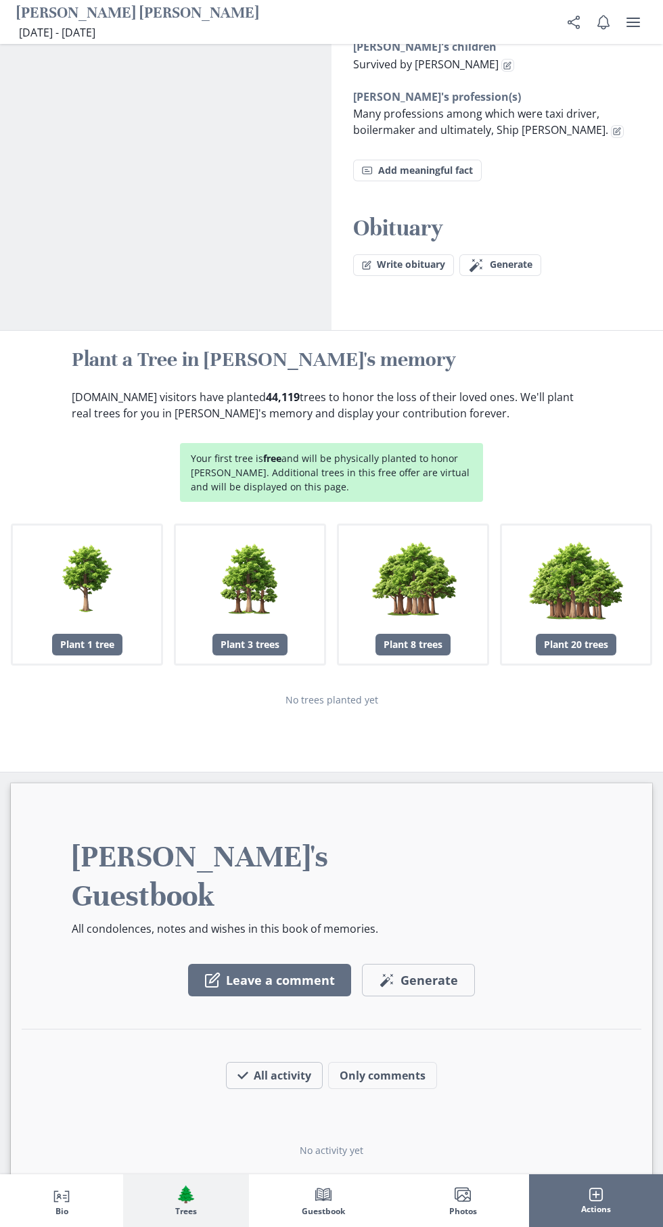
scroll to position [1769, 0]
click at [100, 633] on div "Plant 1 tree" at bounding box center [87, 644] width 70 height 22
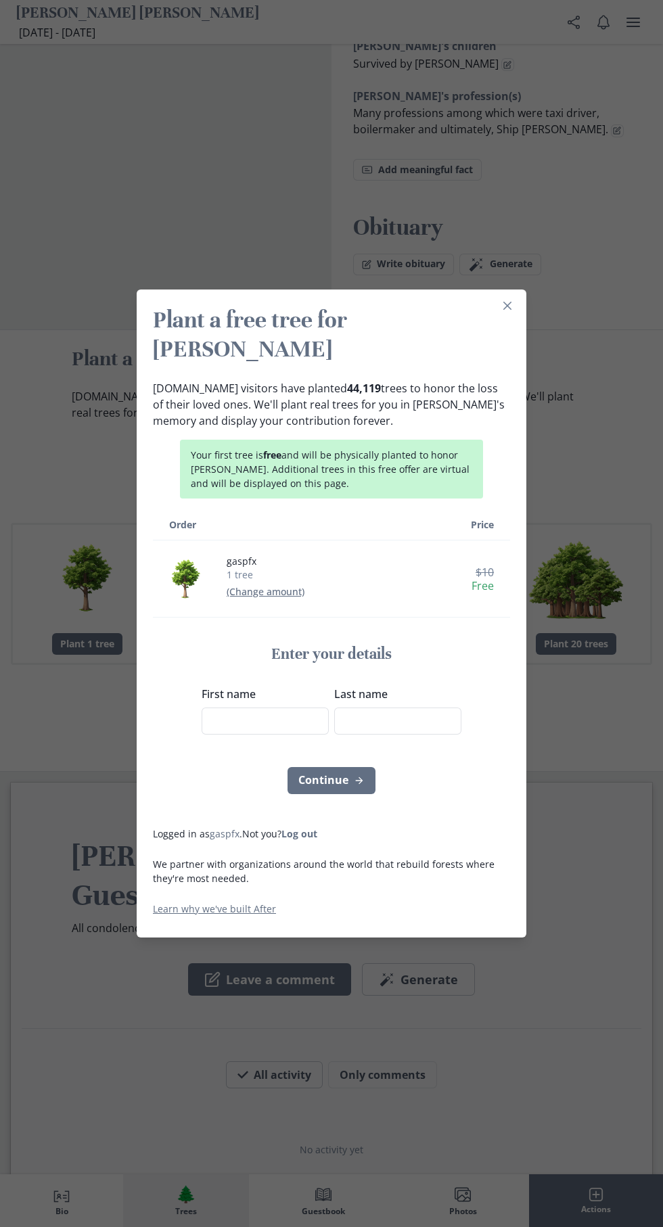
click at [343, 664] on h3 "Enter your details" at bounding box center [332, 655] width 260 height 20
click at [254, 702] on label "First name" at bounding box center [261, 694] width 119 height 16
click at [254, 730] on input "First name" at bounding box center [265, 720] width 127 height 27
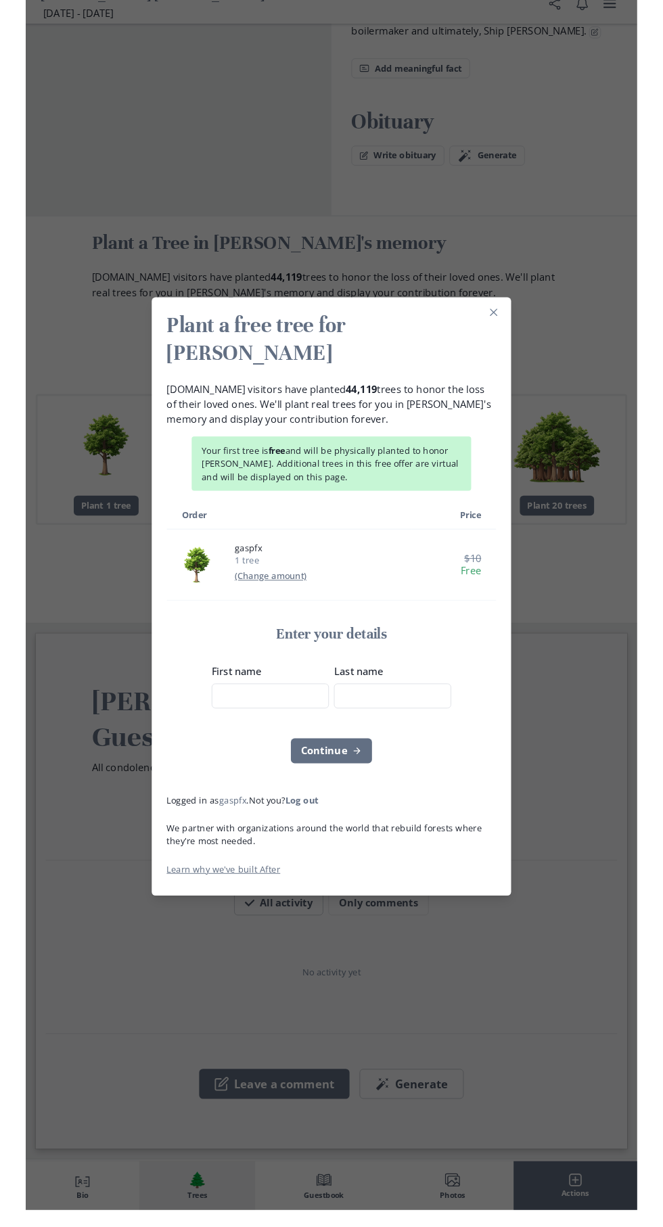
scroll to position [1847, 0]
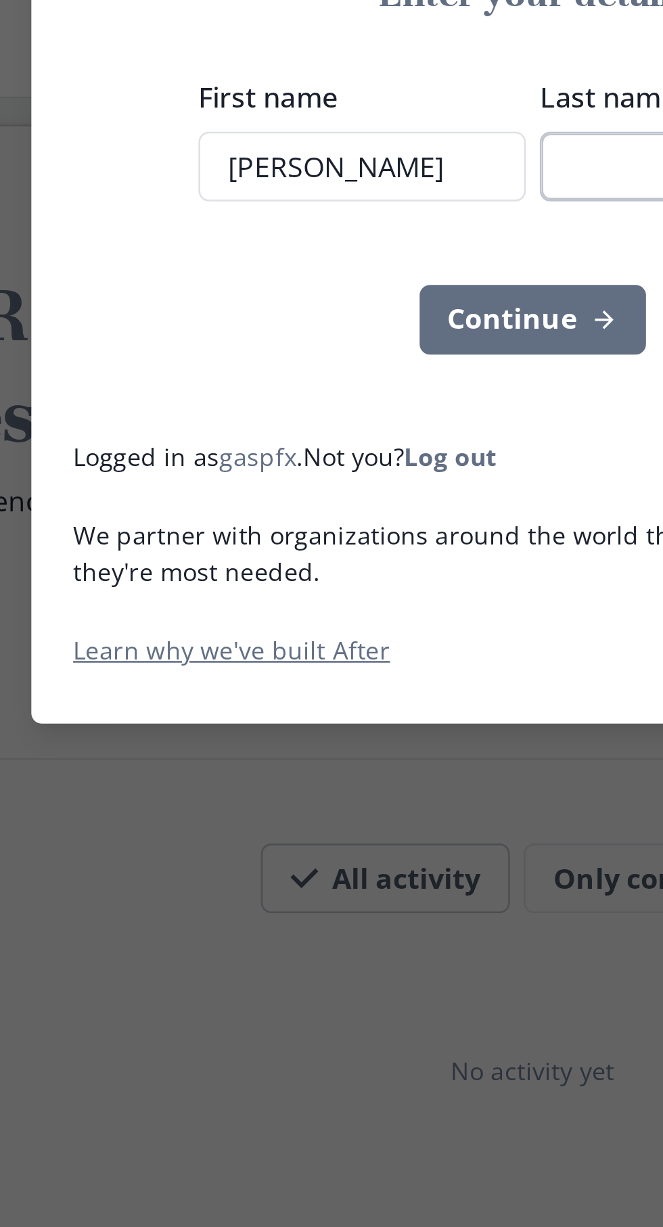
click at [354, 707] on input "Last name" at bounding box center [397, 720] width 127 height 27
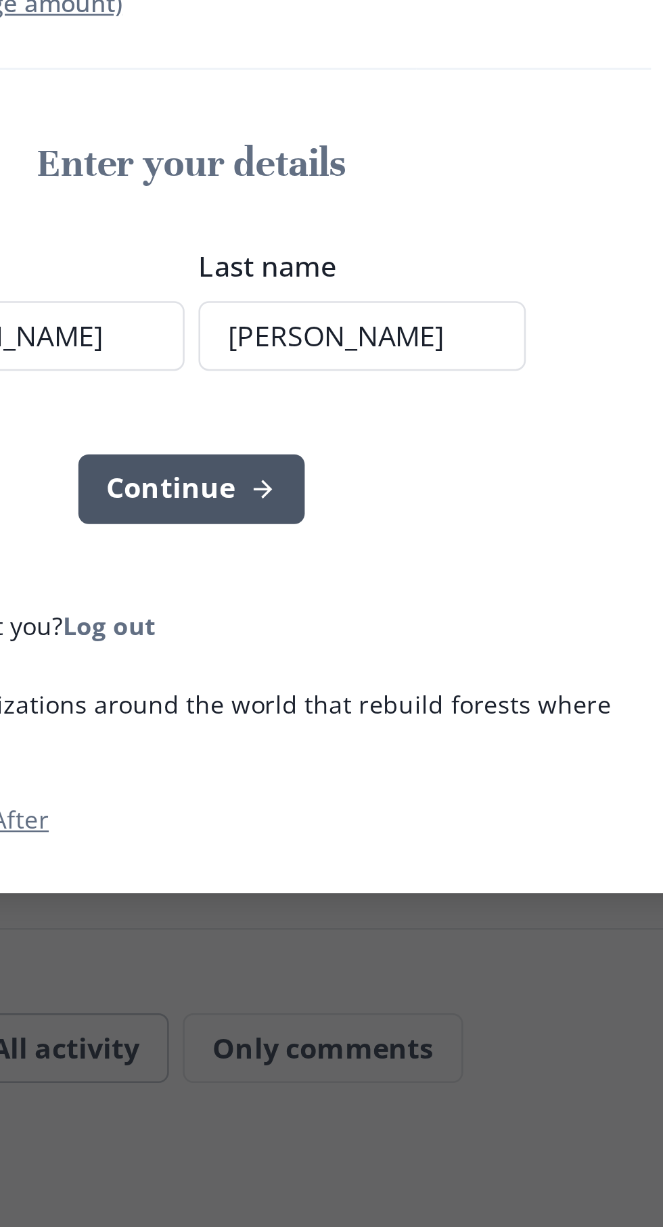
click at [357, 775] on icon "submit" at bounding box center [359, 780] width 11 height 11
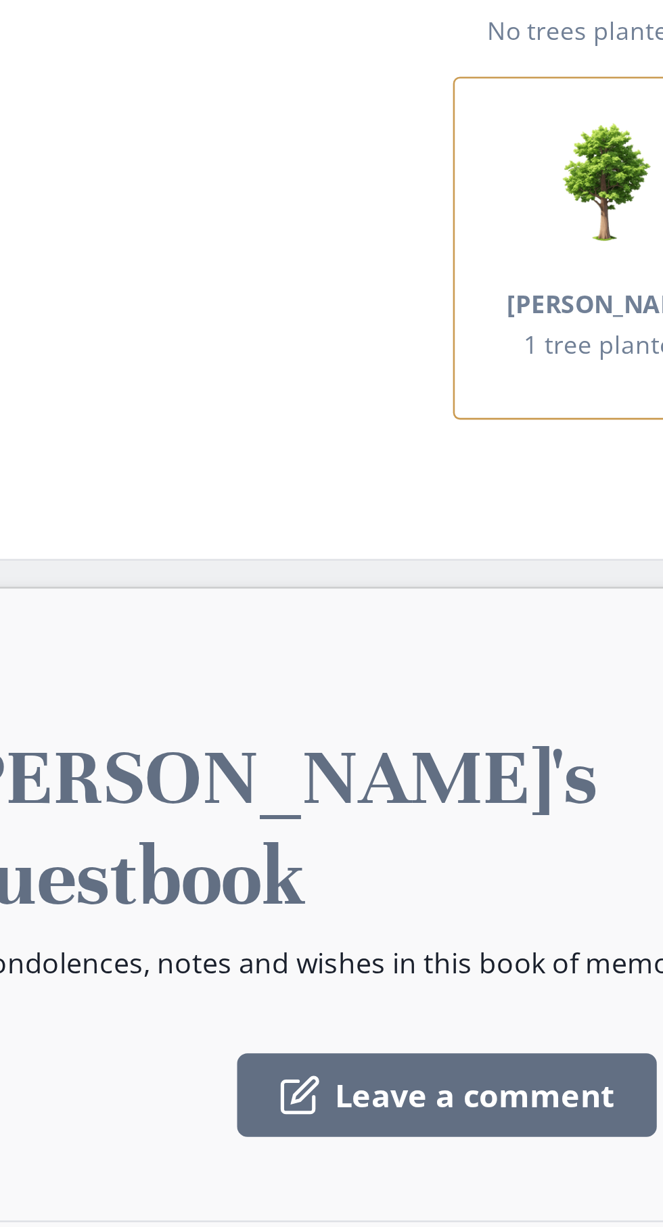
scroll to position [1963, 0]
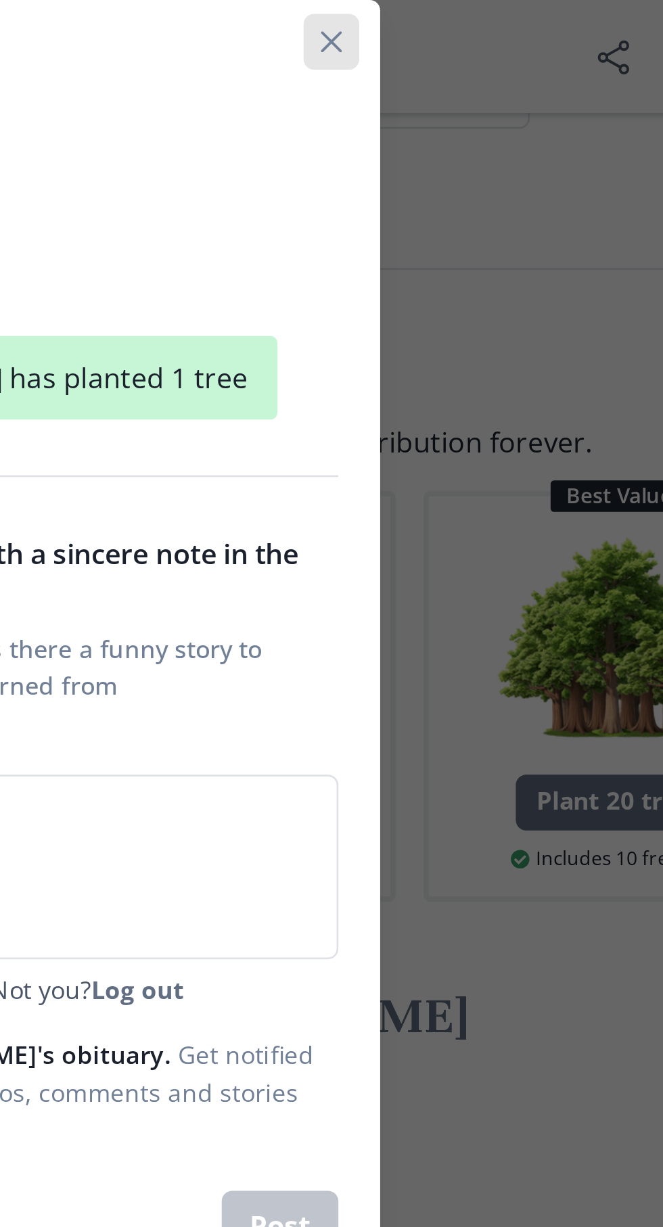
click at [466, 19] on icon "Close" at bounding box center [464, 16] width 8 height 8
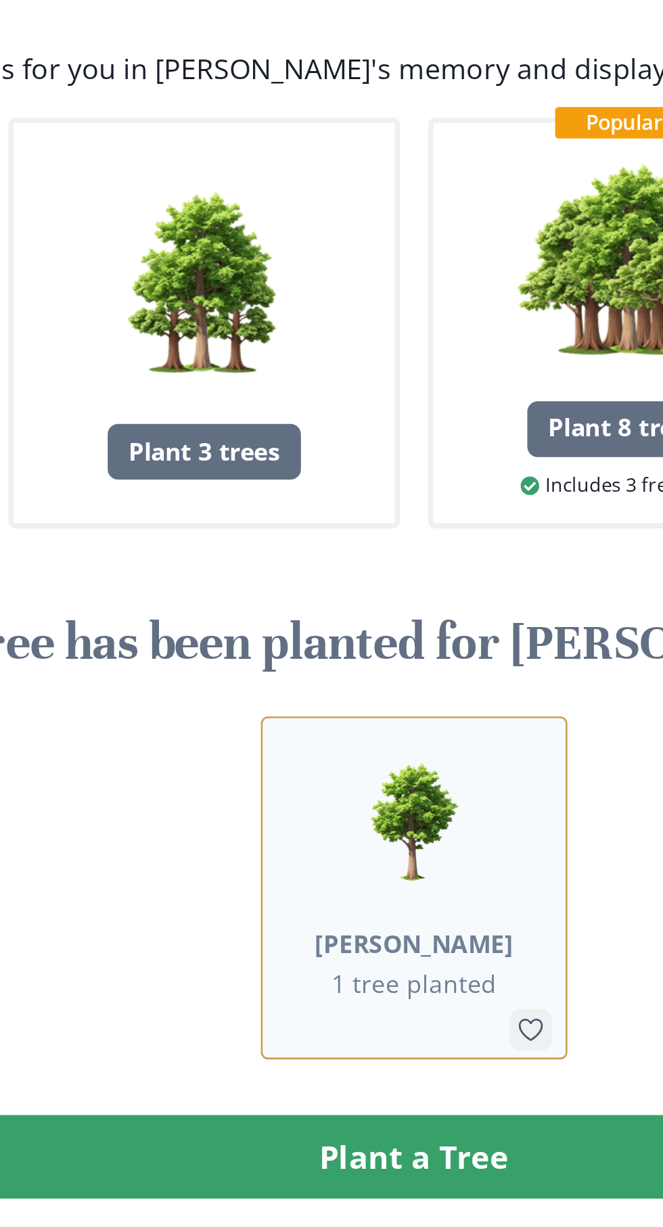
click at [371, 540] on icon "Like" at bounding box center [376, 545] width 11 height 11
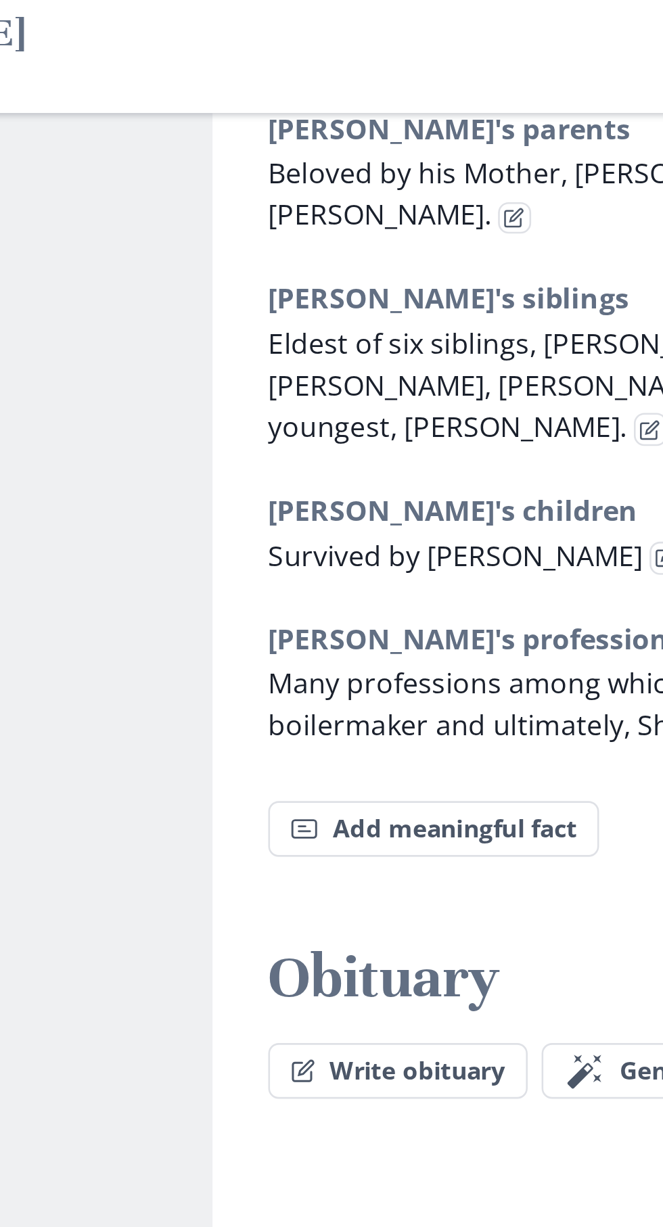
scroll to position [1578, 0]
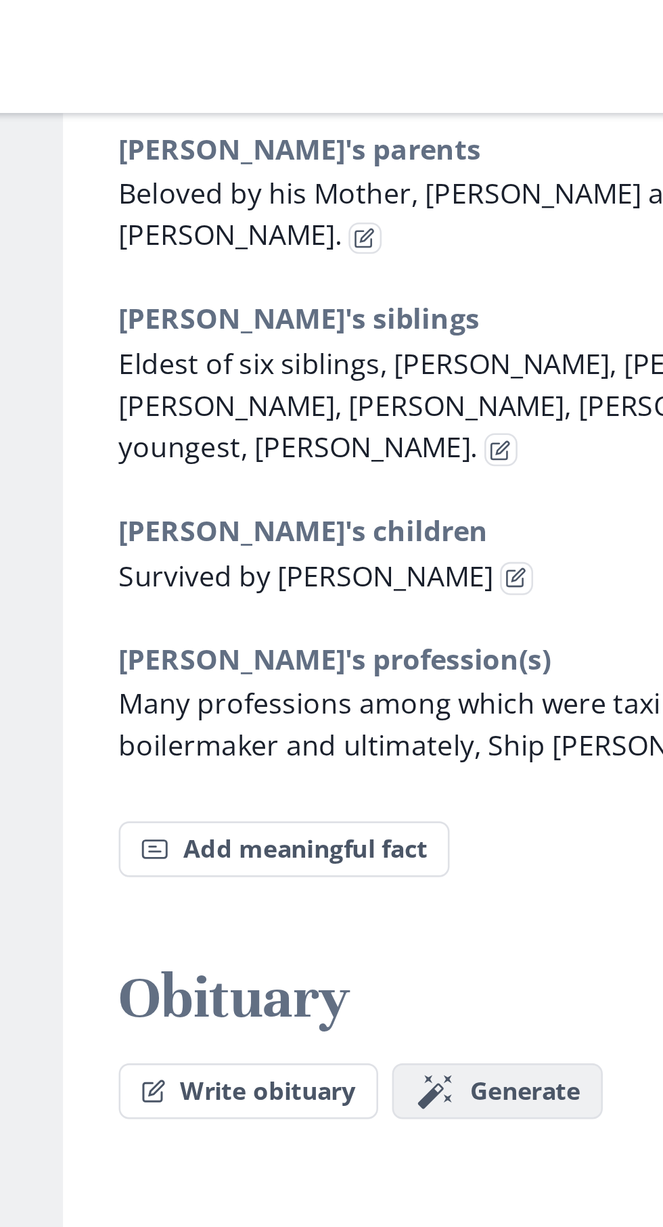
click at [508, 419] on span "Generate" at bounding box center [511, 424] width 43 height 11
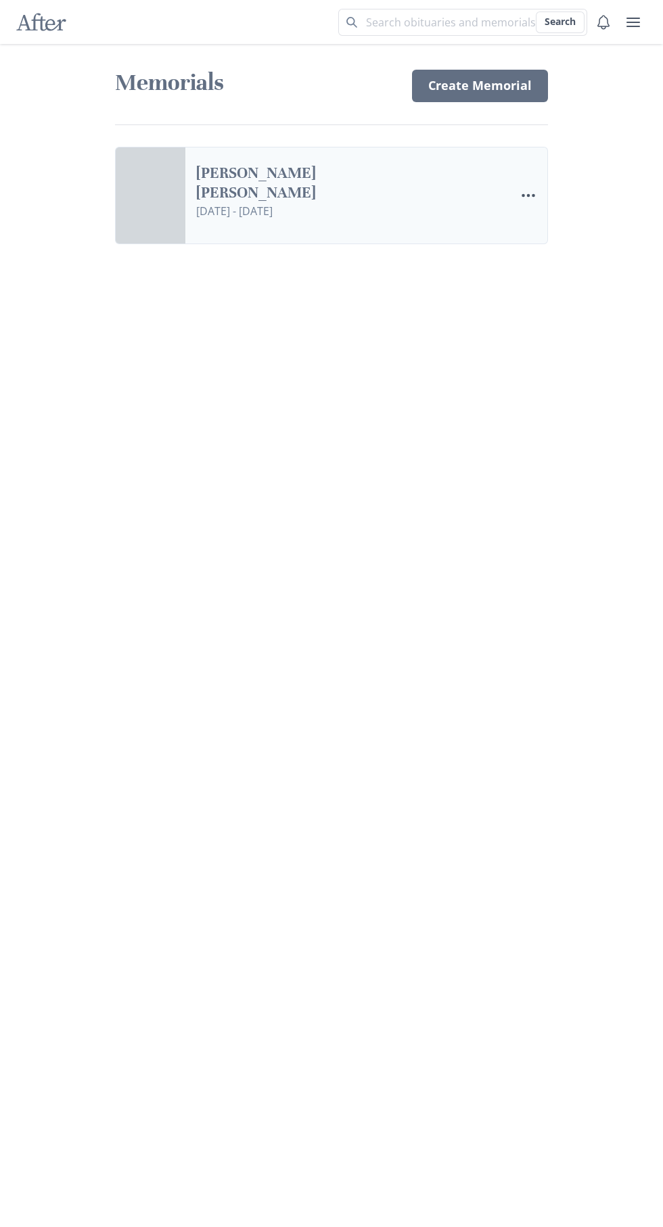
click at [266, 203] on link "[PERSON_NAME] [PERSON_NAME]" at bounding box center [315, 183] width 238 height 39
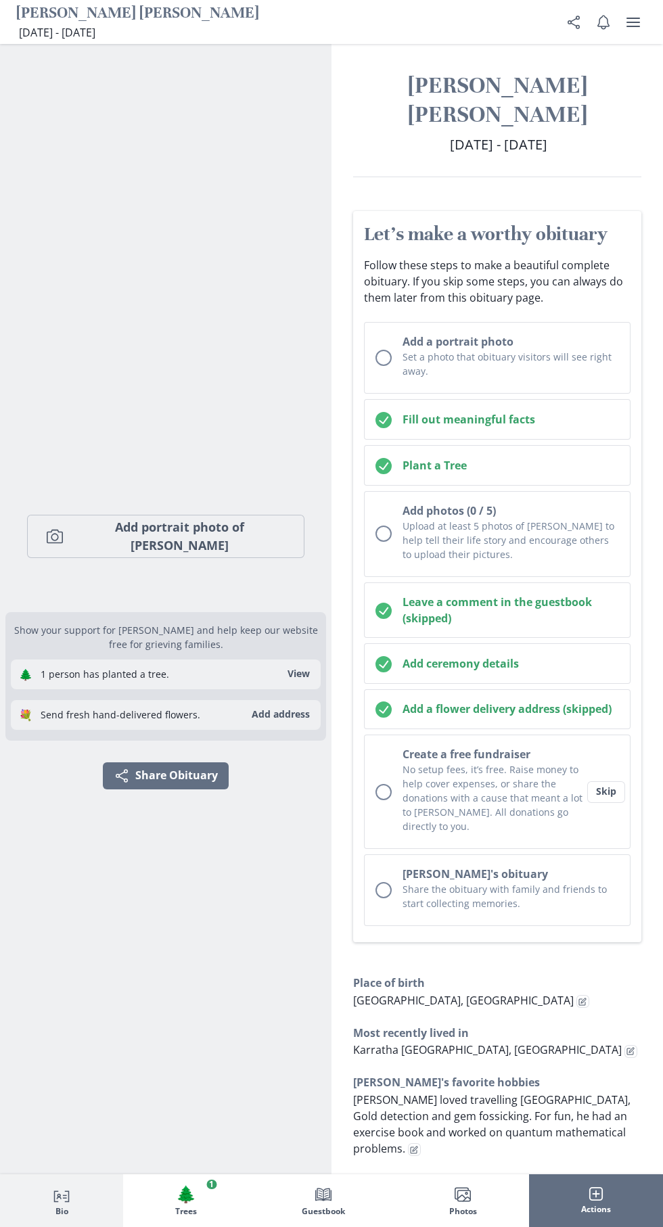
click at [584, 975] on h3 "Place of birth" at bounding box center [497, 983] width 288 height 16
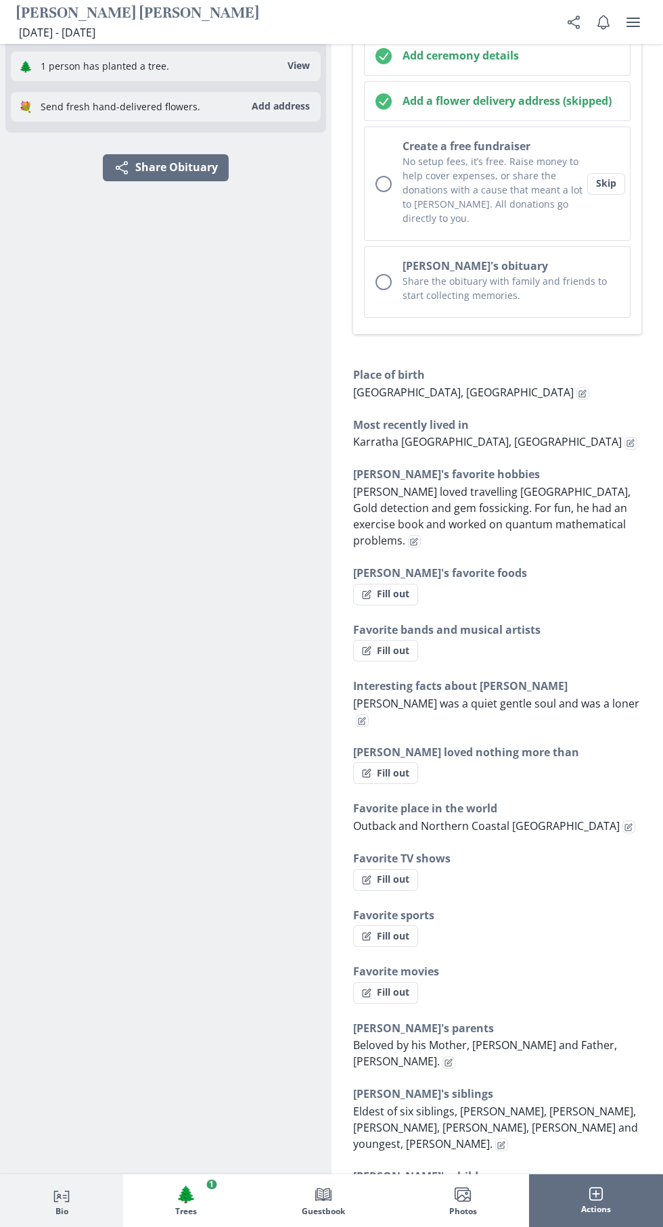
scroll to position [609, 0]
click at [577, 817] on span "Outback and Northern Coastal [GEOGRAPHIC_DATA]" at bounding box center [486, 824] width 266 height 15
click at [614, 415] on h3 "Most recently lived in" at bounding box center [497, 423] width 288 height 16
click at [499, 415] on h3 "Most recently lived in" at bounding box center [497, 423] width 288 height 16
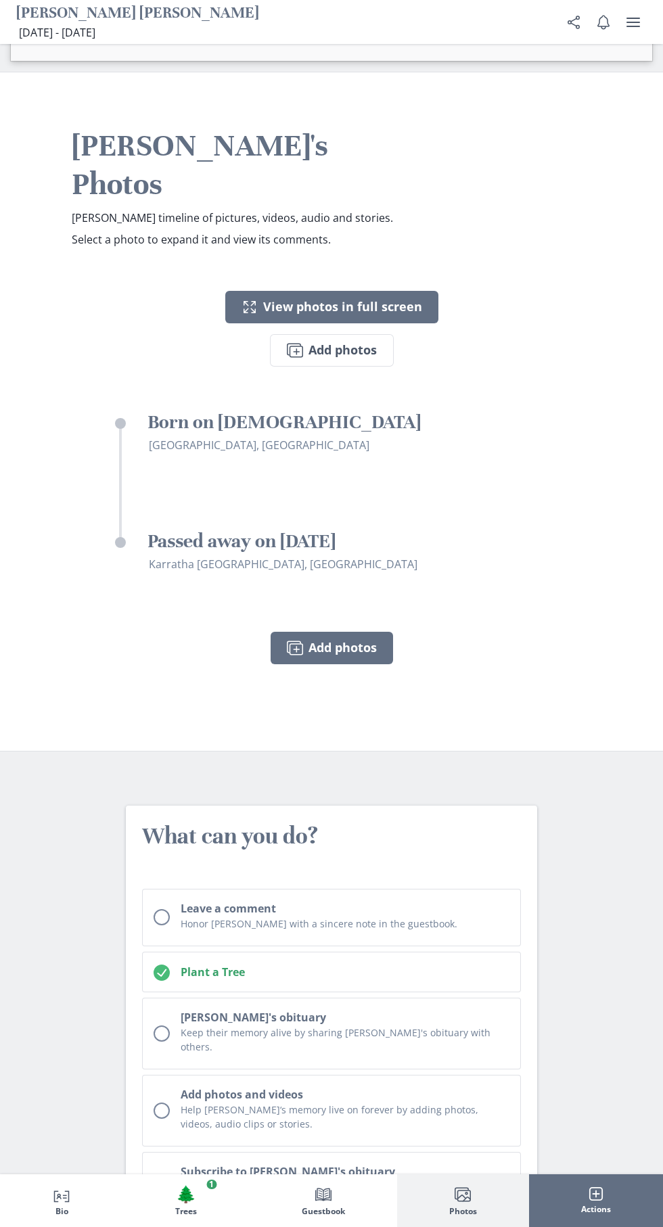
scroll to position [3291, 0]
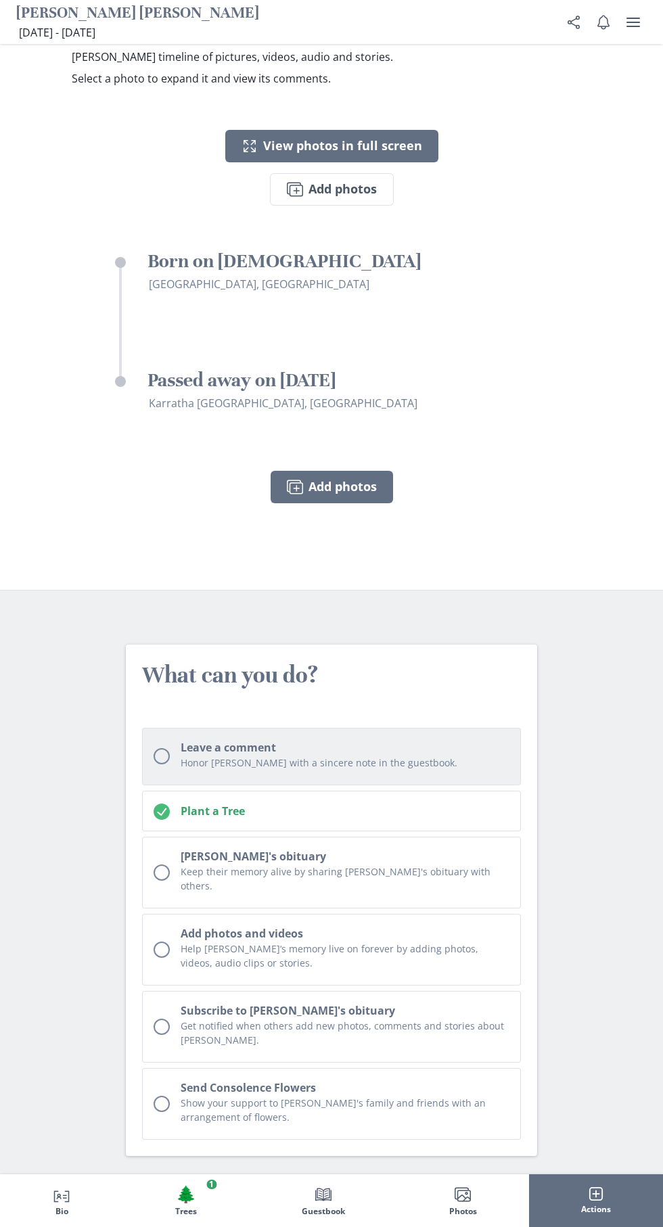
click at [444, 728] on button "Leave a comment Honor [PERSON_NAME] with a sincere note in the guestbook." at bounding box center [331, 756] width 379 height 57
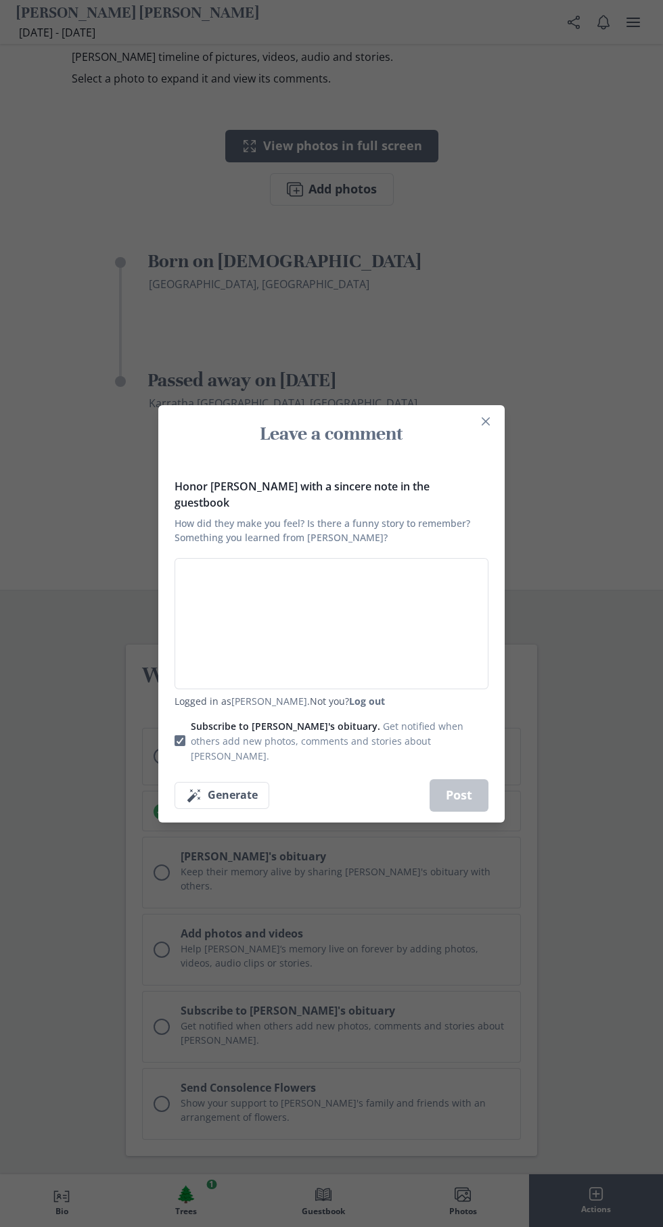
click at [517, 365] on div "Leave a comment Honor [PERSON_NAME] with a sincere note in the guestbook How di…" at bounding box center [331, 613] width 663 height 1227
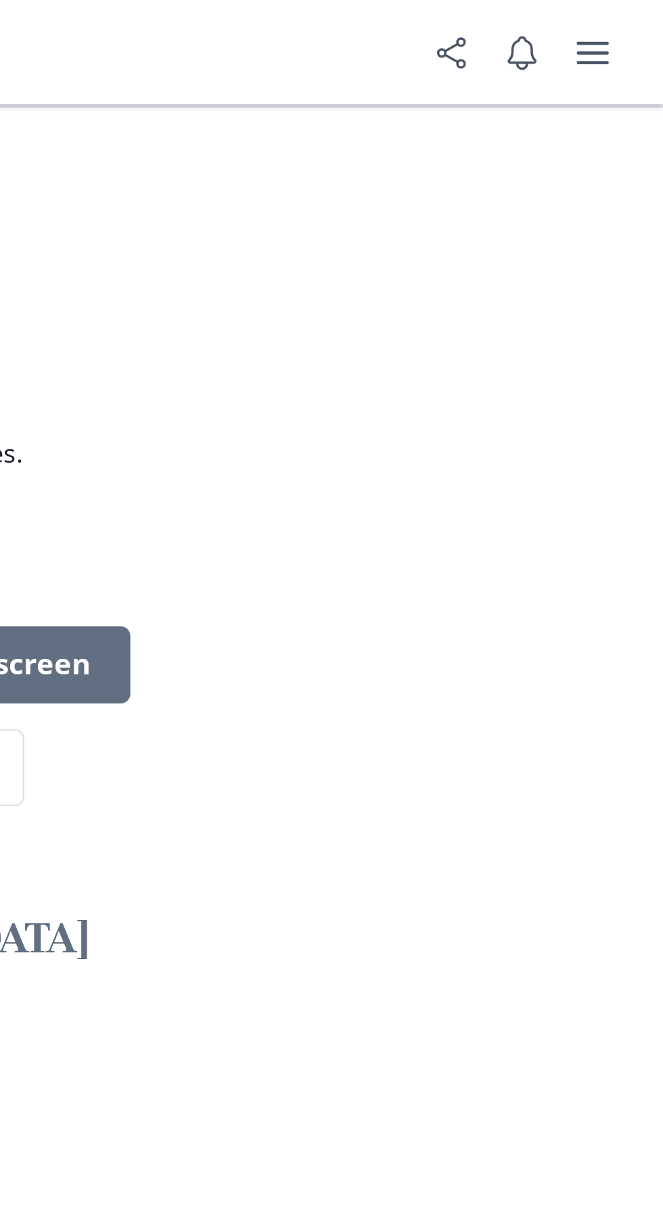
scroll to position [3157, 0]
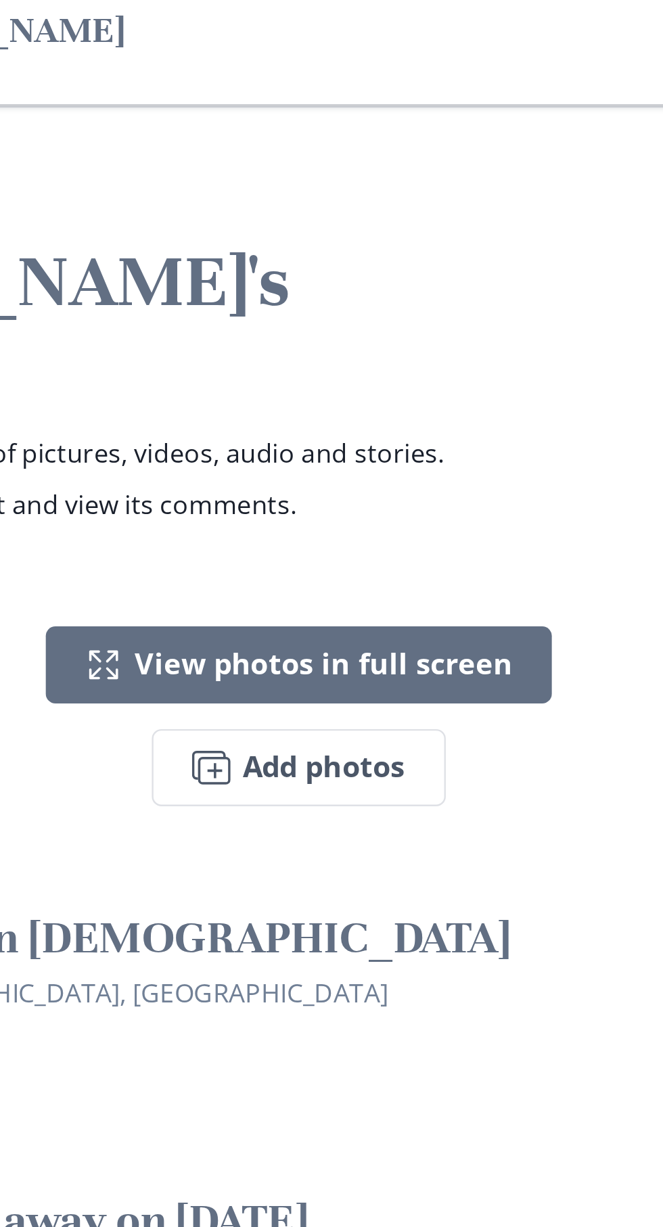
click at [406, 383] on h3 "Born on [DEMOGRAPHIC_DATA]" at bounding box center [347, 395] width 400 height 24
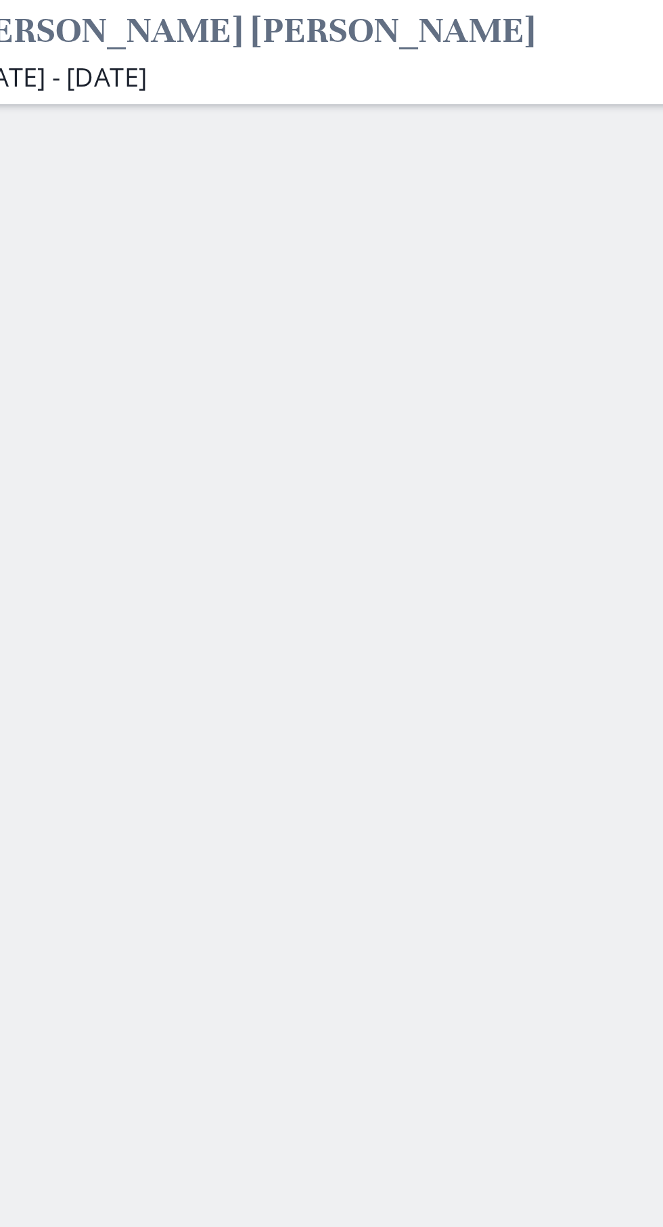
scroll to position [1327, 0]
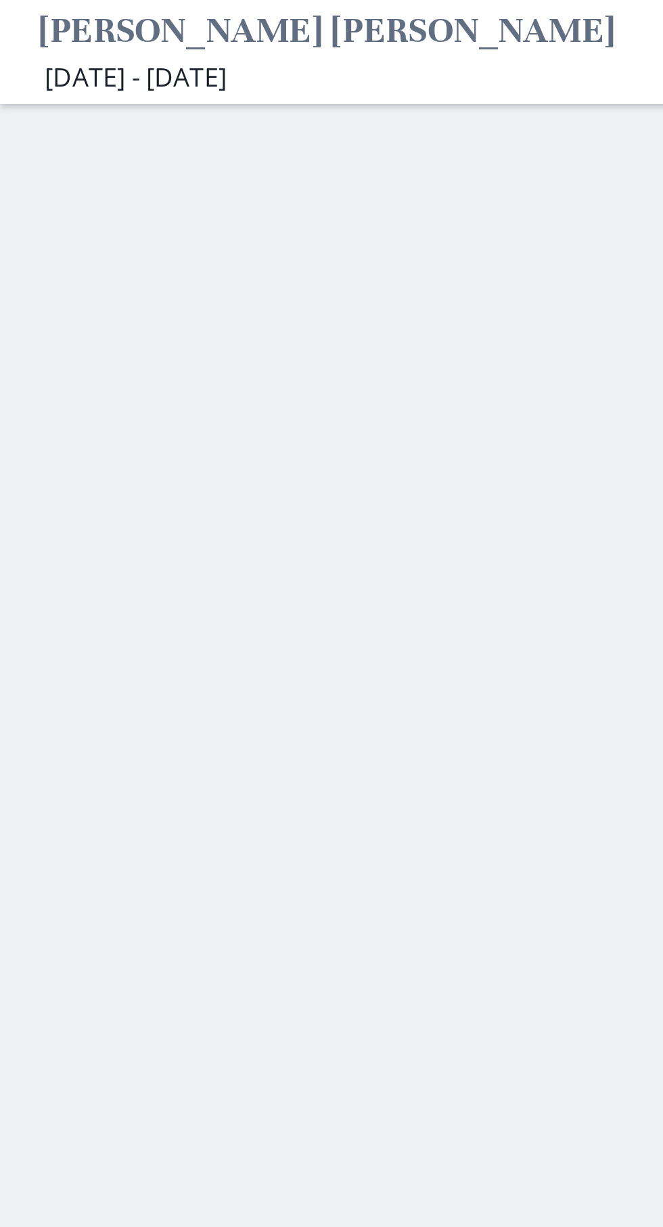
scroll to position [1180, 0]
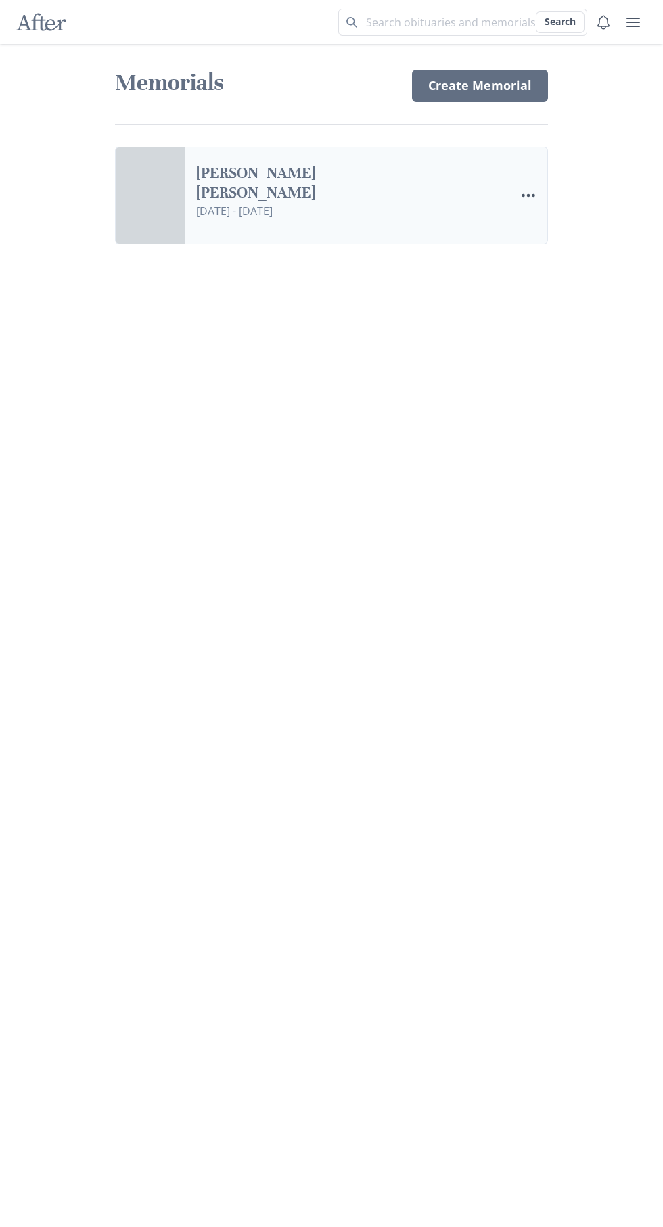
click at [291, 203] on link "[PERSON_NAME] [PERSON_NAME]" at bounding box center [315, 183] width 238 height 39
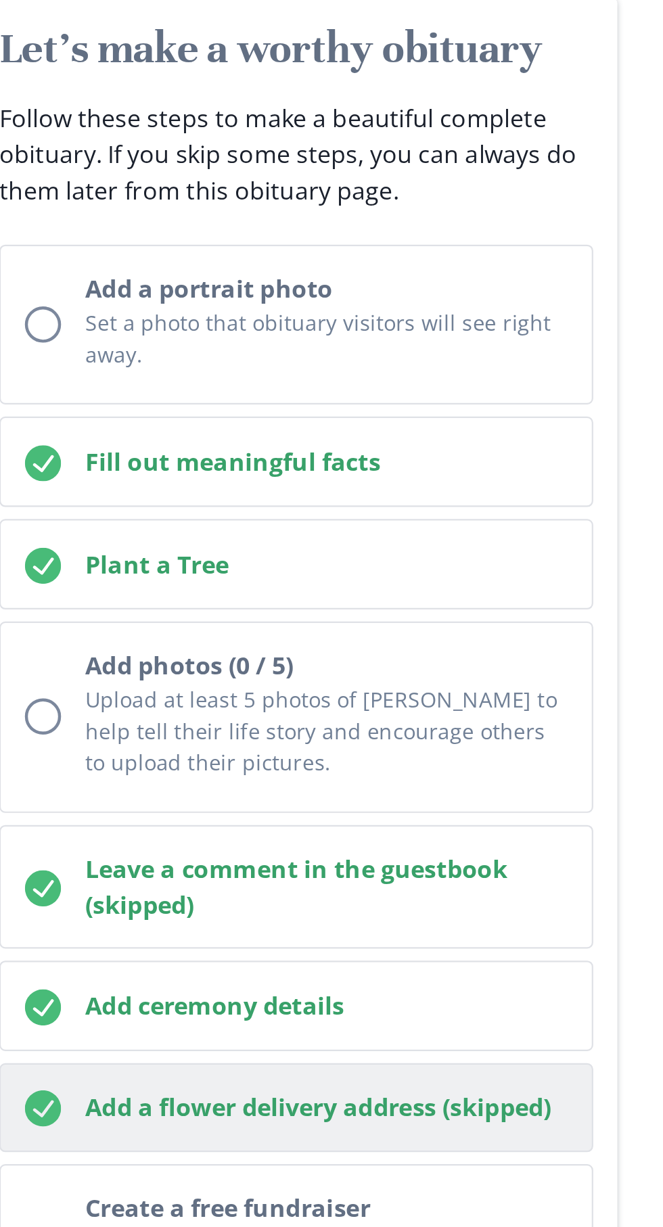
click at [388, 701] on icon "Checked circle" at bounding box center [383, 709] width 16 height 16
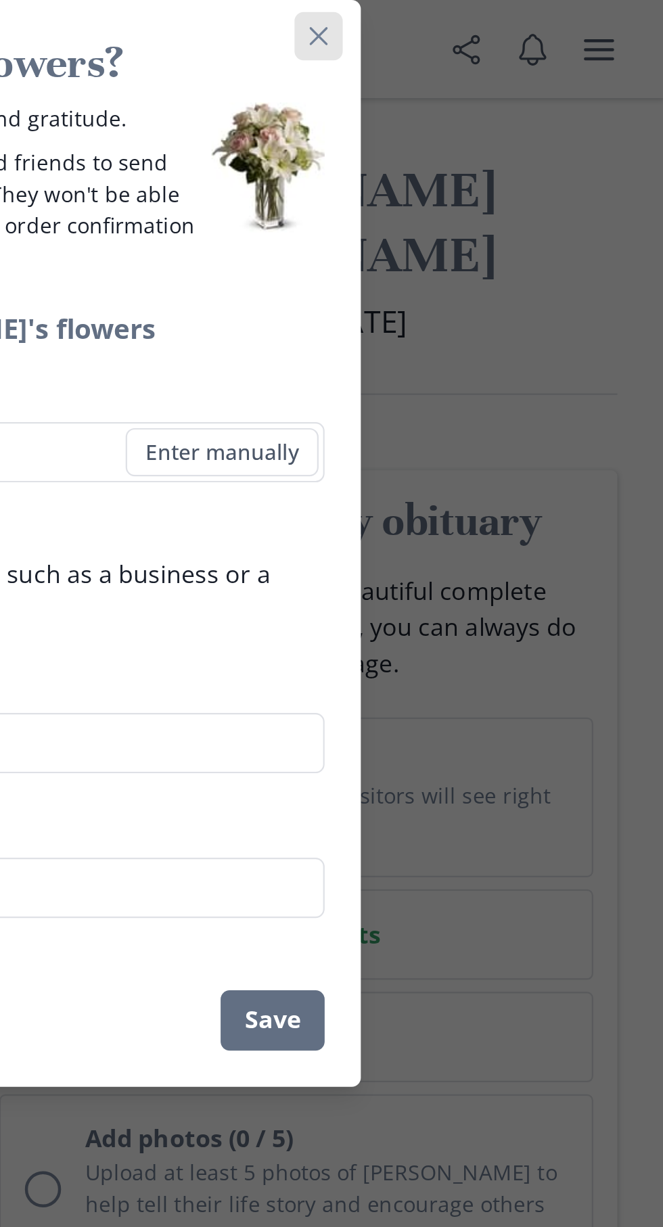
click at [516, 14] on button "Close" at bounding box center [507, 16] width 22 height 22
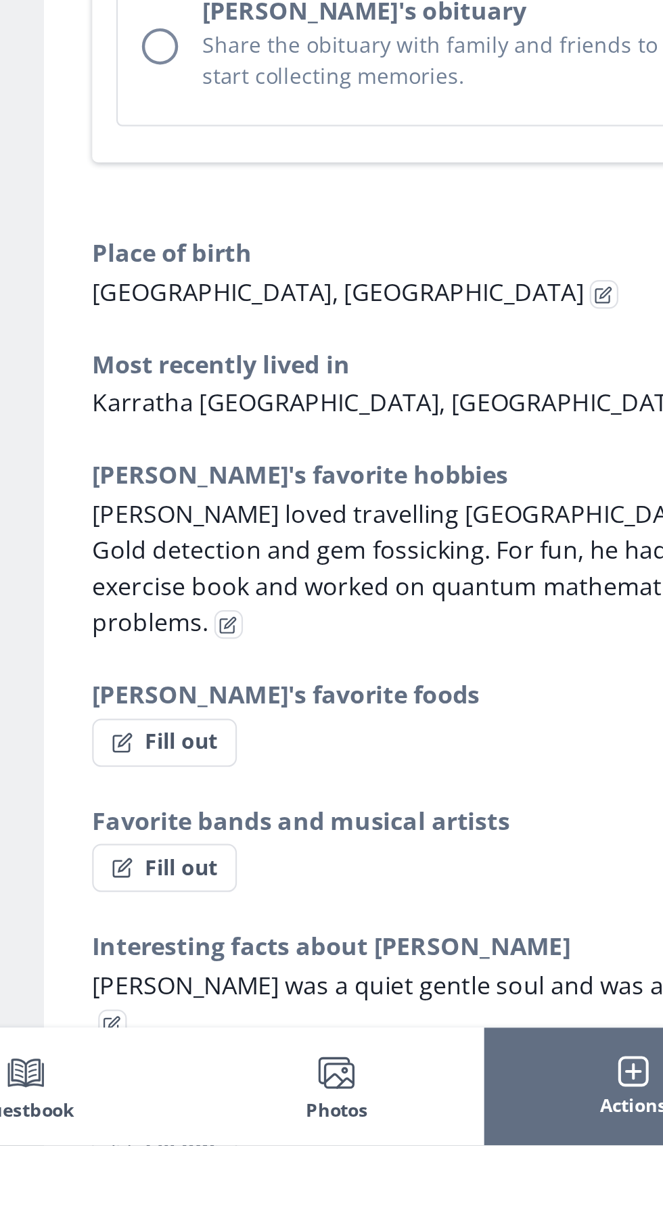
scroll to position [156, 0]
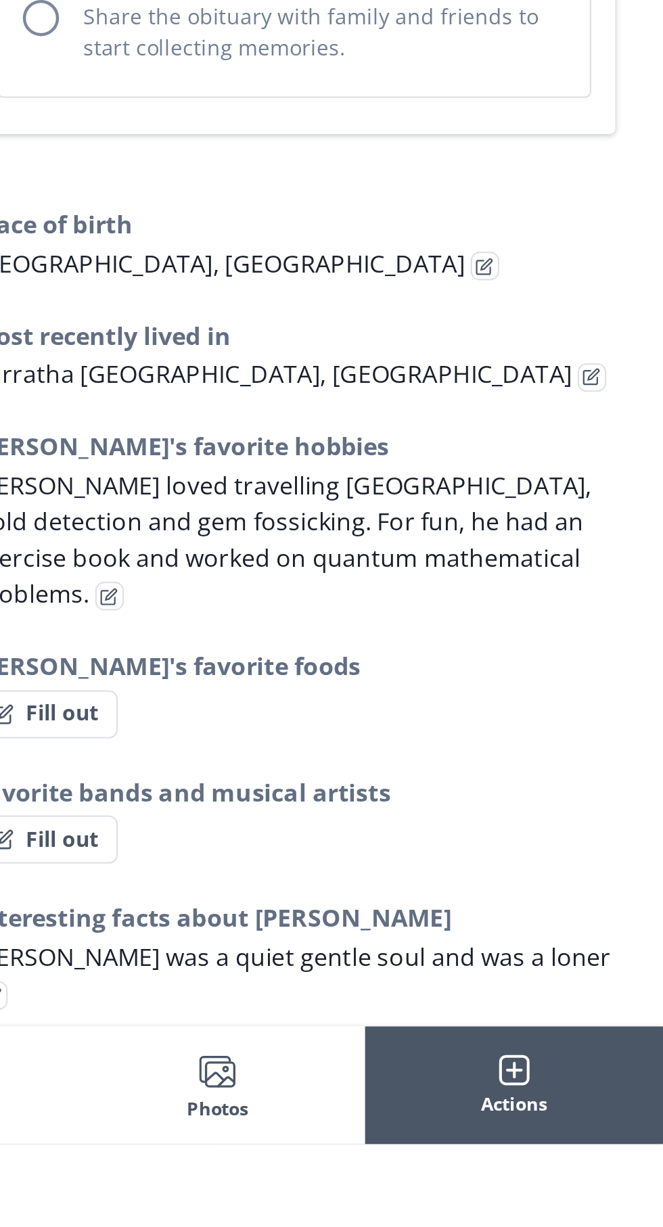
click at [595, 1194] on line "button" at bounding box center [596, 1194] width 6 height 0
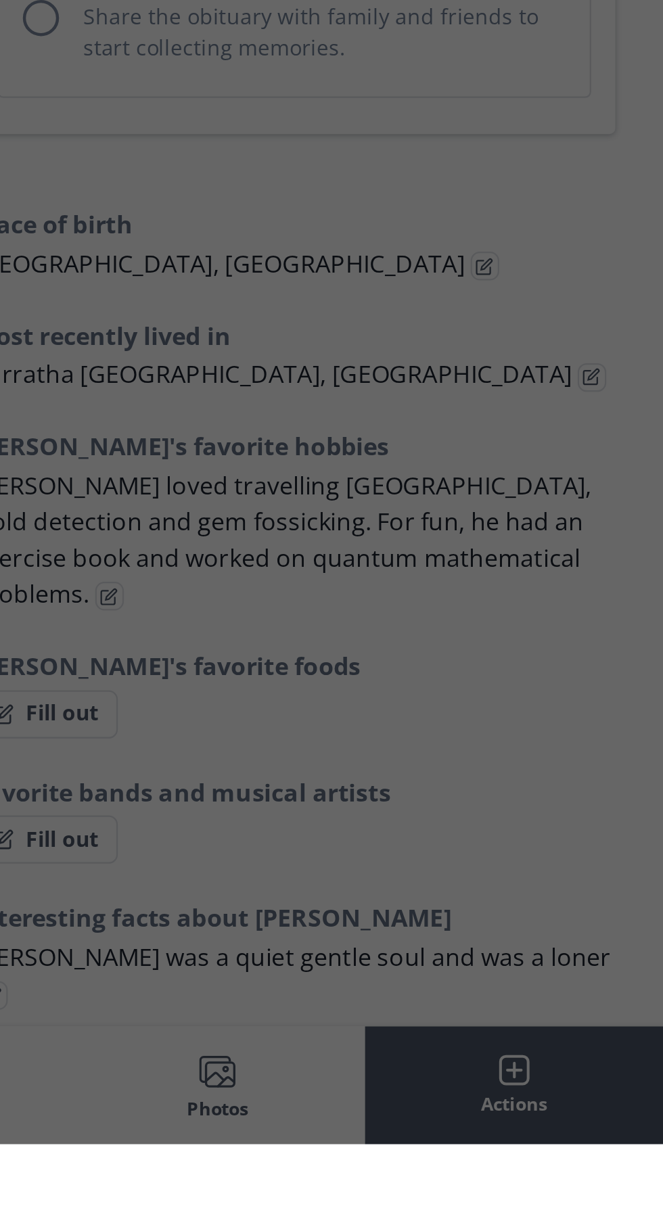
scroll to position [168, 0]
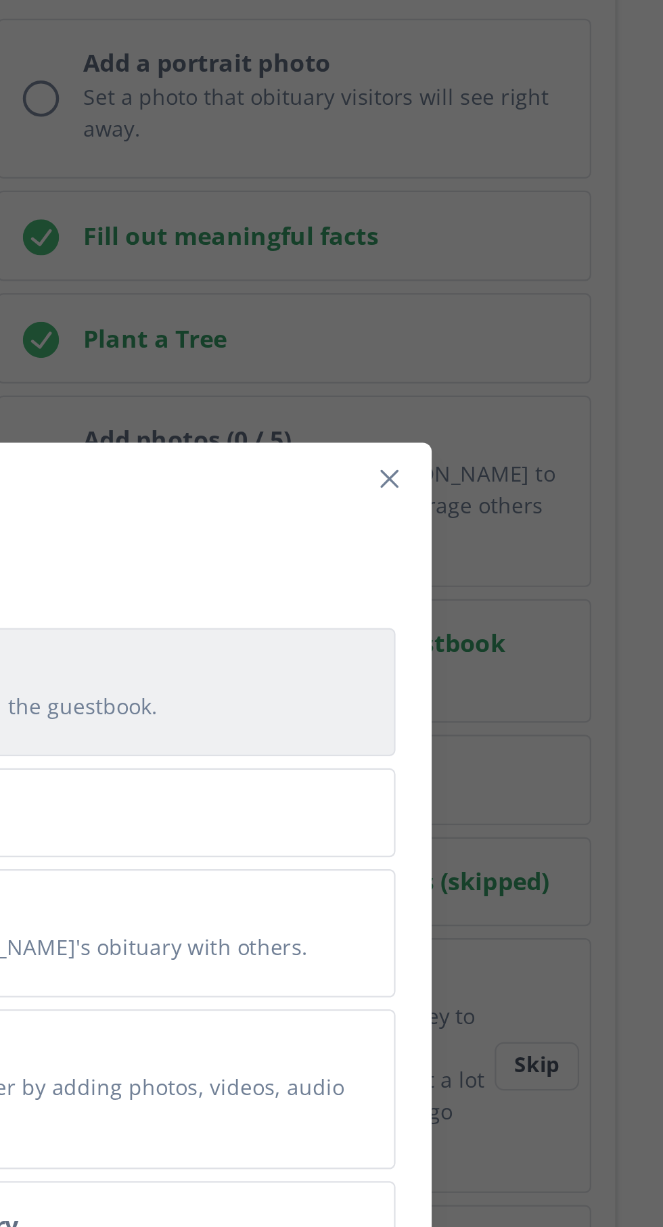
click at [479, 455] on h2 "Leave a comment" at bounding box center [345, 446] width 372 height 16
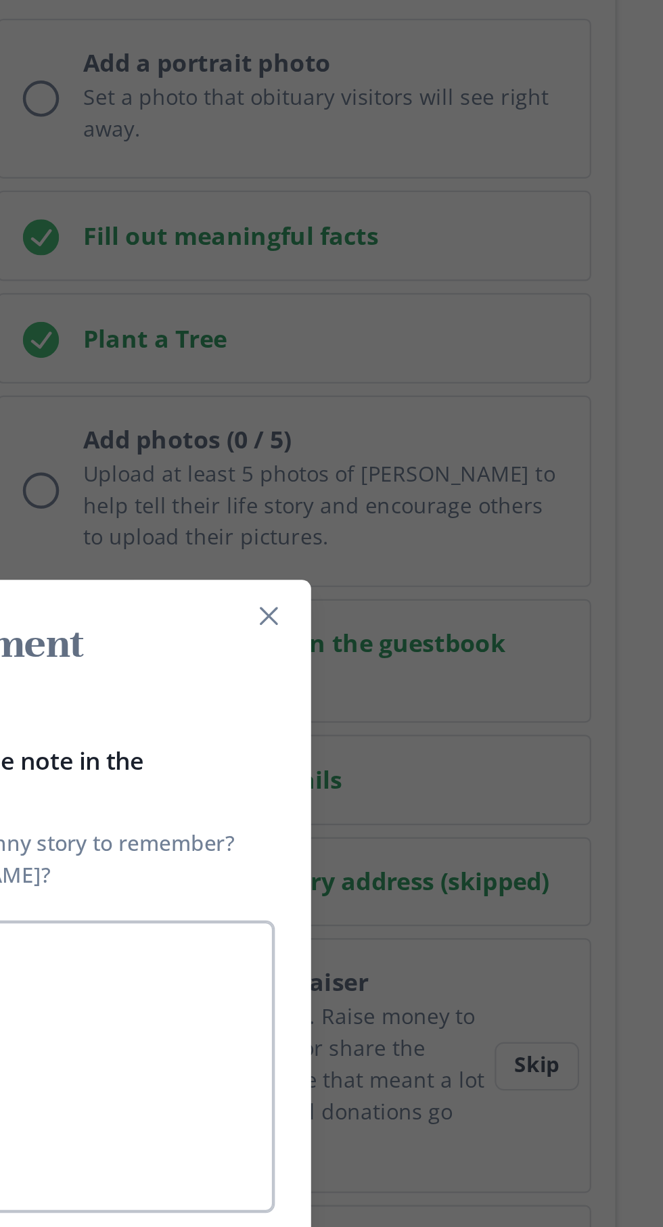
click at [429, 674] on textarea "Honor [PERSON_NAME] with a sincere note in the guestbook How did they make you …" at bounding box center [332, 623] width 314 height 131
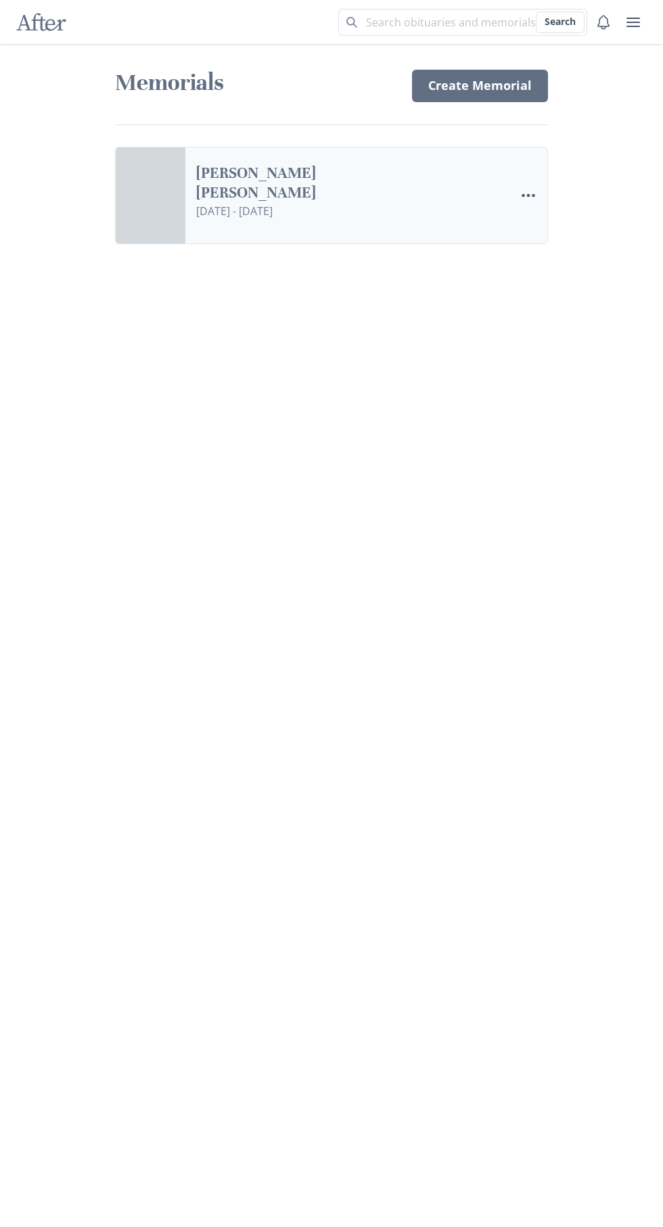
click at [240, 201] on link "[PERSON_NAME] [PERSON_NAME]" at bounding box center [315, 183] width 238 height 39
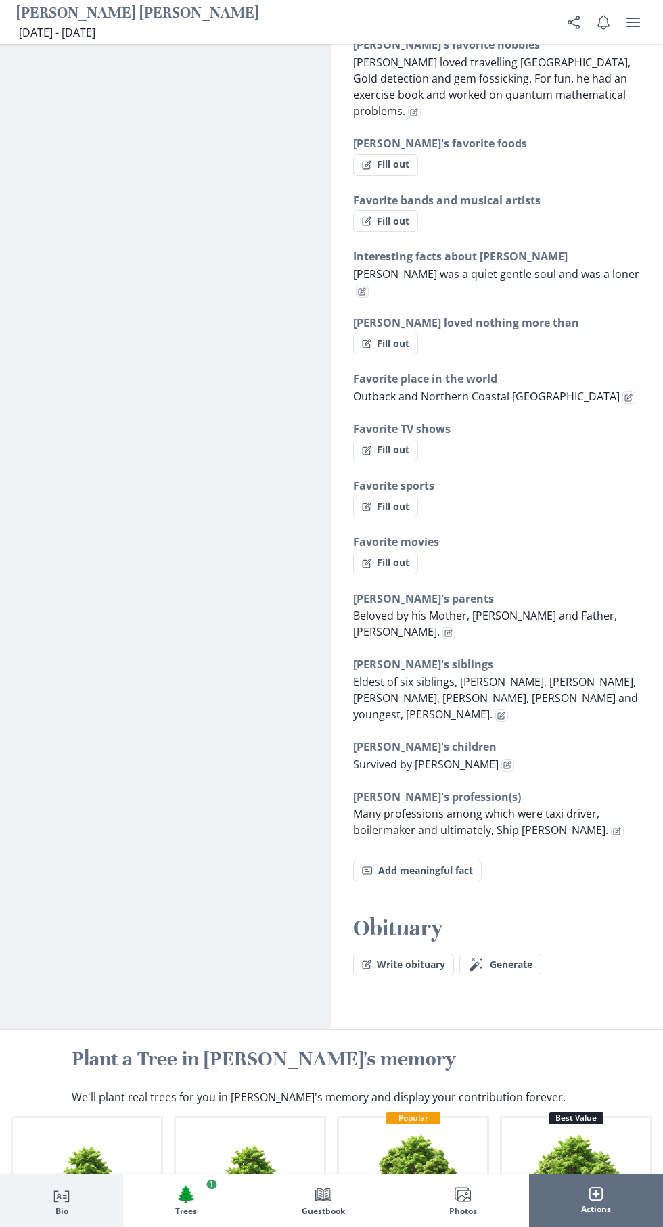
scroll to position [1052, 0]
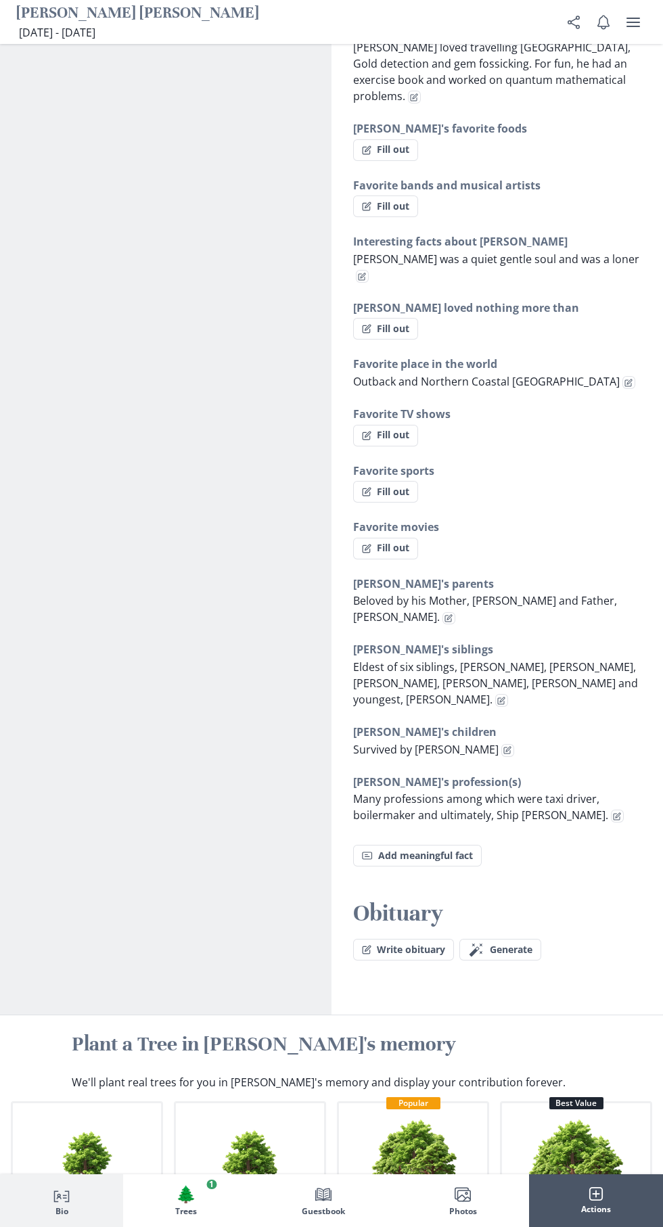
click at [603, 1201] on rect "button" at bounding box center [596, 1194] width 13 height 13
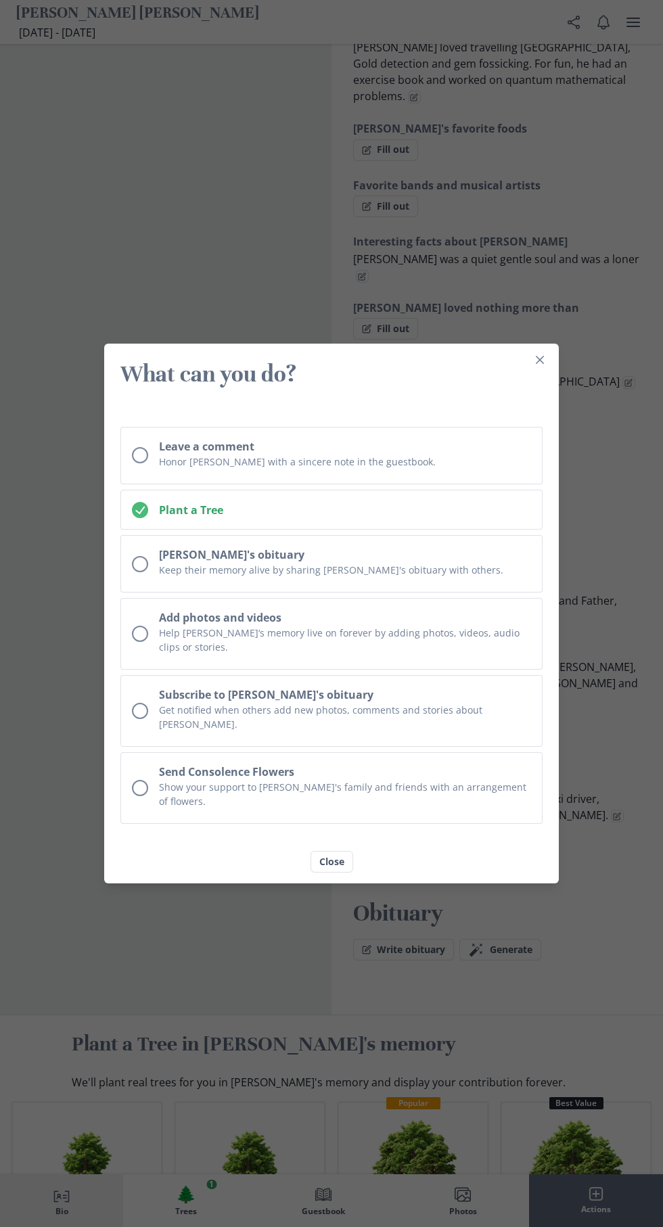
click at [207, 225] on div "What can you do? Leave a comment Honor [PERSON_NAME] with a sincere note in the…" at bounding box center [331, 613] width 663 height 1227
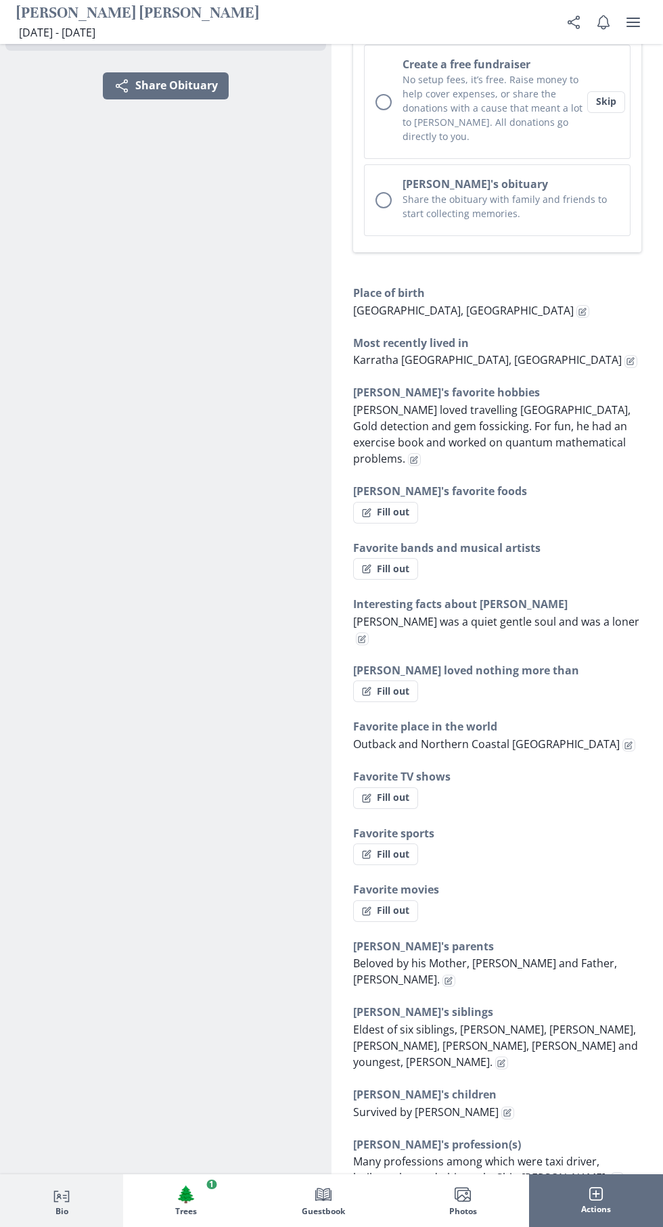
scroll to position [679, 0]
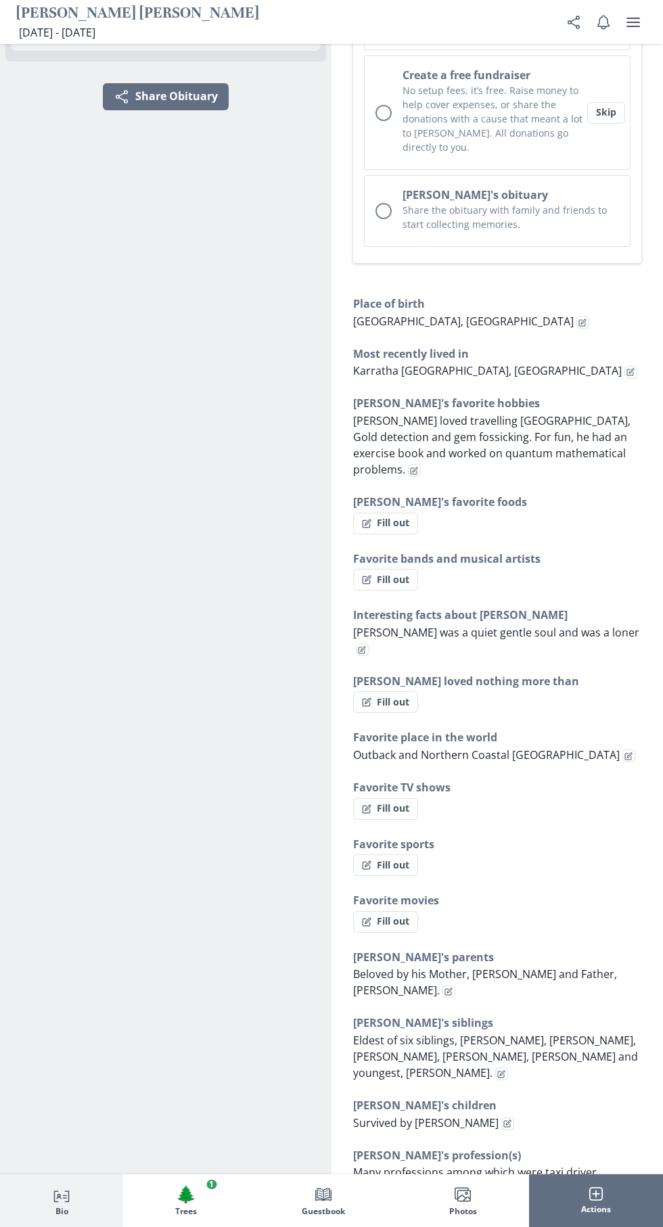
click at [501, 313] on p "[GEOGRAPHIC_DATA], [GEOGRAPHIC_DATA]" at bounding box center [497, 321] width 288 height 16
click at [379, 314] on span "[GEOGRAPHIC_DATA], [GEOGRAPHIC_DATA]" at bounding box center [463, 321] width 220 height 15
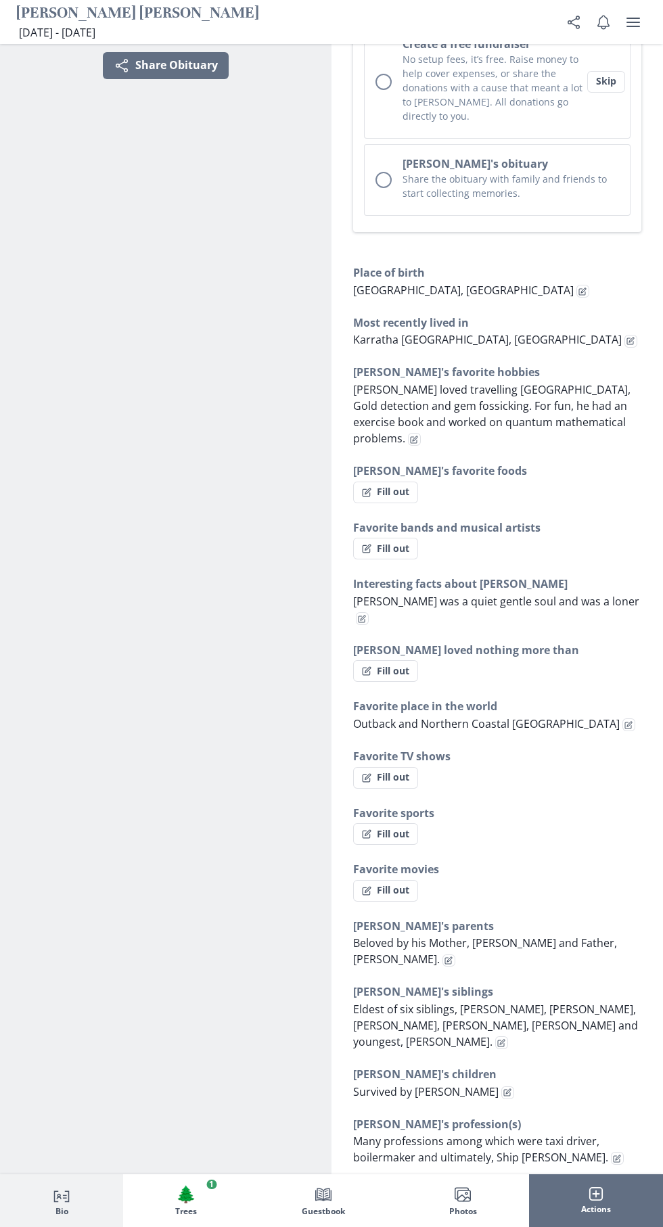
scroll to position [744, 0]
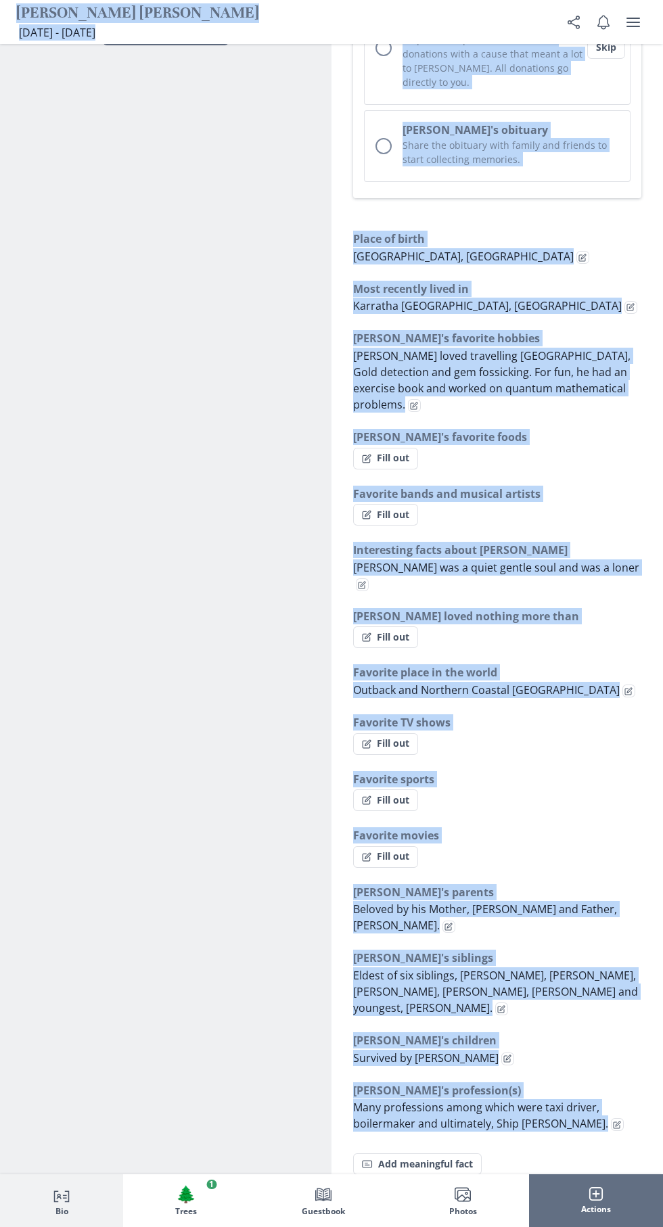
copy body "Loremi Dolo Sitametco Adi 63, 6122 - Eli 1, 5647 Seddo 48, 5601 - Eiusmo 1, 904…"
